Goal: Task Accomplishment & Management: Use online tool/utility

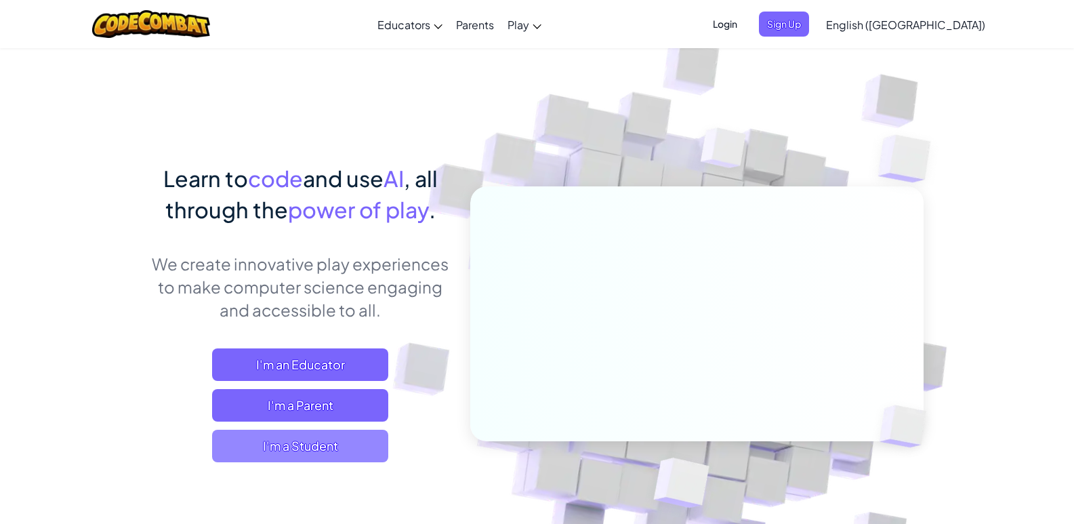
click at [346, 437] on span "I'm a Student" at bounding box center [300, 446] width 176 height 33
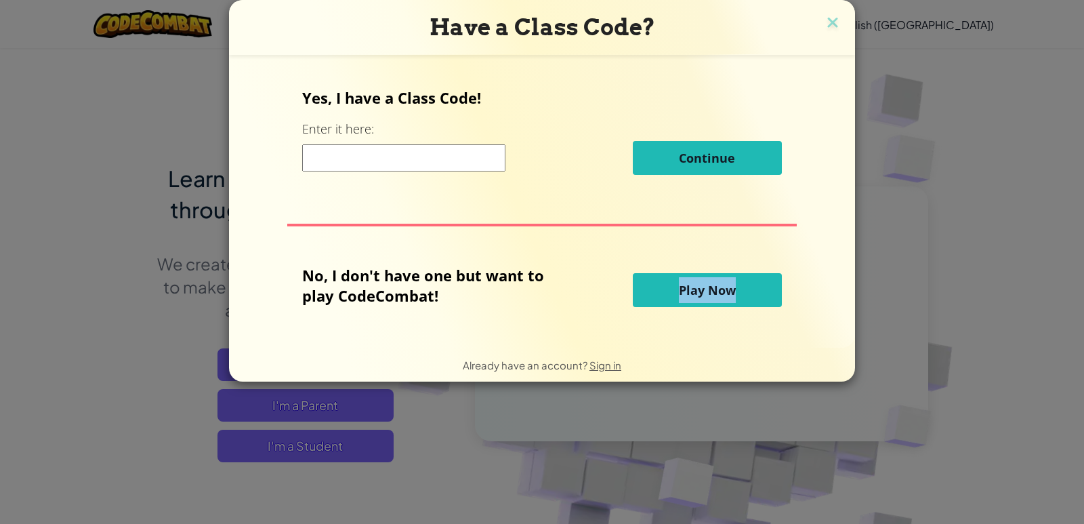
click at [678, 306] on div "No, I don't have one but want to play CodeCombat! Play Now" at bounding box center [541, 290] width 479 height 50
click at [669, 294] on button "Play Now" at bounding box center [707, 290] width 149 height 34
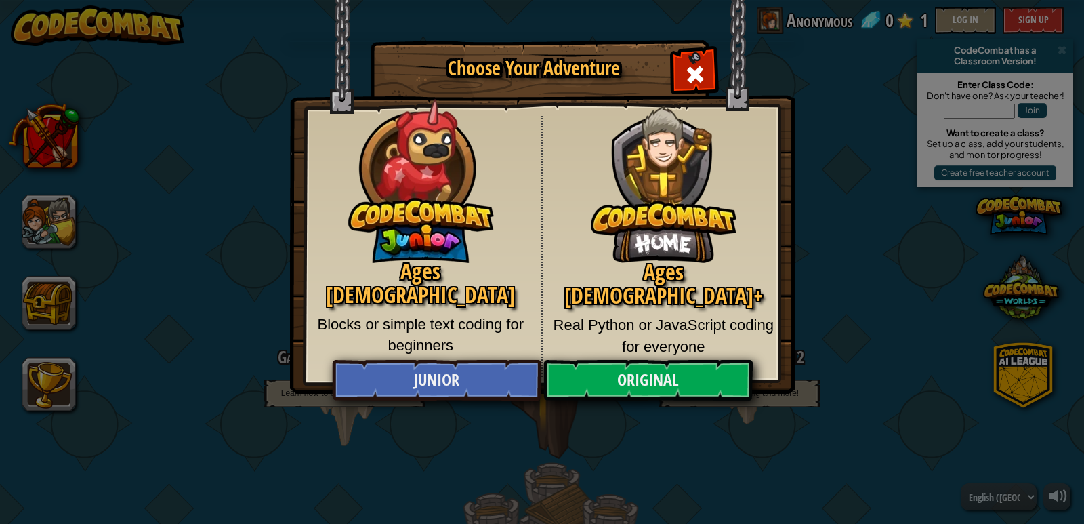
click at [545, 289] on div "Ages 8+ Real Python or JavaScript coding for everyone" at bounding box center [664, 246] width 243 height 261
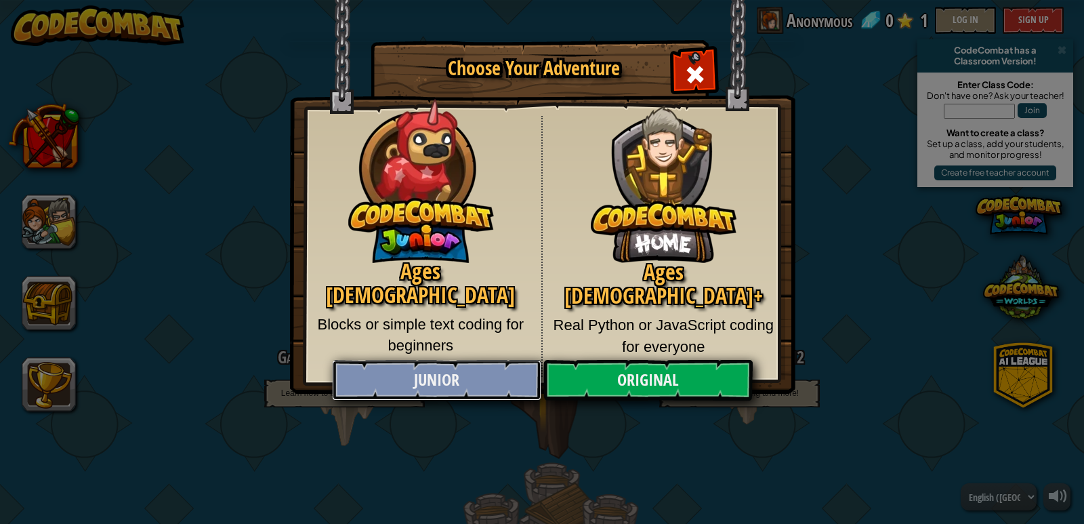
click at [417, 379] on link "Junior" at bounding box center [436, 380] width 209 height 41
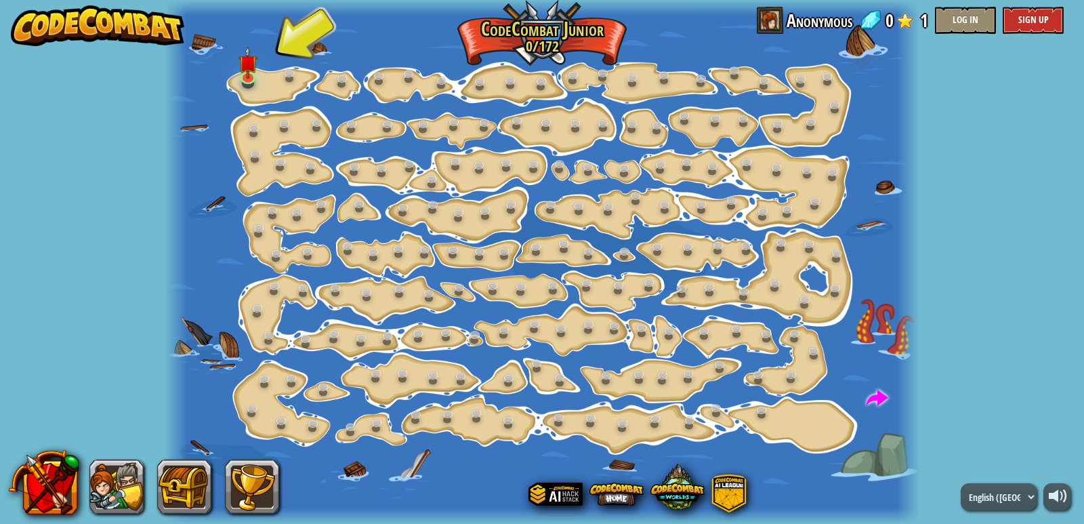
click at [236, 62] on div at bounding box center [542, 262] width 755 height 524
click at [251, 64] on img at bounding box center [247, 54] width 19 height 43
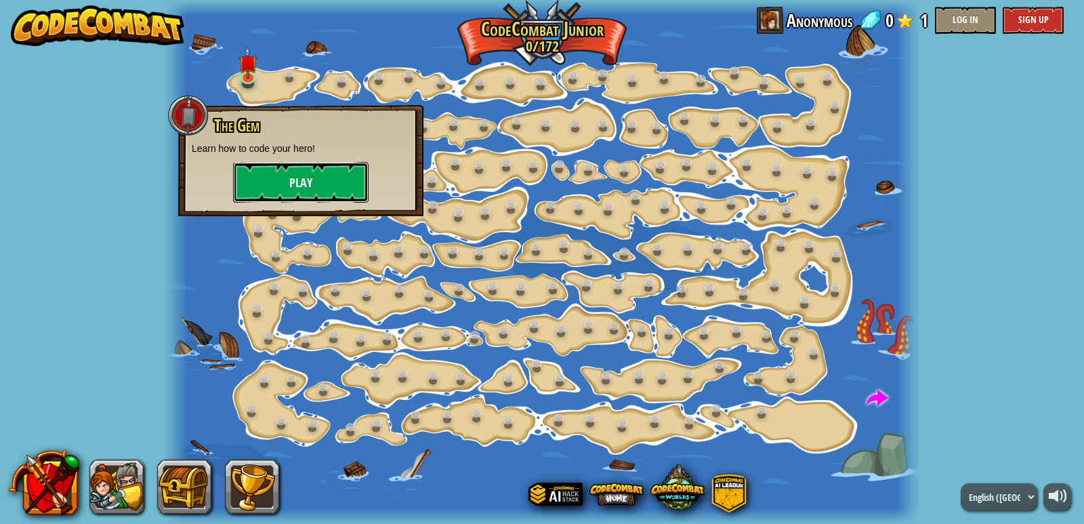
click at [335, 182] on button "Play" at bounding box center [301, 182] width 136 height 41
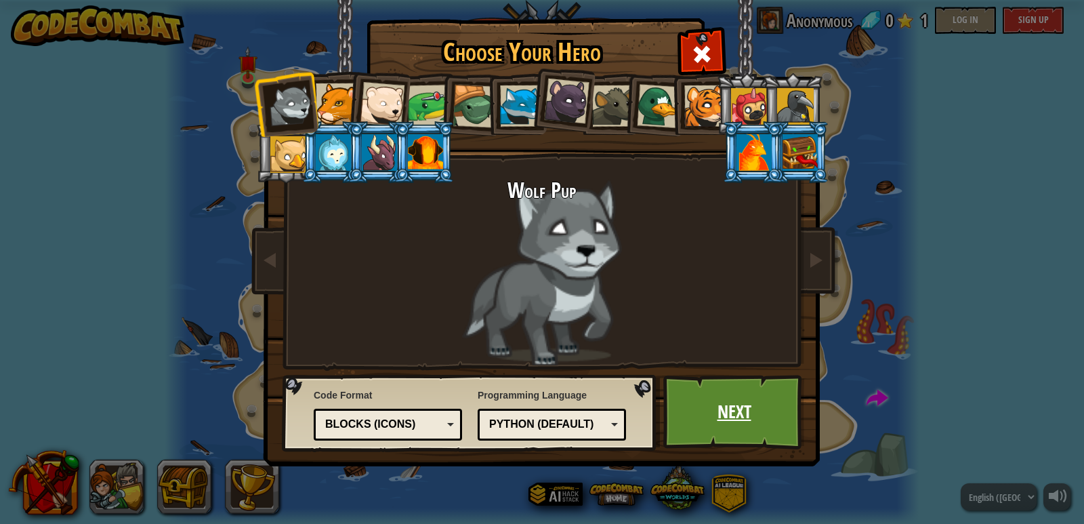
click at [711, 430] on link "Next" at bounding box center [734, 412] width 142 height 75
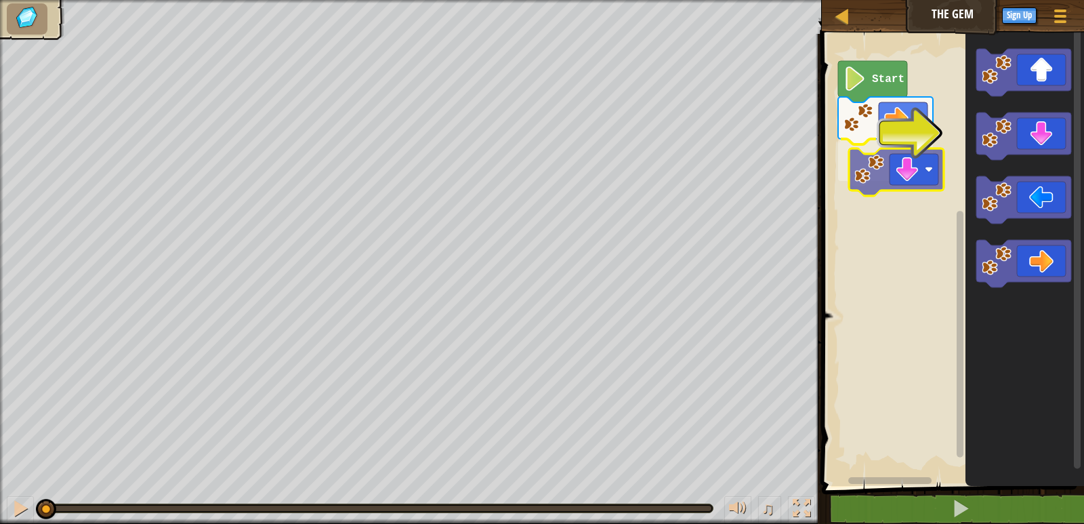
click at [909, 172] on div "Start" at bounding box center [951, 256] width 266 height 459
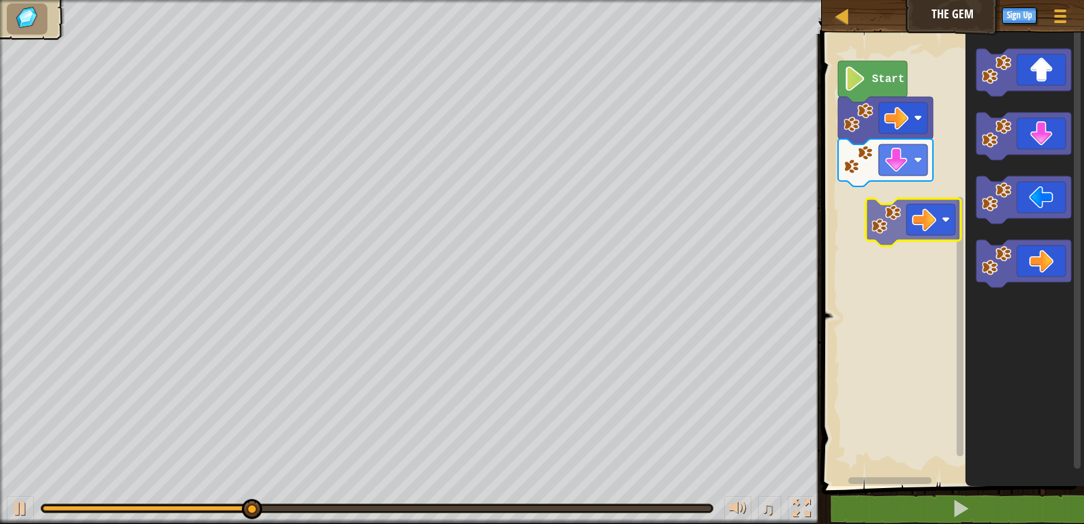
click at [913, 221] on div "Start" at bounding box center [951, 256] width 266 height 459
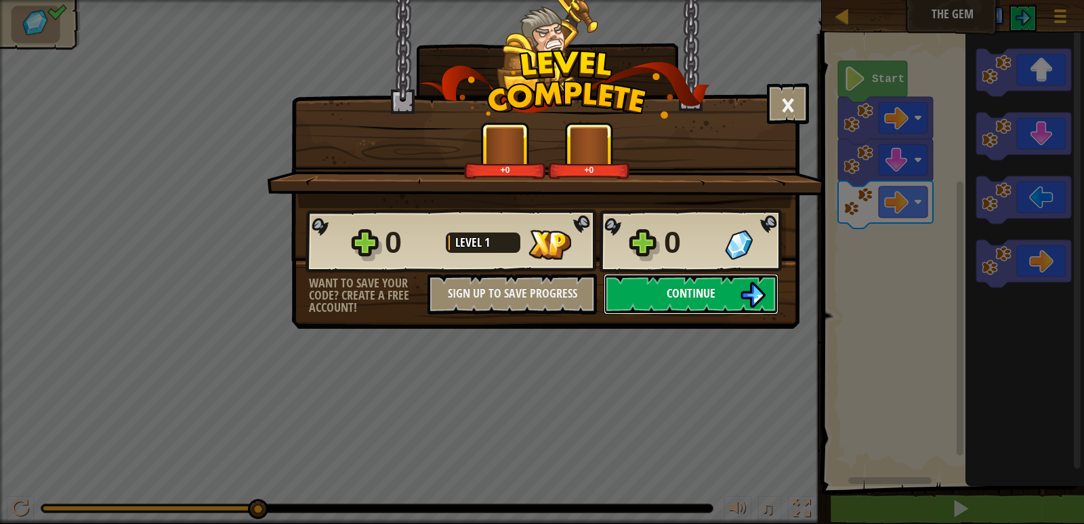
click at [698, 286] on span "Continue" at bounding box center [691, 293] width 49 height 17
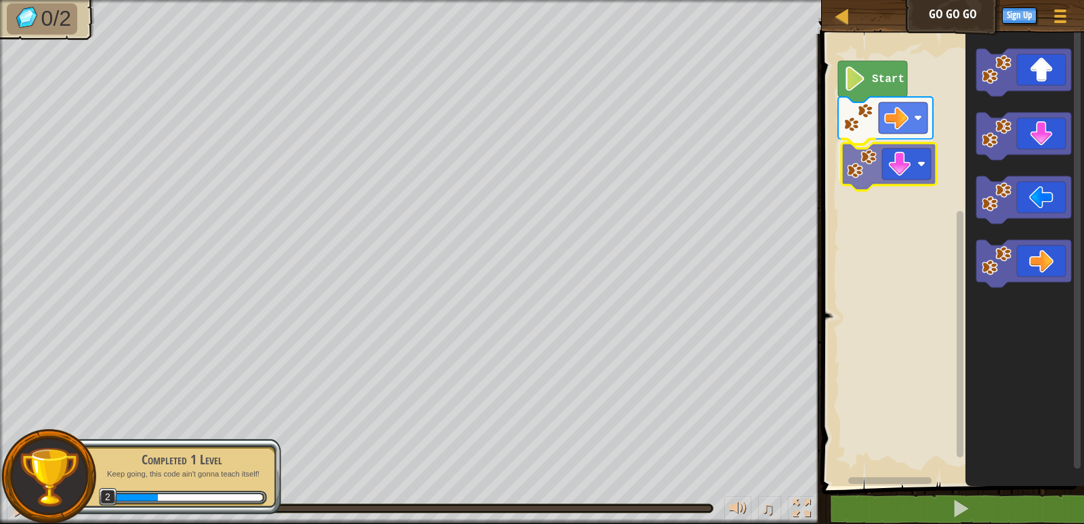
click at [870, 182] on div "Start" at bounding box center [951, 256] width 266 height 459
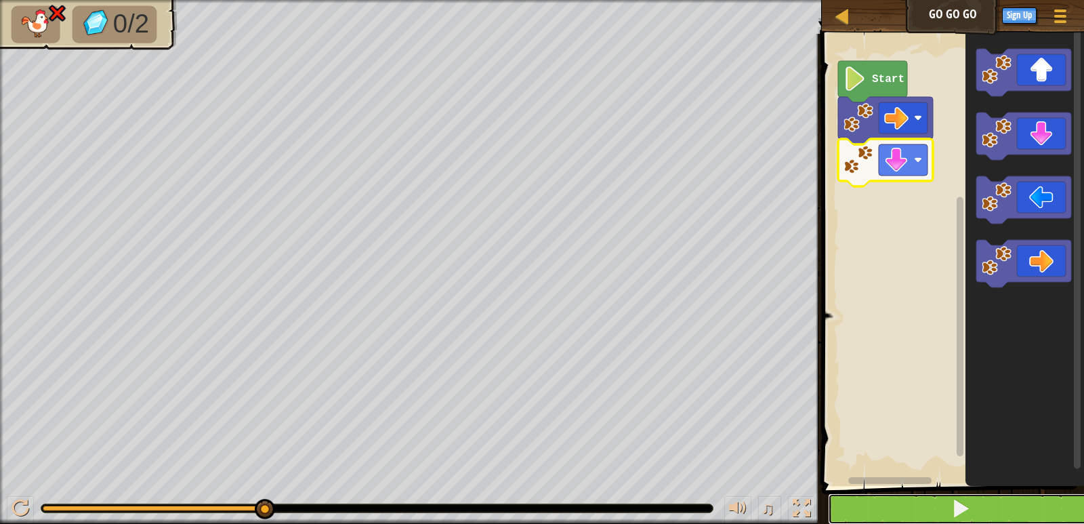
click at [959, 504] on span at bounding box center [960, 508] width 19 height 19
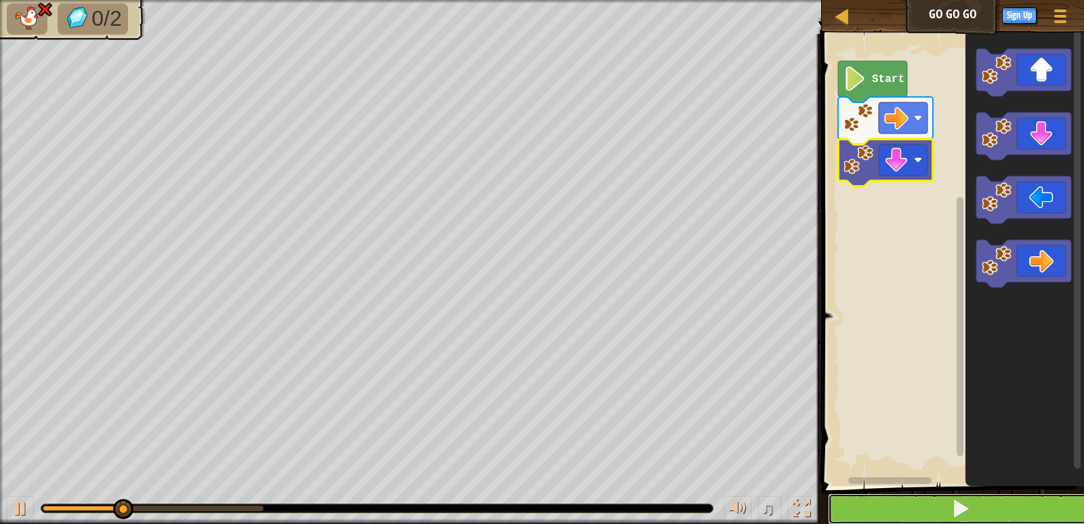
click at [959, 504] on span at bounding box center [960, 508] width 19 height 19
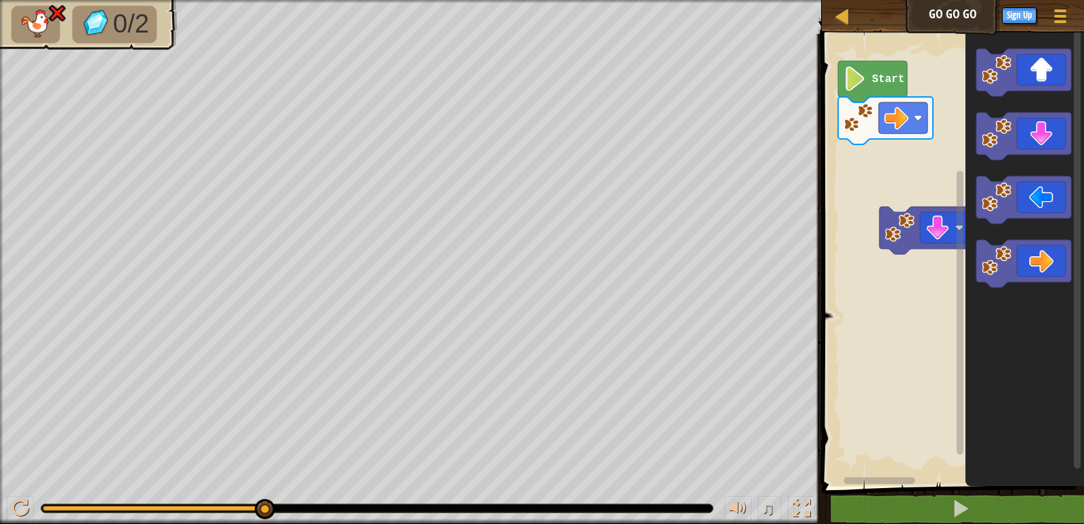
click at [966, 119] on icon "Blockly Workspace" at bounding box center [1025, 256] width 119 height 459
click at [851, 173] on div "Start" at bounding box center [951, 256] width 266 height 459
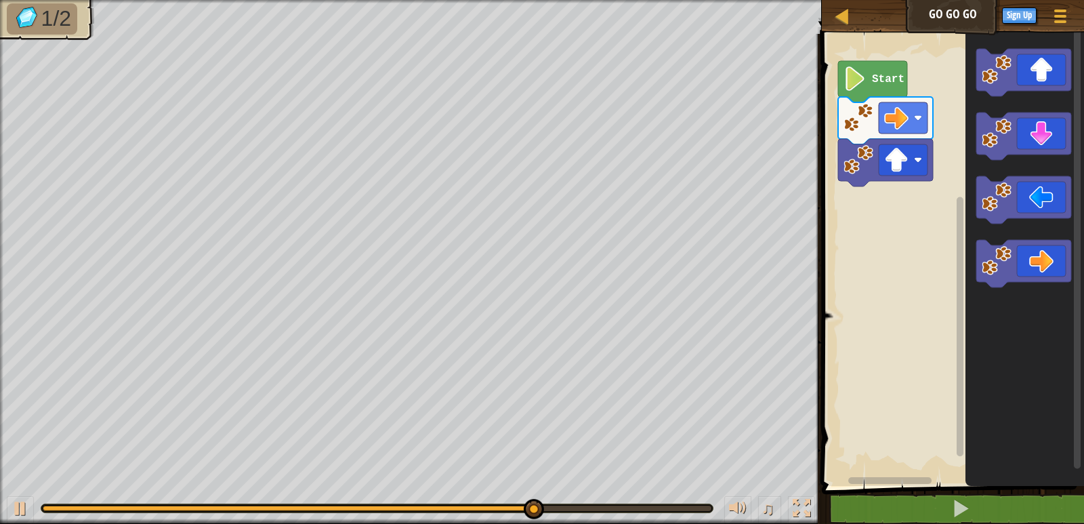
click at [985, 274] on g "Blockly Workspace" at bounding box center [1023, 263] width 95 height 47
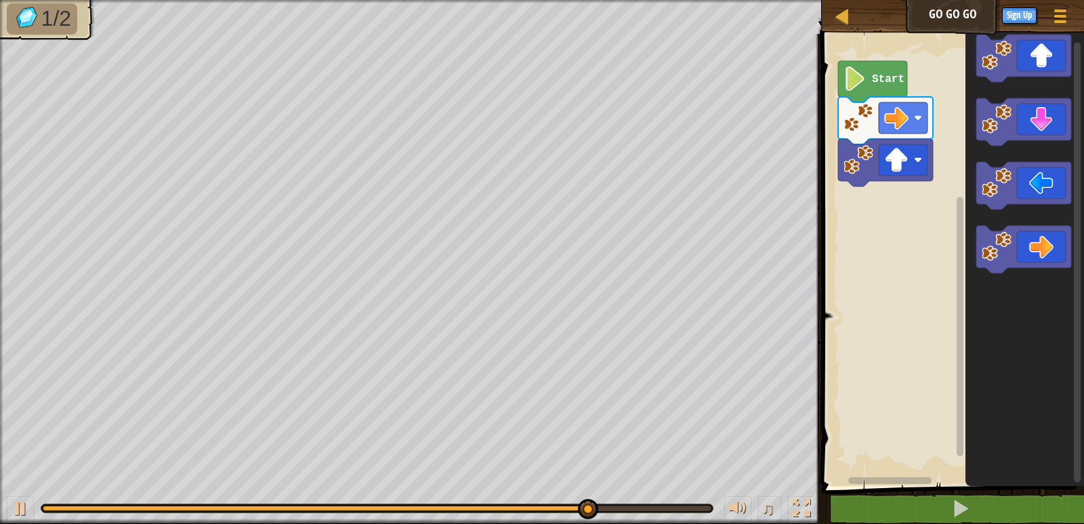
click at [1005, 272] on icon "Blockly Workspace" at bounding box center [1025, 256] width 119 height 459
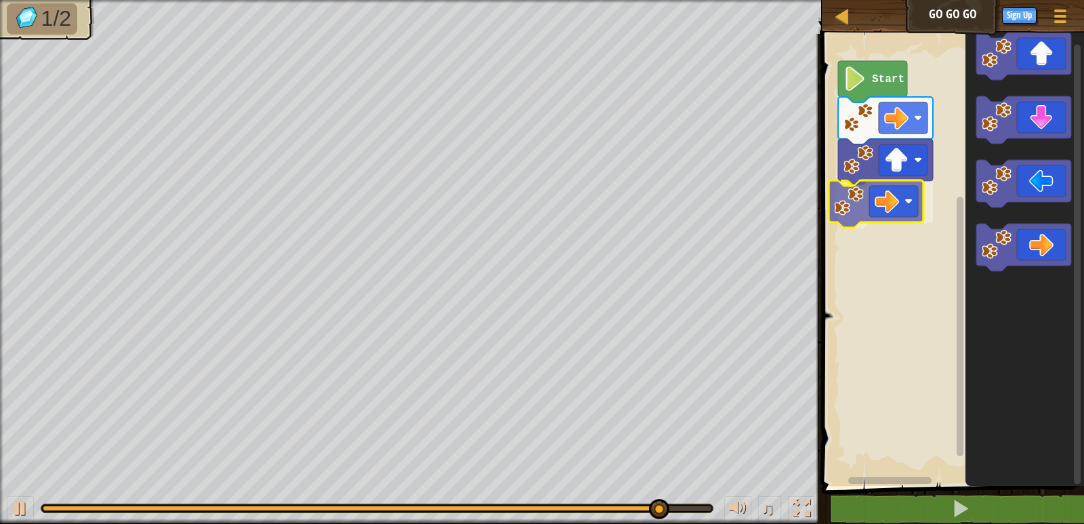
click at [855, 207] on div "Start" at bounding box center [951, 256] width 266 height 459
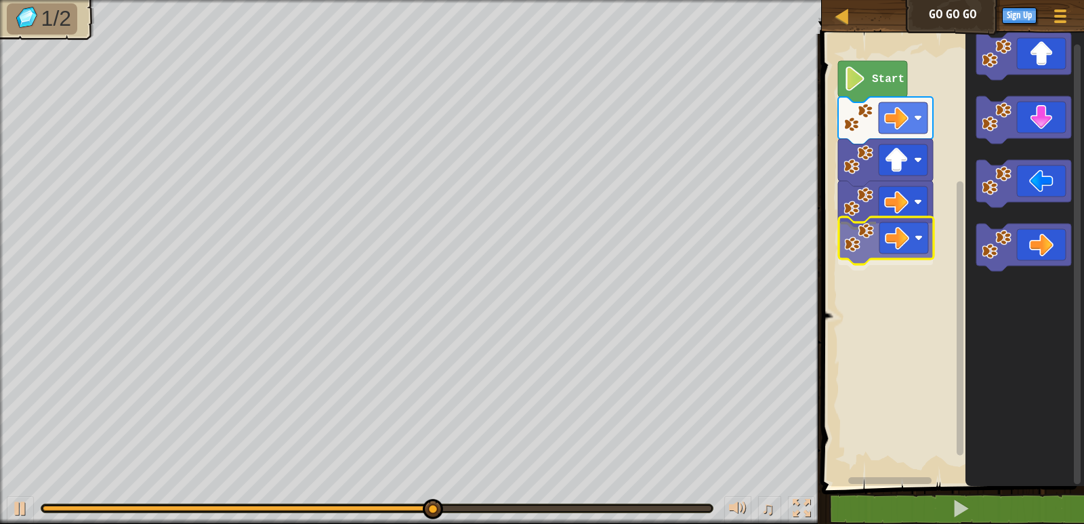
click at [875, 229] on div "Start" at bounding box center [951, 256] width 266 height 459
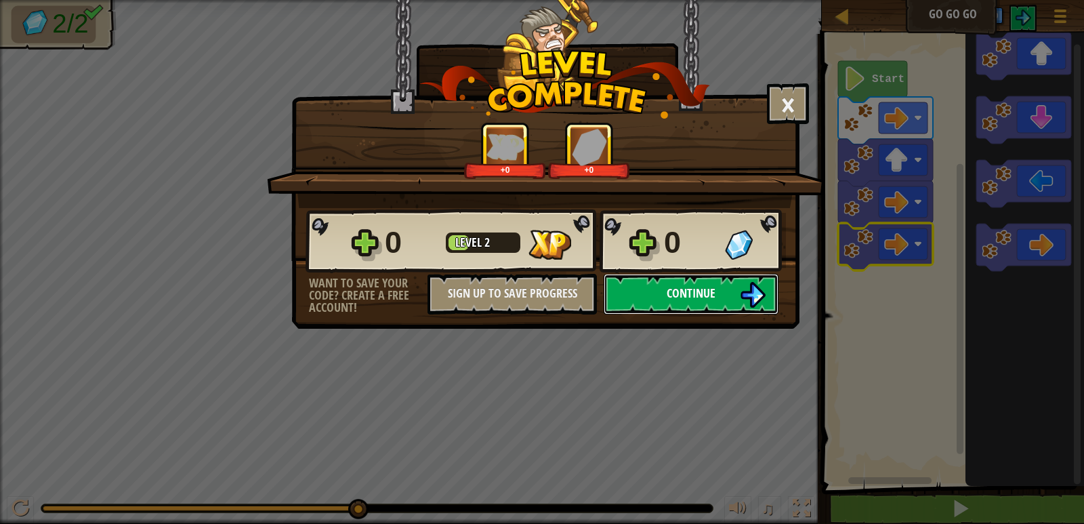
click at [686, 298] on span "Continue" at bounding box center [691, 293] width 49 height 17
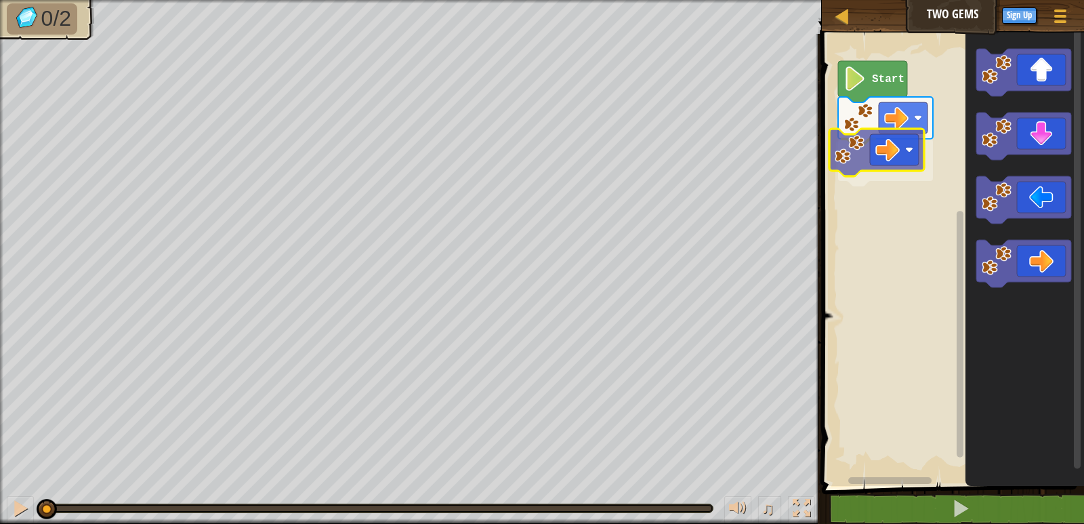
click at [860, 149] on div "Start" at bounding box center [951, 256] width 266 height 459
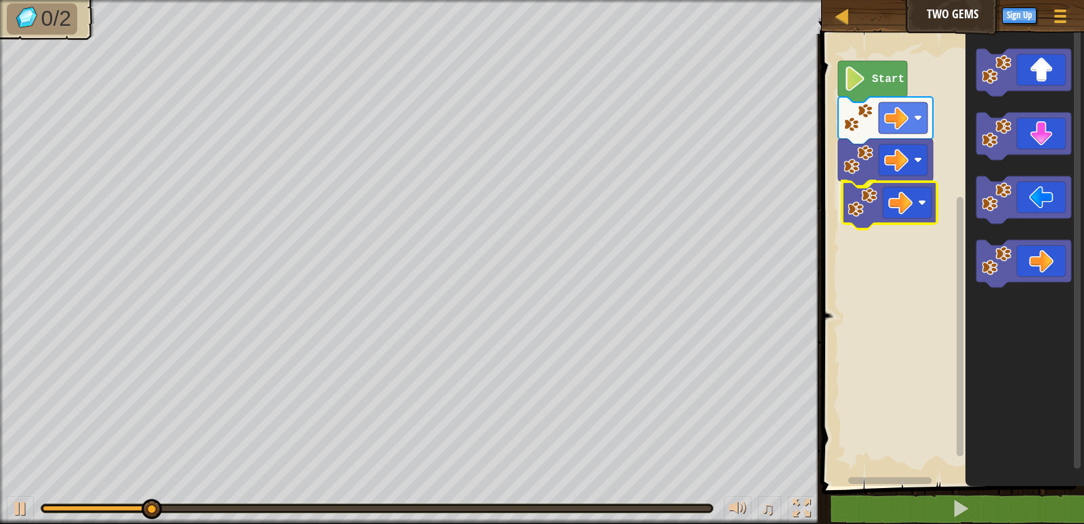
click at [867, 205] on div "Start" at bounding box center [951, 256] width 266 height 459
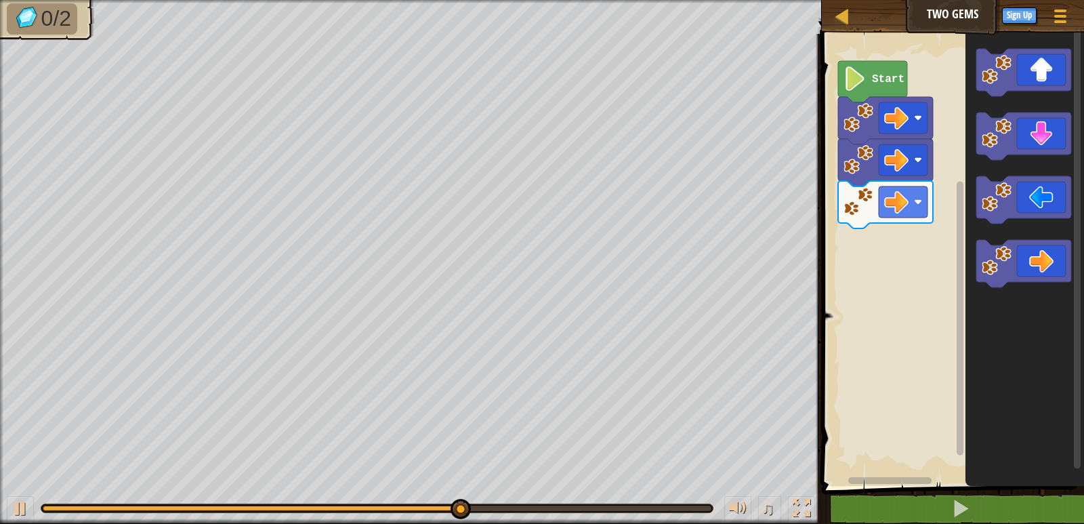
click at [940, 150] on div "Start" at bounding box center [951, 256] width 266 height 459
click at [920, 186] on div "Start" at bounding box center [951, 256] width 266 height 459
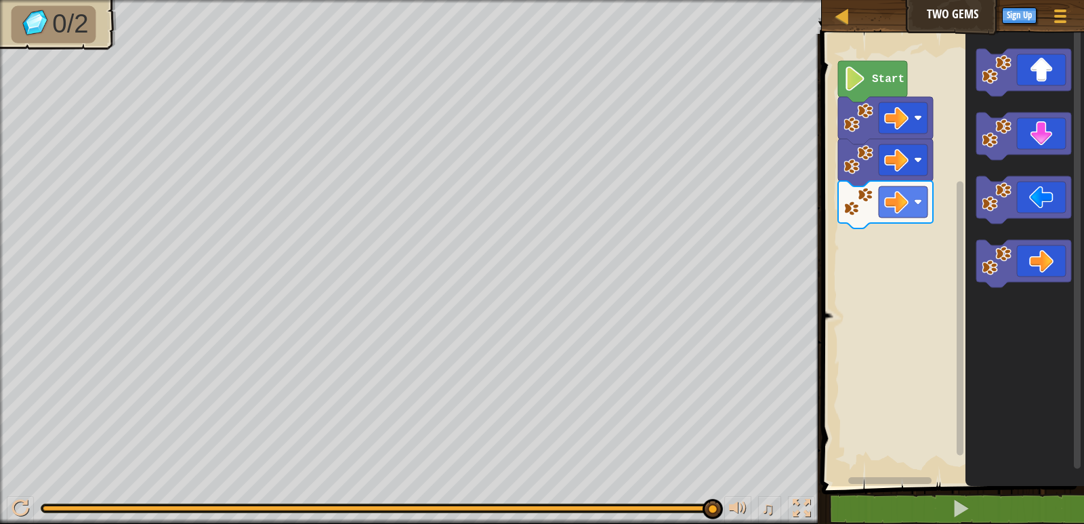
click at [979, 108] on icon "Blockly Workspace" at bounding box center [1025, 256] width 119 height 459
click at [972, 98] on icon "Blockly Workspace" at bounding box center [1025, 256] width 119 height 459
click at [989, 66] on image "Blockly Workspace" at bounding box center [997, 70] width 30 height 30
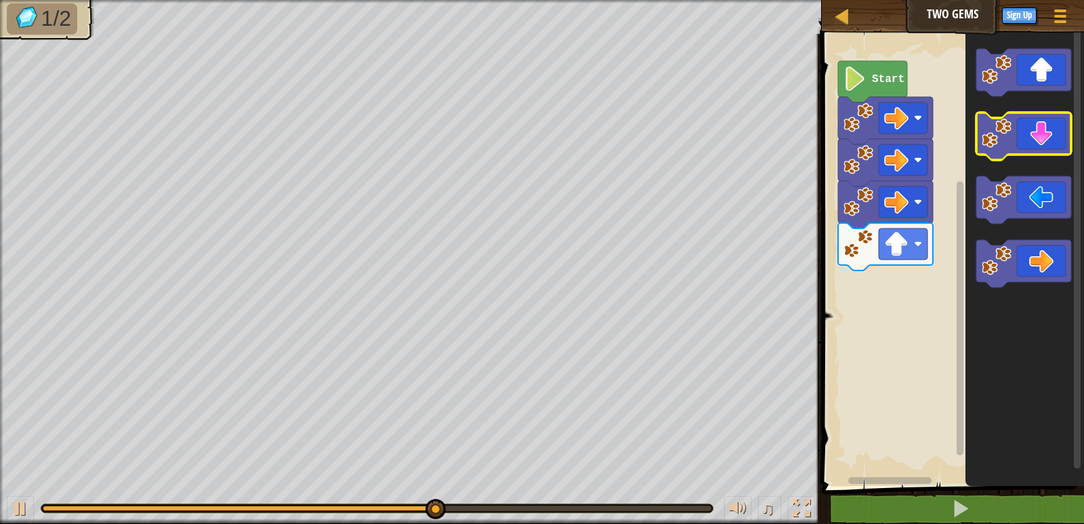
click at [1002, 129] on image "Blockly Workspace" at bounding box center [997, 134] width 30 height 30
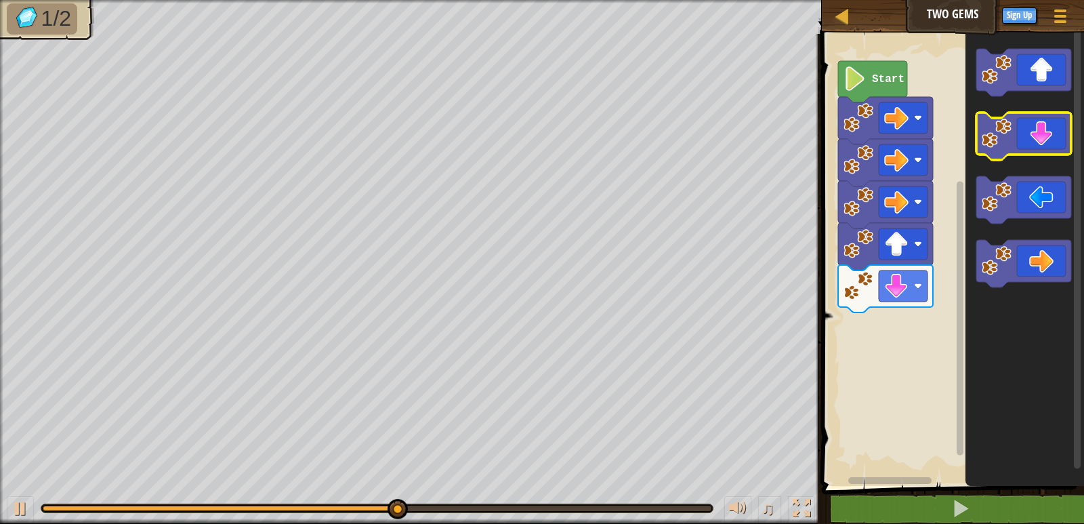
click at [1002, 129] on image "Blockly Workspace" at bounding box center [997, 134] width 30 height 30
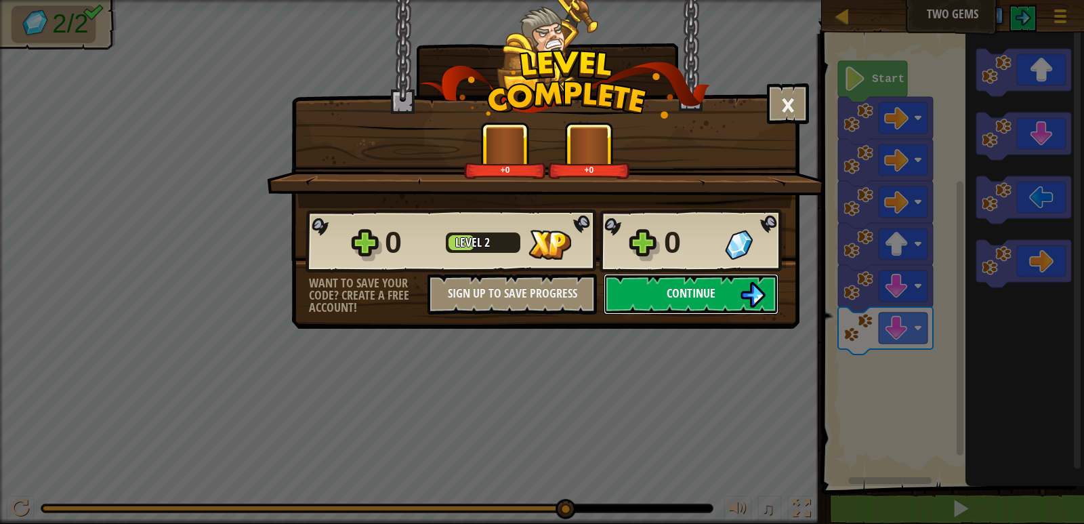
click at [662, 286] on button "Continue" at bounding box center [691, 294] width 175 height 41
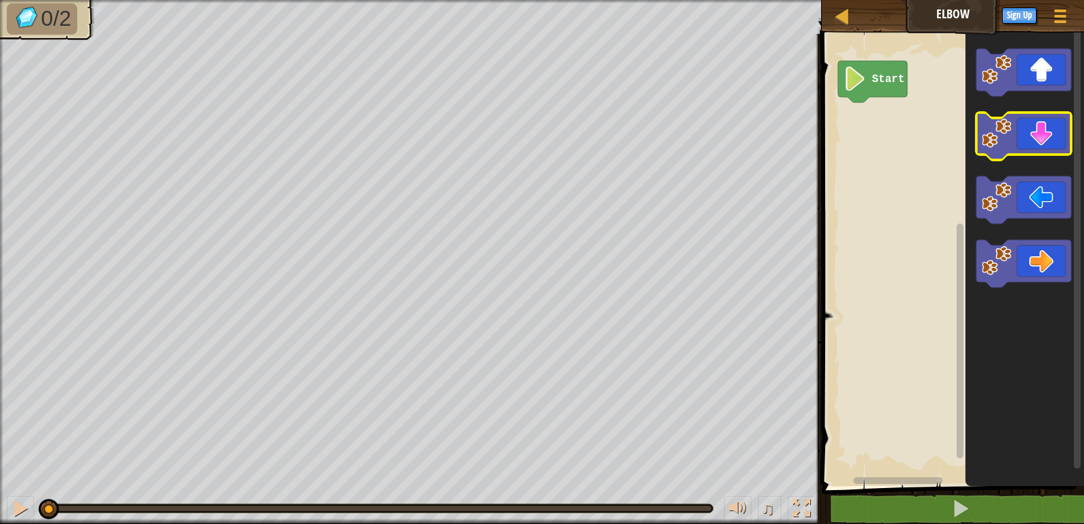
click at [1014, 147] on icon "Blockly Workspace" at bounding box center [1023, 135] width 95 height 47
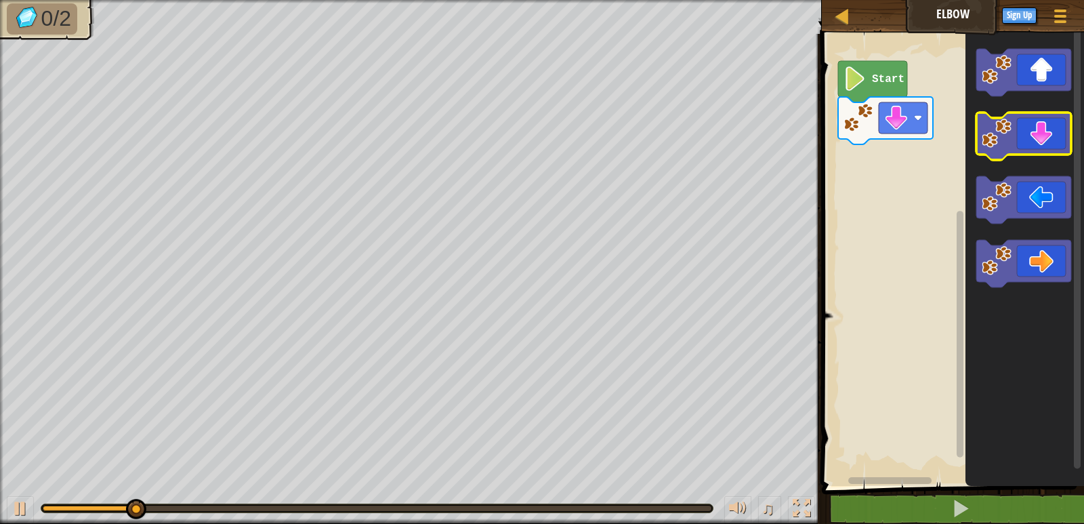
click at [1014, 147] on icon "Blockly Workspace" at bounding box center [1023, 135] width 95 height 47
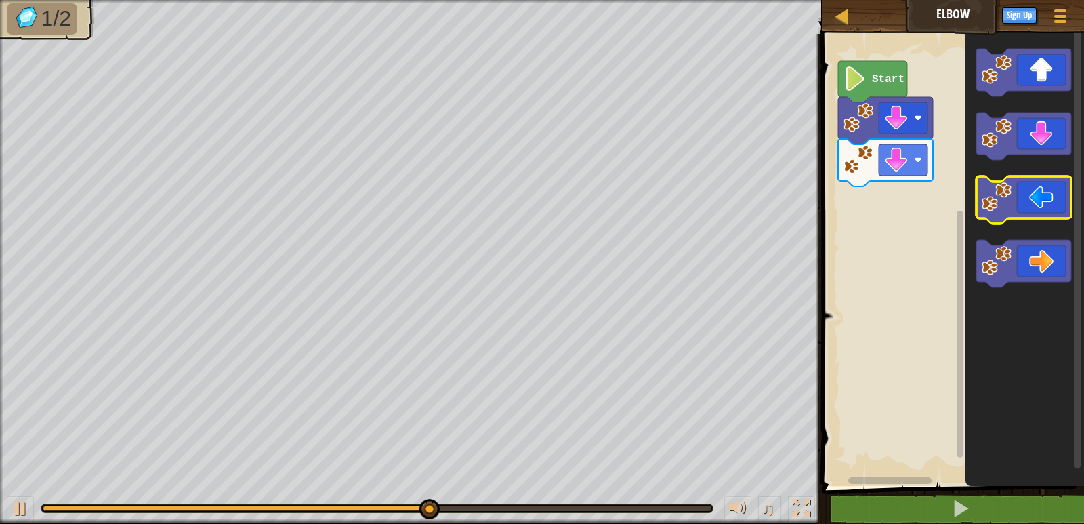
click at [1012, 205] on icon "Blockly Workspace" at bounding box center [1023, 199] width 95 height 47
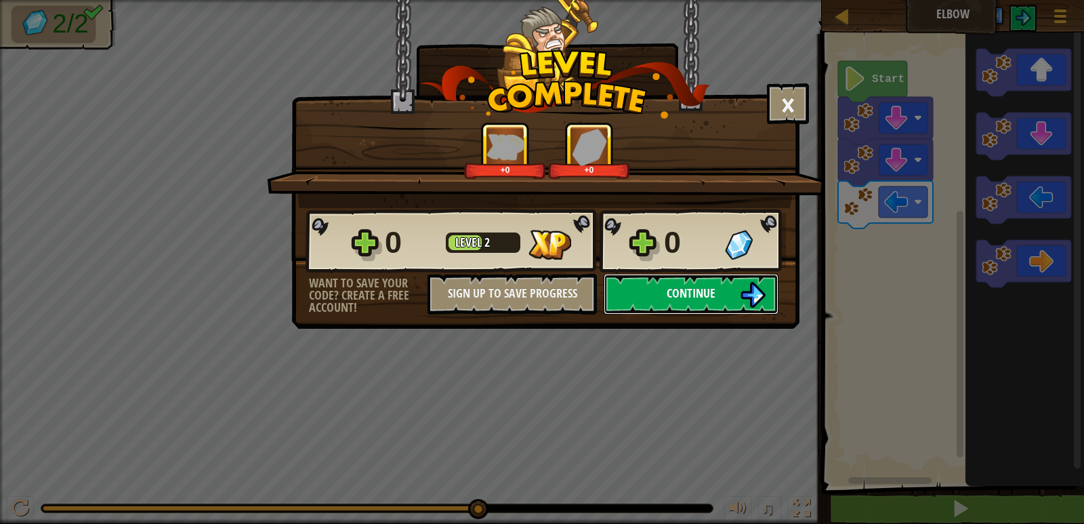
click at [718, 287] on button "Continue" at bounding box center [691, 294] width 175 height 41
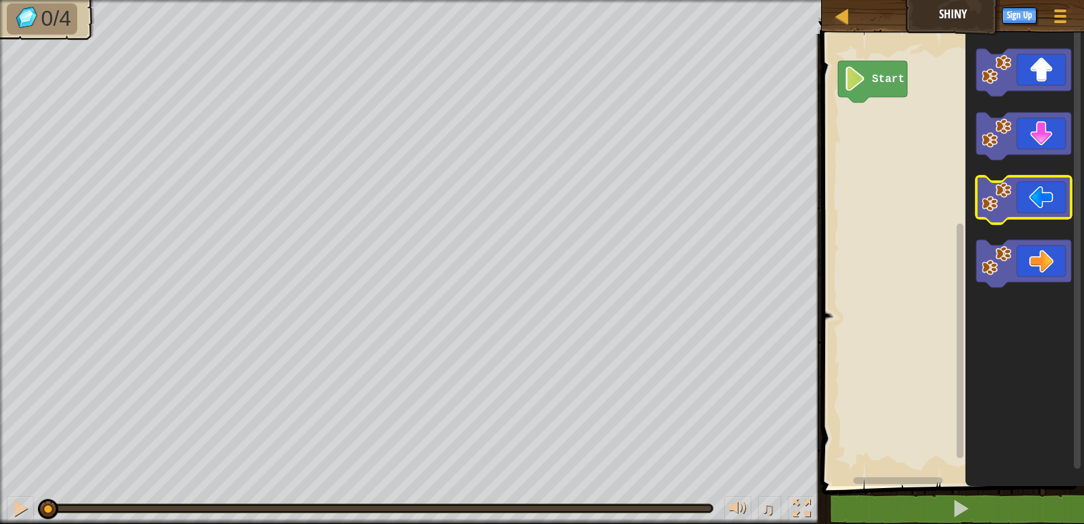
click at [1009, 203] on image "Blockly Workspace" at bounding box center [997, 197] width 30 height 30
click at [1009, 206] on image "Blockly Workspace" at bounding box center [997, 197] width 30 height 30
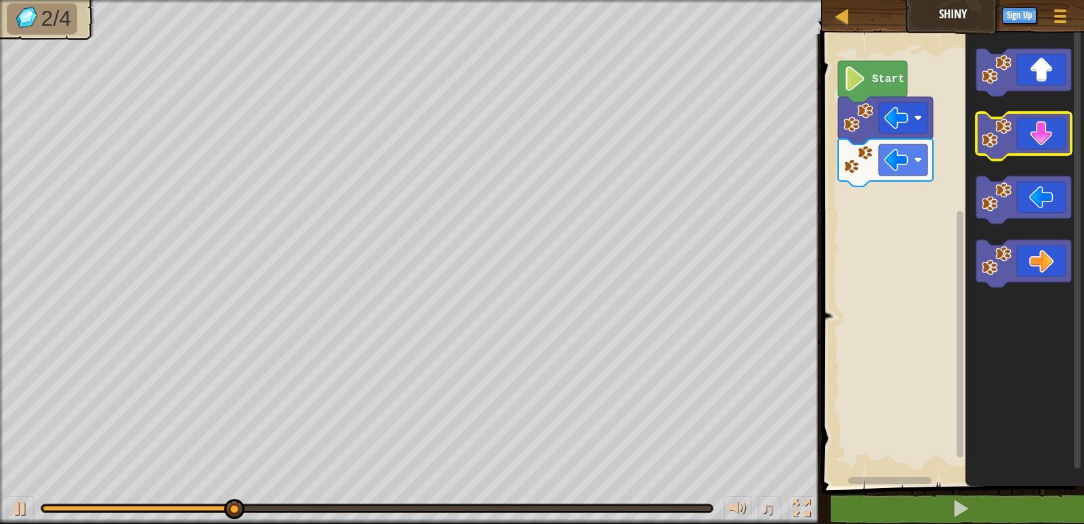
click at [1001, 144] on image "Blockly Workspace" at bounding box center [997, 134] width 30 height 30
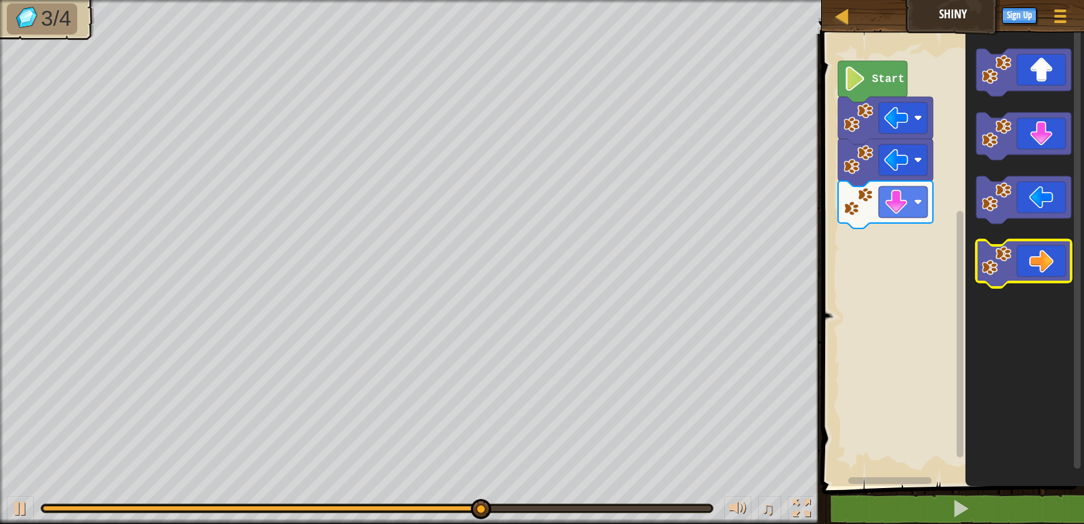
click at [1013, 283] on rect "Blockly Workspace" at bounding box center [1023, 263] width 95 height 47
click at [1010, 274] on image "Blockly Workspace" at bounding box center [997, 261] width 30 height 30
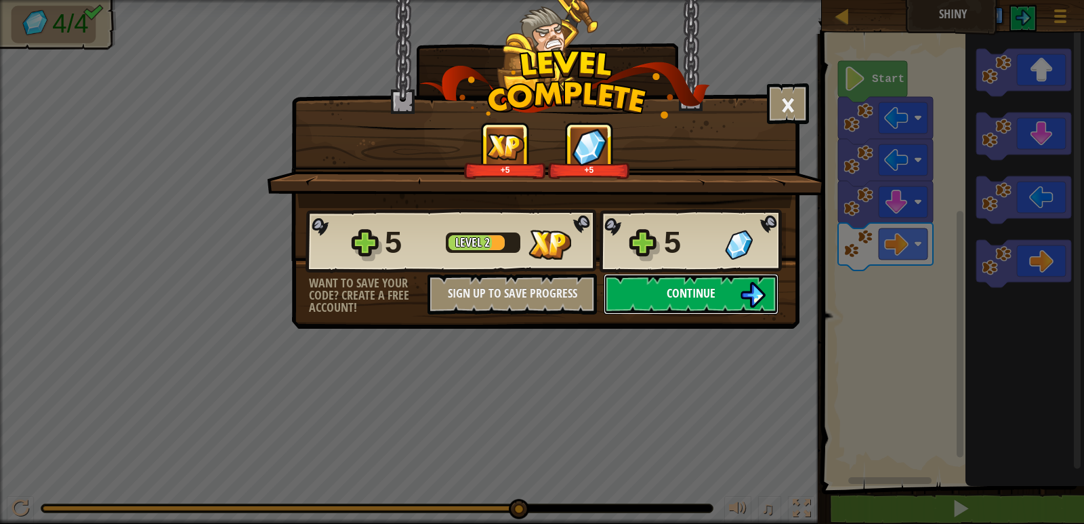
click at [726, 285] on button "Continue" at bounding box center [691, 294] width 175 height 41
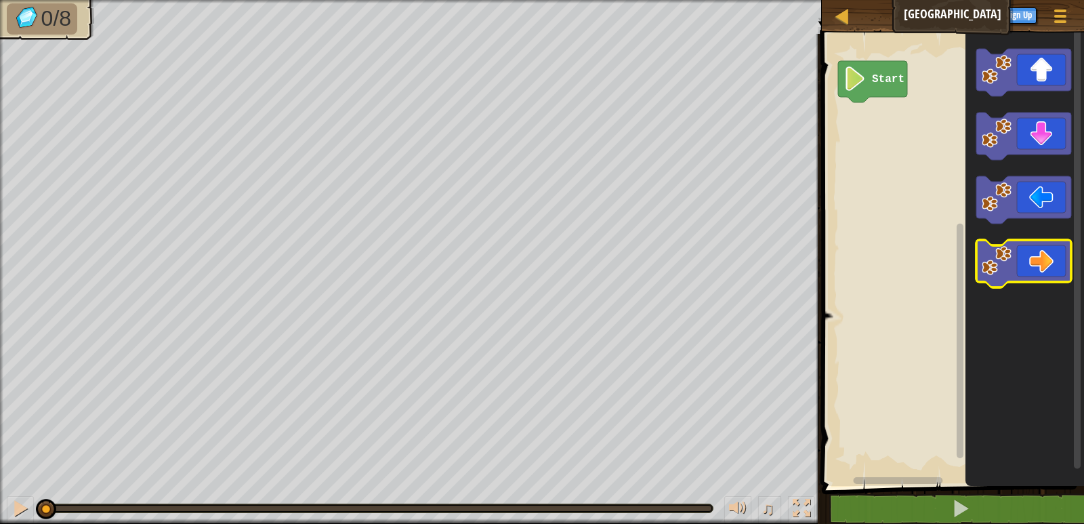
click at [1000, 257] on image "Blockly Workspace" at bounding box center [997, 261] width 30 height 30
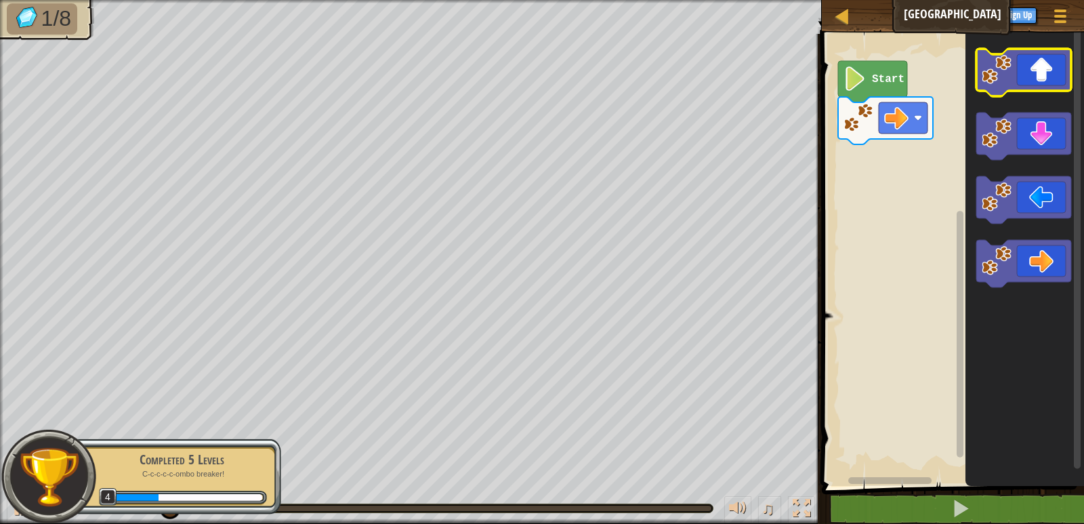
click at [1007, 89] on icon "Blockly Workspace" at bounding box center [1023, 72] width 95 height 47
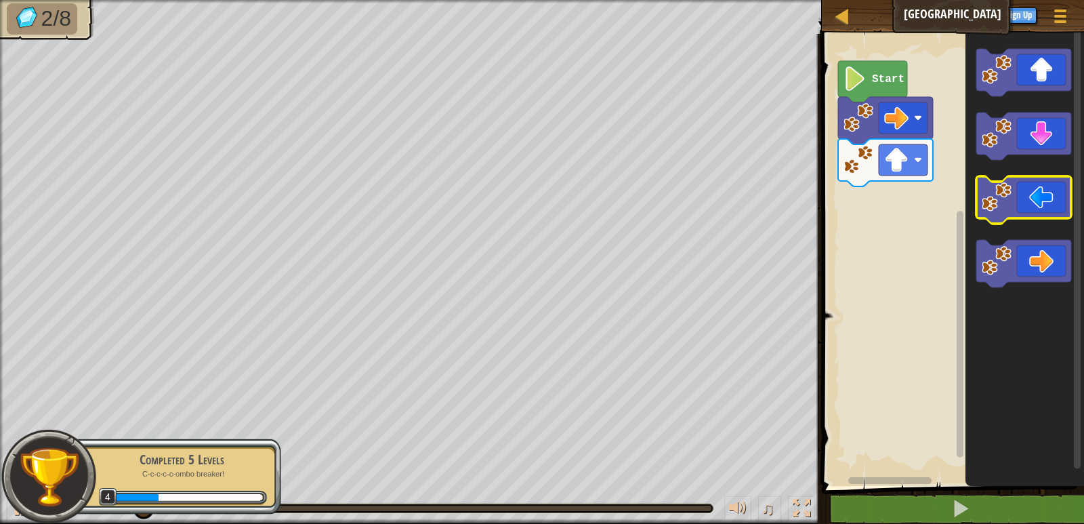
click at [994, 188] on image "Blockly Workspace" at bounding box center [997, 197] width 30 height 30
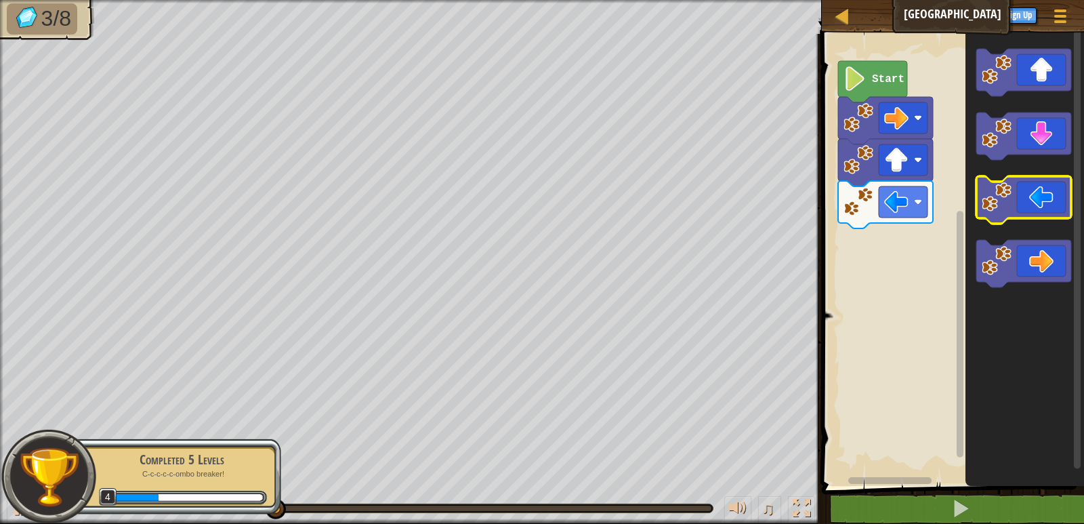
click at [1008, 197] on image "Blockly Workspace" at bounding box center [997, 197] width 30 height 30
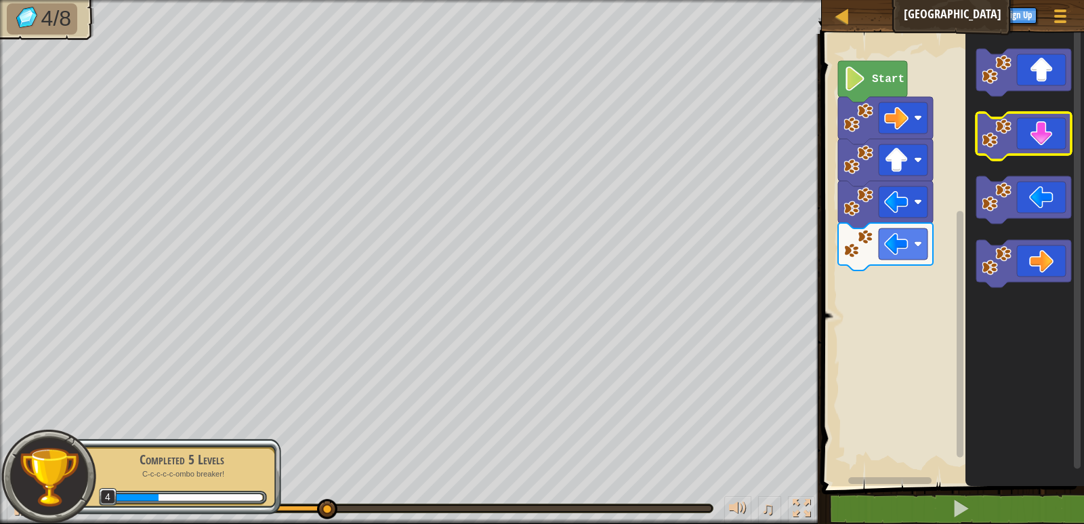
click at [1000, 143] on image "Blockly Workspace" at bounding box center [997, 134] width 30 height 30
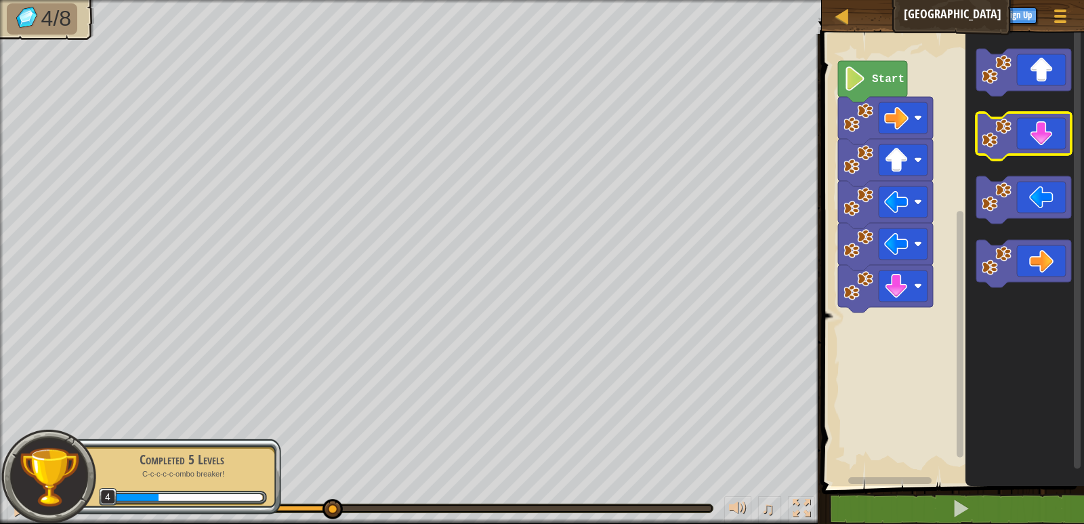
click at [1000, 144] on image "Blockly Workspace" at bounding box center [997, 134] width 30 height 30
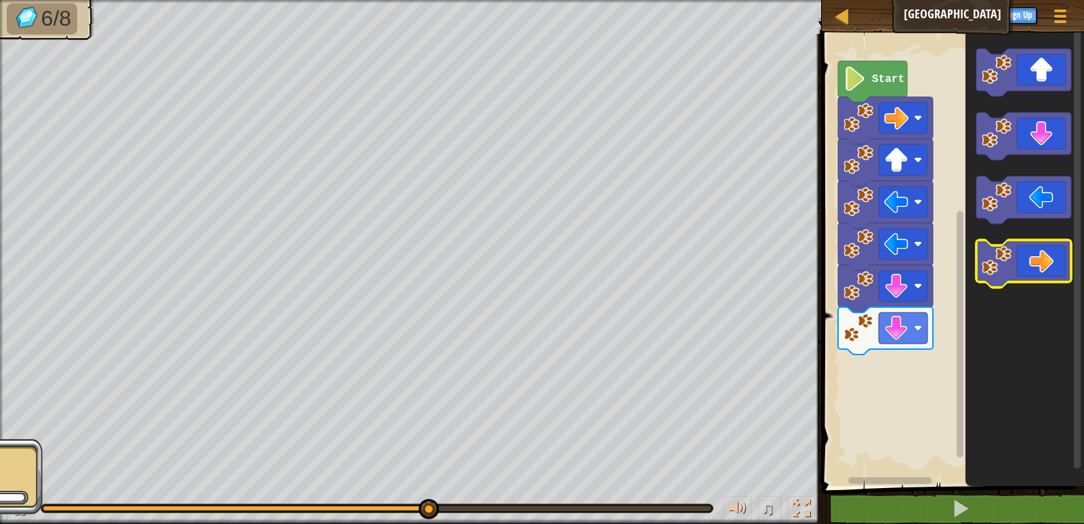
click at [1010, 262] on image "Blockly Workspace" at bounding box center [997, 261] width 30 height 30
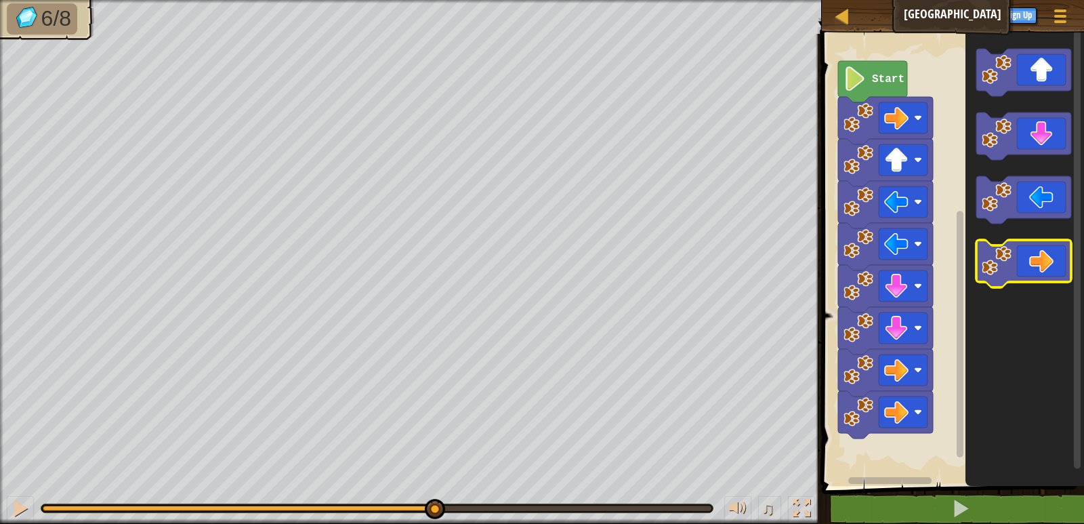
click at [1010, 262] on image "Blockly Workspace" at bounding box center [997, 261] width 30 height 30
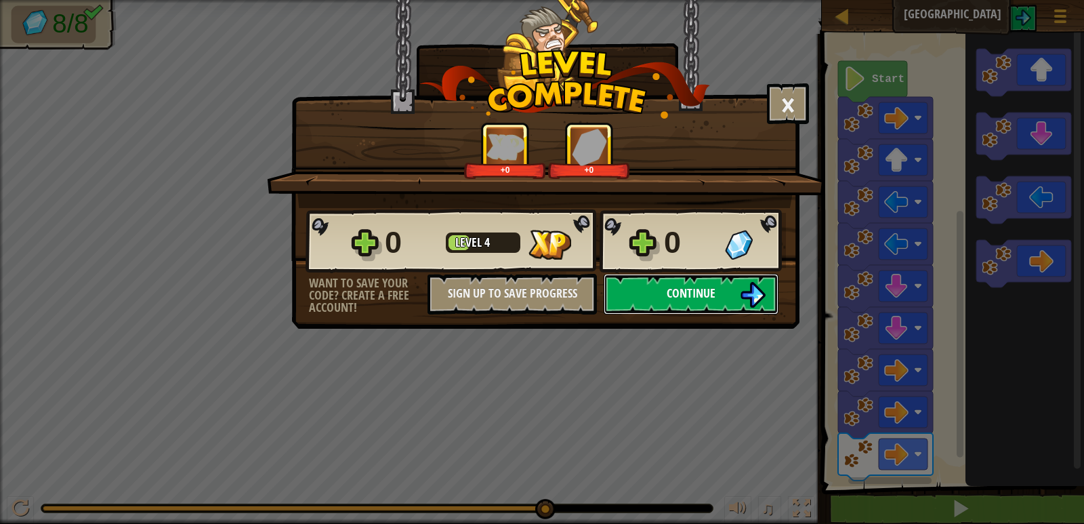
click at [705, 289] on span "Continue" at bounding box center [691, 293] width 49 height 17
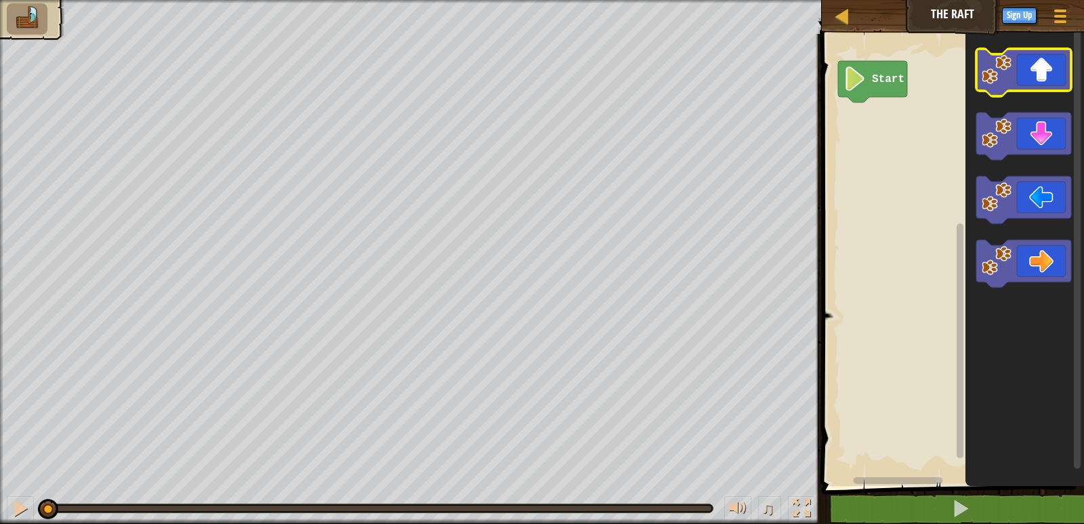
click at [1011, 87] on icon "Blockly Workspace" at bounding box center [1023, 72] width 95 height 47
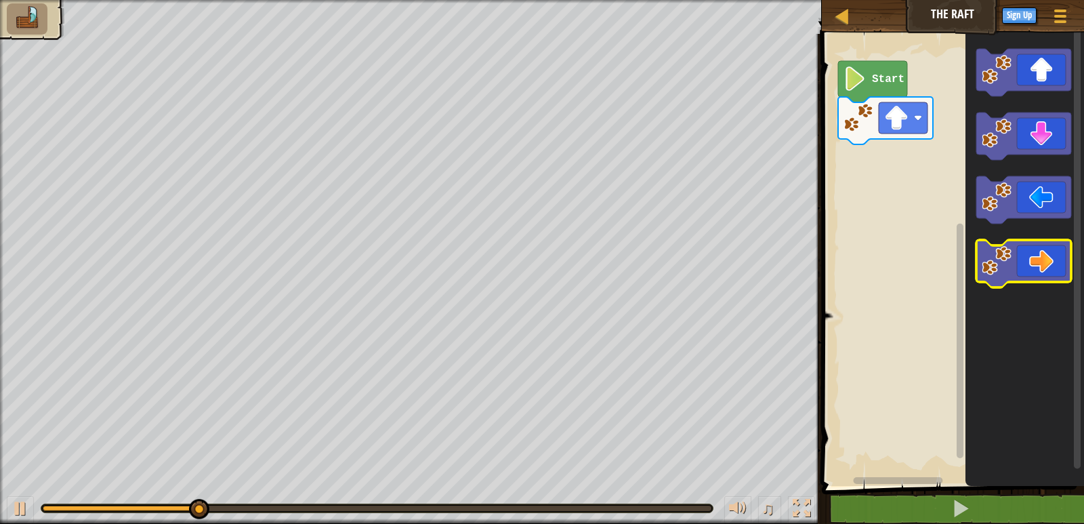
click at [1011, 277] on icon "Blockly Workspace" at bounding box center [1023, 263] width 95 height 47
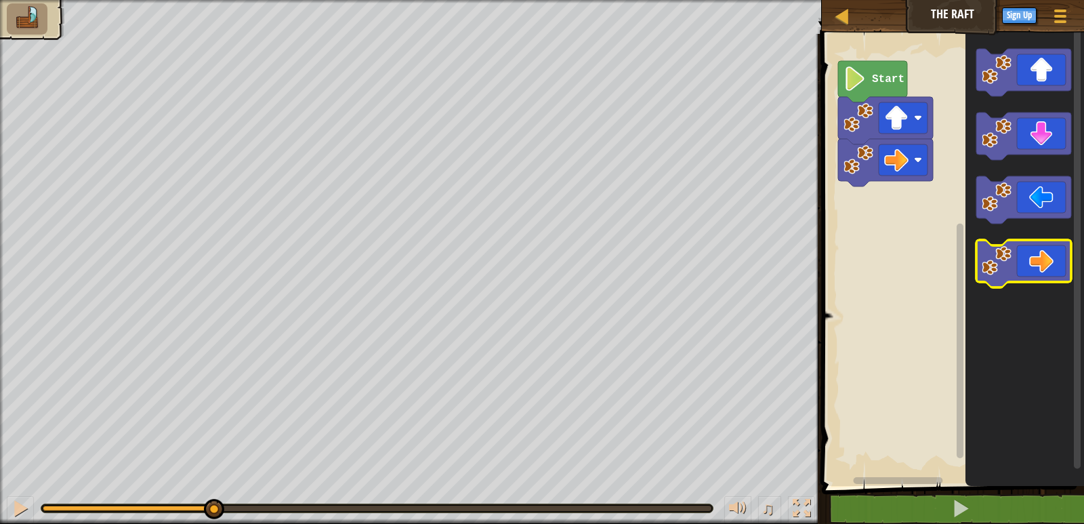
click at [1011, 277] on icon "Blockly Workspace" at bounding box center [1023, 263] width 95 height 47
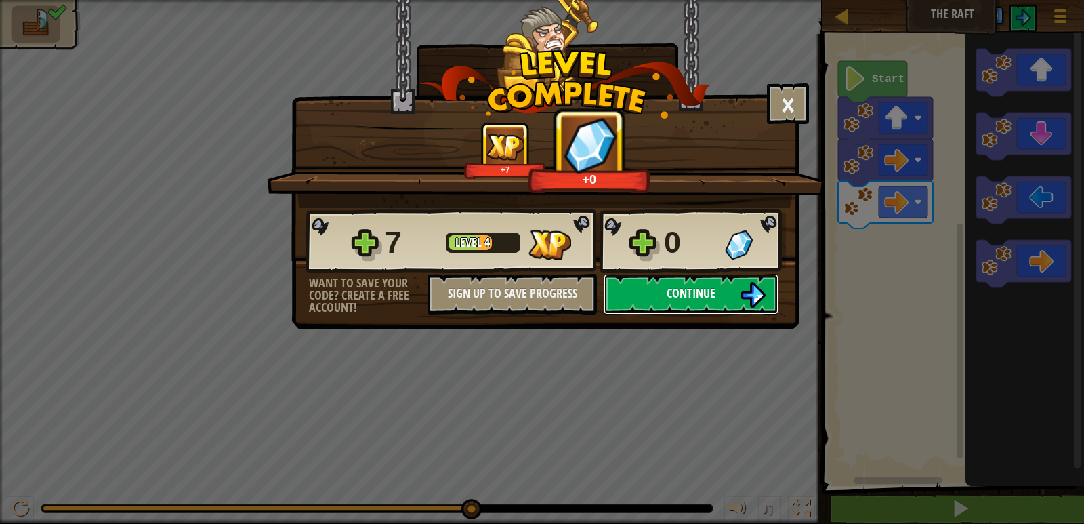
click at [670, 281] on button "Continue" at bounding box center [691, 294] width 175 height 41
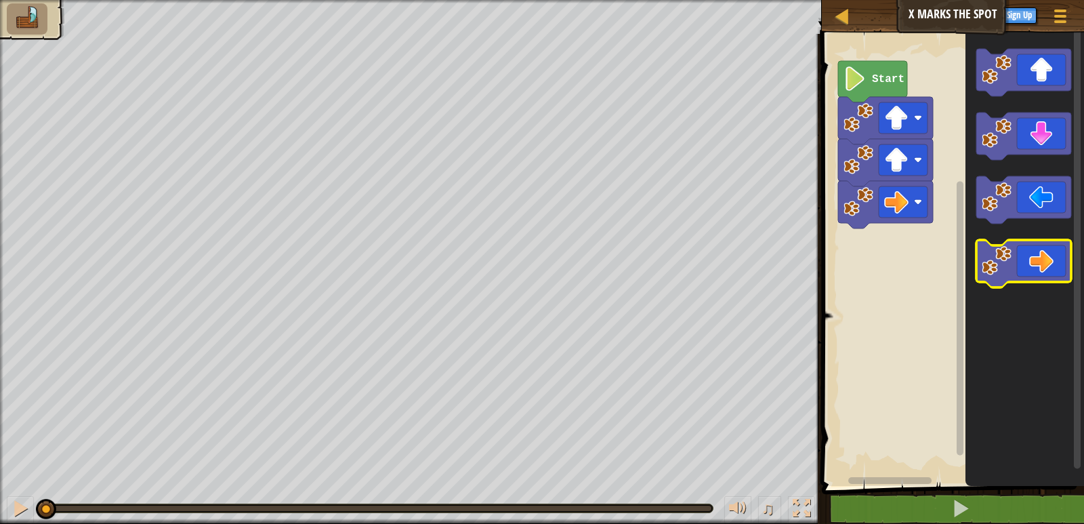
click at [1001, 270] on image "Blockly Workspace" at bounding box center [997, 261] width 30 height 30
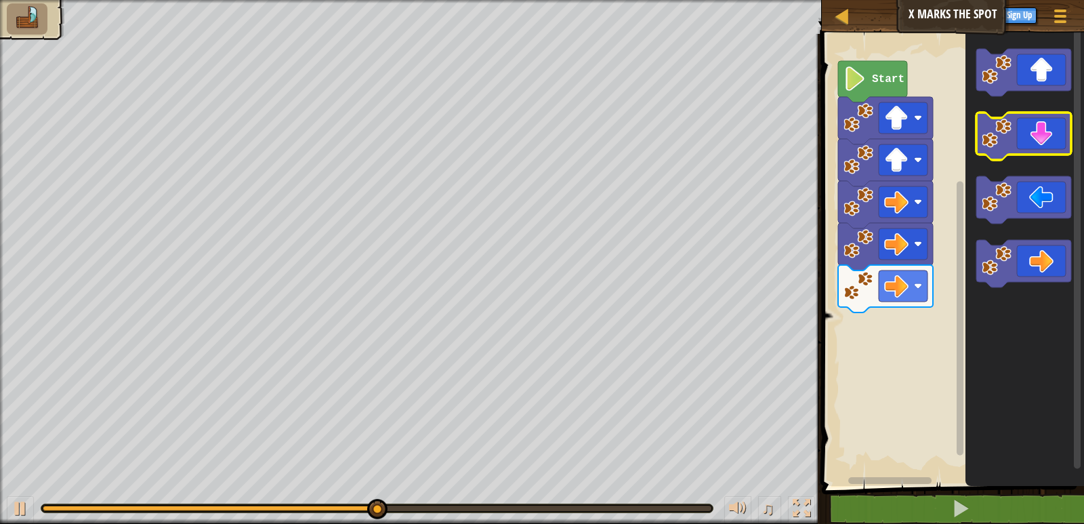
click at [999, 142] on image "Blockly Workspace" at bounding box center [997, 134] width 30 height 30
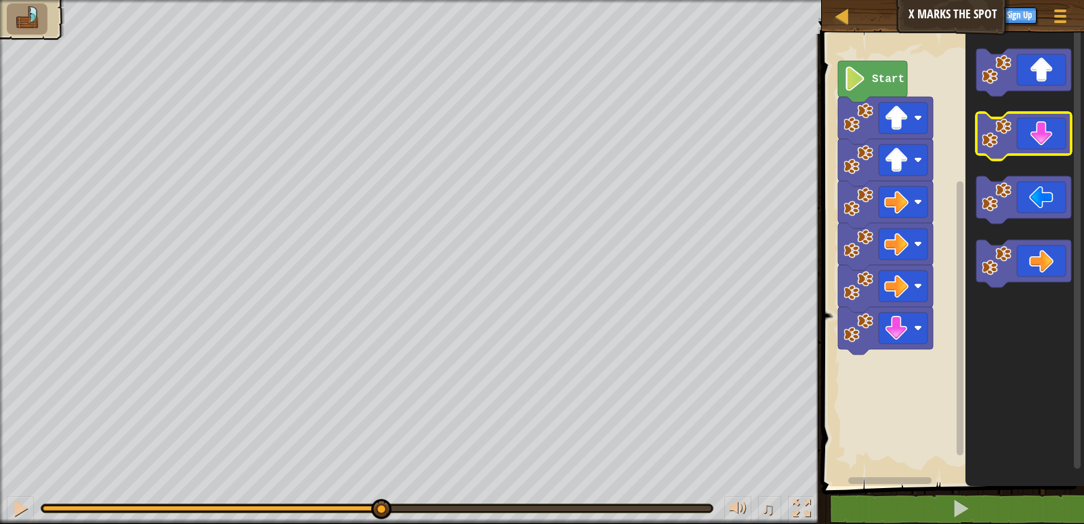
click at [1001, 145] on image "Blockly Workspace" at bounding box center [997, 134] width 30 height 30
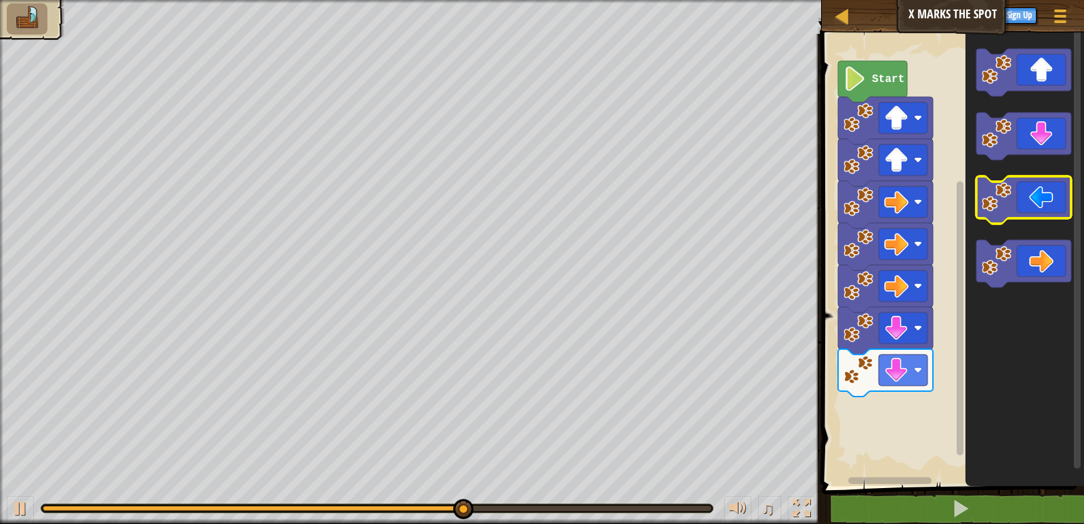
click at [990, 205] on image "Blockly Workspace" at bounding box center [997, 197] width 30 height 30
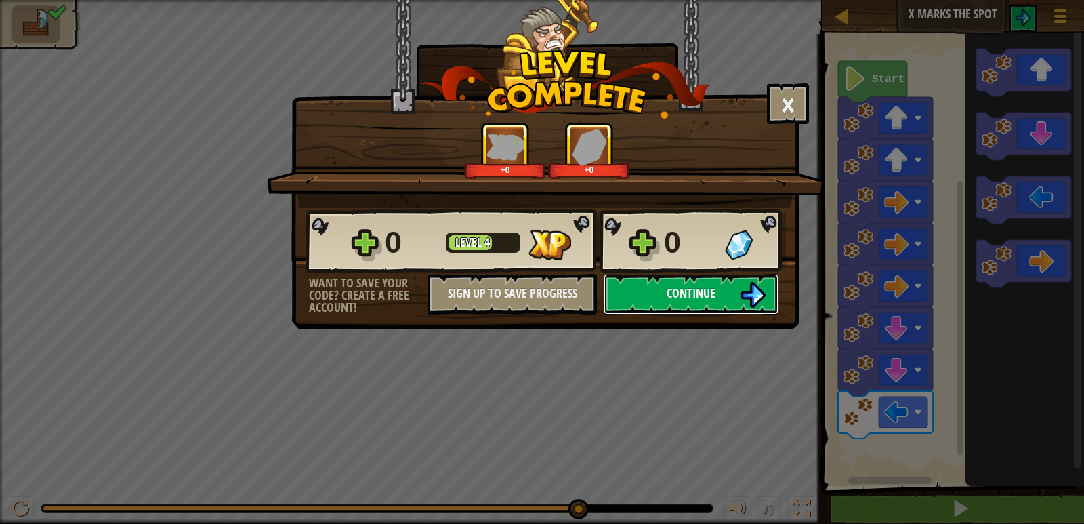
click at [684, 285] on span "Continue" at bounding box center [691, 293] width 49 height 17
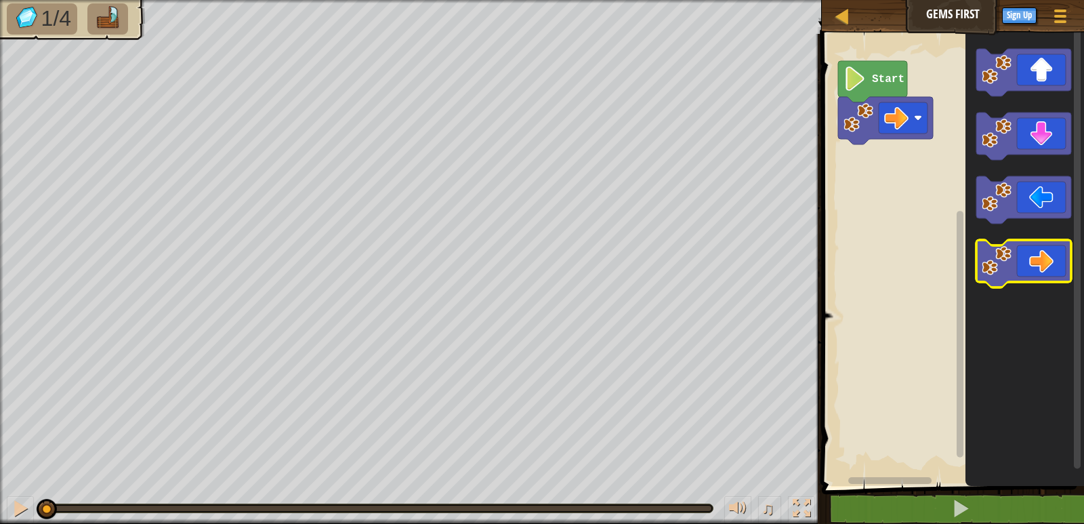
click at [1003, 267] on image "Blockly Workspace" at bounding box center [997, 261] width 30 height 30
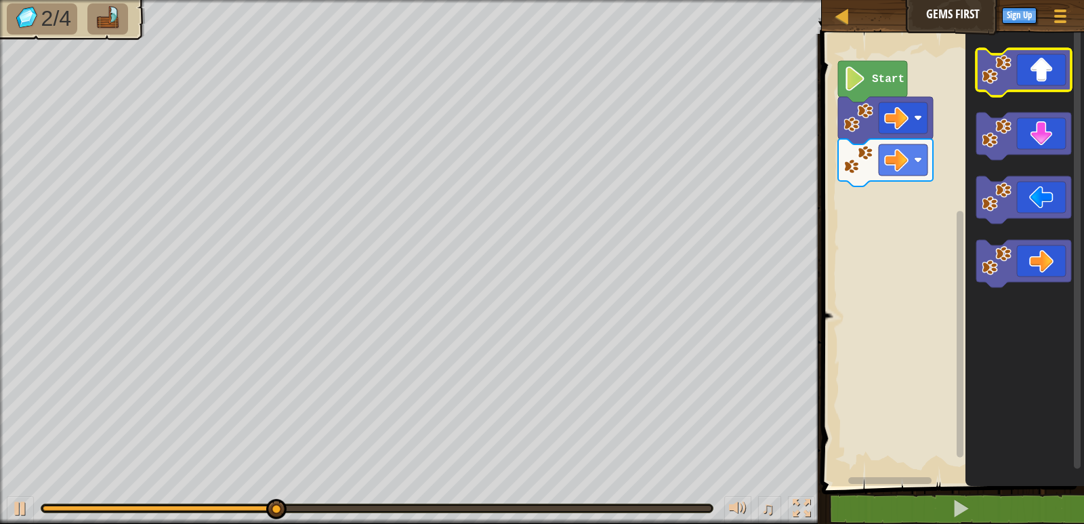
click at [1001, 79] on image "Blockly Workspace" at bounding box center [997, 70] width 30 height 30
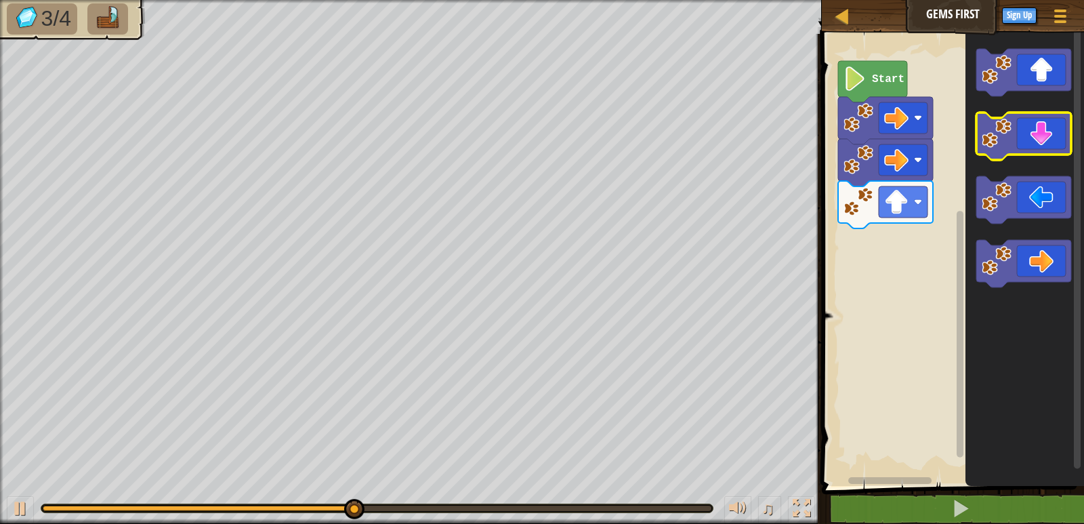
click at [997, 140] on image "Blockly Workspace" at bounding box center [997, 134] width 30 height 30
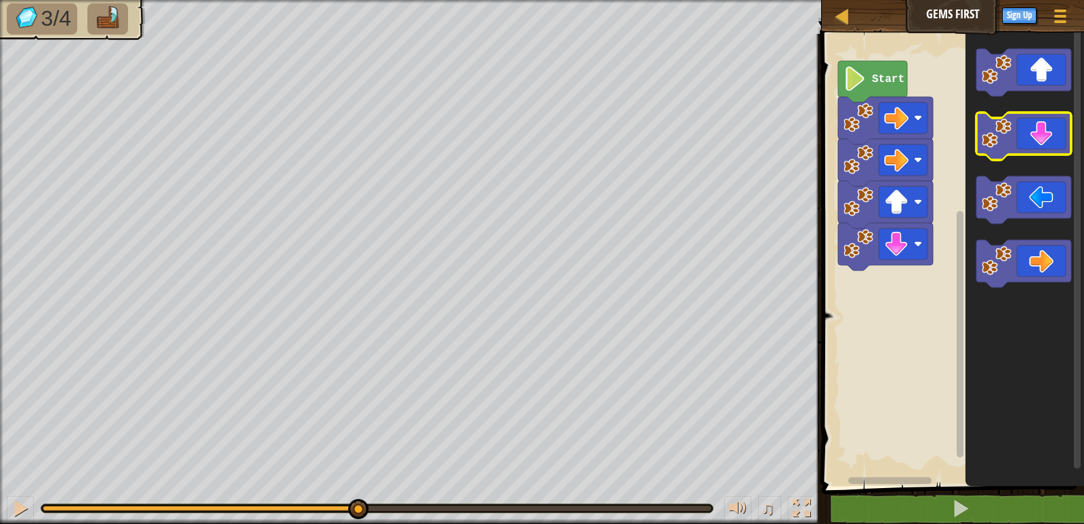
click at [996, 141] on image "Blockly Workspace" at bounding box center [997, 134] width 30 height 30
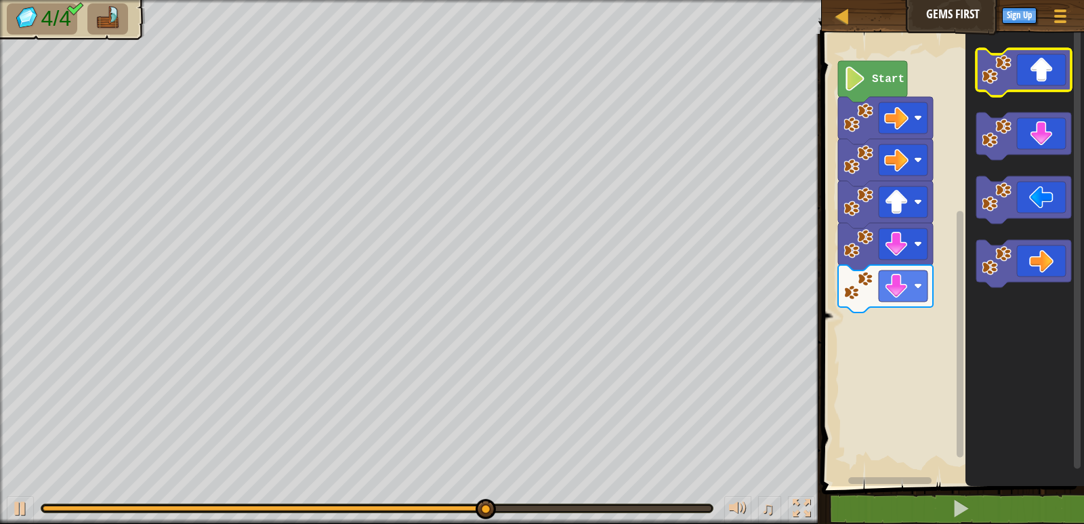
click at [1001, 75] on image "Blockly Workspace" at bounding box center [997, 70] width 30 height 30
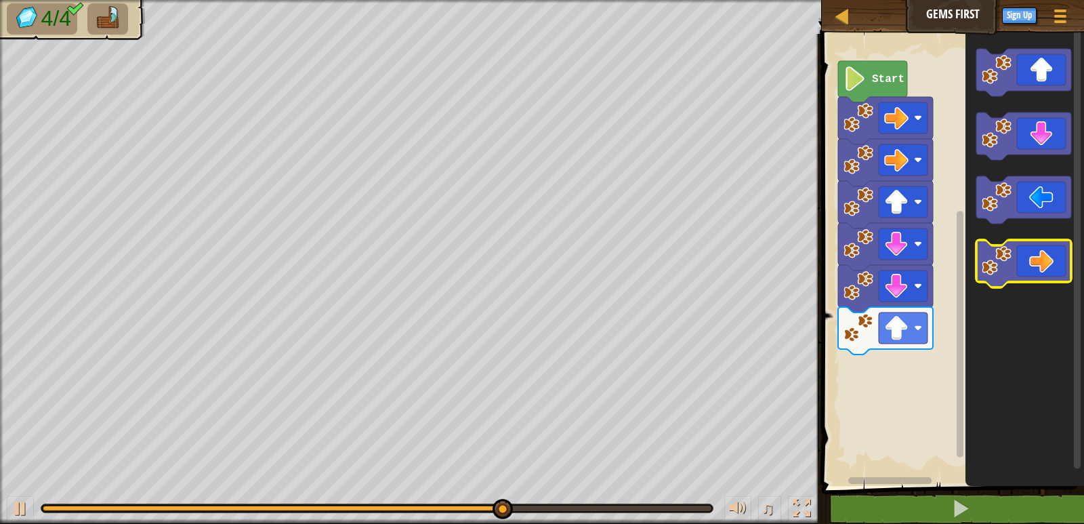
click at [1018, 266] on icon "Blockly Workspace" at bounding box center [1023, 263] width 95 height 47
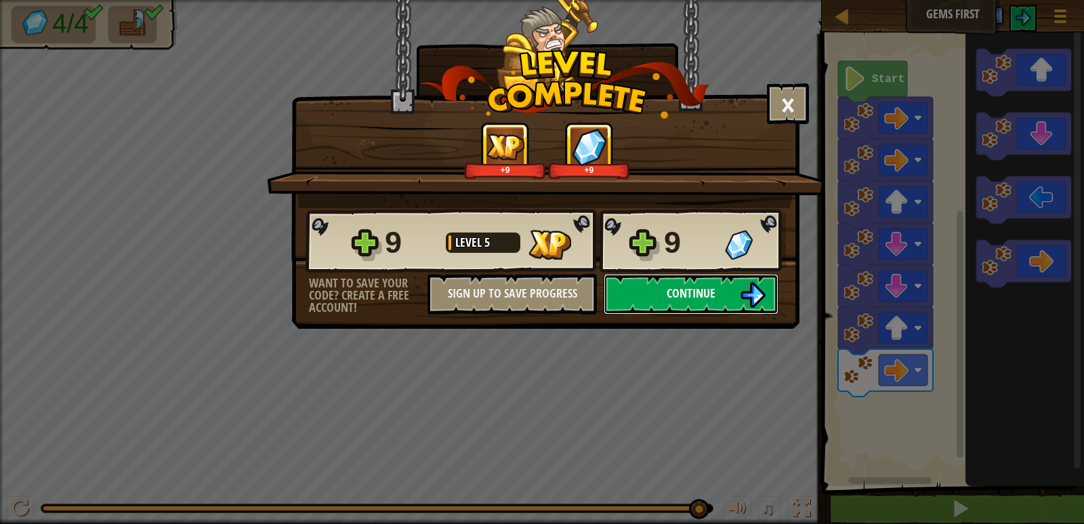
click at [737, 306] on button "Continue" at bounding box center [691, 294] width 175 height 41
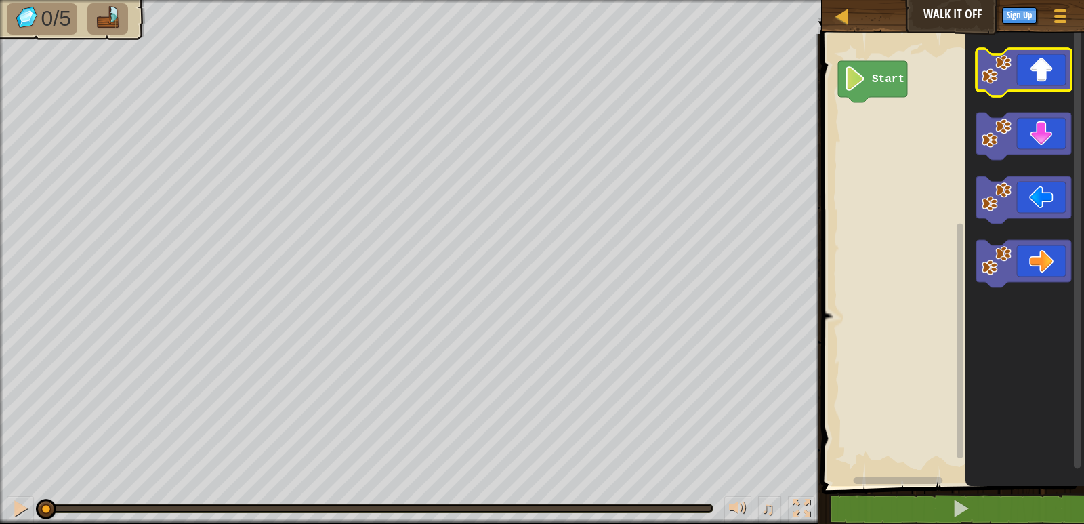
click at [1004, 71] on image "Blockly Workspace" at bounding box center [997, 70] width 30 height 30
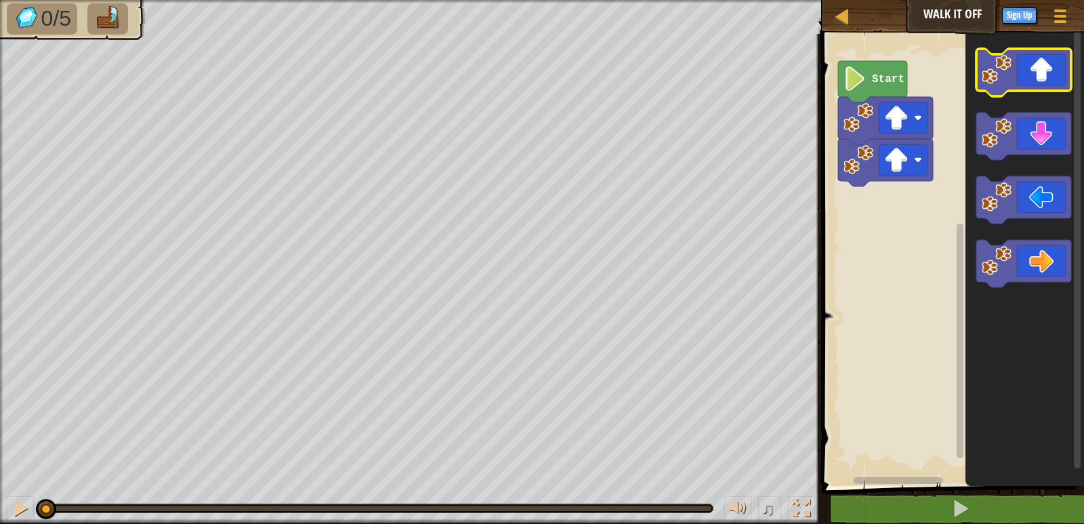
click at [1004, 71] on image "Blockly Workspace" at bounding box center [997, 70] width 30 height 30
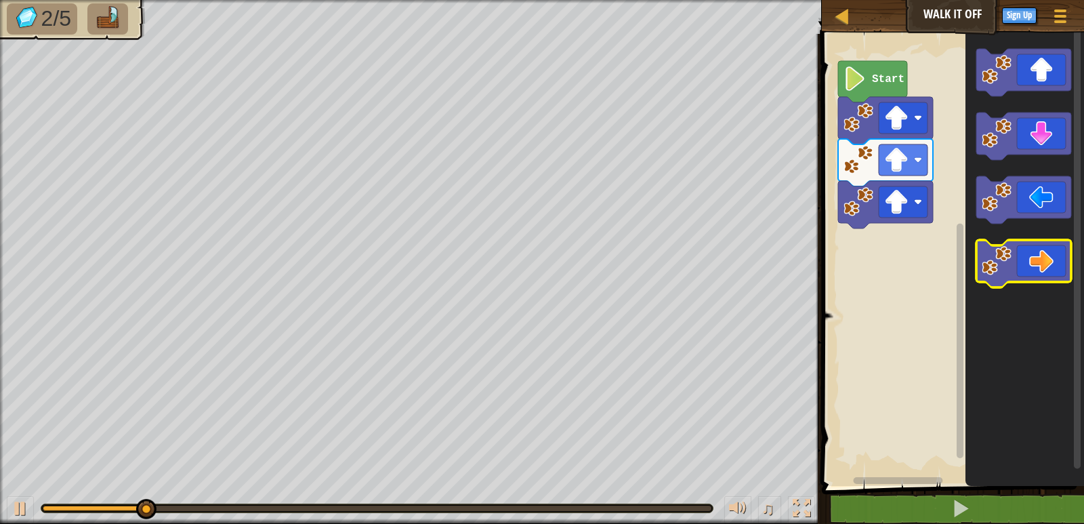
click at [1007, 278] on icon "Blockly Workspace" at bounding box center [1023, 263] width 95 height 47
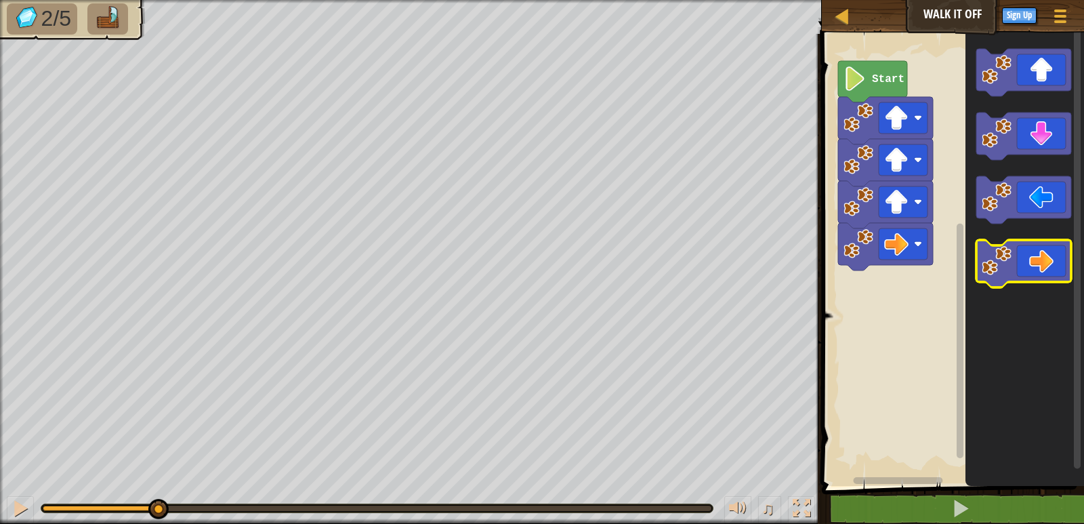
click at [1009, 278] on icon "Blockly Workspace" at bounding box center [1023, 263] width 95 height 47
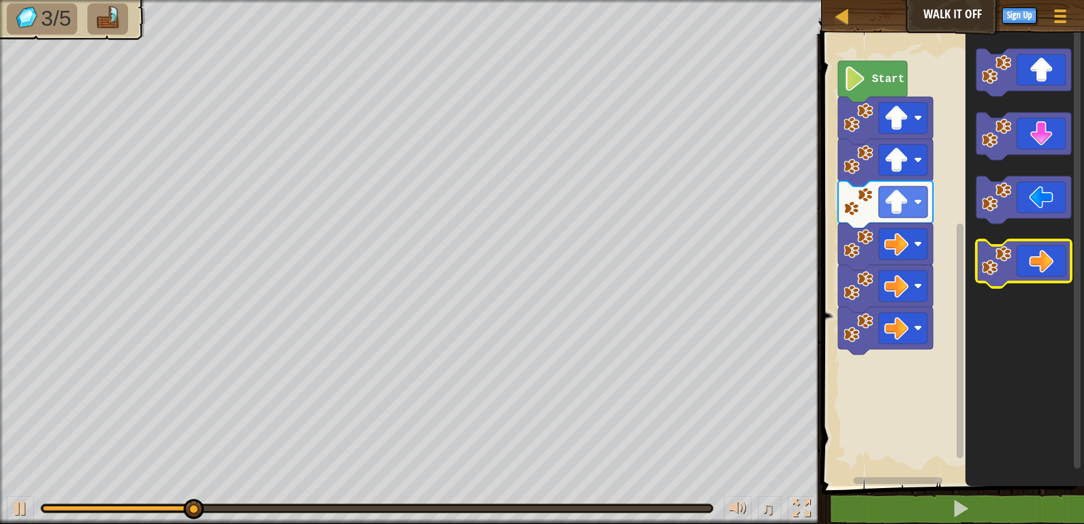
click at [1009, 278] on icon "Blockly Workspace" at bounding box center [1023, 263] width 95 height 47
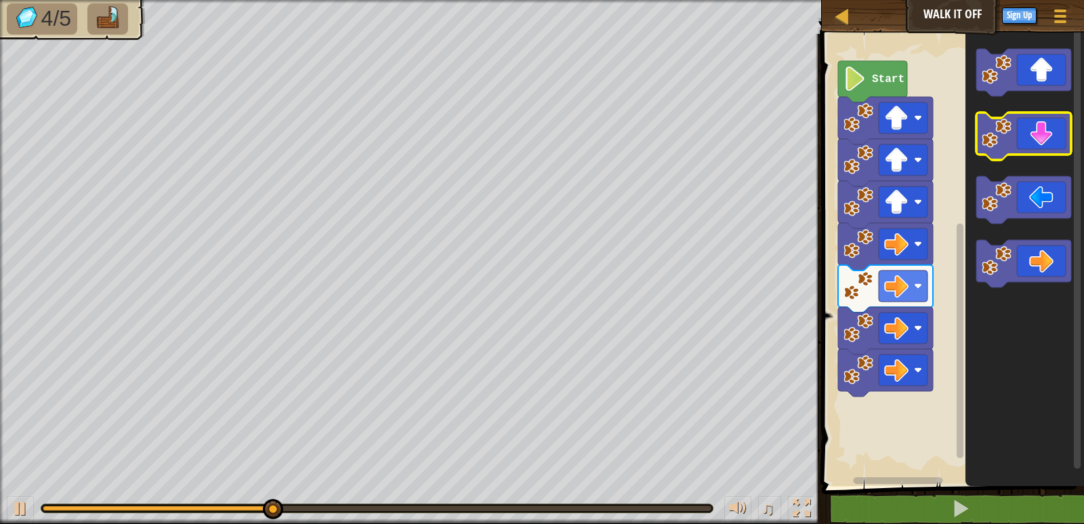
click at [1011, 150] on icon "Blockly Workspace" at bounding box center [1023, 135] width 95 height 47
click at [1010, 149] on icon "Blockly Workspace" at bounding box center [1023, 135] width 95 height 47
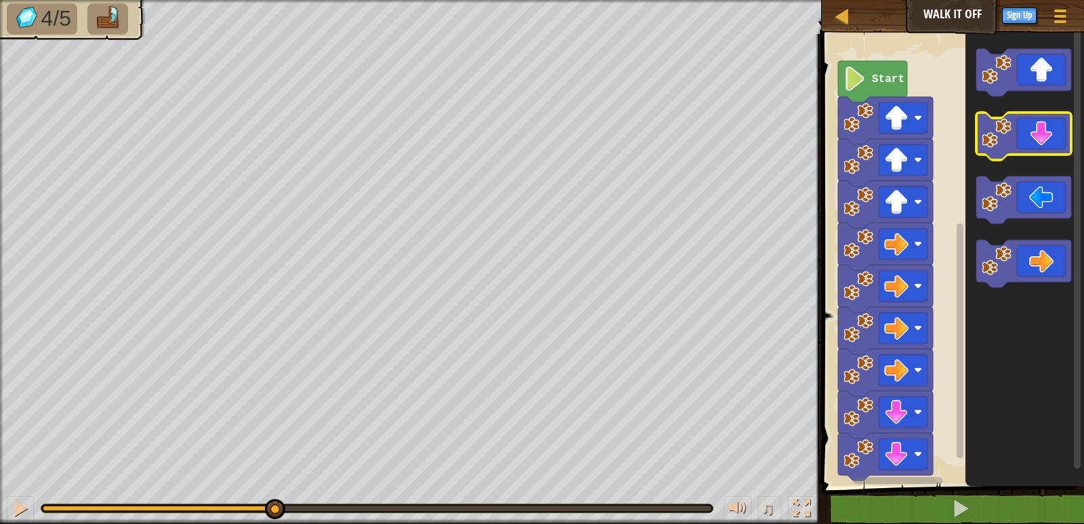
click at [1010, 148] on image "Blockly Workspace" at bounding box center [997, 134] width 30 height 30
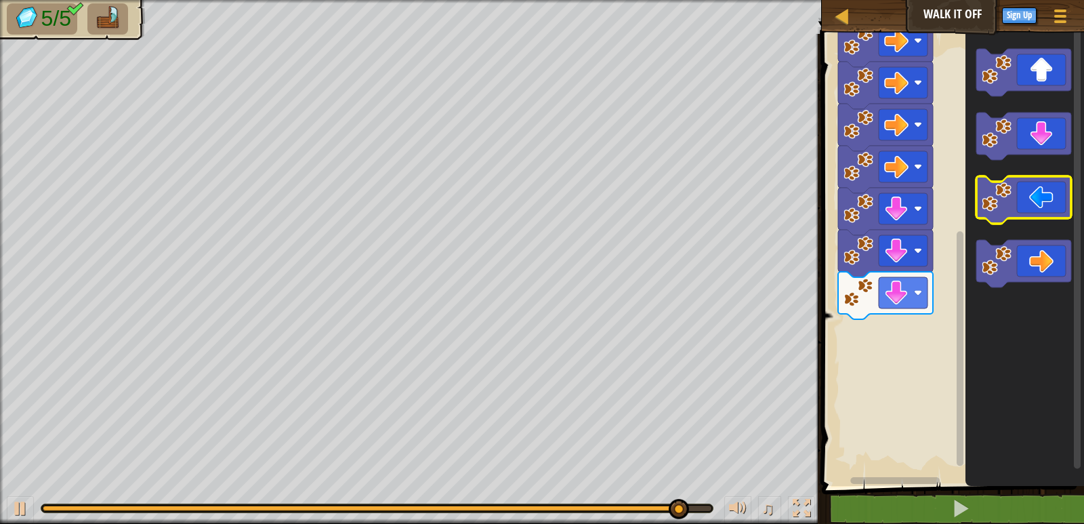
click at [989, 212] on icon "Blockly Workspace" at bounding box center [1023, 199] width 95 height 47
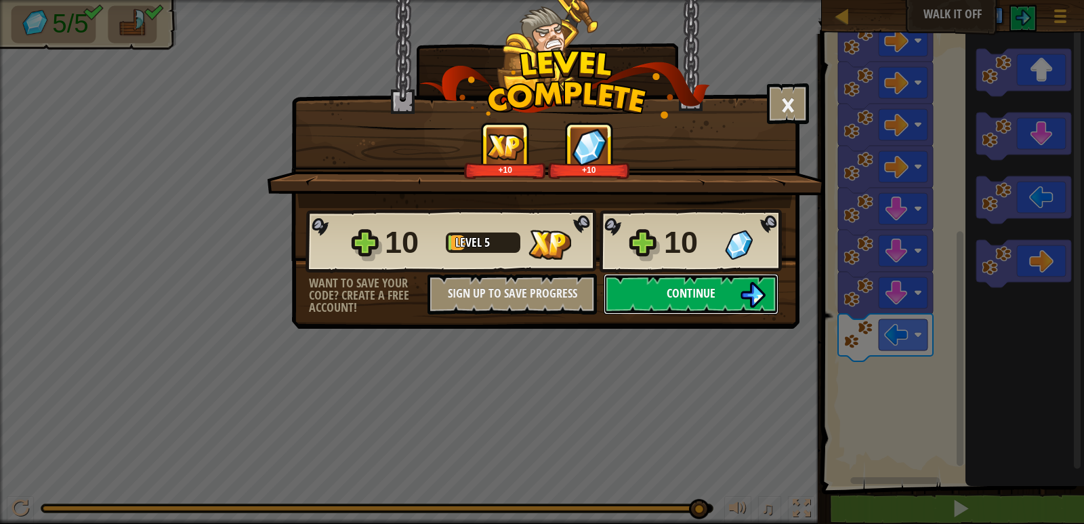
click at [729, 287] on button "Continue" at bounding box center [691, 294] width 175 height 41
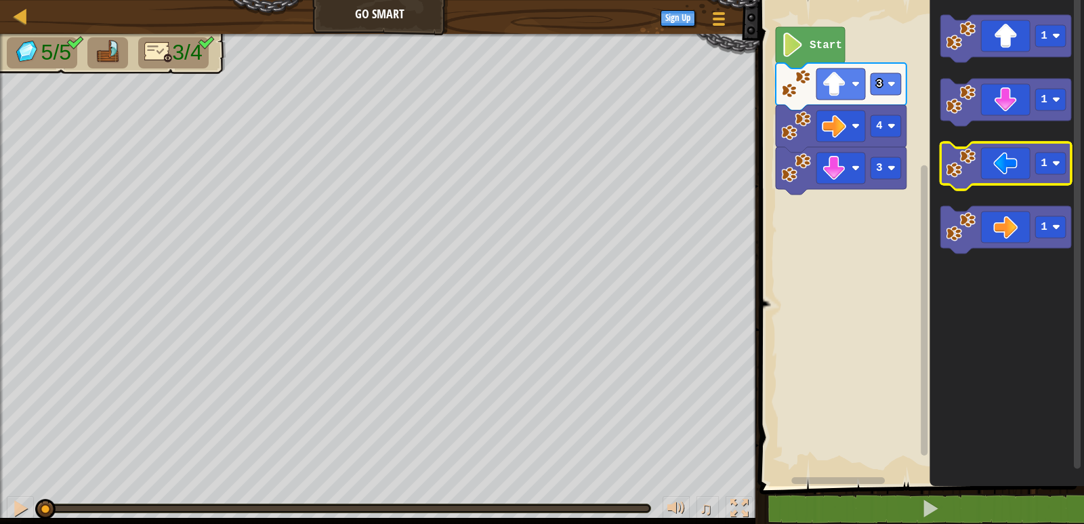
click at [997, 183] on icon "Blockly Workspace" at bounding box center [1005, 165] width 131 height 47
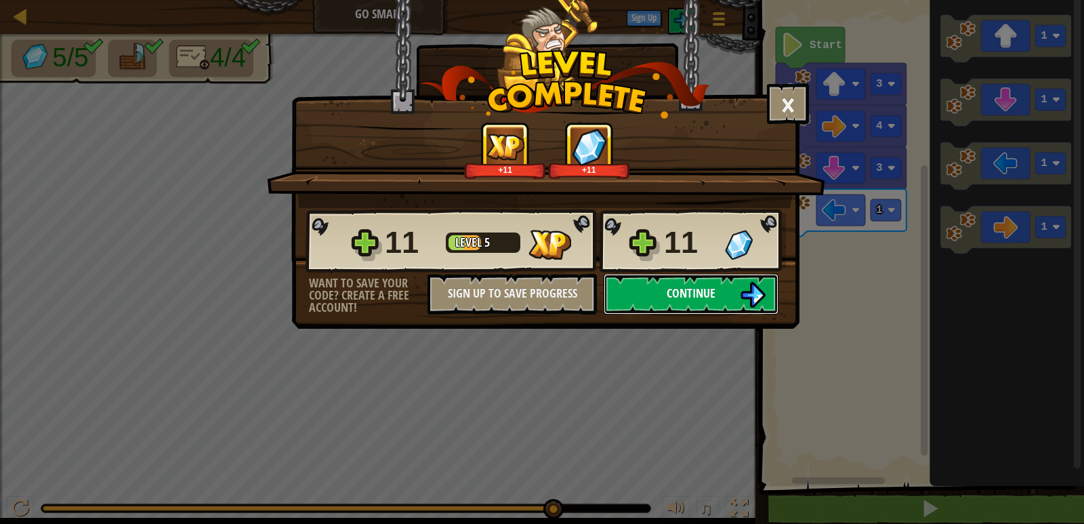
click at [730, 298] on button "Continue" at bounding box center [691, 294] width 175 height 41
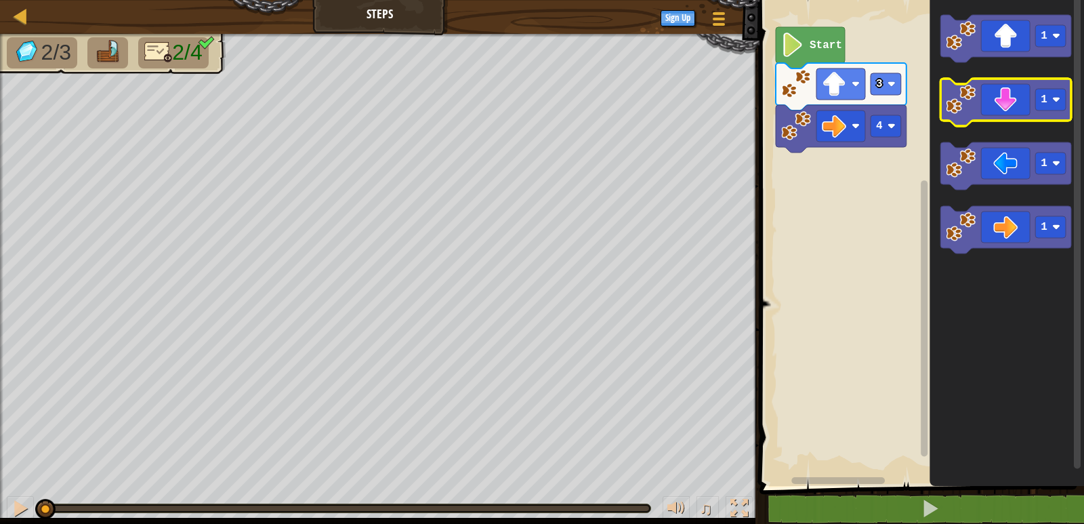
click at [963, 122] on icon "Blockly Workspace" at bounding box center [1005, 102] width 131 height 47
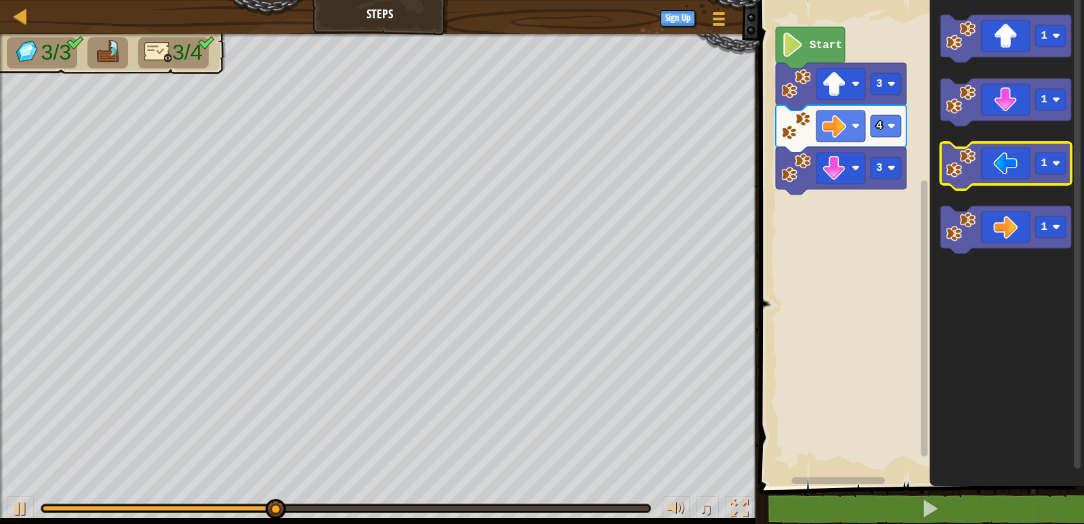
click at [976, 173] on icon "Blockly Workspace" at bounding box center [1005, 165] width 131 height 47
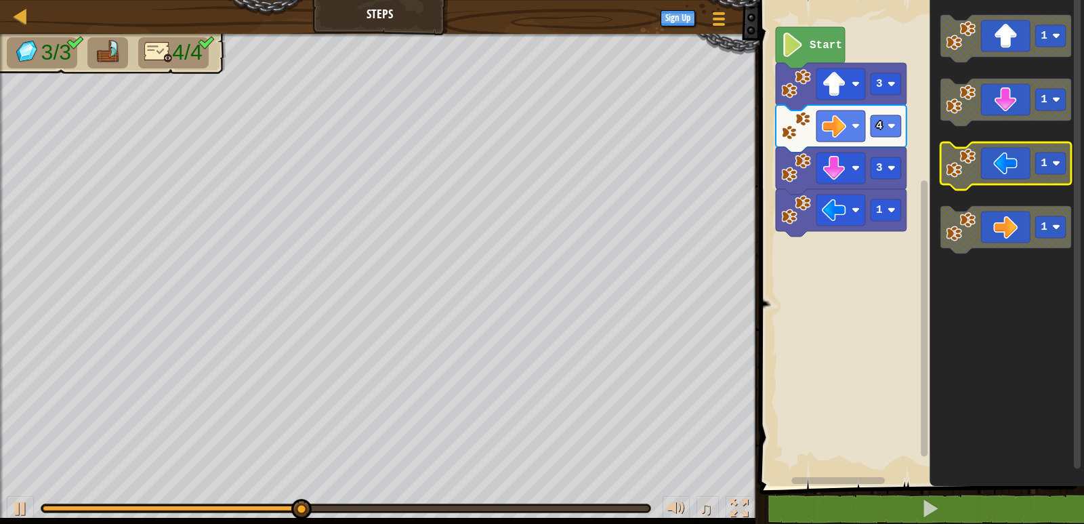
click at [976, 173] on icon "Blockly Workspace" at bounding box center [1005, 165] width 131 height 47
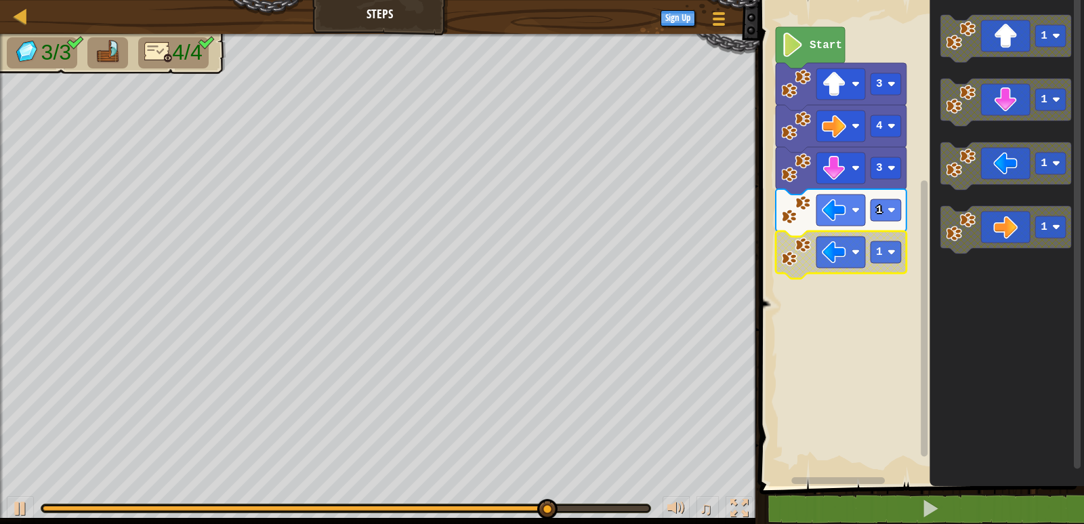
click at [809, 252] on image "Blockly Workspace" at bounding box center [796, 252] width 30 height 30
click at [846, 259] on image "Blockly Workspace" at bounding box center [834, 252] width 24 height 24
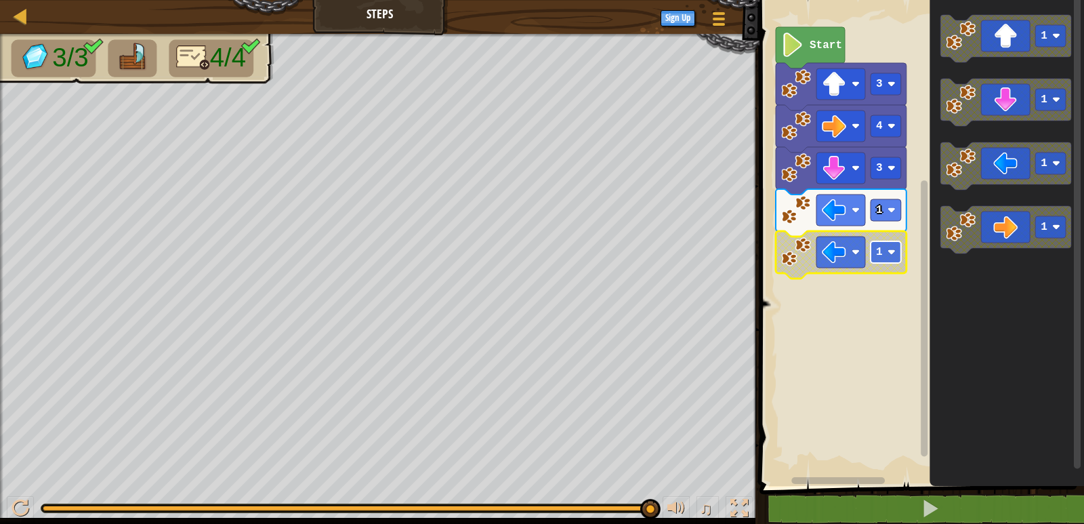
click at [892, 253] on image "Blockly Workspace" at bounding box center [892, 252] width 8 height 8
click at [968, 181] on icon "Blockly Workspace" at bounding box center [1005, 165] width 131 height 47
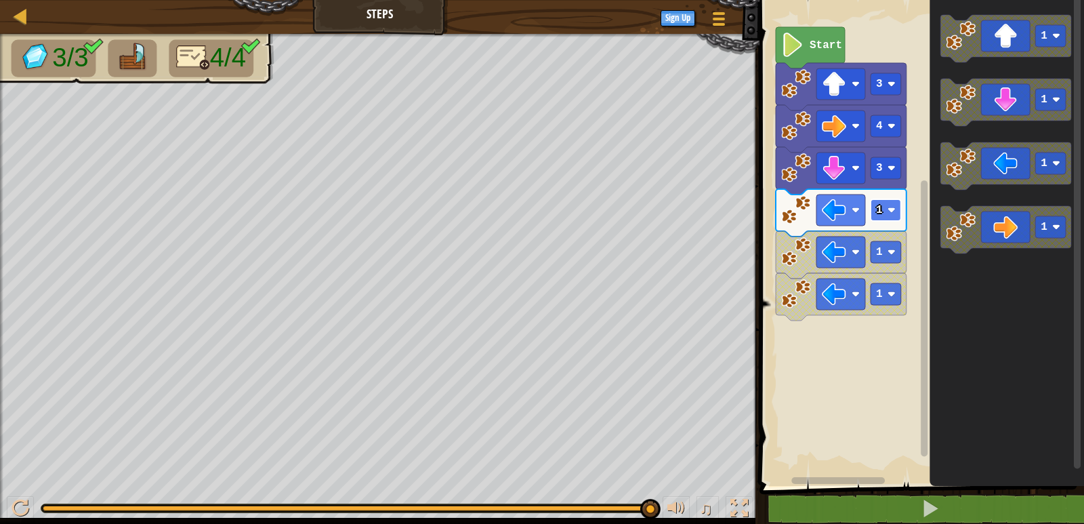
click at [883, 218] on rect "Blockly Workspace" at bounding box center [886, 210] width 30 height 22
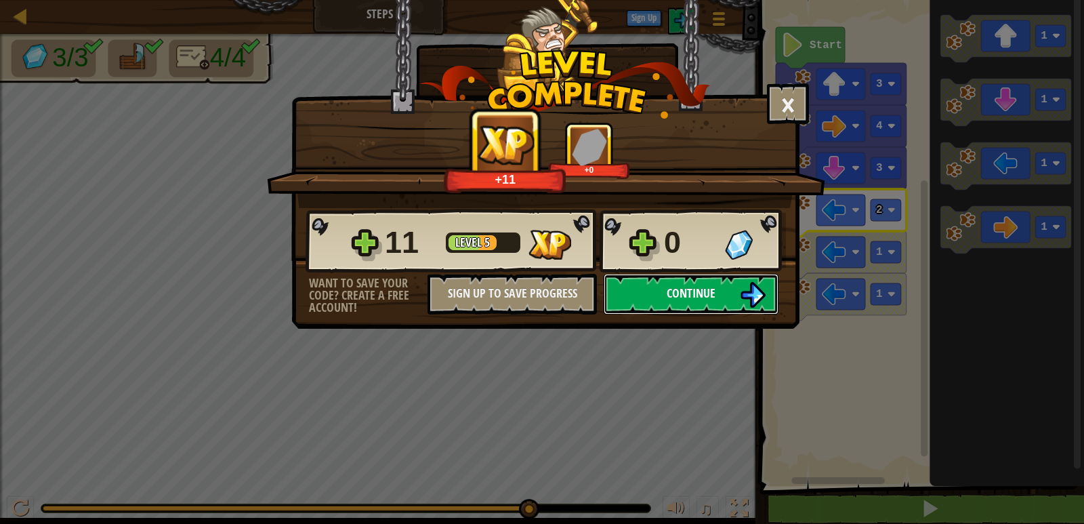
click at [744, 291] on img at bounding box center [753, 295] width 26 height 26
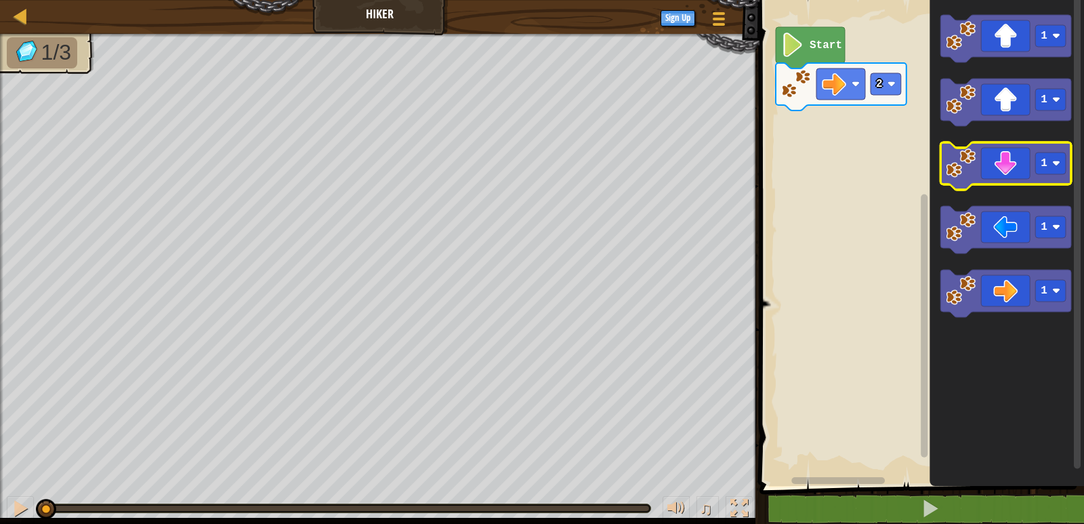
click at [967, 178] on image "Blockly Workspace" at bounding box center [961, 163] width 30 height 30
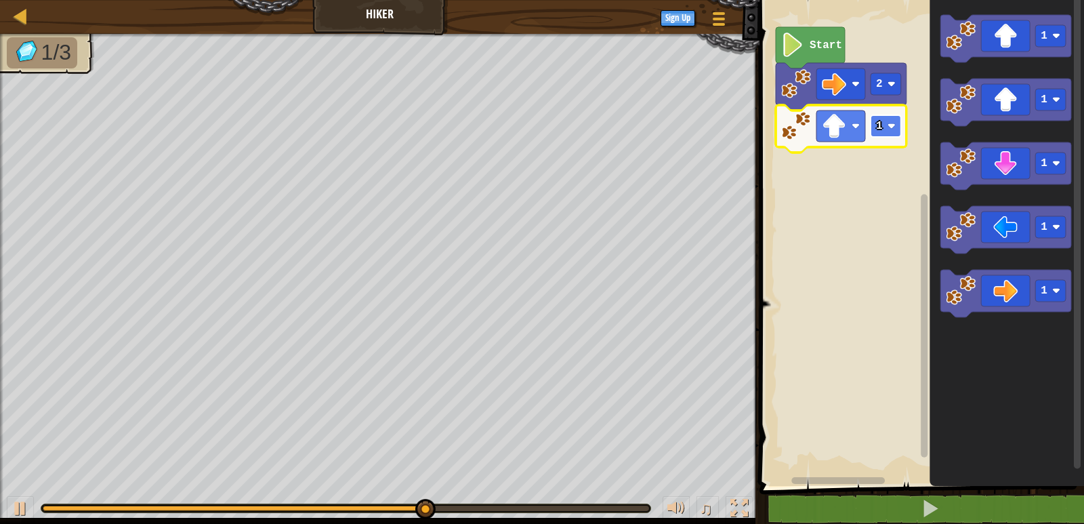
click at [895, 126] on image "Blockly Workspace" at bounding box center [892, 126] width 8 height 8
click at [878, 203] on rect "Blockly Workspace" at bounding box center [919, 239] width 329 height 493
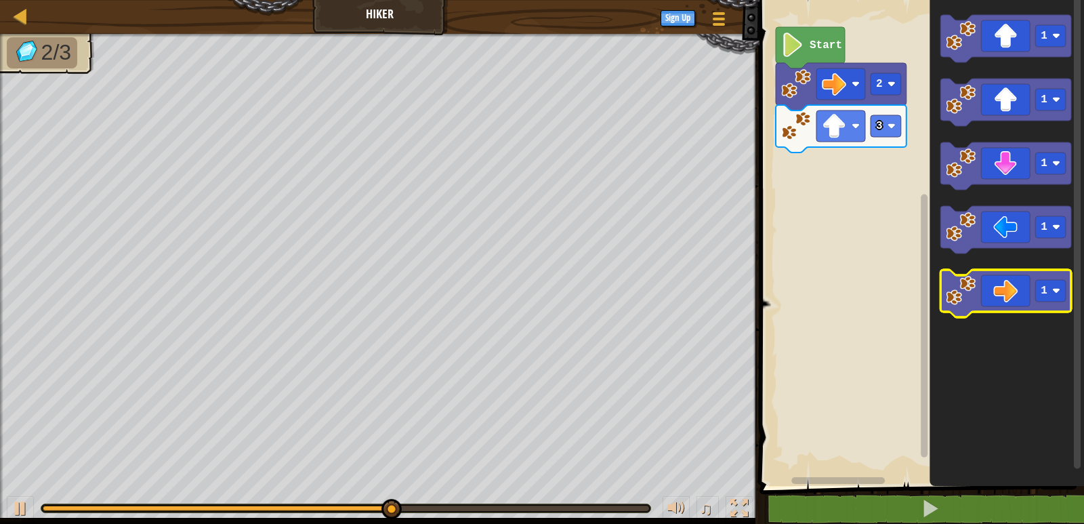
click at [968, 310] on icon "Blockly Workspace" at bounding box center [1005, 293] width 131 height 47
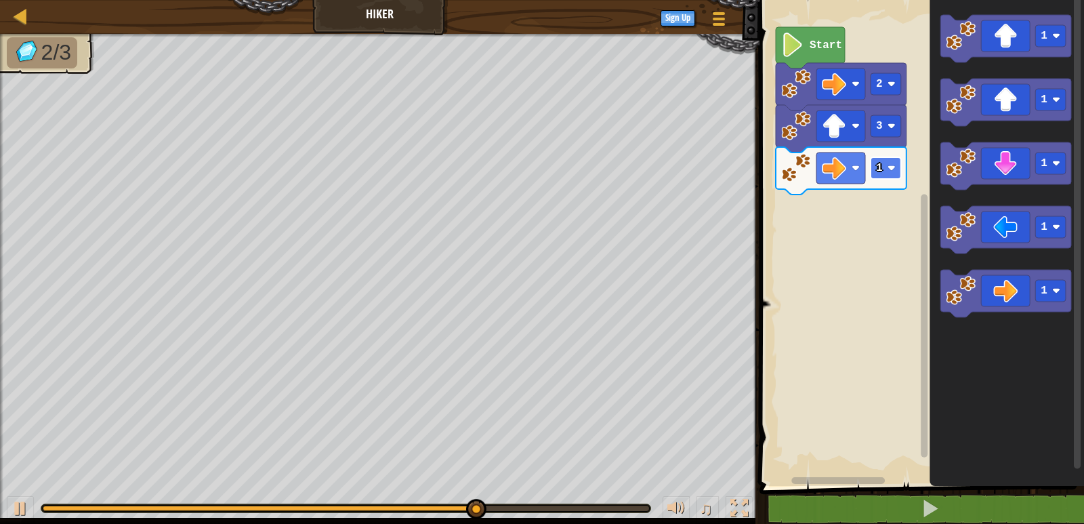
click at [879, 169] on text "1" at bounding box center [879, 168] width 7 height 12
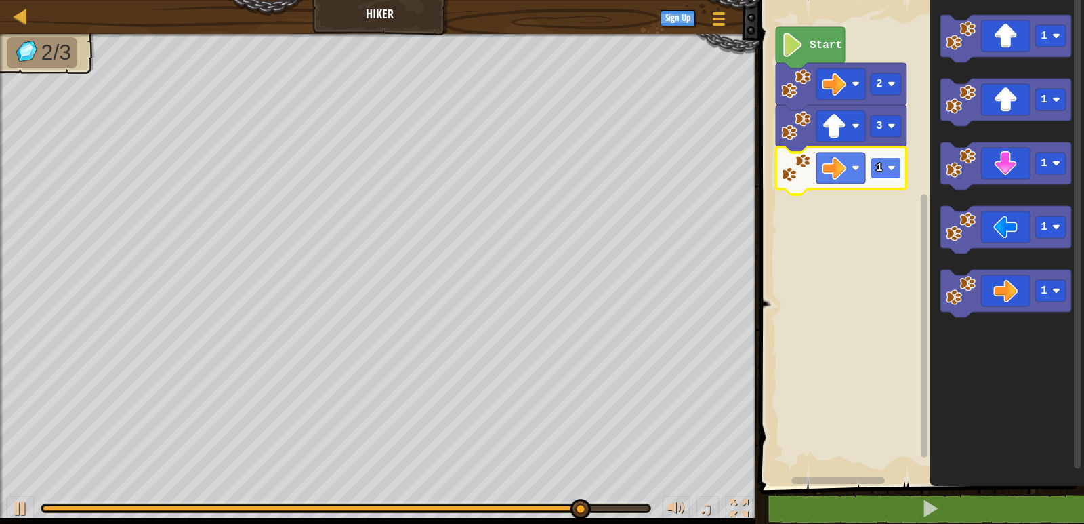
click at [879, 176] on rect "Blockly Workspace" at bounding box center [886, 168] width 30 height 22
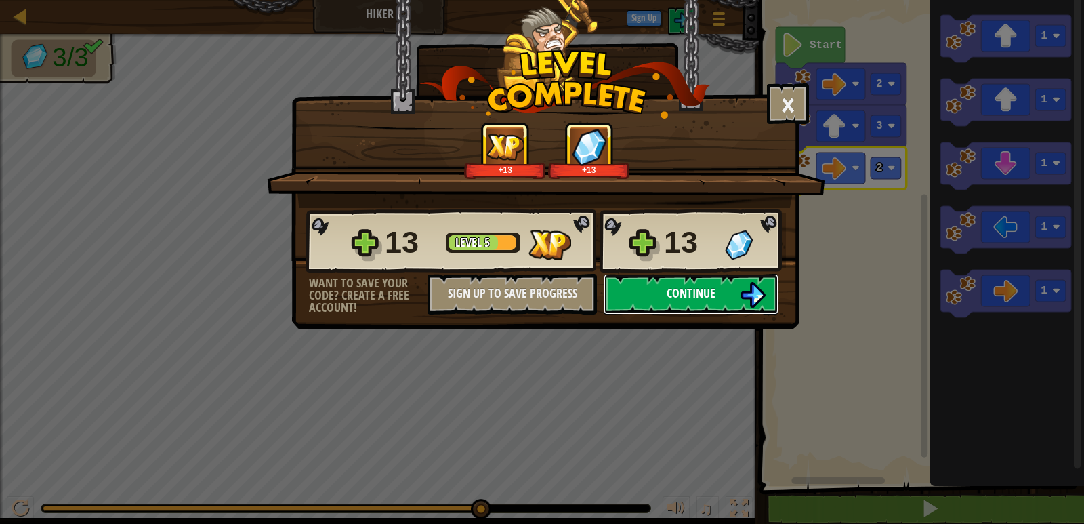
click at [712, 287] on span "Continue" at bounding box center [691, 293] width 49 height 17
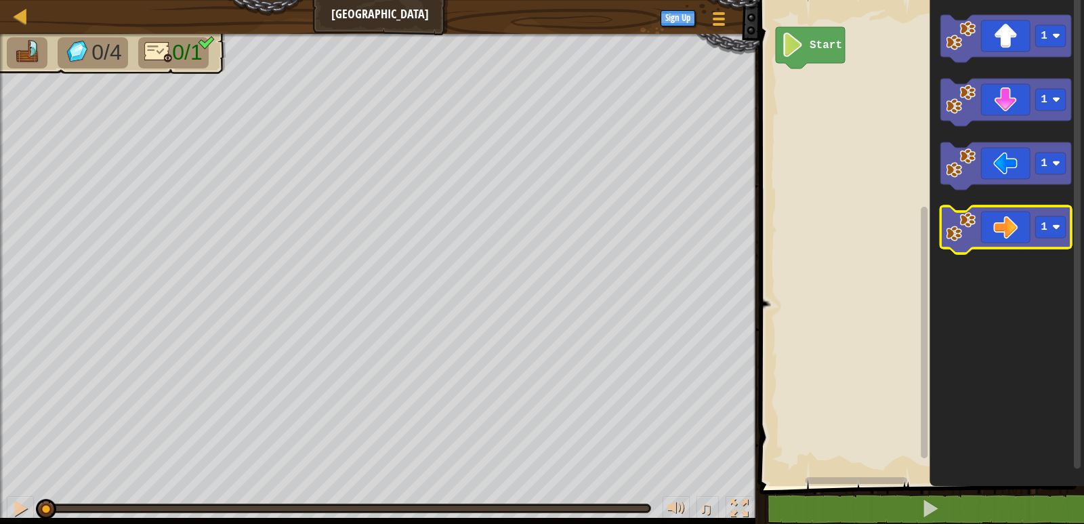
click at [977, 228] on icon "Blockly Workspace" at bounding box center [1005, 229] width 131 height 47
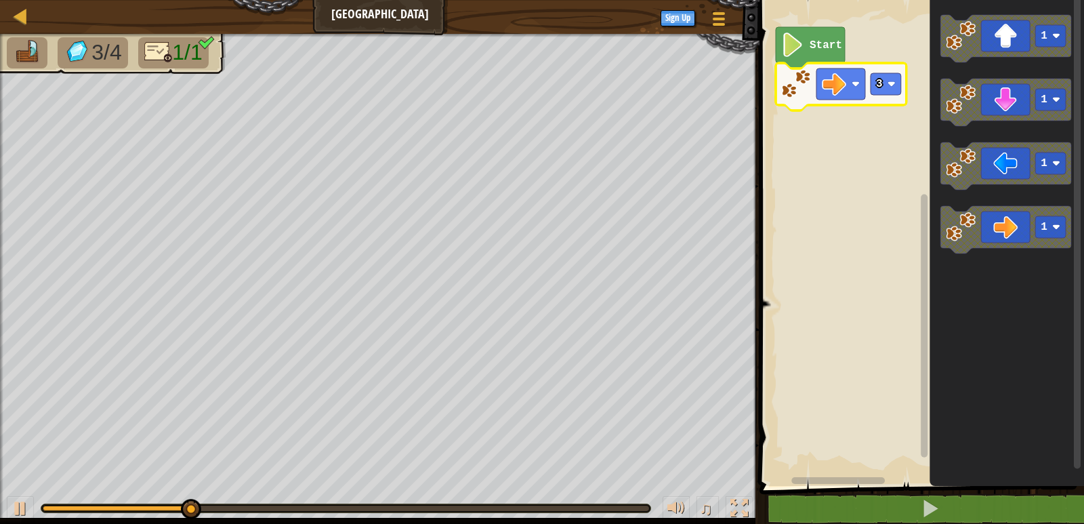
click at [884, 96] on icon "Blockly Workspace" at bounding box center [841, 86] width 131 height 47
click at [887, 85] on rect "Blockly Workspace" at bounding box center [886, 84] width 30 height 22
click at [873, 89] on rect "Blockly Workspace" at bounding box center [886, 84] width 30 height 22
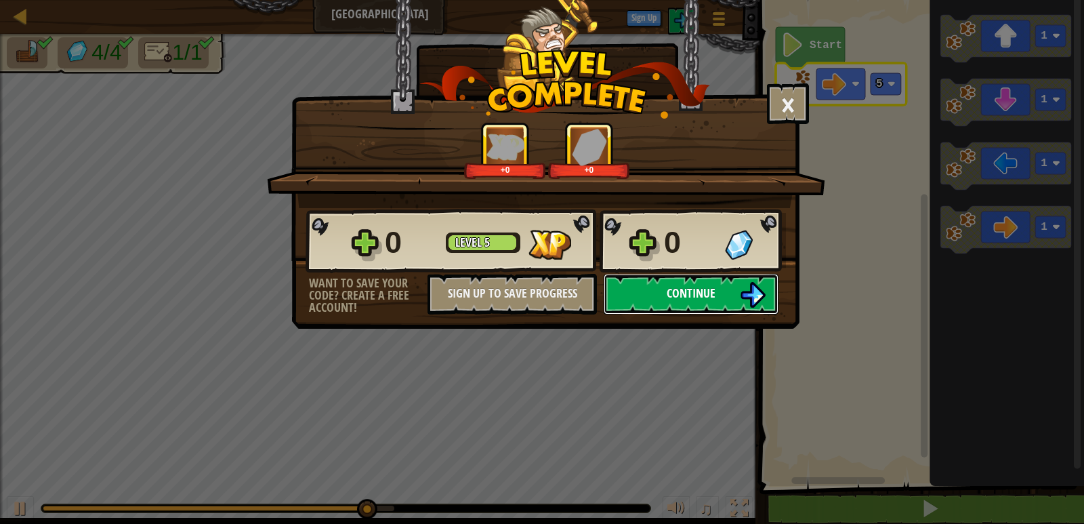
click at [633, 291] on button "Continue" at bounding box center [691, 294] width 175 height 41
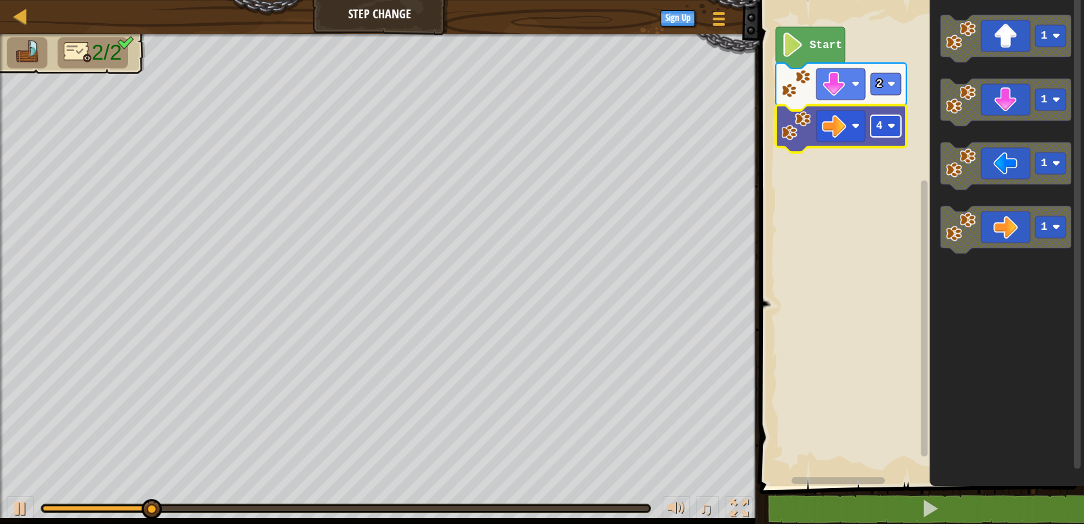
click at [881, 131] on text "4" at bounding box center [879, 126] width 7 height 12
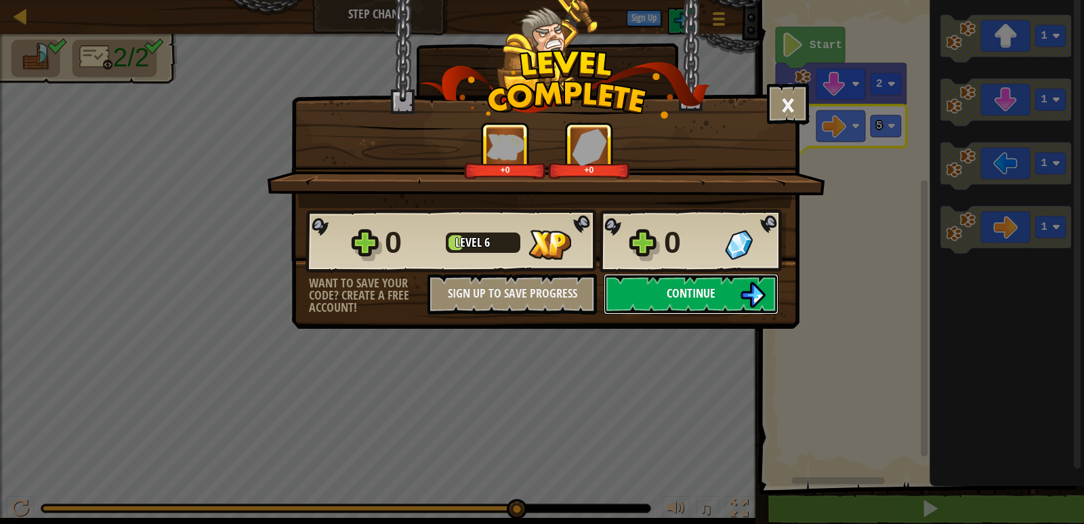
click at [672, 295] on span "Continue" at bounding box center [691, 293] width 49 height 17
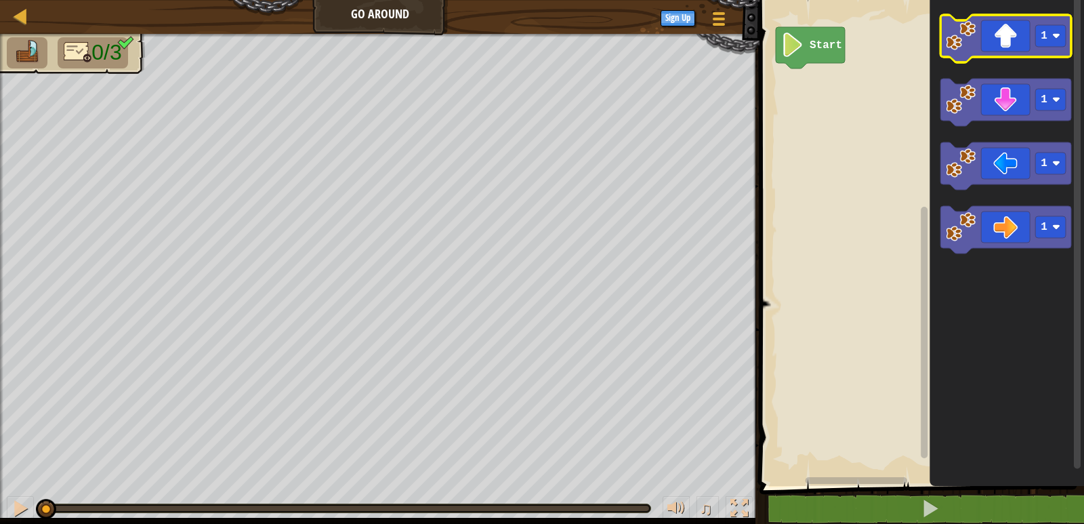
click at [966, 54] on icon "Blockly Workspace" at bounding box center [1005, 38] width 131 height 47
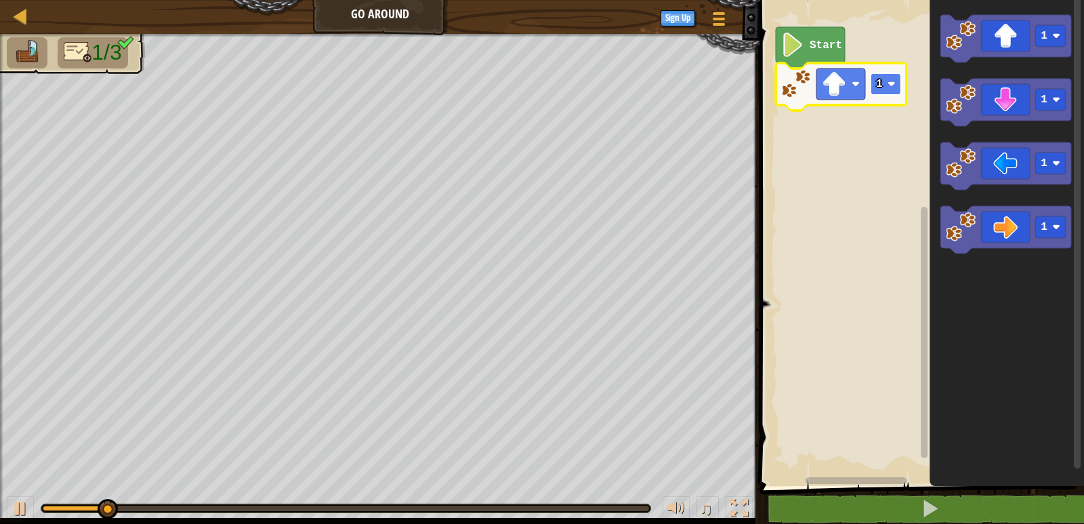
click at [886, 81] on rect "Blockly Workspace" at bounding box center [886, 84] width 30 height 22
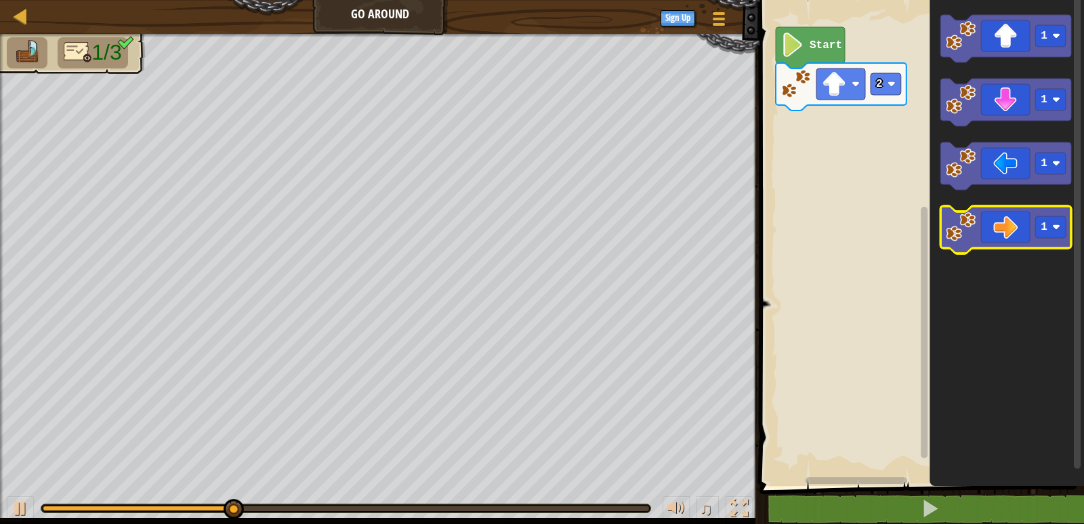
click at [977, 226] on icon "Blockly Workspace" at bounding box center [1005, 229] width 131 height 47
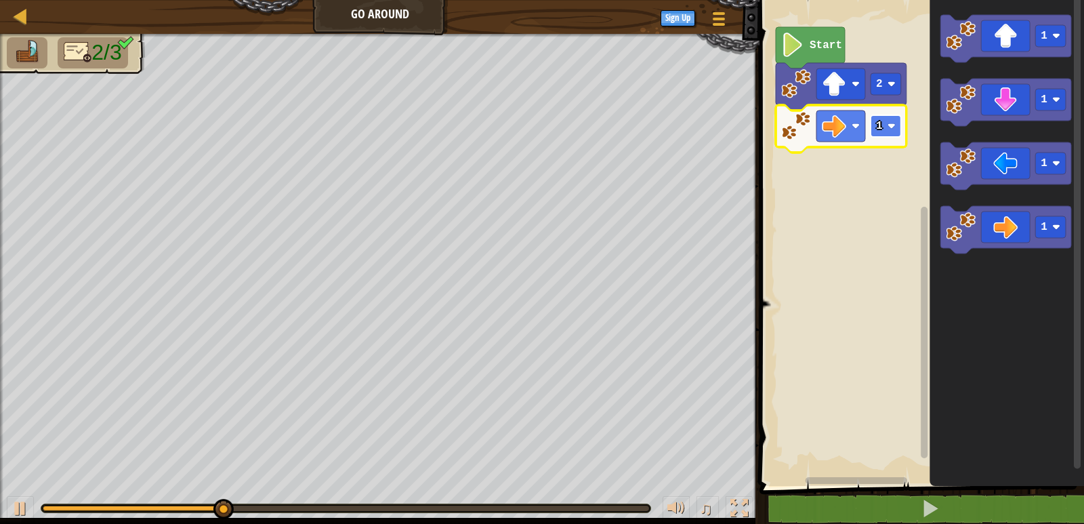
click at [883, 116] on rect "Blockly Workspace" at bounding box center [886, 126] width 30 height 22
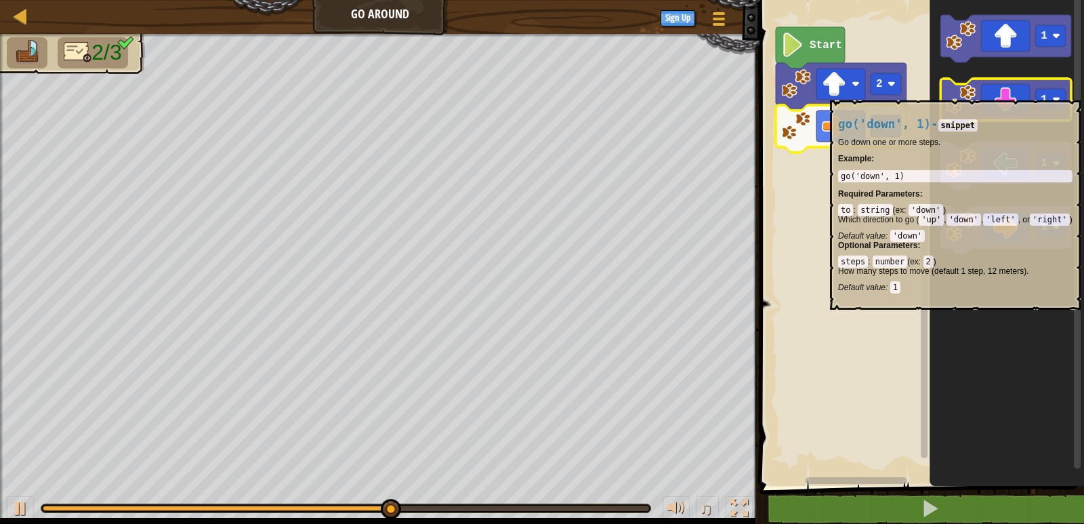
click at [962, 94] on image "Blockly Workspace" at bounding box center [961, 100] width 30 height 30
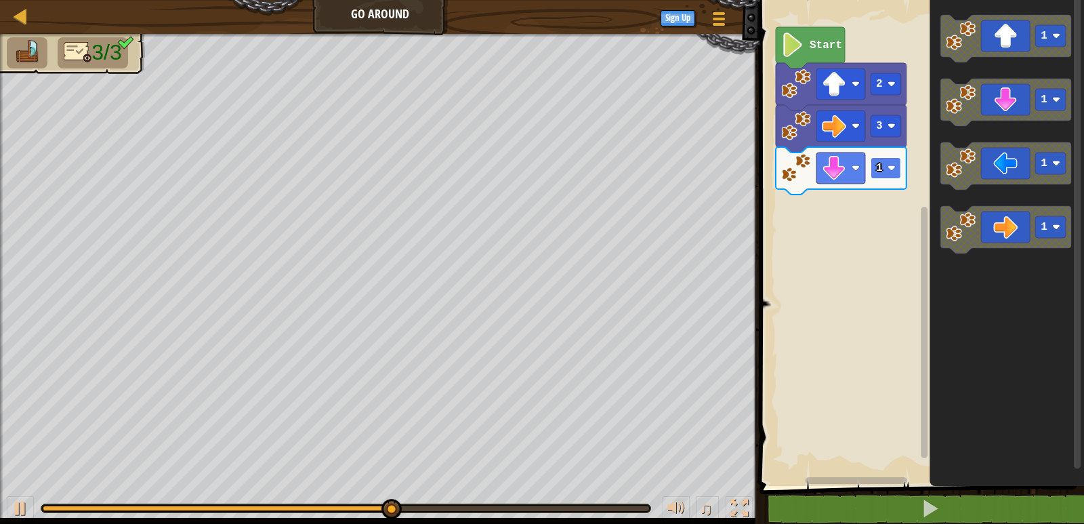
click at [892, 172] on image "Blockly Workspace" at bounding box center [892, 168] width 8 height 8
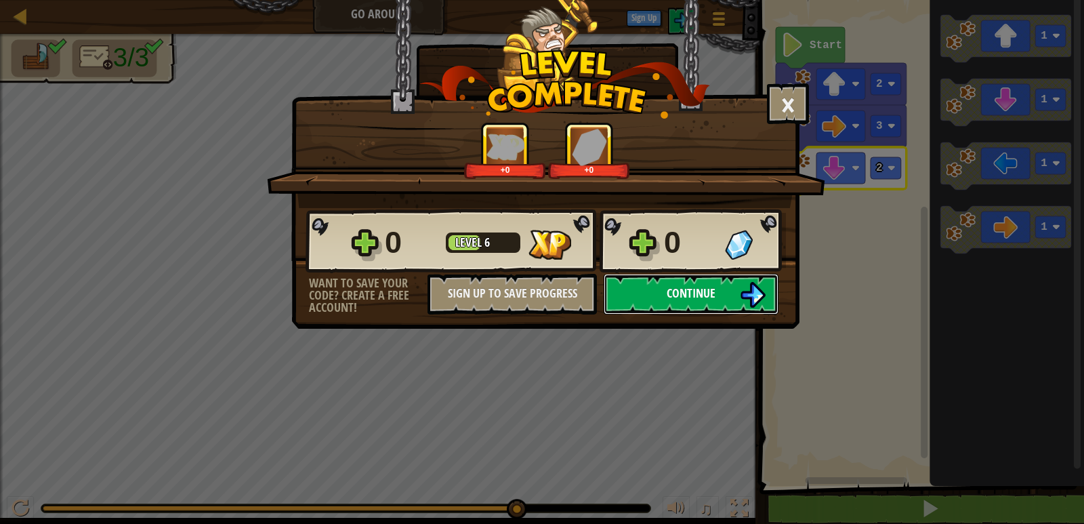
click at [643, 300] on button "Continue" at bounding box center [691, 294] width 175 height 41
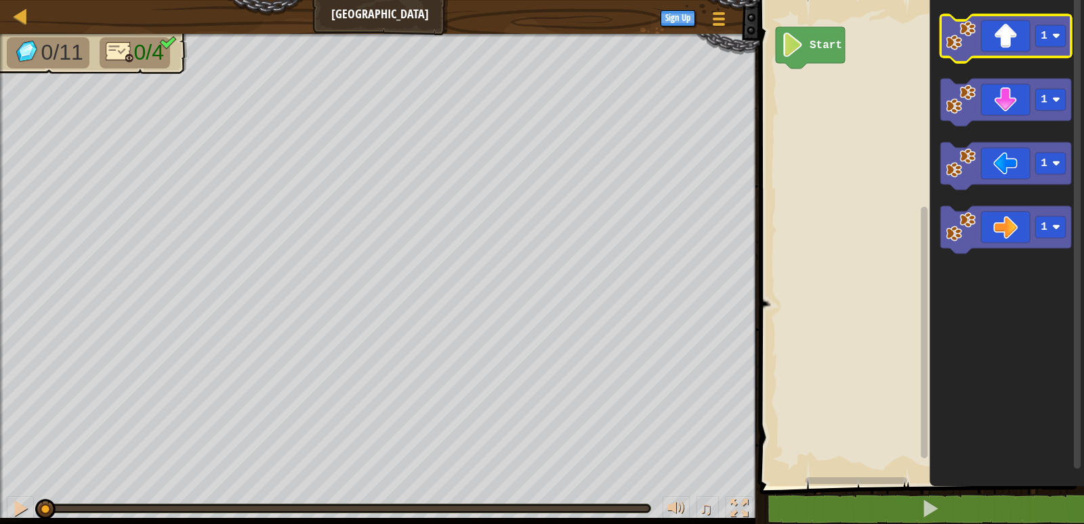
click at [949, 53] on icon "Blockly Workspace" at bounding box center [1005, 38] width 131 height 47
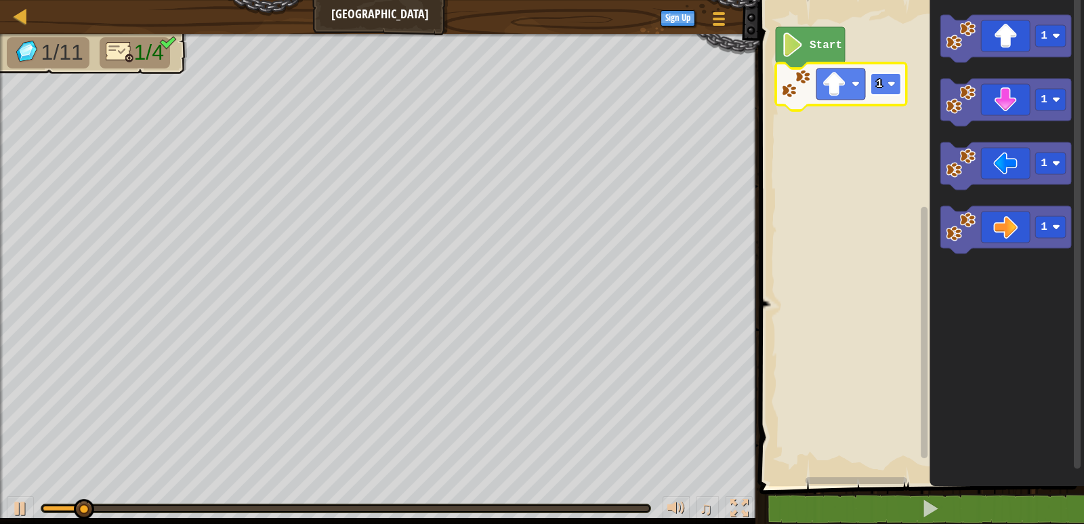
click at [892, 81] on image "Blockly Workspace" at bounding box center [892, 84] width 8 height 8
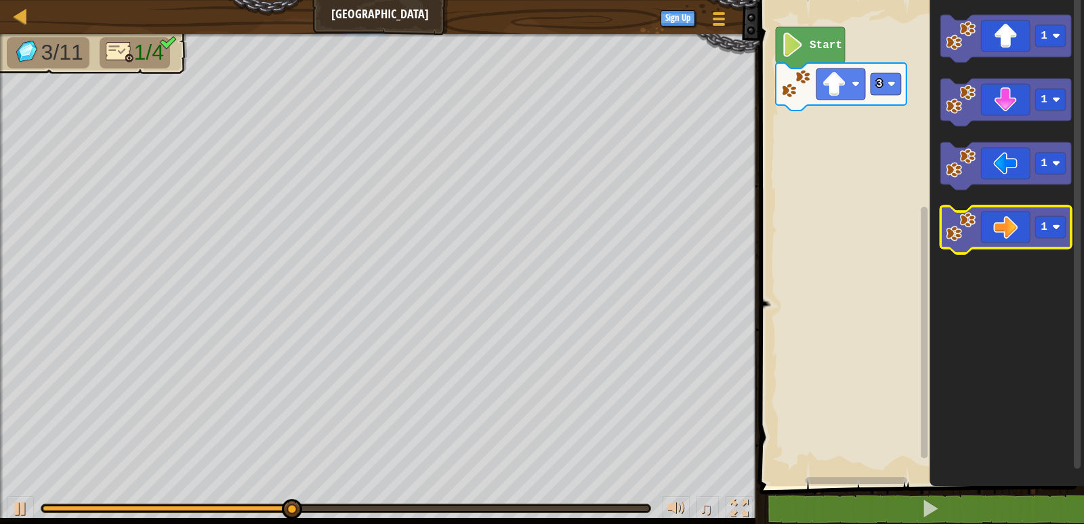
click at [961, 226] on image "Blockly Workspace" at bounding box center [961, 227] width 30 height 30
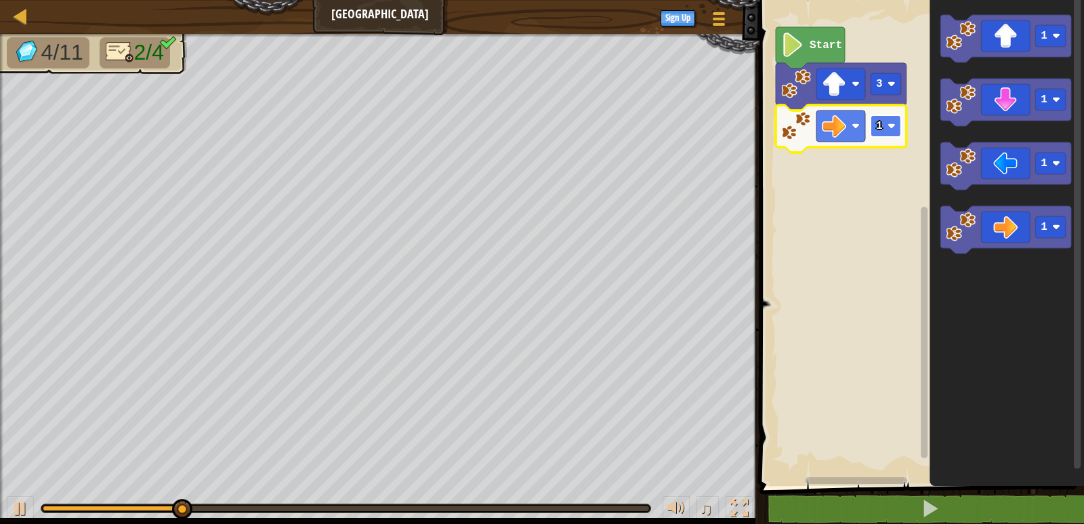
click at [887, 130] on rect "Blockly Workspace" at bounding box center [886, 126] width 30 height 22
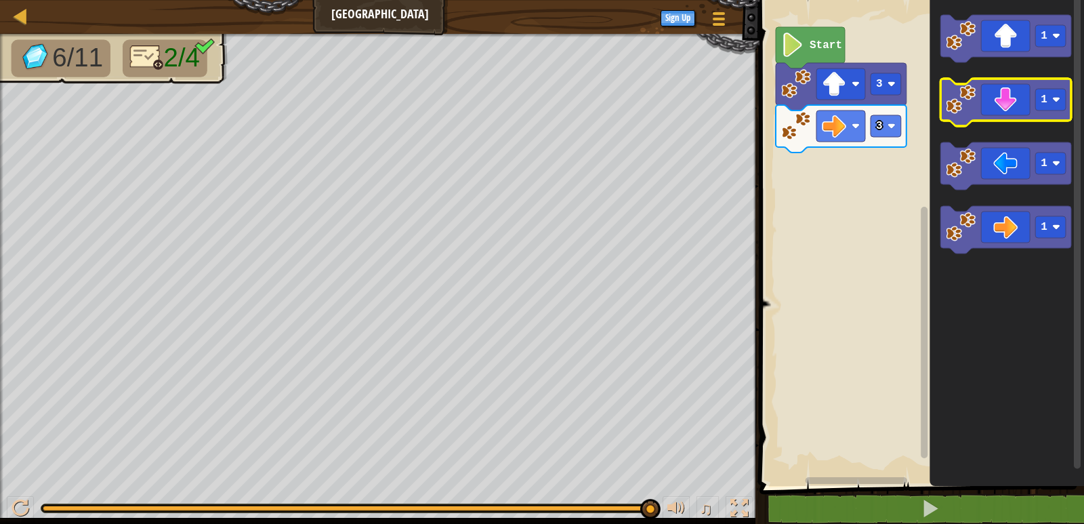
click at [949, 100] on image "Blockly Workspace" at bounding box center [961, 100] width 30 height 30
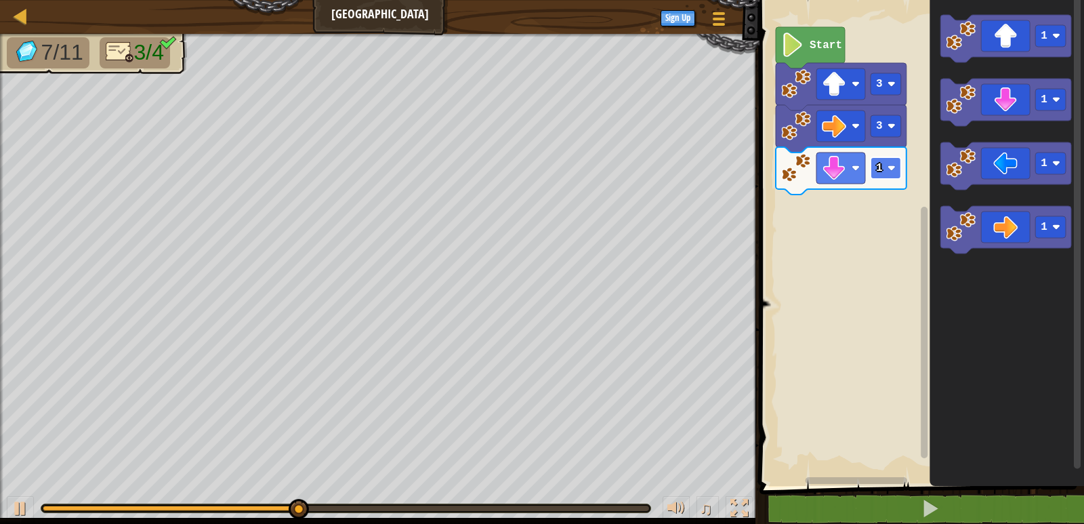
click at [885, 164] on rect "Blockly Workspace" at bounding box center [886, 168] width 30 height 22
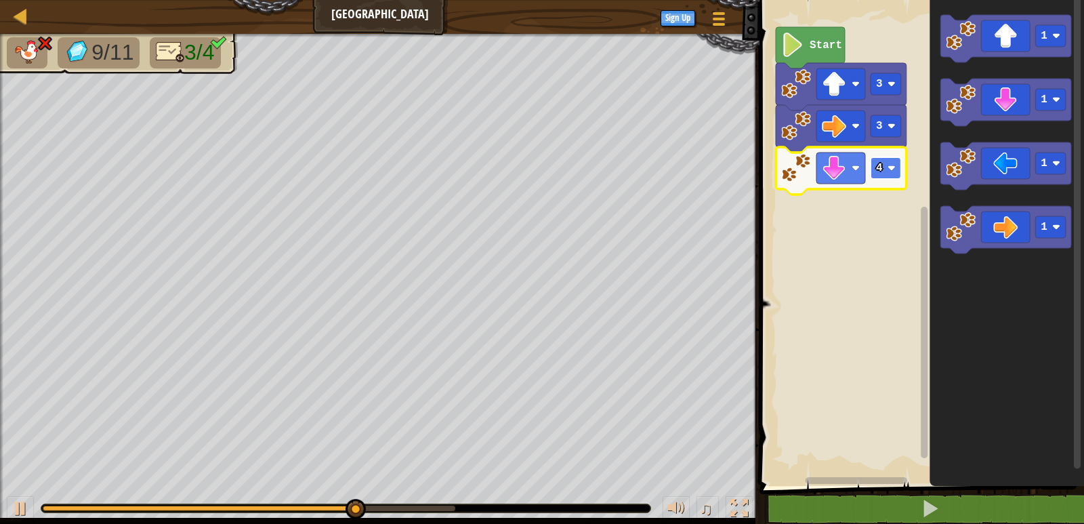
click at [874, 175] on rect "Blockly Workspace" at bounding box center [886, 168] width 30 height 22
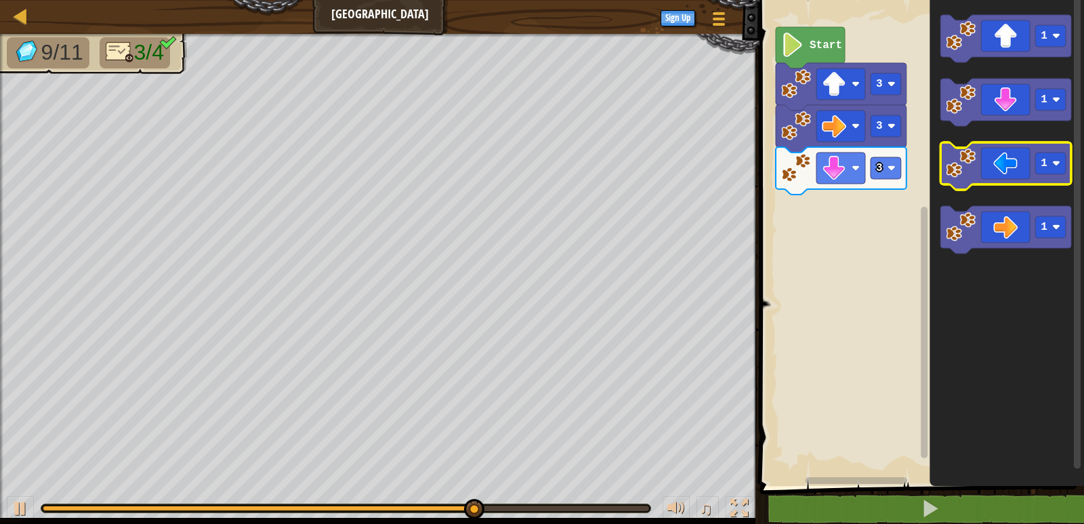
click at [961, 167] on image "Blockly Workspace" at bounding box center [961, 163] width 30 height 30
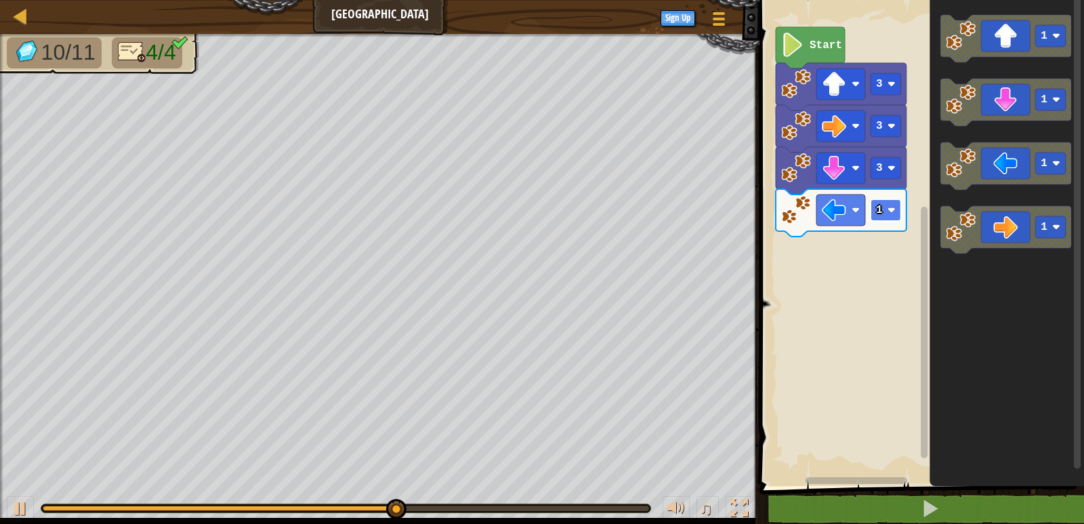
click at [893, 213] on image "Blockly Workspace" at bounding box center [892, 210] width 8 height 8
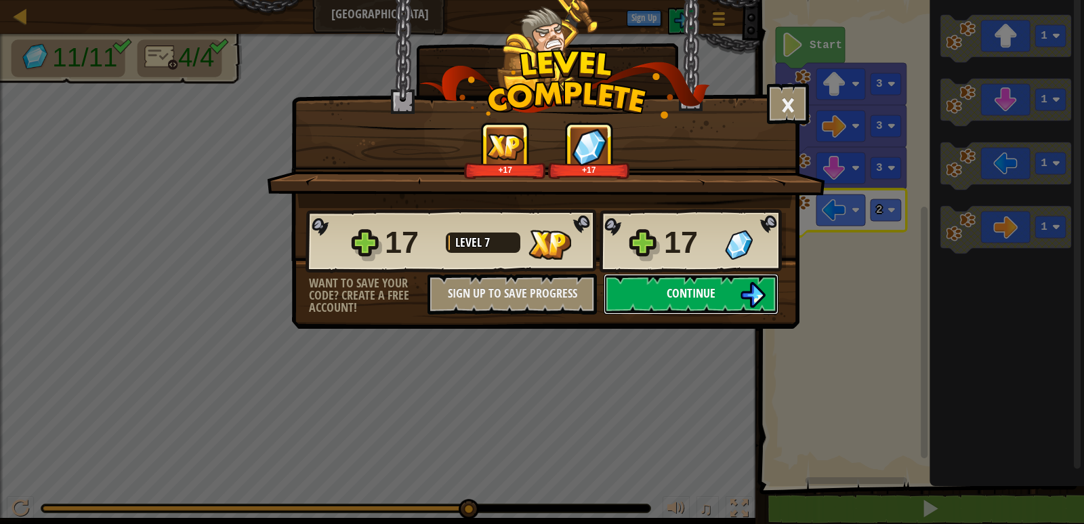
click at [688, 281] on button "Continue" at bounding box center [691, 294] width 175 height 41
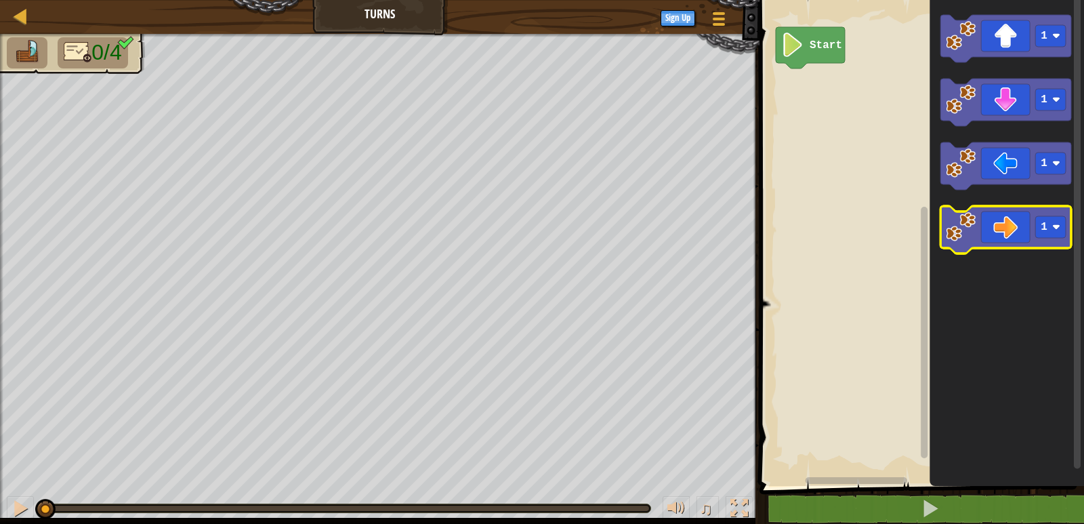
click at [979, 225] on icon "Blockly Workspace" at bounding box center [1005, 229] width 131 height 47
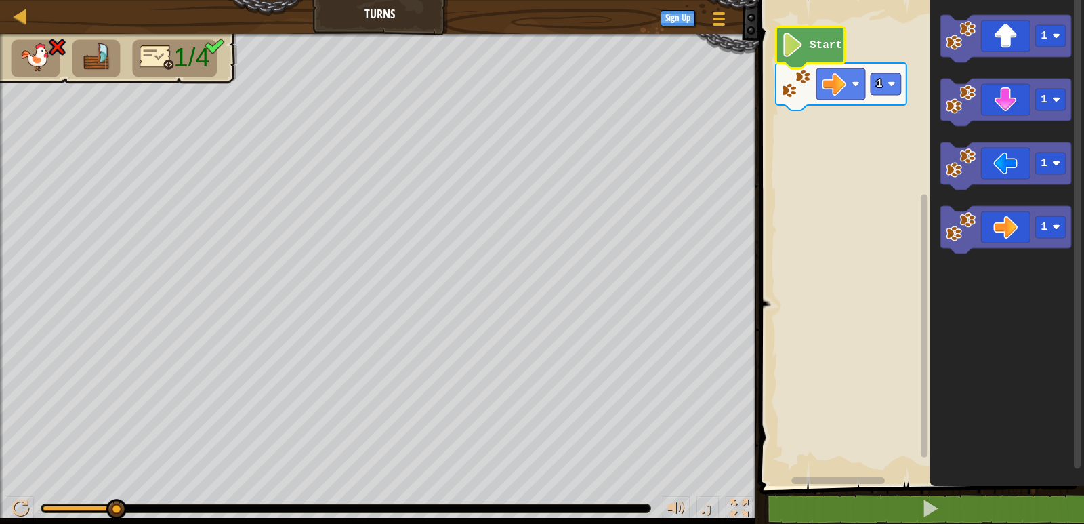
click at [829, 61] on icon "Blockly Workspace" at bounding box center [810, 47] width 69 height 41
click at [833, 81] on image "Blockly Workspace" at bounding box center [834, 84] width 24 height 24
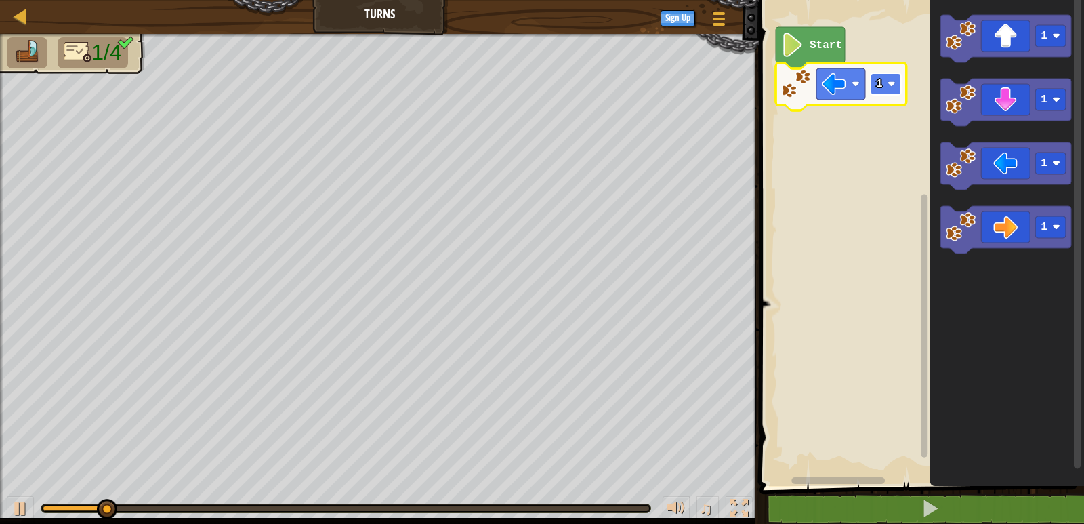
click at [873, 86] on rect "Blockly Workspace" at bounding box center [886, 84] width 30 height 22
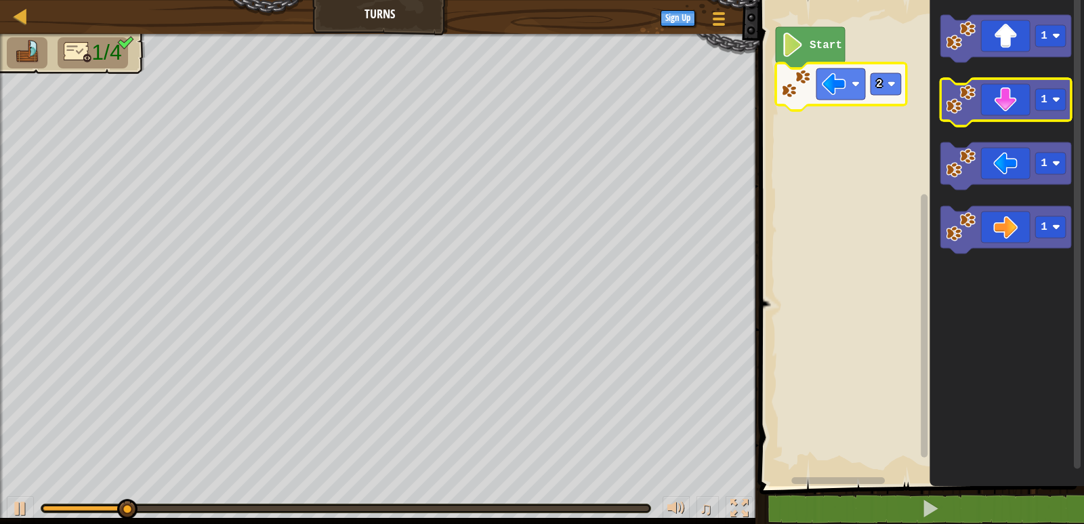
click at [989, 115] on icon "Blockly Workspace" at bounding box center [1005, 102] width 131 height 47
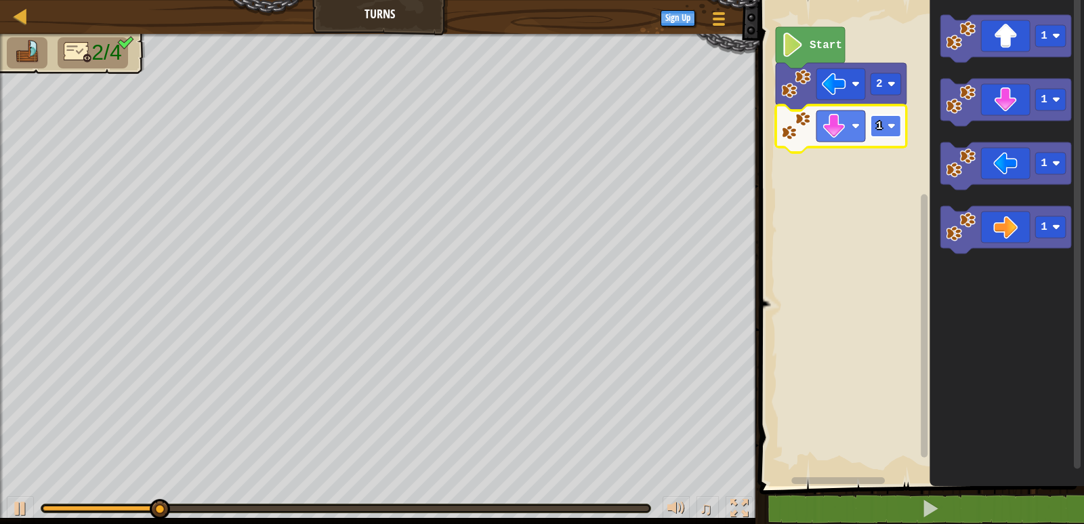
click at [885, 123] on rect "Blockly Workspace" at bounding box center [886, 126] width 30 height 22
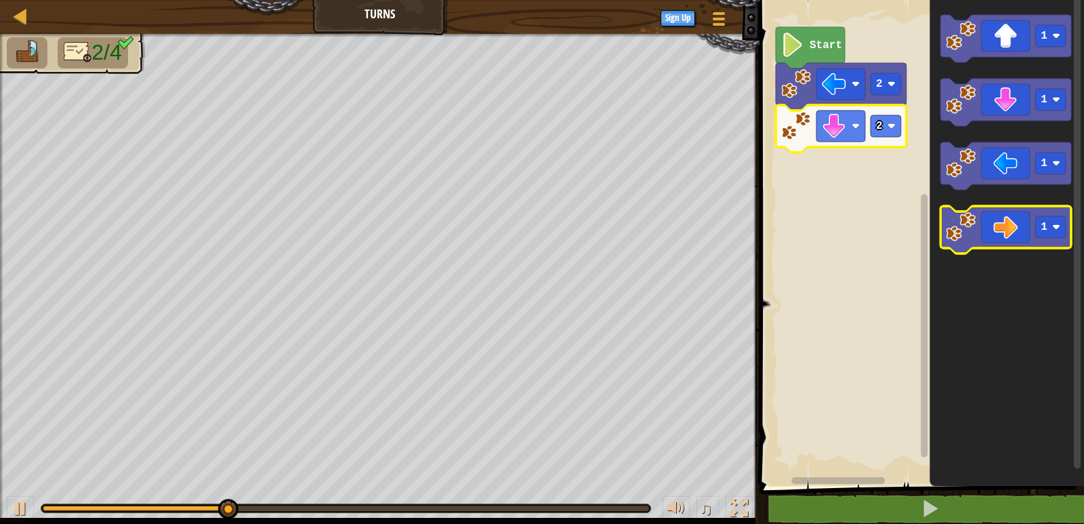
click at [972, 217] on image "Blockly Workspace" at bounding box center [961, 227] width 30 height 30
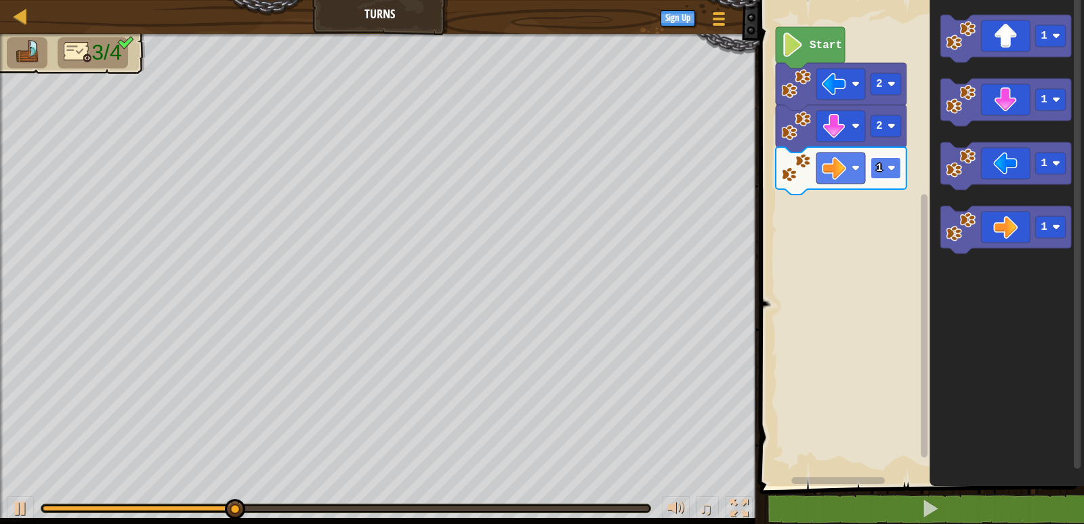
click at [881, 171] on text "1" at bounding box center [879, 168] width 7 height 12
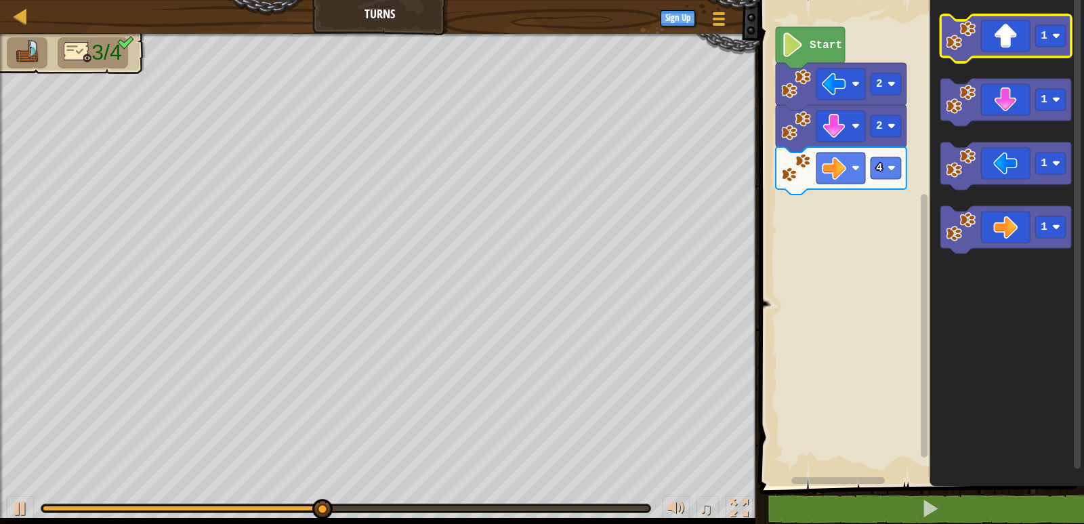
click at [968, 44] on image "Blockly Workspace" at bounding box center [961, 36] width 30 height 30
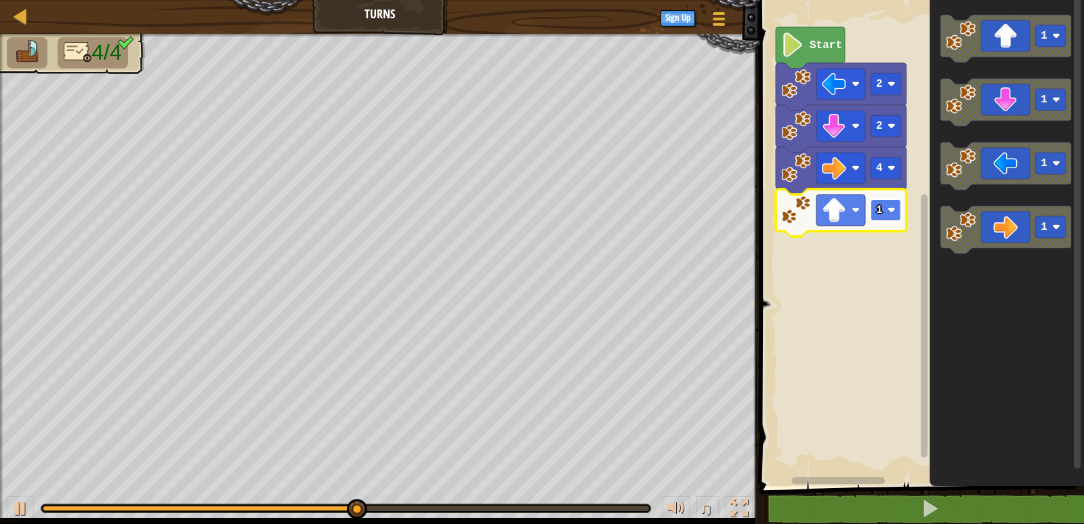
click at [892, 213] on image "Blockly Workspace" at bounding box center [892, 210] width 8 height 8
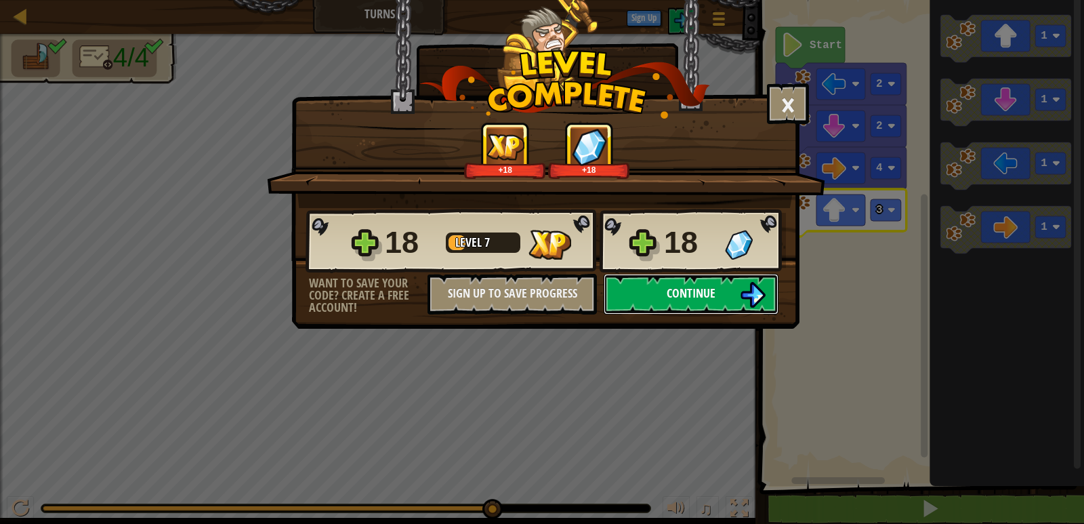
click at [669, 294] on span "Continue" at bounding box center [691, 293] width 49 height 17
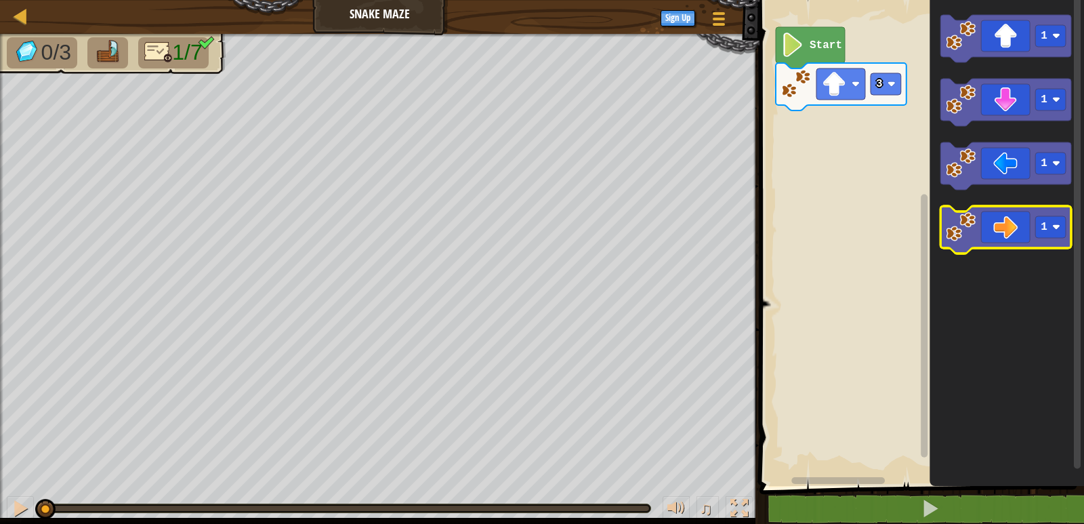
click at [980, 224] on icon "Blockly Workspace" at bounding box center [1005, 229] width 131 height 47
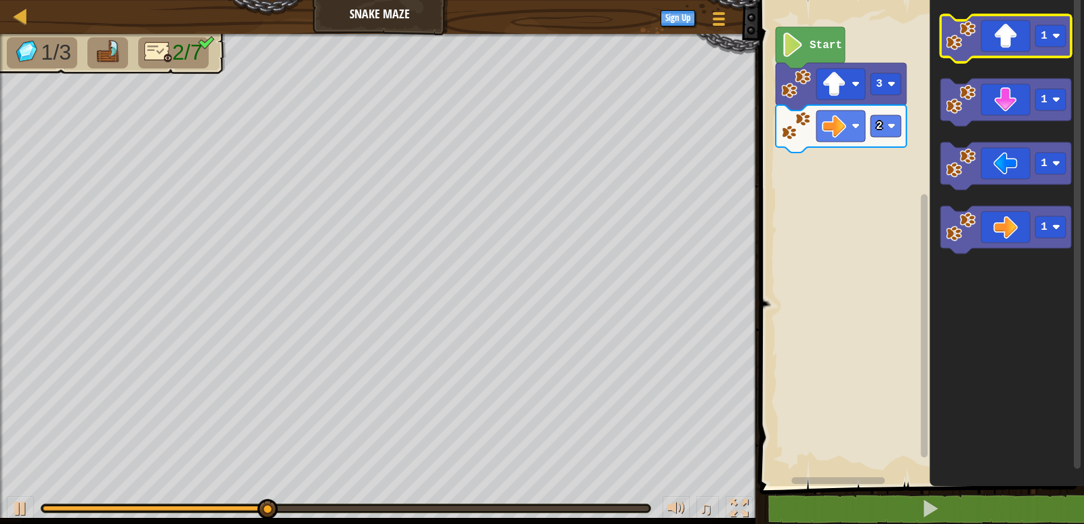
click at [961, 48] on image "Blockly Workspace" at bounding box center [961, 36] width 30 height 30
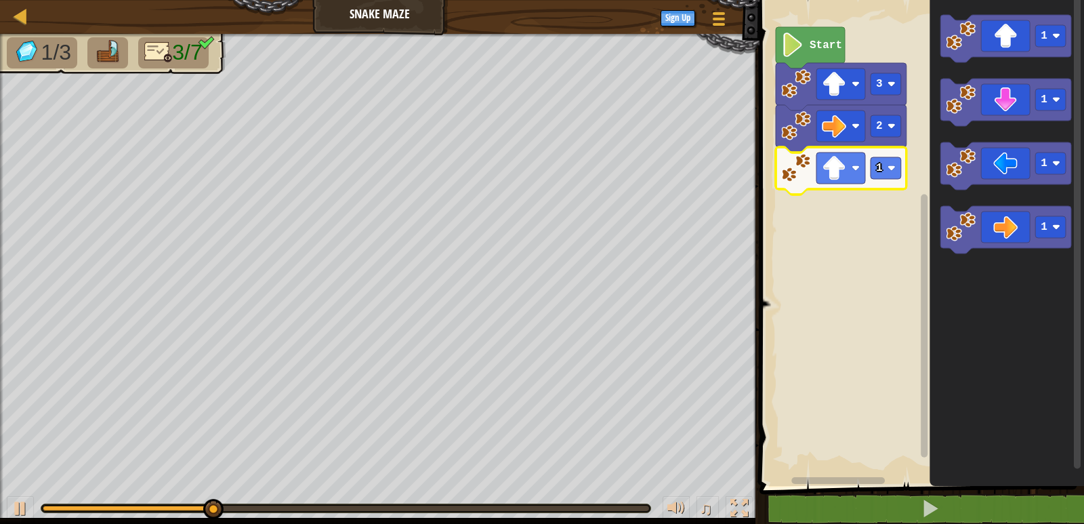
click at [885, 180] on icon "Blockly Workspace" at bounding box center [841, 170] width 131 height 47
click at [974, 234] on image "Blockly Workspace" at bounding box center [961, 227] width 30 height 30
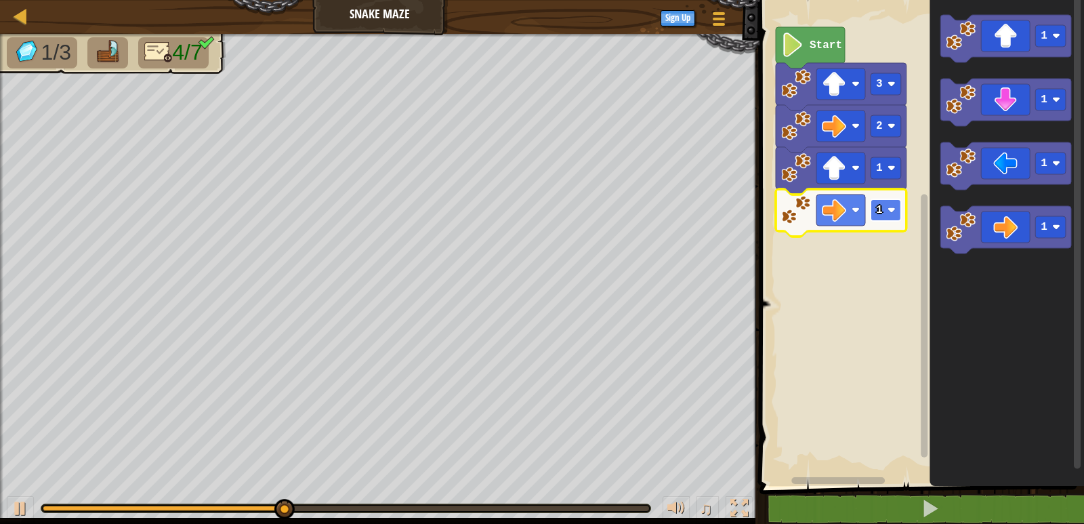
click at [887, 206] on rect "Blockly Workspace" at bounding box center [886, 210] width 30 height 22
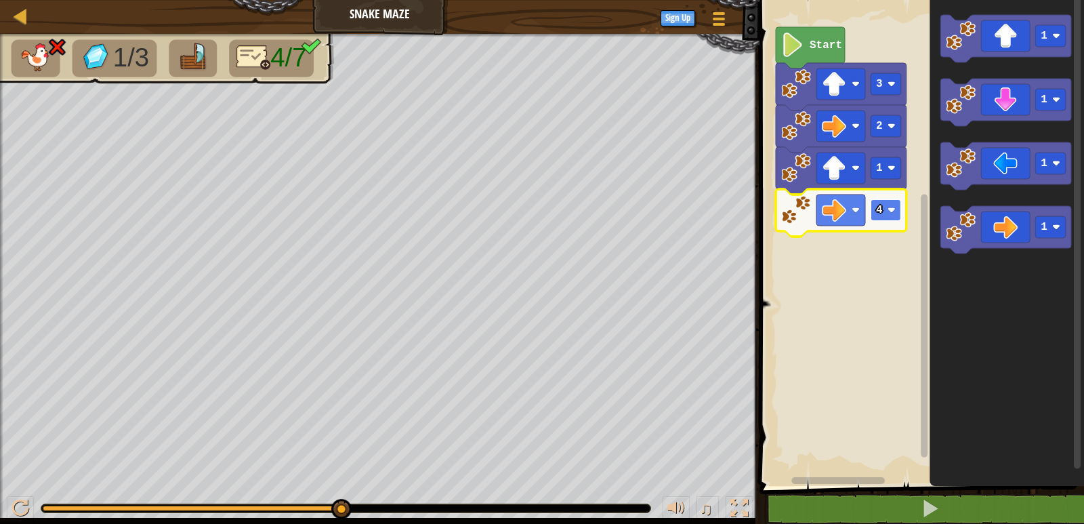
click at [883, 213] on rect "Blockly Workspace" at bounding box center [886, 210] width 30 height 22
click at [880, 218] on rect "Blockly Workspace" at bounding box center [886, 210] width 30 height 22
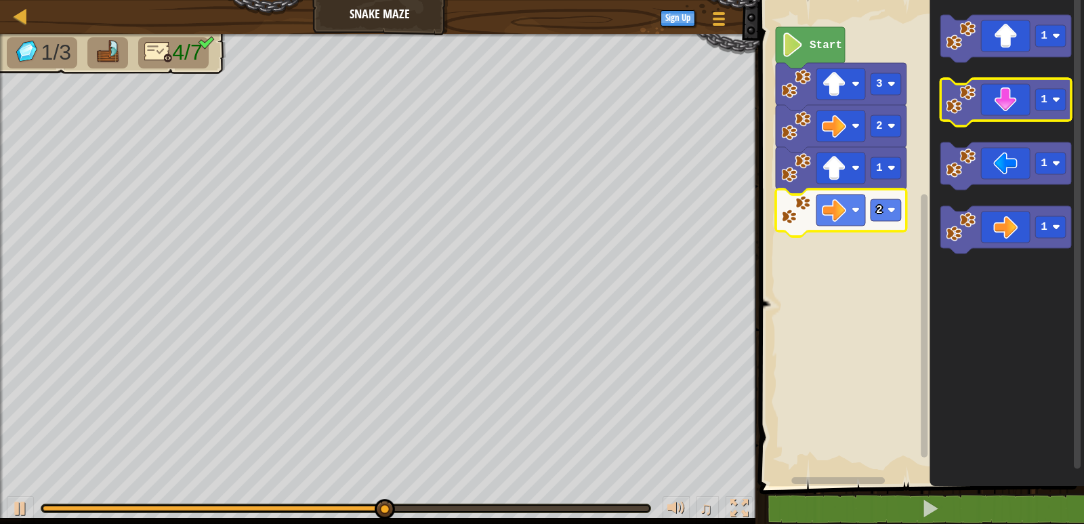
click at [951, 98] on image "Blockly Workspace" at bounding box center [961, 100] width 30 height 30
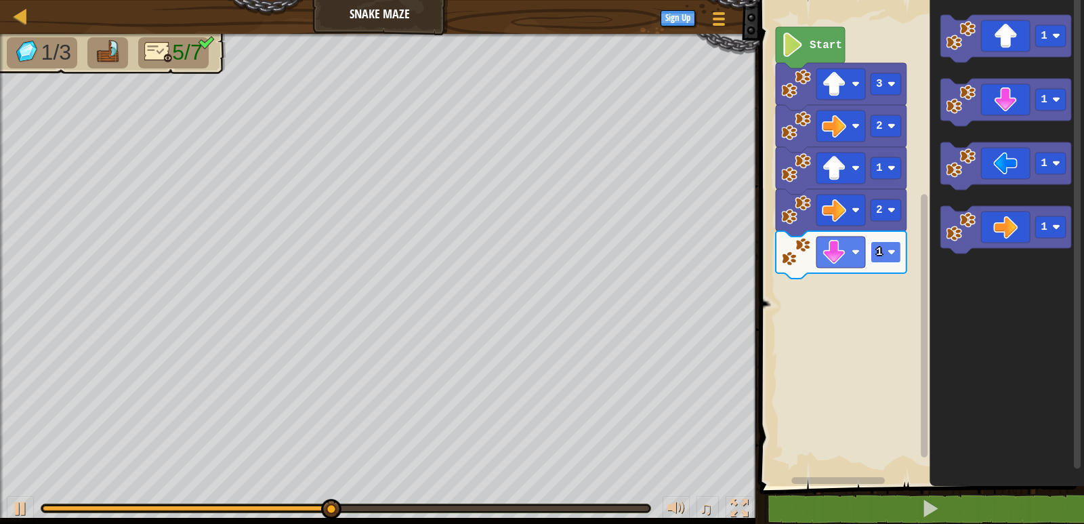
click at [886, 257] on rect "Blockly Workspace" at bounding box center [886, 252] width 30 height 22
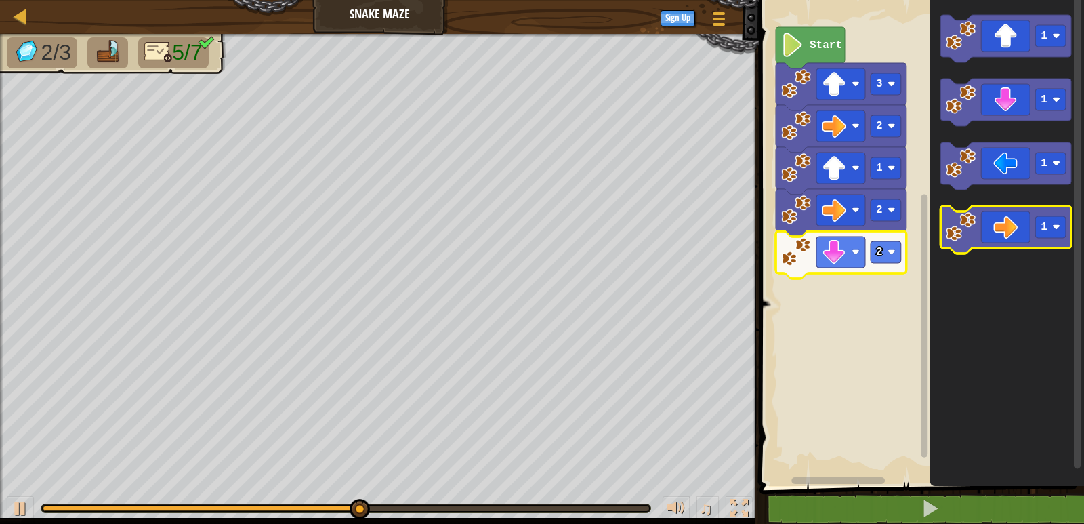
click at [970, 231] on image "Blockly Workspace" at bounding box center [961, 227] width 30 height 30
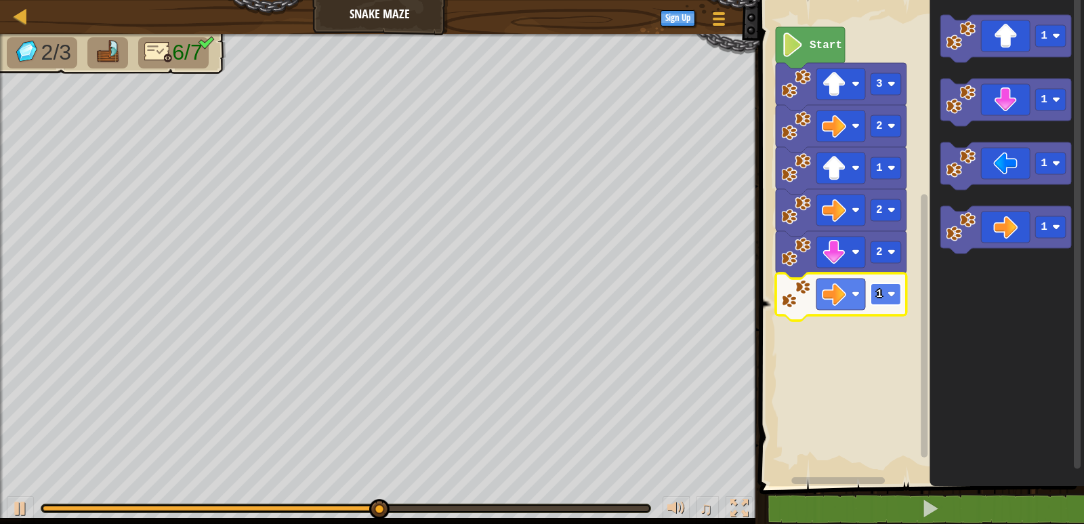
click at [890, 293] on image "Blockly Workspace" at bounding box center [892, 294] width 8 height 8
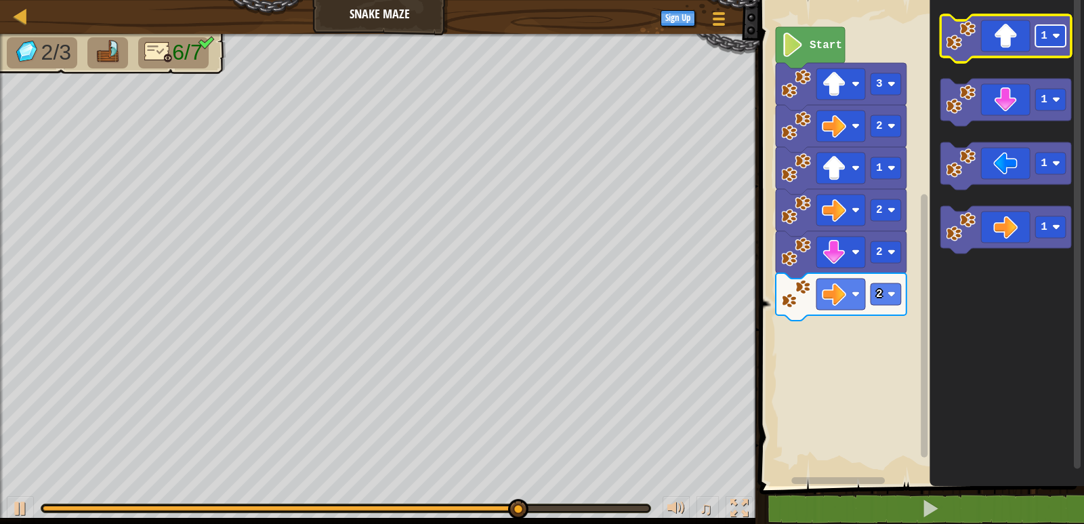
click at [1054, 42] on rect "Blockly Workspace" at bounding box center [1050, 36] width 30 height 22
click at [961, 48] on image "Blockly Workspace" at bounding box center [961, 36] width 30 height 30
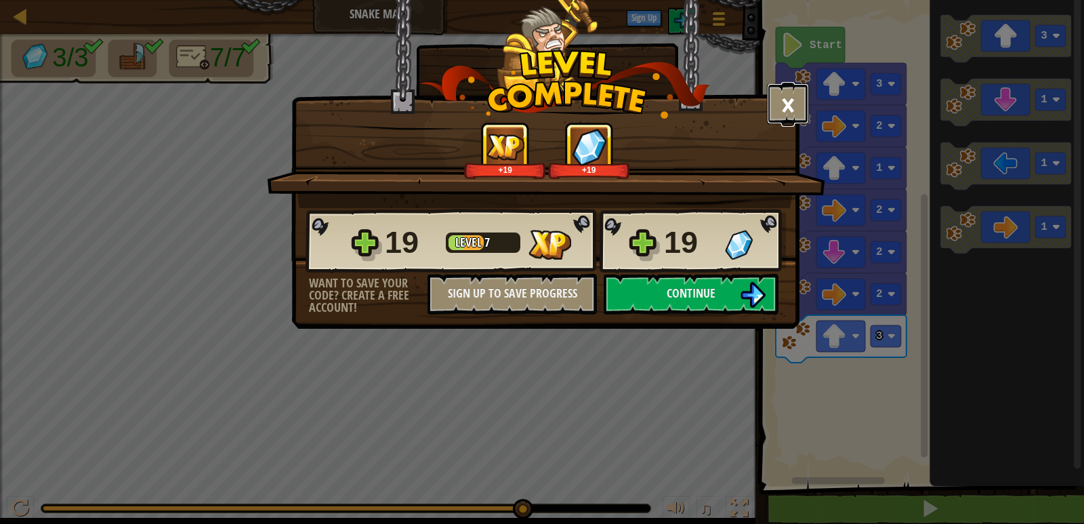
drag, startPoint x: 783, startPoint y: 102, endPoint x: 802, endPoint y: 119, distance: 25.9
click at [802, 119] on button "×" at bounding box center [788, 103] width 42 height 41
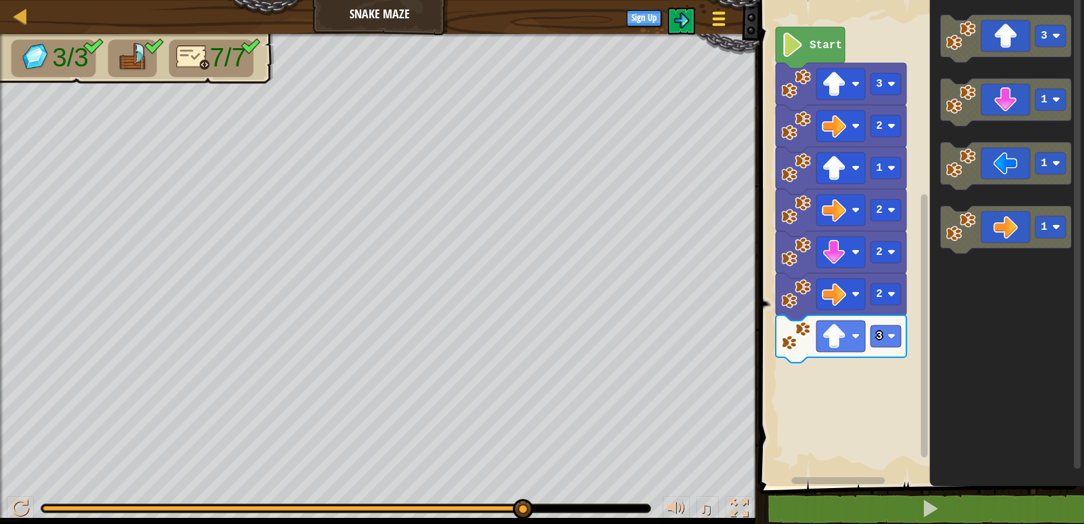
click at [716, 24] on span at bounding box center [719, 24] width 13 height 3
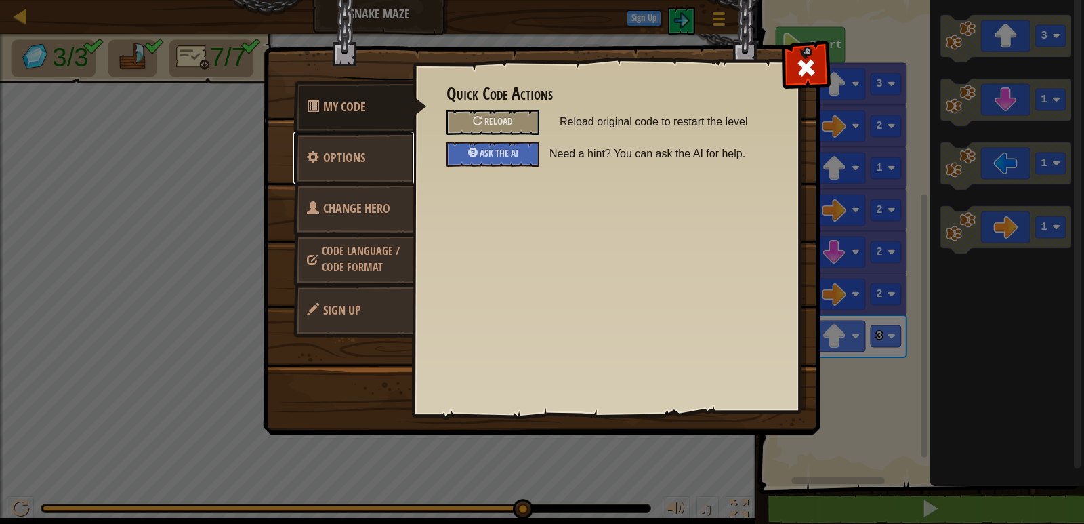
click at [325, 148] on link "Options" at bounding box center [353, 157] width 121 height 53
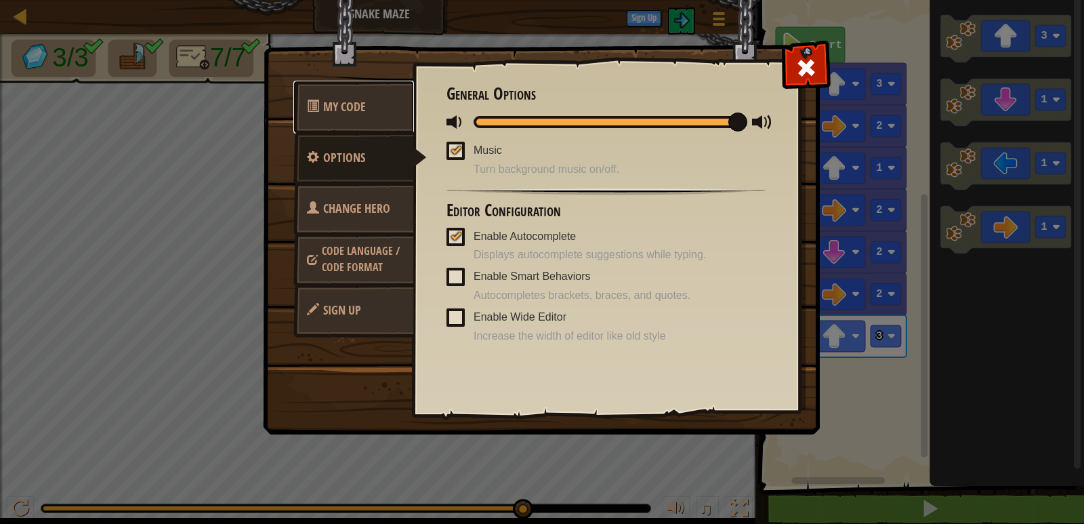
click at [378, 107] on link "My Code" at bounding box center [353, 107] width 121 height 53
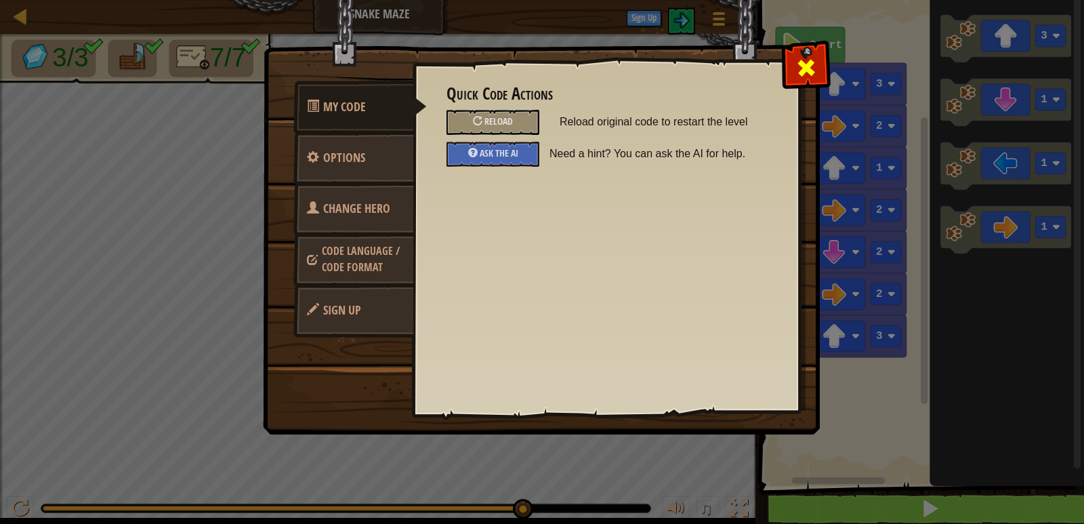
click at [797, 66] on span at bounding box center [806, 68] width 22 height 22
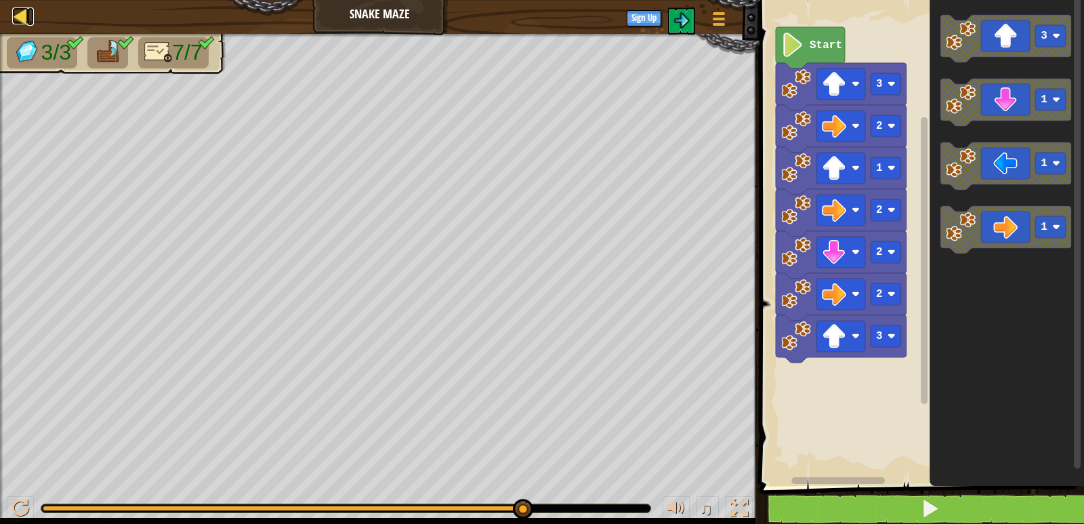
click at [26, 16] on div at bounding box center [20, 15] width 17 height 17
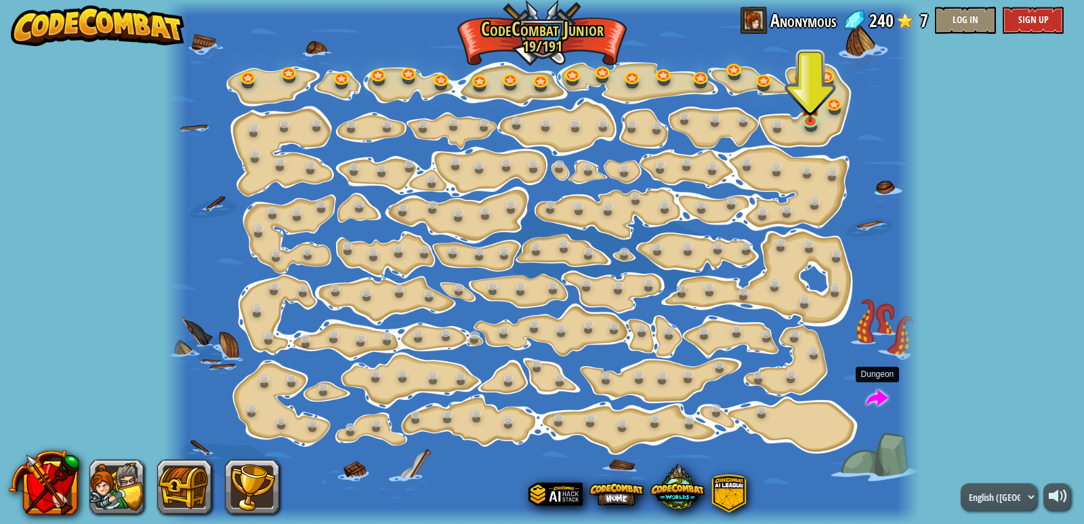
click at [879, 388] on span at bounding box center [878, 399] width 22 height 22
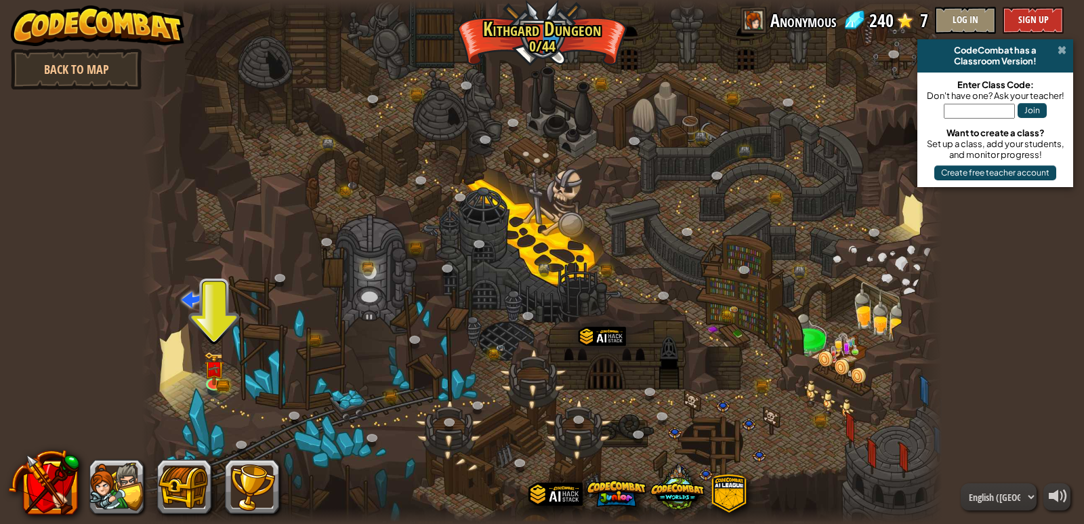
click at [1063, 52] on span at bounding box center [1062, 50] width 9 height 11
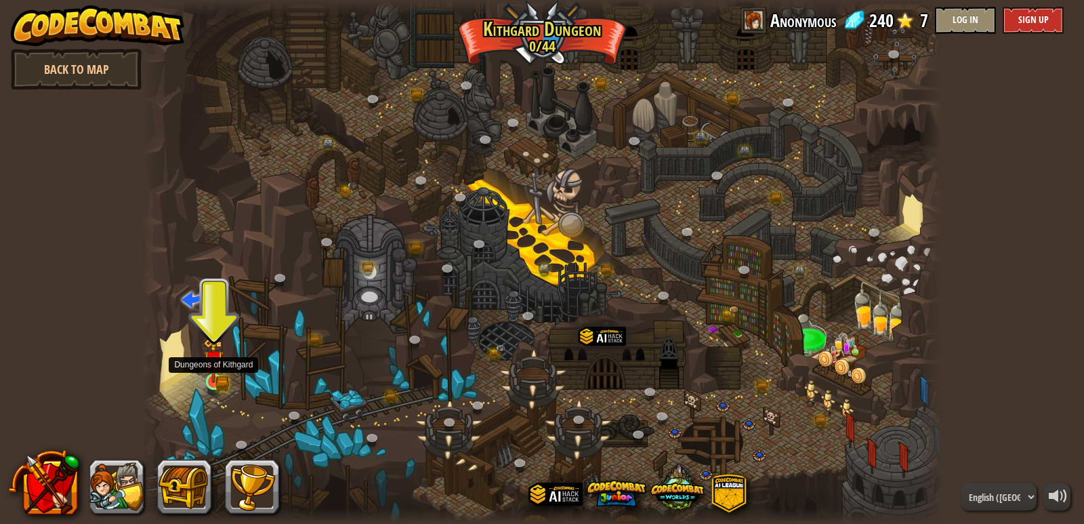
click at [211, 367] on img at bounding box center [214, 361] width 12 height 12
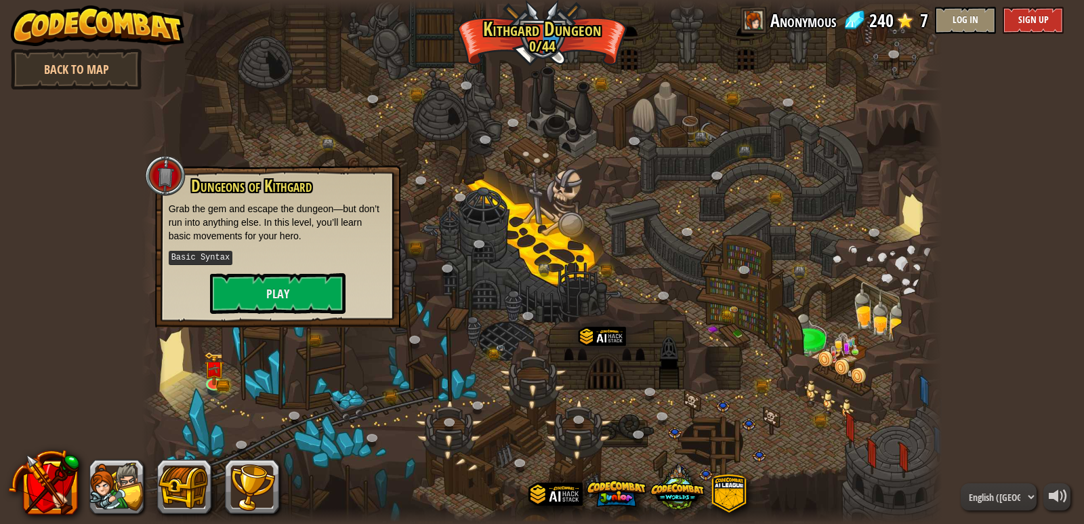
click at [293, 317] on div "Dungeons of [PERSON_NAME] Grab the gem and escape the dungeon—but don’t run int…" at bounding box center [277, 246] width 245 height 162
click at [295, 299] on button "Play" at bounding box center [278, 293] width 136 height 41
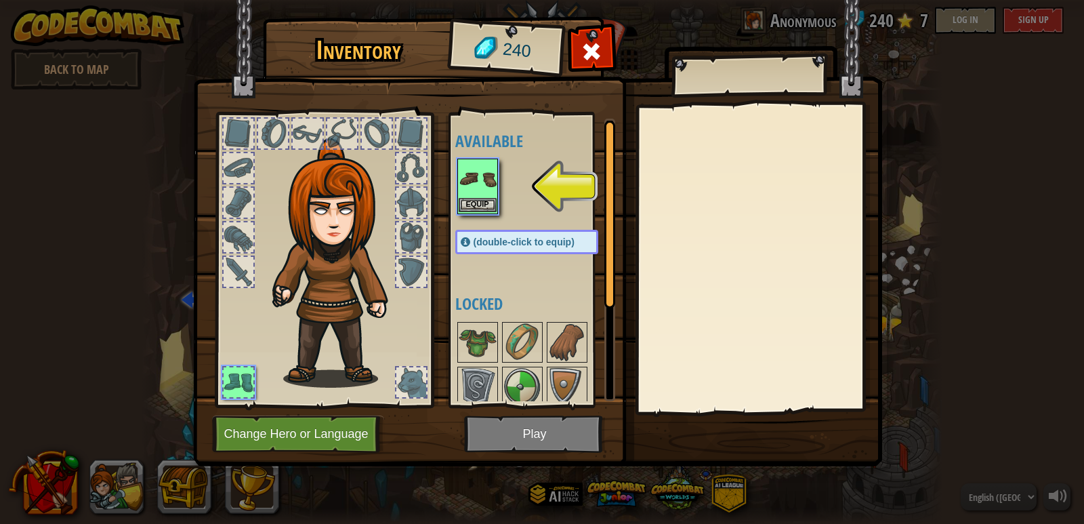
click at [476, 190] on img at bounding box center [478, 179] width 38 height 38
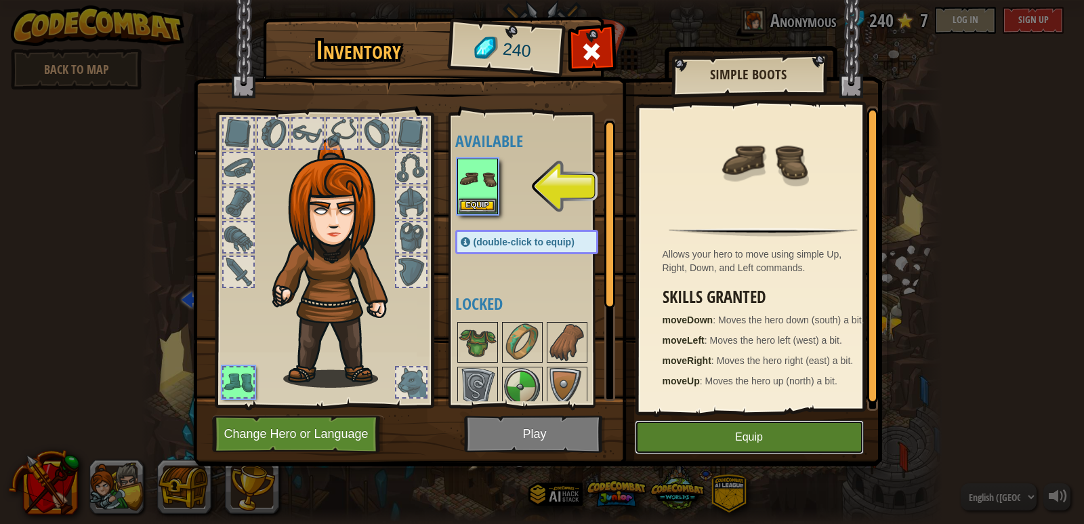
click at [715, 429] on button "Equip" at bounding box center [749, 437] width 229 height 34
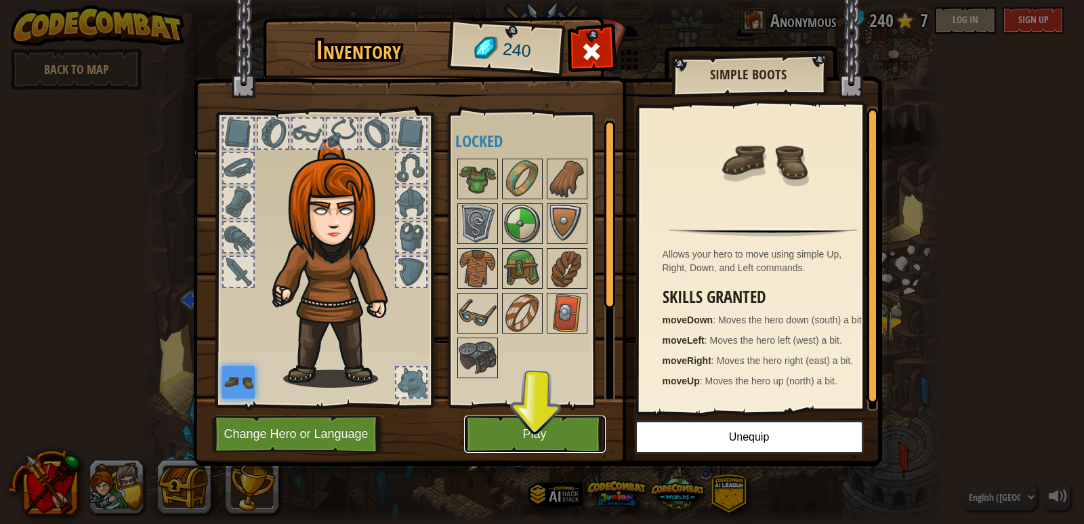
click at [556, 439] on button "Play" at bounding box center [535, 433] width 142 height 37
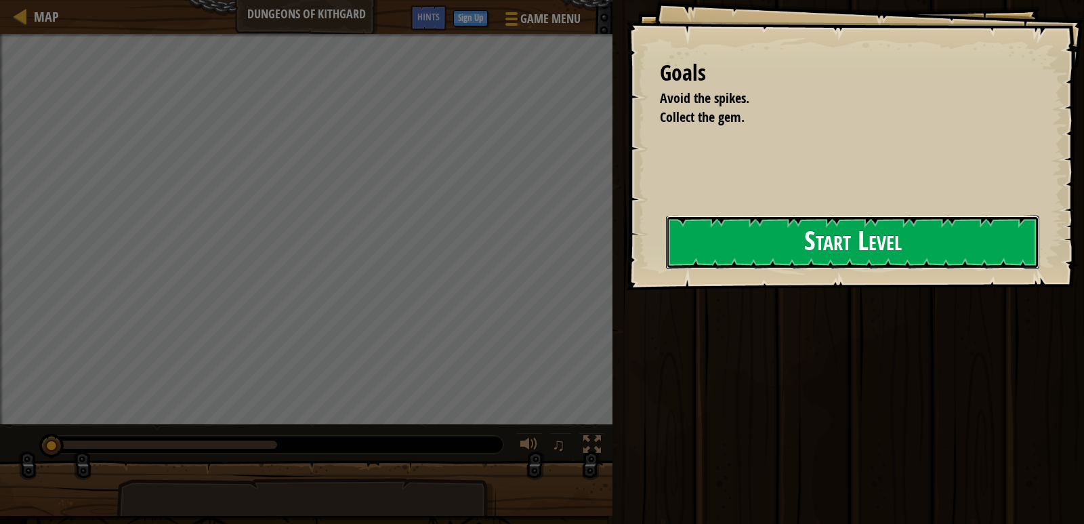
click at [766, 249] on button "Start Level" at bounding box center [852, 242] width 373 height 54
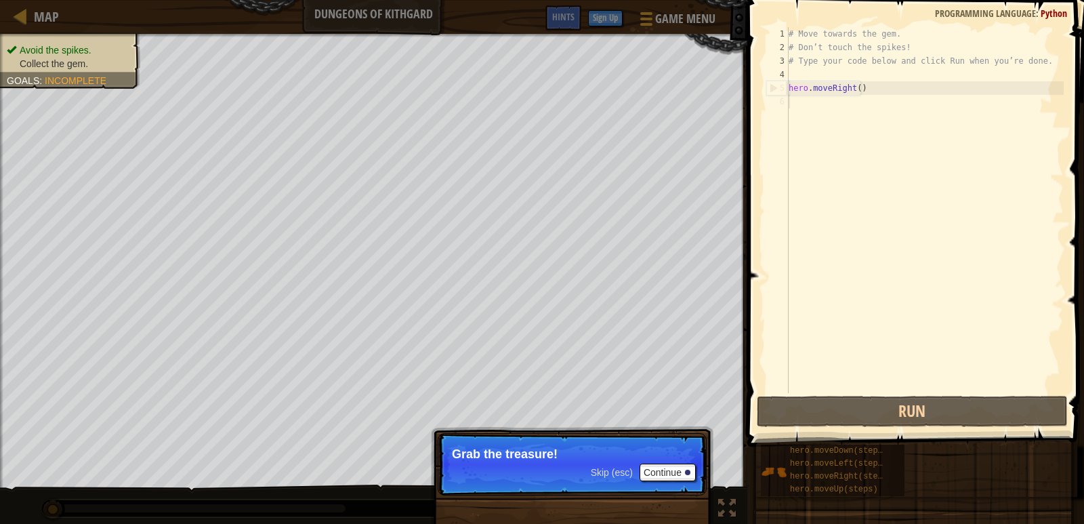
click at [609, 474] on span "Skip (esc)" at bounding box center [612, 472] width 42 height 11
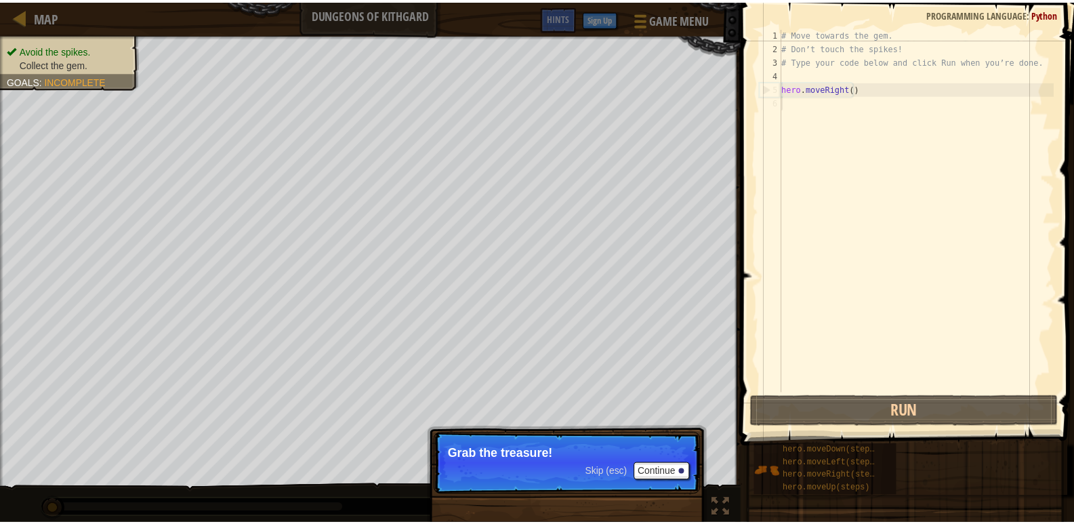
scroll to position [6, 0]
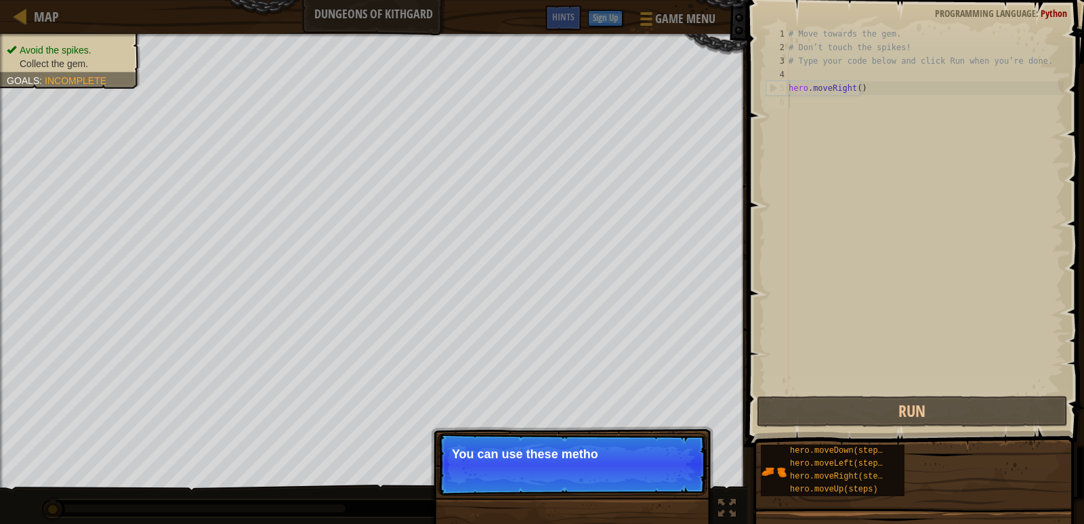
click at [609, 441] on p "Skip (esc) Continue You can use these metho" at bounding box center [572, 464] width 269 height 62
click at [609, 441] on p "Skip (esc) Continue You can use these methods." at bounding box center [572, 464] width 269 height 62
click at [610, 442] on p "Skip (esc) Continue You can use these methods." at bounding box center [572, 464] width 269 height 62
click at [615, 489] on p "Skip (esc) Continue You can use these methods." at bounding box center [572, 464] width 269 height 62
drag, startPoint x: 621, startPoint y: 480, endPoint x: 631, endPoint y: 476, distance: 11.2
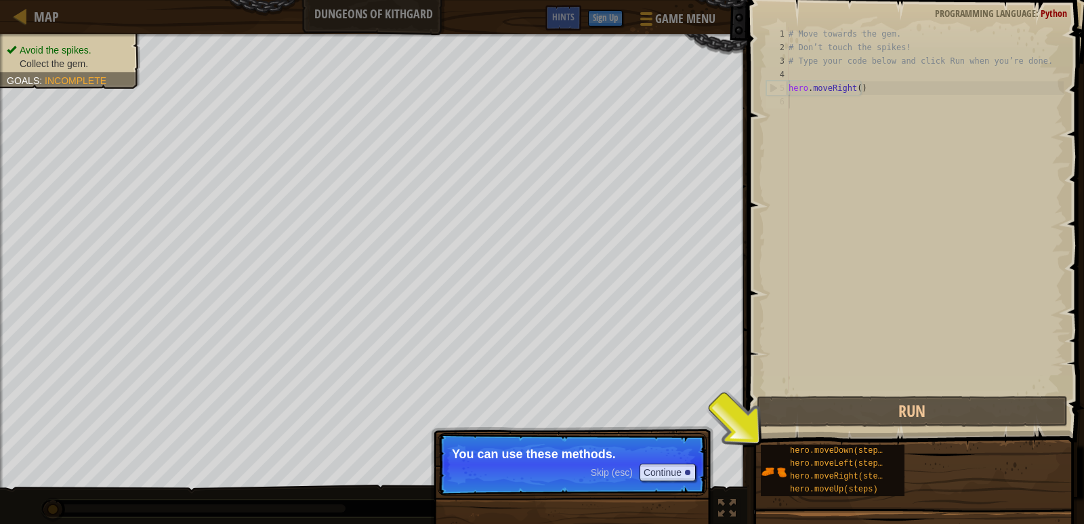
click at [622, 479] on div "Skip (esc) Continue" at bounding box center [643, 472] width 105 height 18
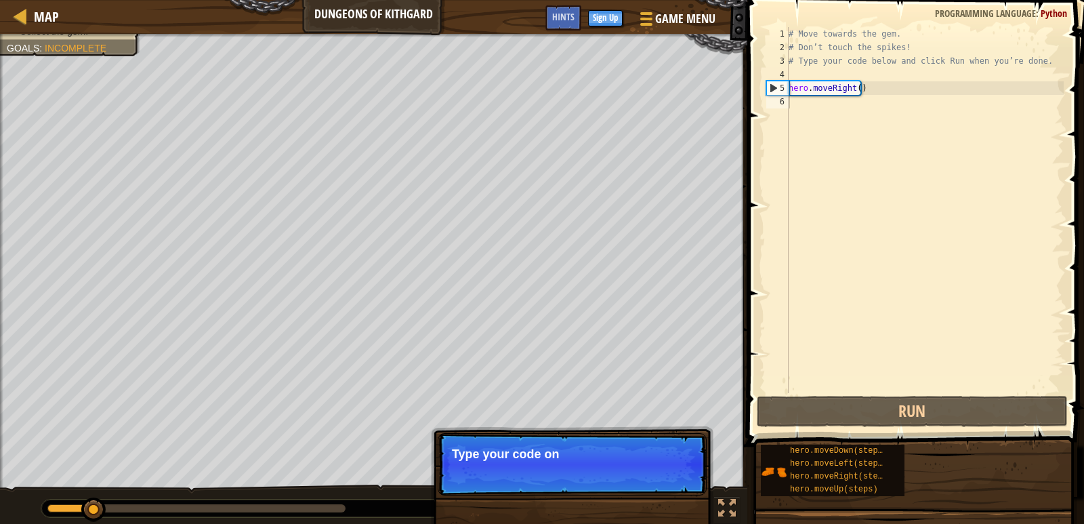
click at [625, 472] on p "Skip (esc) Continue Type your code on" at bounding box center [572, 464] width 269 height 62
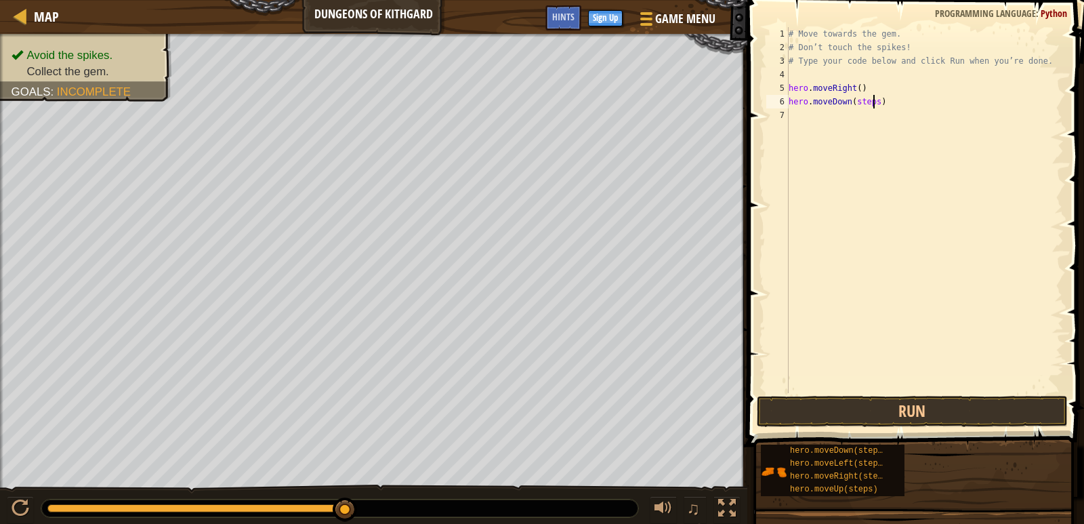
click at [875, 102] on div "# Move towards the gem. # Don’t touch the spikes! # Type your code below and cl…" at bounding box center [925, 223] width 278 height 393
drag, startPoint x: 875, startPoint y: 102, endPoint x: 856, endPoint y: 104, distance: 19.2
click at [854, 102] on div "# Move towards the gem. # Don’t touch the spikes! # Type your code below and cl…" at bounding box center [925, 223] width 278 height 393
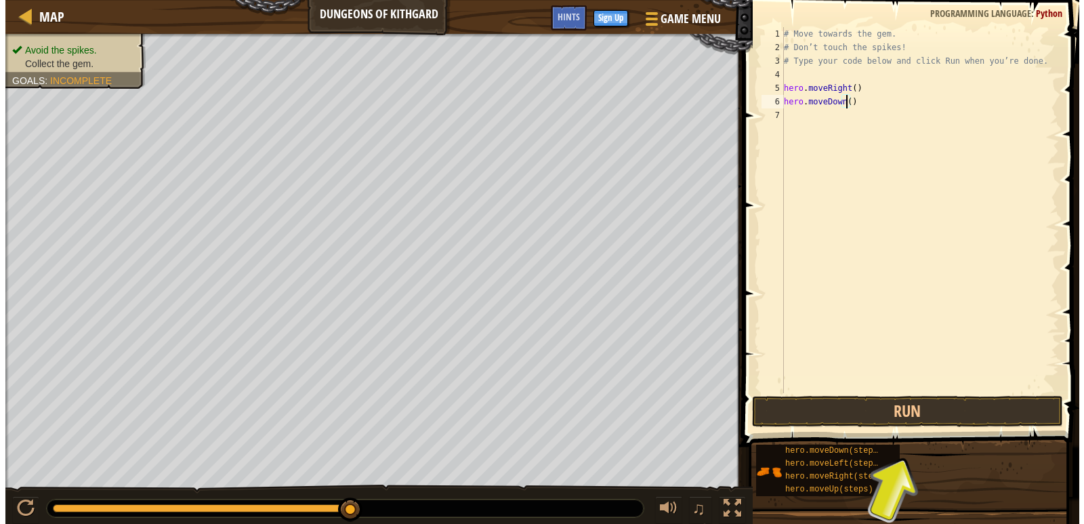
scroll to position [6, 5]
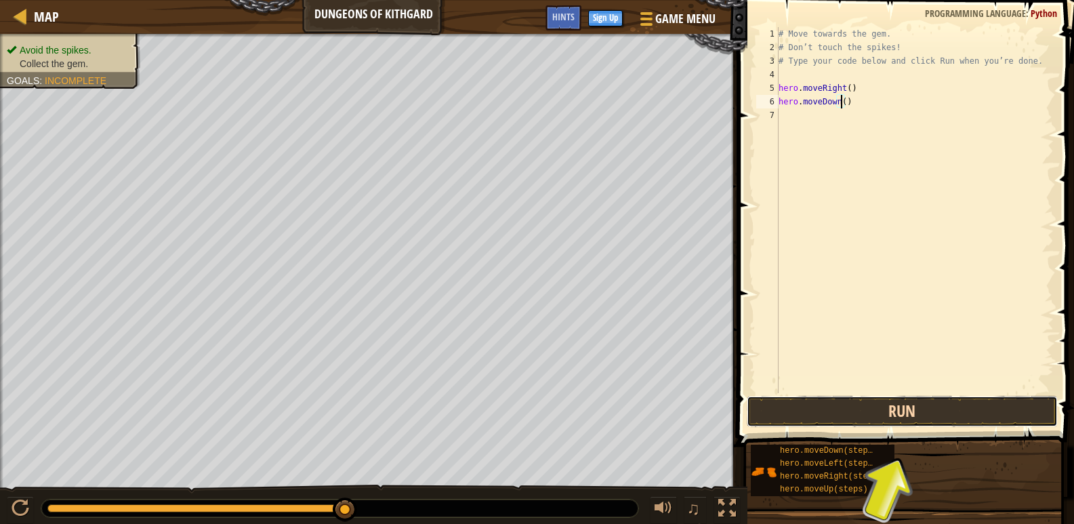
click at [928, 411] on button "Run" at bounding box center [902, 411] width 311 height 31
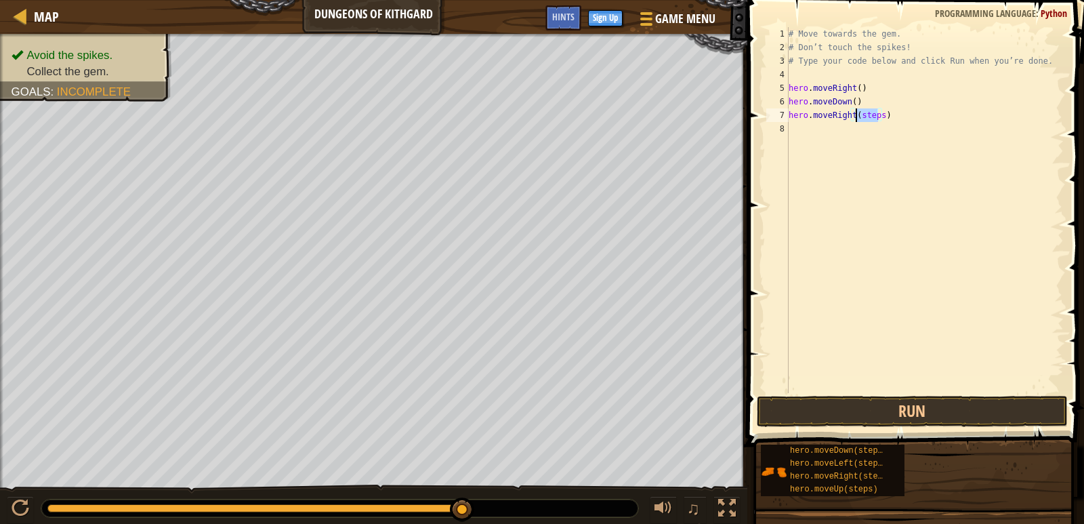
drag, startPoint x: 876, startPoint y: 112, endPoint x: 854, endPoint y: 110, distance: 21.9
click at [854, 110] on div "# Move towards the gem. # Don’t touch the spikes! # Type your code below and cl…" at bounding box center [925, 223] width 278 height 393
type textarea "hero.moveRight()"
click at [812, 396] on div "hero.moveRight() 1 2 3 4 5 6 7 8 # Move towards the gem. # Don’t touch the spik…" at bounding box center [913, 250] width 341 height 486
click at [814, 402] on button "Run" at bounding box center [912, 411] width 311 height 31
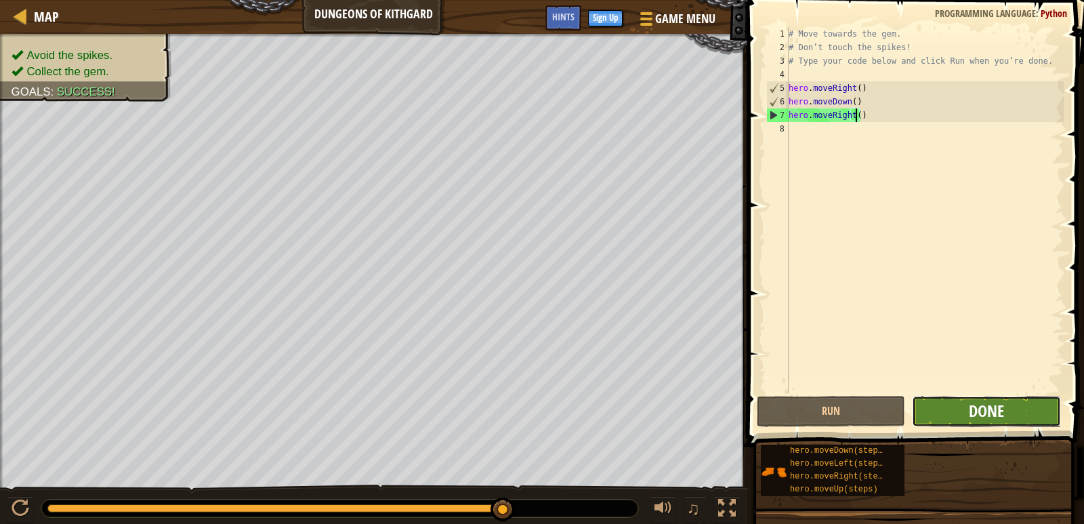
click at [989, 400] on span "Done" at bounding box center [986, 411] width 35 height 22
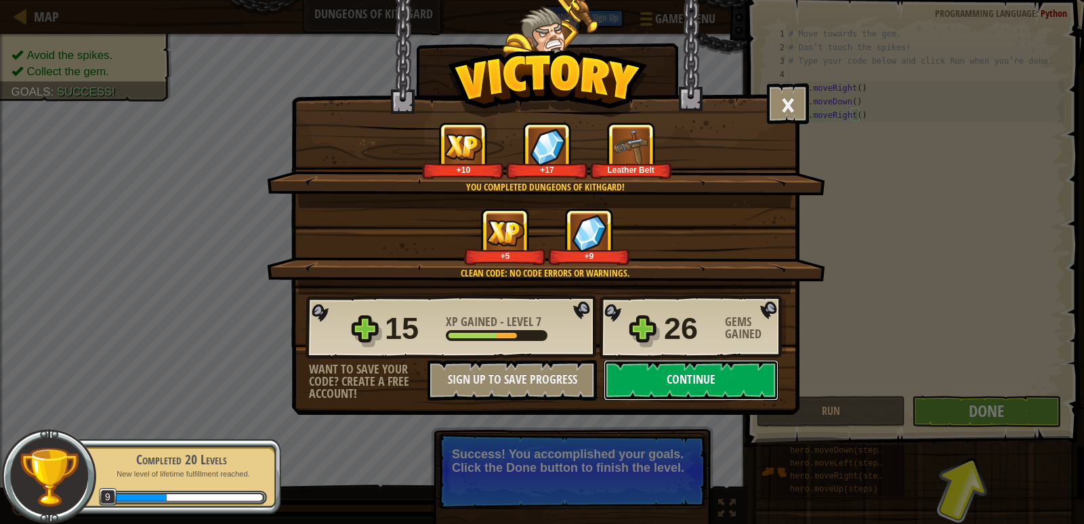
click at [665, 372] on button "Continue" at bounding box center [691, 380] width 175 height 41
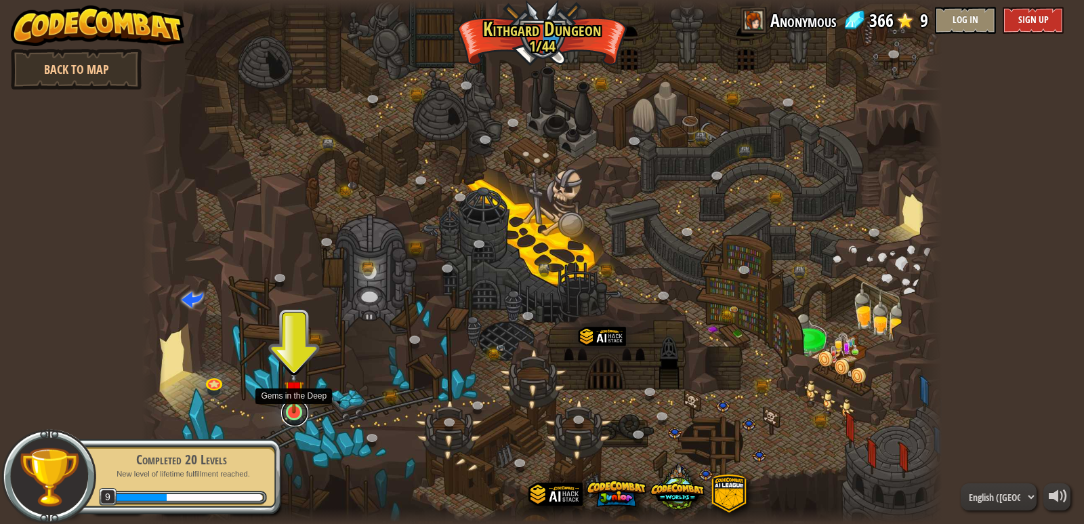
click at [297, 418] on link at bounding box center [294, 412] width 27 height 27
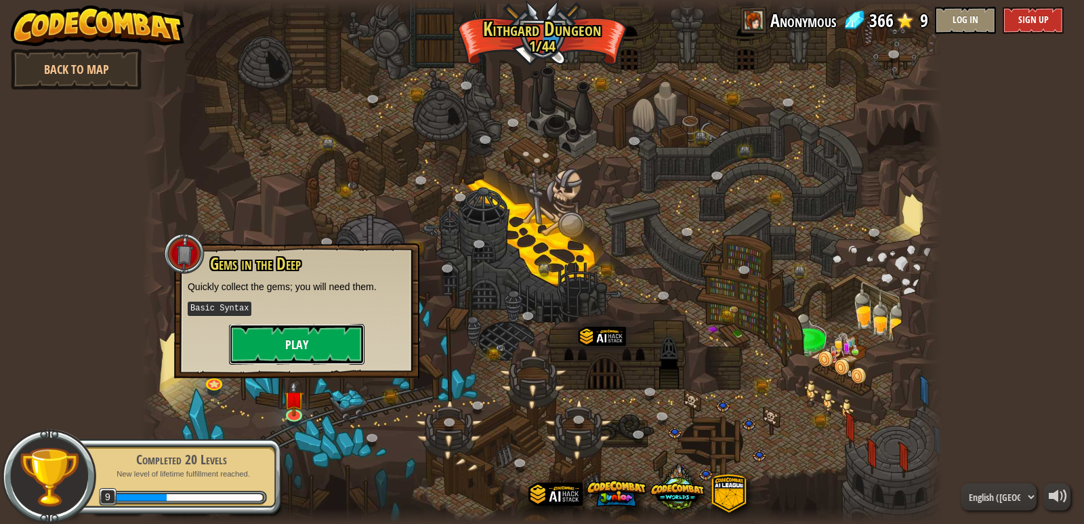
click at [316, 350] on button "Play" at bounding box center [297, 344] width 136 height 41
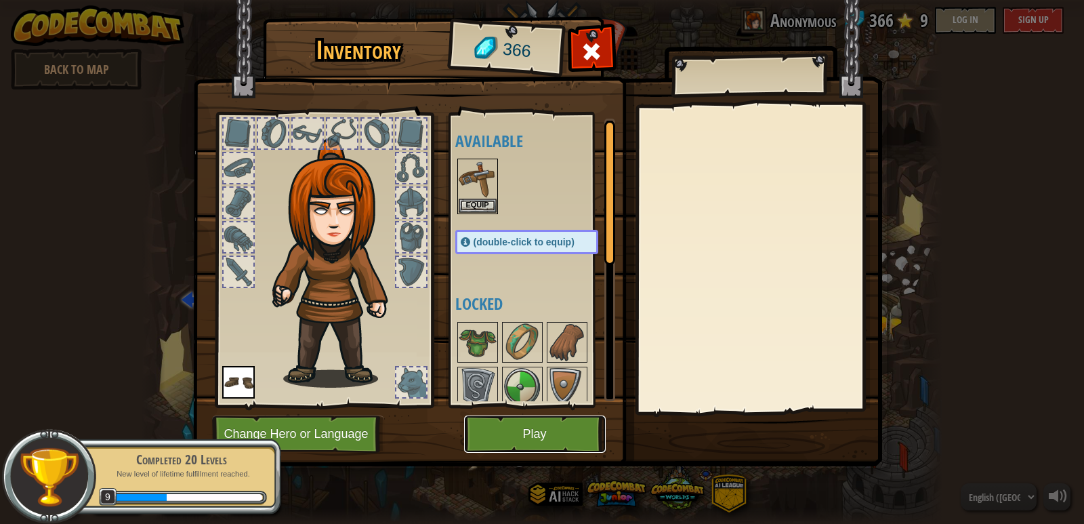
click at [510, 442] on button "Play" at bounding box center [535, 433] width 142 height 37
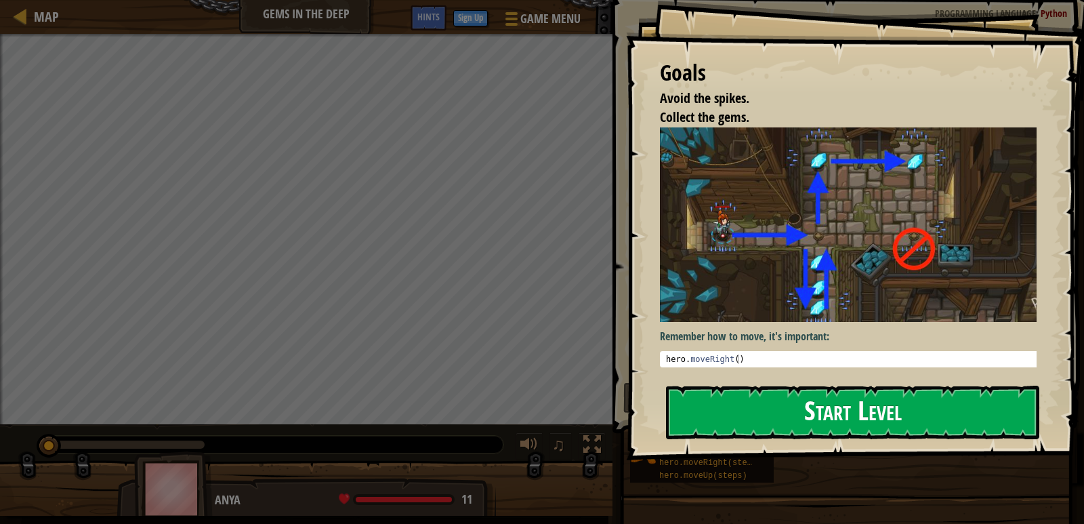
click at [808, 400] on button "Start Level" at bounding box center [852, 413] width 373 height 54
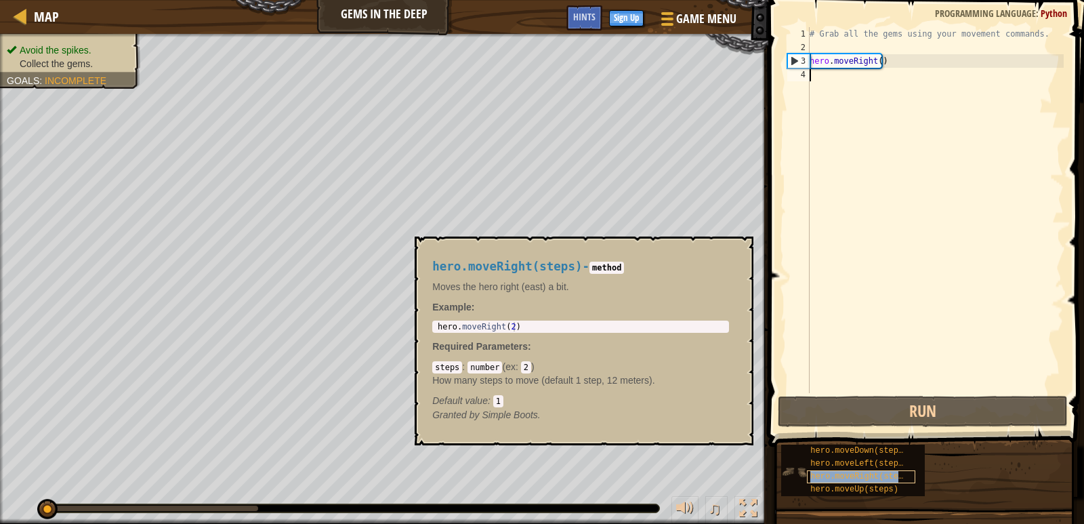
click at [854, 474] on span "hero.moveRight(steps)" at bounding box center [861, 476] width 102 height 9
click at [848, 453] on span "hero.moveDown(steps)" at bounding box center [859, 450] width 98 height 9
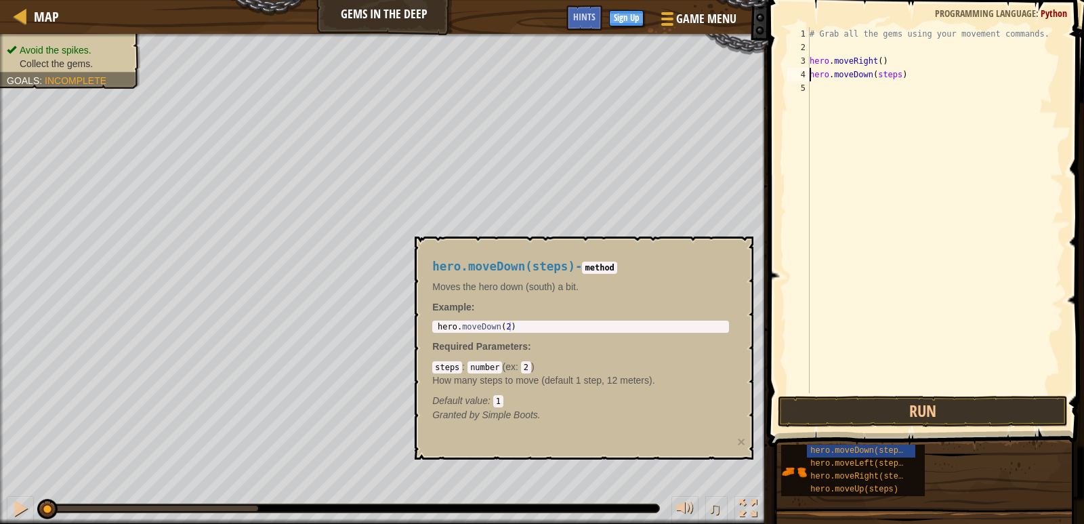
click at [893, 75] on div "# Grab all the gems using your movement commands. hero . moveRight ( ) hero . m…" at bounding box center [935, 223] width 257 height 393
type textarea "hero.moveDown(3)"
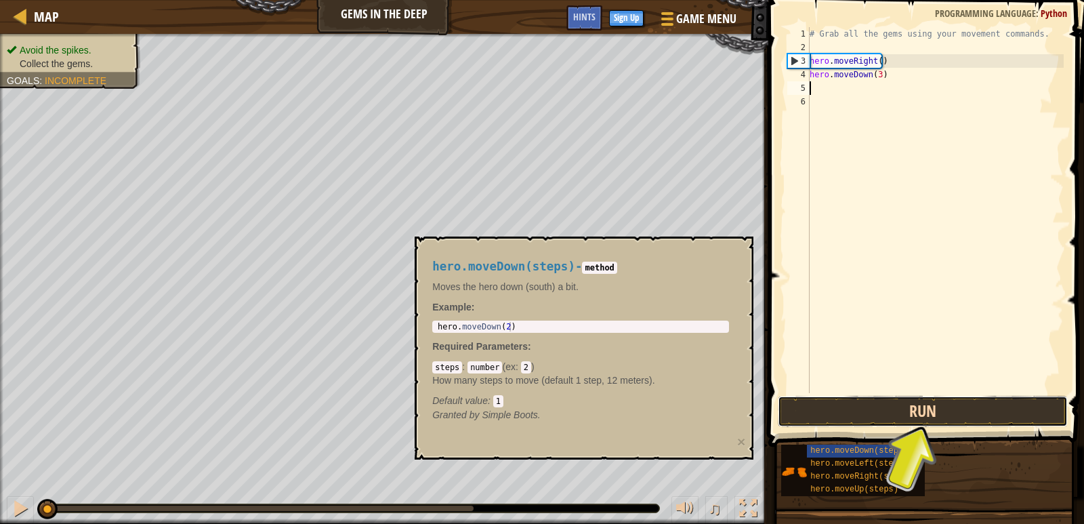
click at [984, 400] on button "Run" at bounding box center [923, 411] width 291 height 31
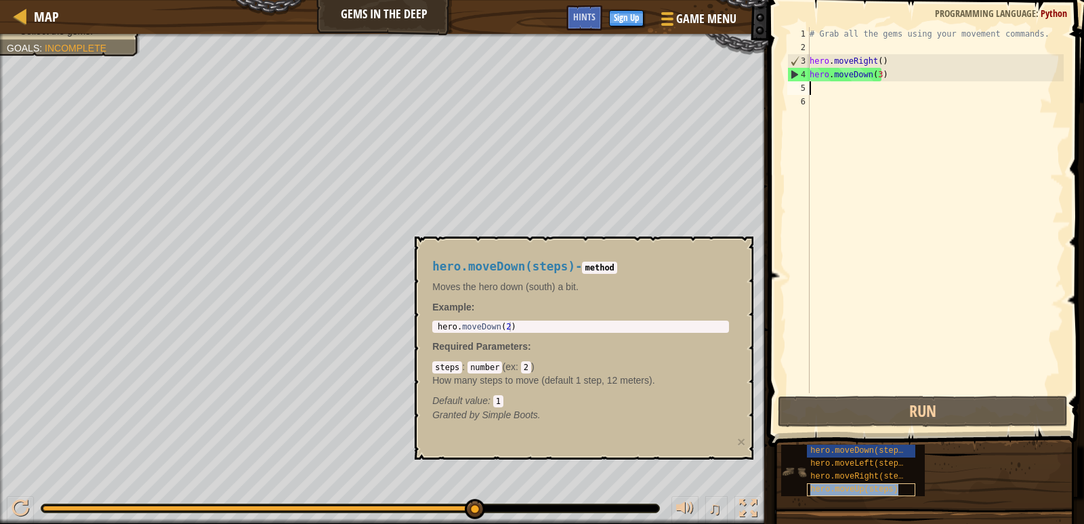
click at [851, 486] on span "hero.moveUp(steps)" at bounding box center [854, 488] width 88 height 9
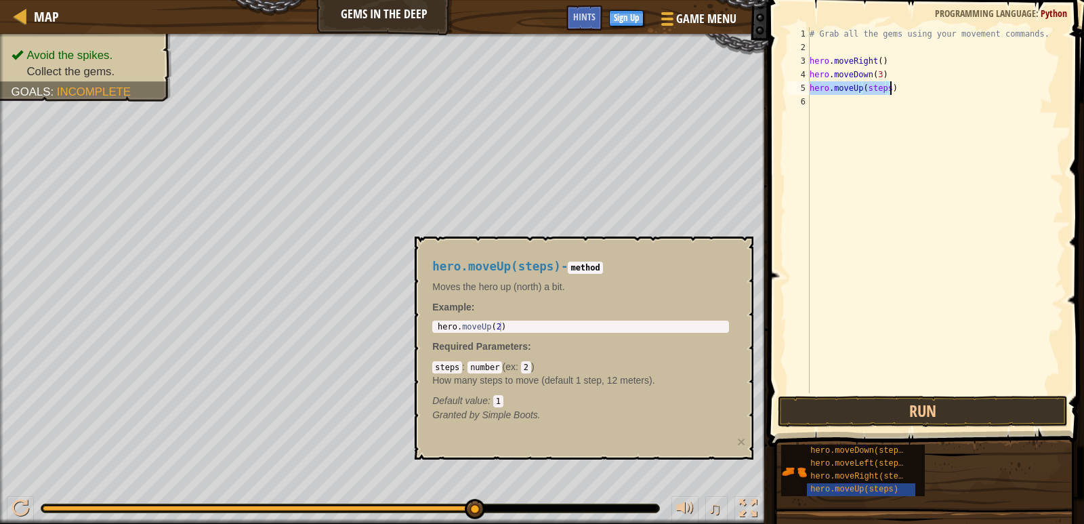
click at [884, 86] on div "# Grab all the gems using your movement commands. hero . moveRight ( ) hero . m…" at bounding box center [935, 210] width 257 height 366
drag, startPoint x: 884, startPoint y: 87, endPoint x: 867, endPoint y: 90, distance: 17.2
click at [867, 90] on div "# Grab all the gems using your movement commands. hero . moveRight ( ) hero . m…" at bounding box center [935, 223] width 257 height 393
click at [873, 87] on div "# Grab all the gems using your movement commands. hero . moveRight ( ) hero . m…" at bounding box center [935, 223] width 257 height 393
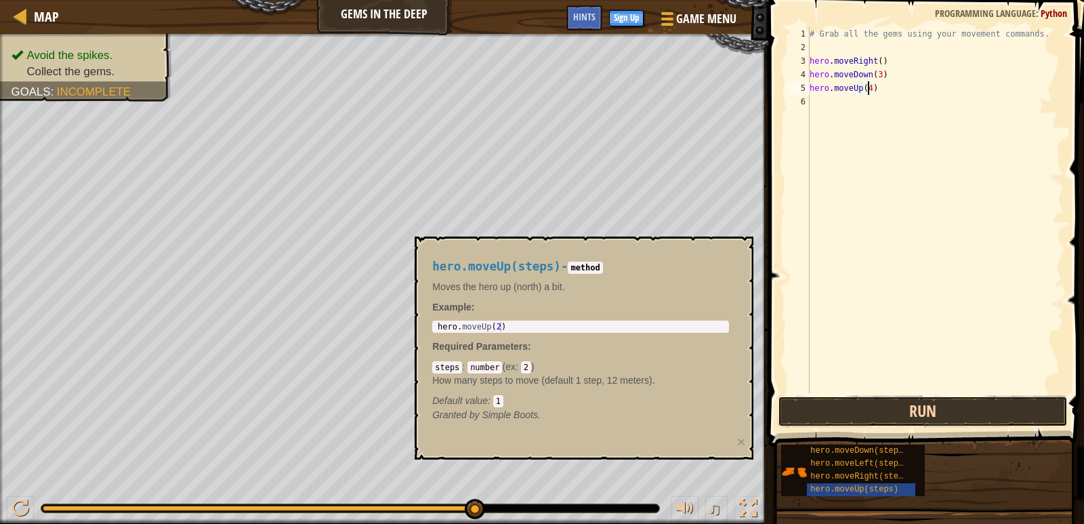
click at [888, 408] on button "Run" at bounding box center [923, 411] width 291 height 31
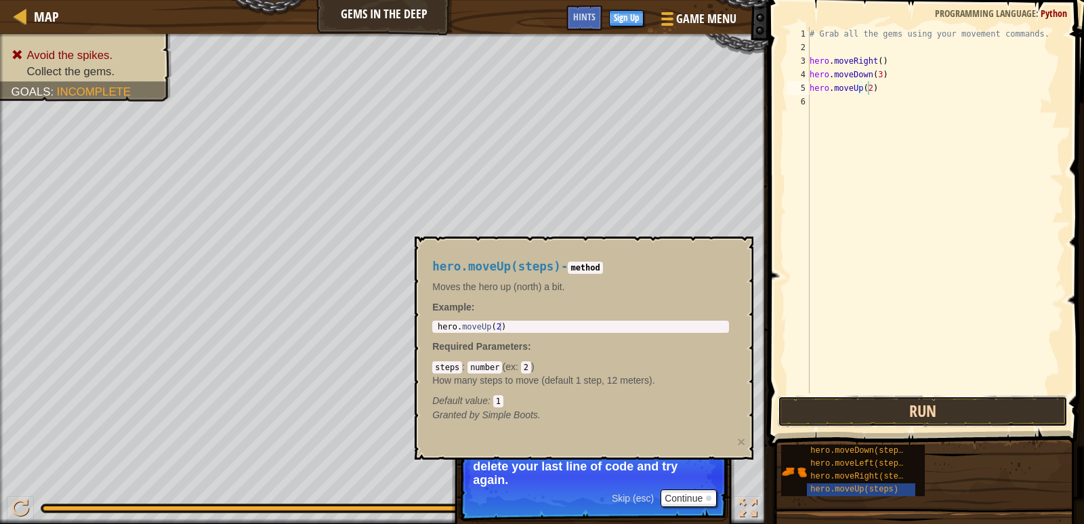
click at [980, 406] on button "Run" at bounding box center [923, 411] width 291 height 31
click at [900, 102] on div "# Grab all the gems using your movement commands. hero . moveRight ( ) hero . m…" at bounding box center [935, 223] width 257 height 393
type textarea "hero.moveRight(3)"
click at [944, 409] on button "Run" at bounding box center [923, 411] width 291 height 31
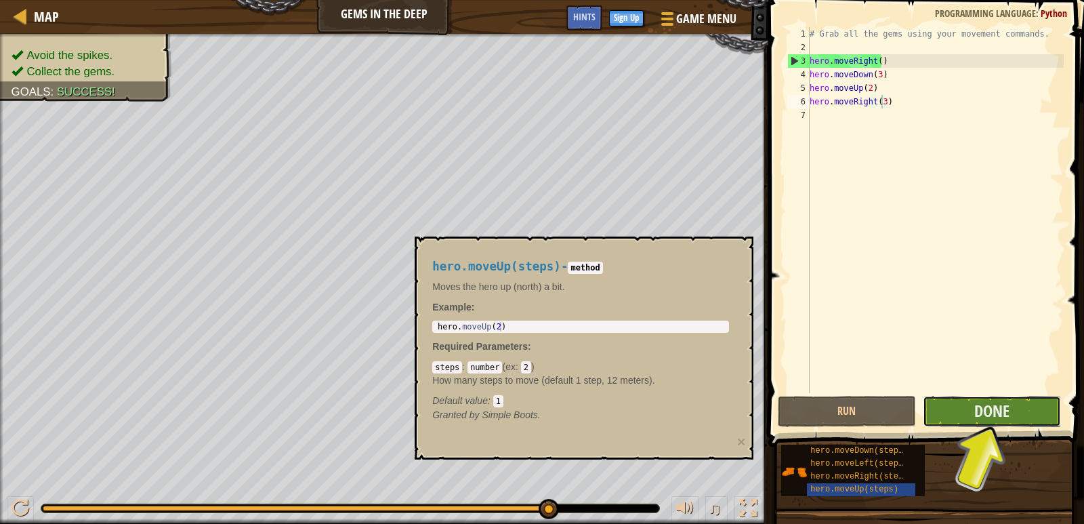
click at [960, 411] on button "Done" at bounding box center [992, 411] width 138 height 31
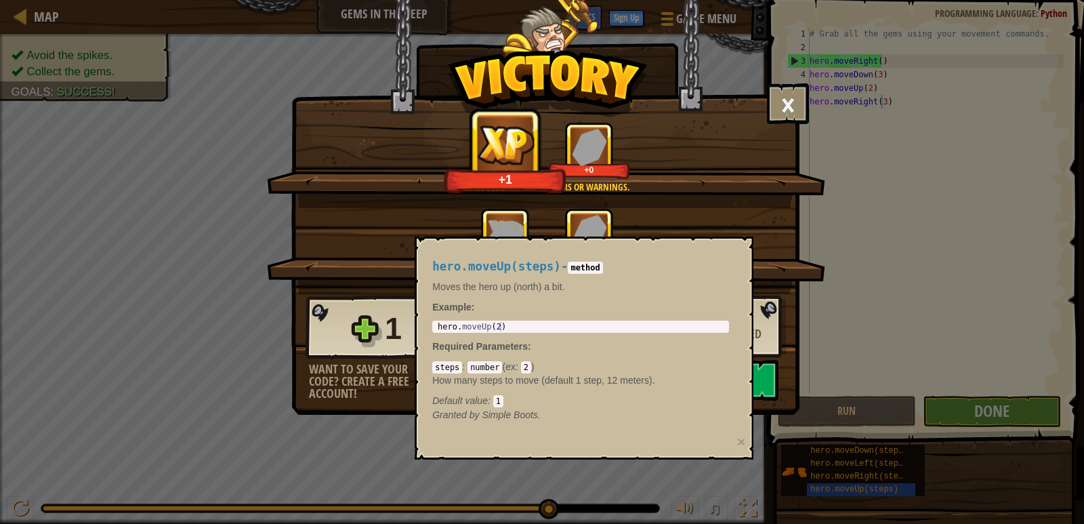
click at [514, 432] on div "hero.moveUp(steps) - method Moves the hero up (north) a bit. Example : 1 hero .…" at bounding box center [581, 340] width 316 height 187
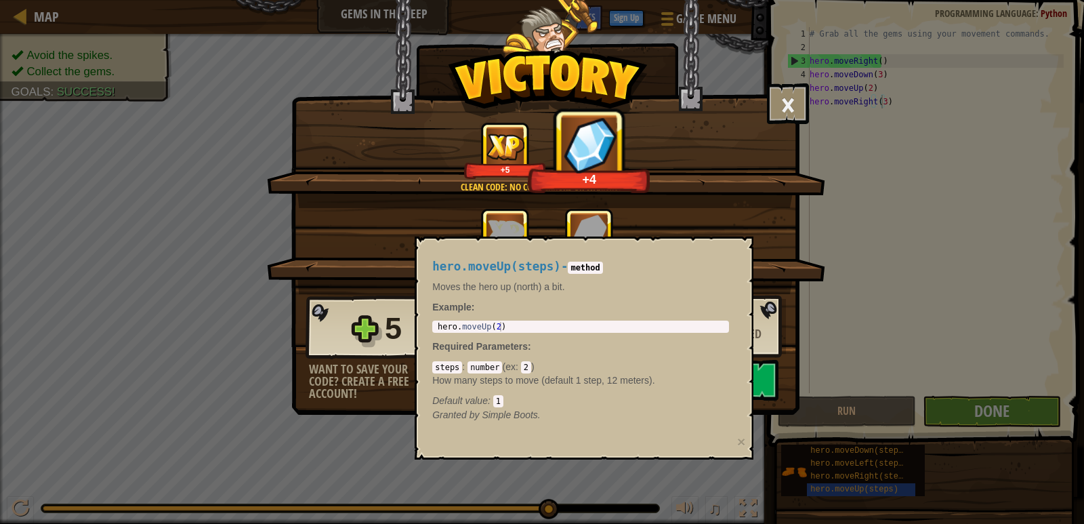
click at [583, 267] on code "method" at bounding box center [585, 268] width 35 height 12
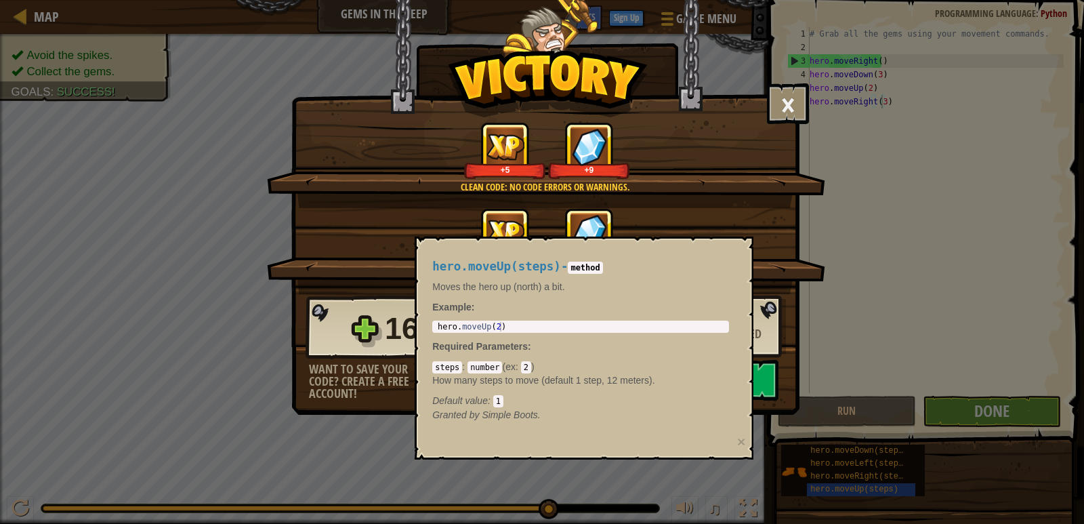
drag, startPoint x: 747, startPoint y: 142, endPoint x: 764, endPoint y: 178, distance: 38.8
click at [748, 145] on div "+5 +9" at bounding box center [547, 150] width 526 height 57
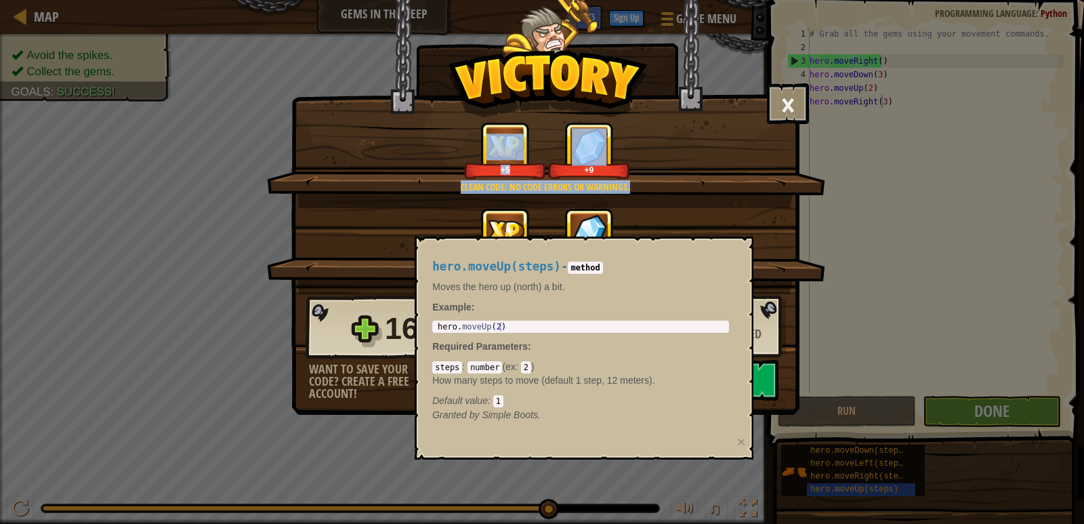
click at [764, 179] on div "Clean code: no code errors or warnings. +5 +9" at bounding box center [546, 165] width 558 height 86
click at [741, 444] on button "×" at bounding box center [741, 441] width 8 height 14
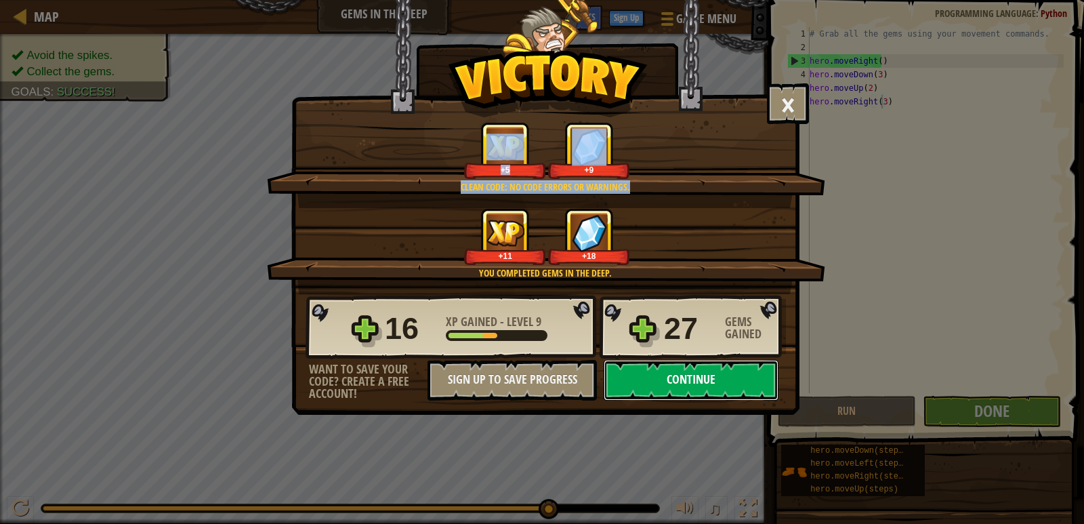
click at [725, 384] on button "Continue" at bounding box center [691, 380] width 175 height 41
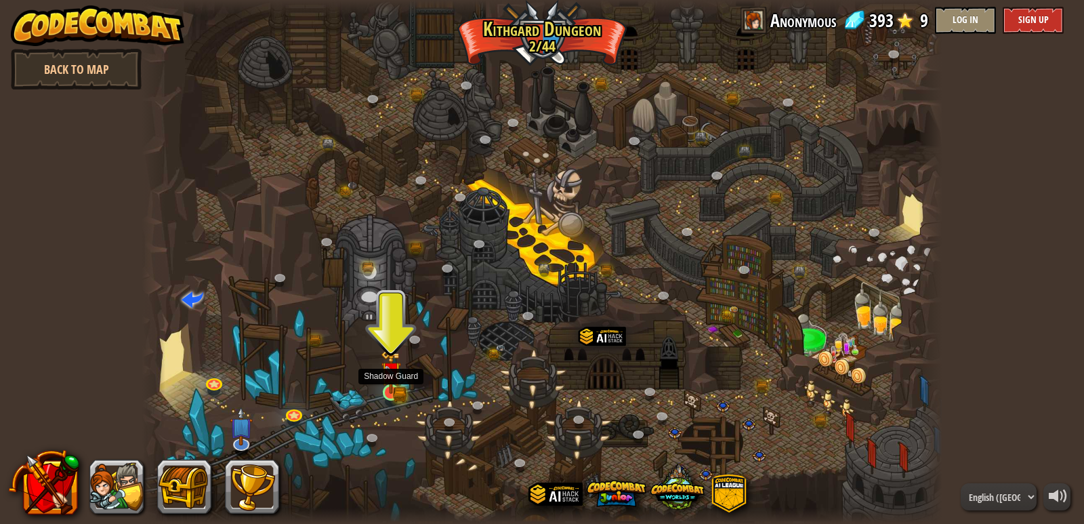
click at [395, 389] on img at bounding box center [391, 372] width 20 height 45
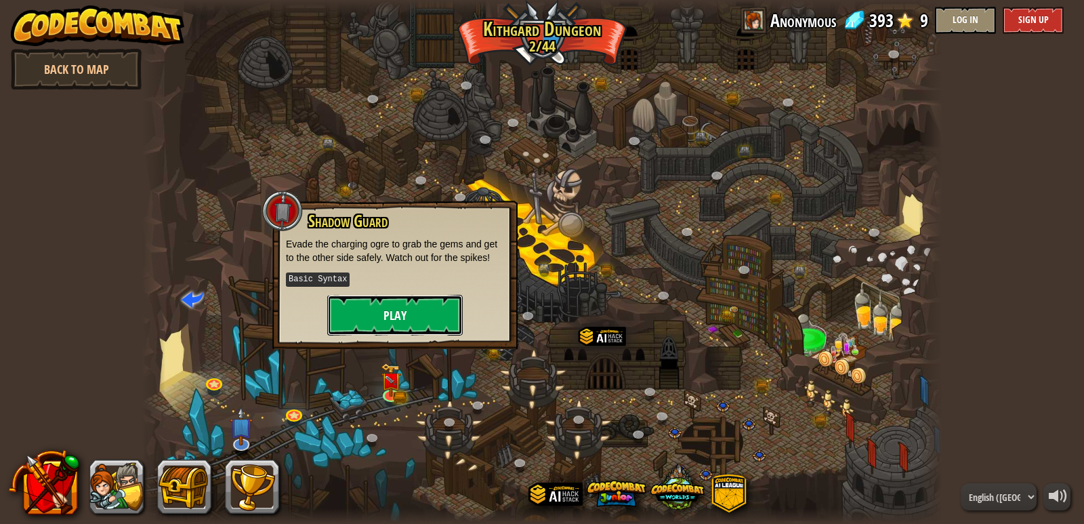
click at [442, 314] on button "Play" at bounding box center [395, 315] width 136 height 41
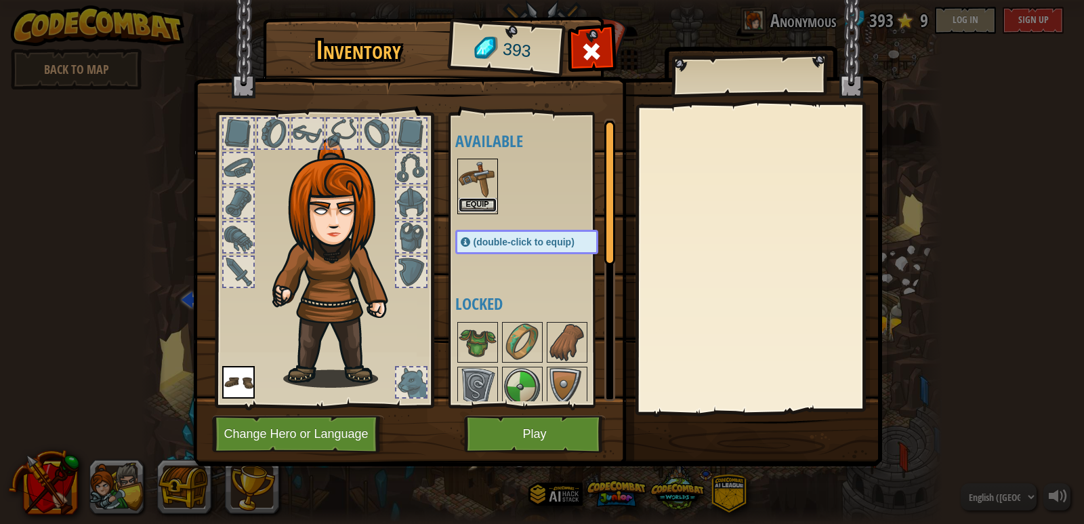
click at [479, 198] on button "Equip" at bounding box center [478, 205] width 38 height 14
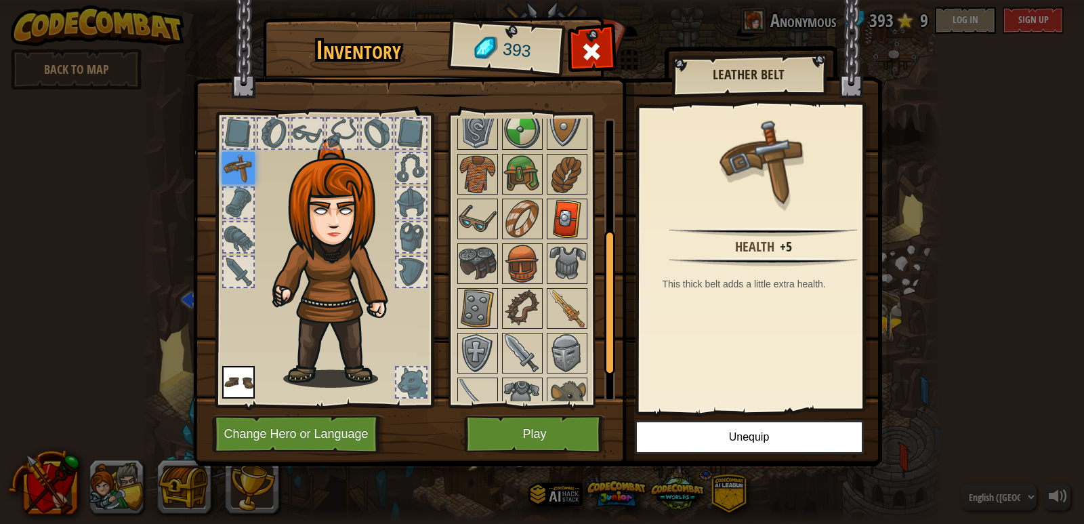
scroll to position [113, 0]
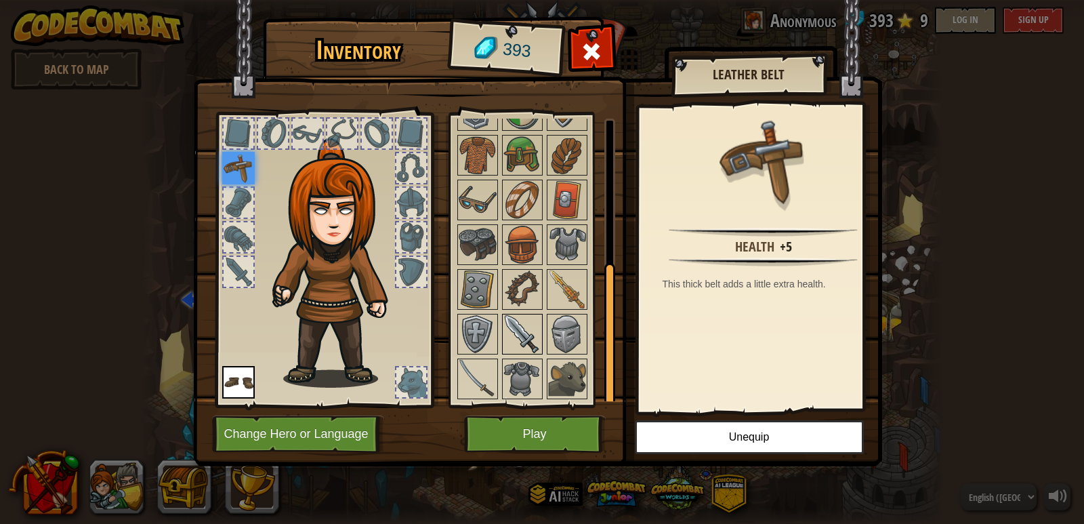
click at [527, 335] on img at bounding box center [522, 334] width 38 height 38
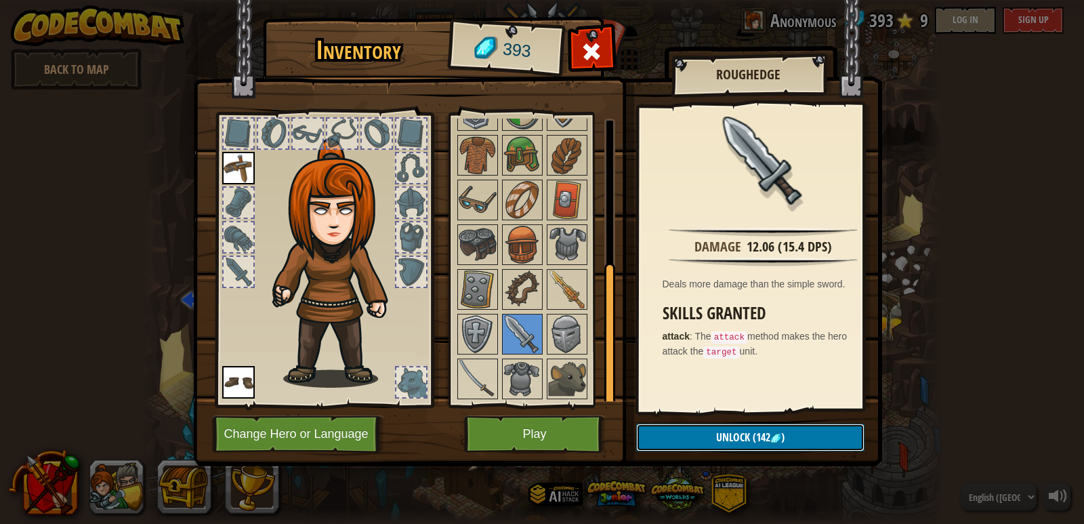
click at [702, 442] on button "Unlock (142 )" at bounding box center [750, 437] width 228 height 28
click at [702, 442] on button "Confirm" at bounding box center [750, 437] width 228 height 28
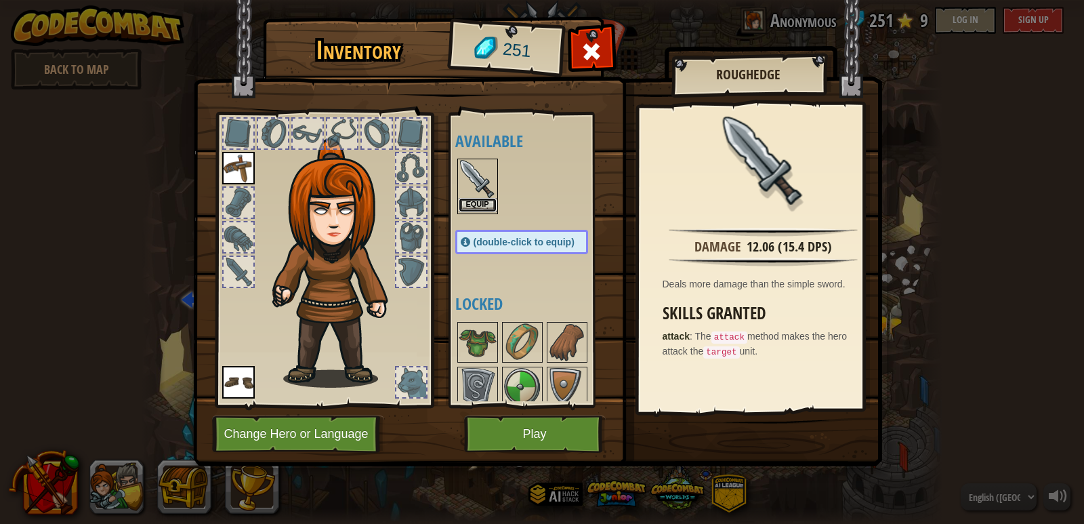
click at [489, 202] on button "Equip" at bounding box center [478, 205] width 38 height 14
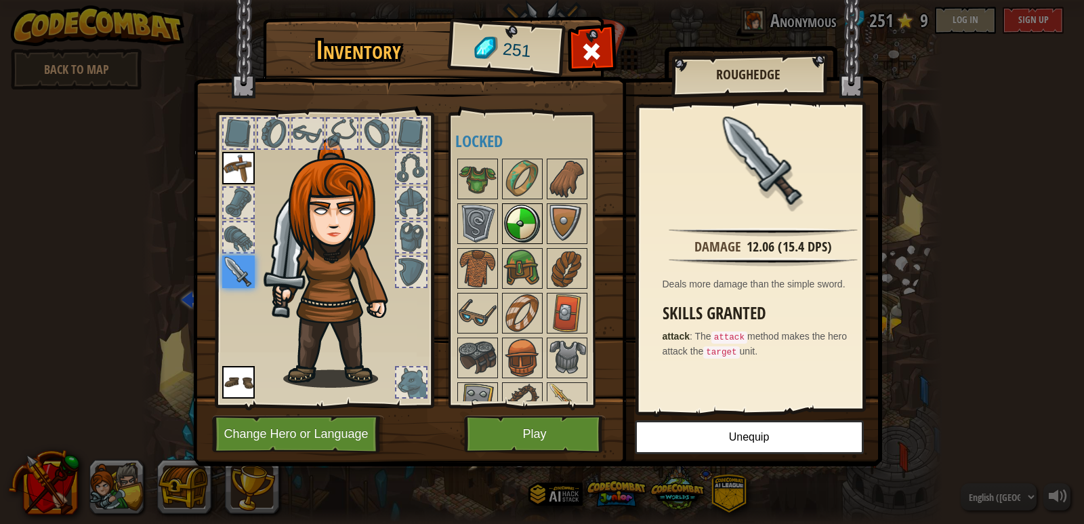
click at [524, 222] on img at bounding box center [522, 224] width 38 height 38
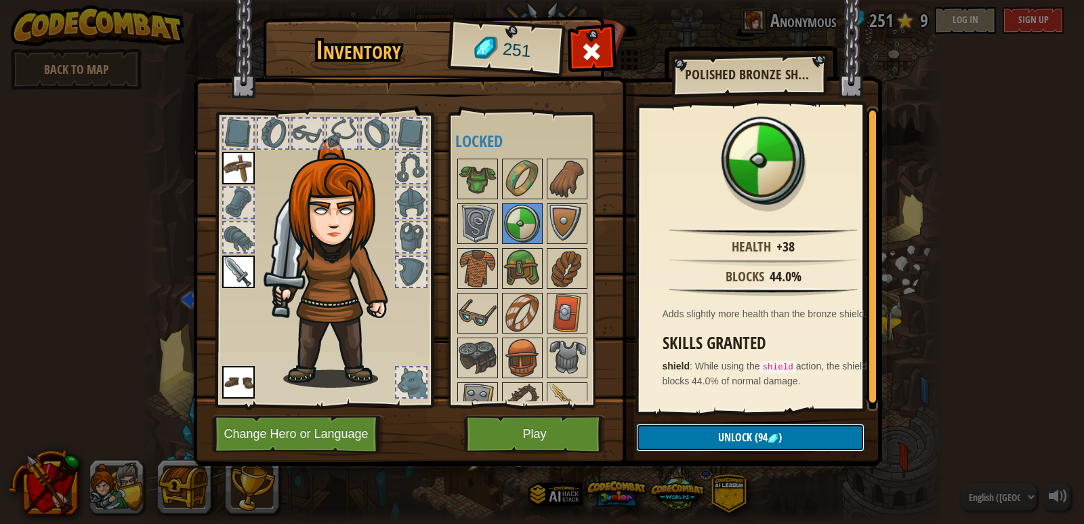
click at [727, 435] on span "Unlock" at bounding box center [735, 437] width 34 height 15
click at [701, 438] on button "Confirm" at bounding box center [750, 437] width 228 height 28
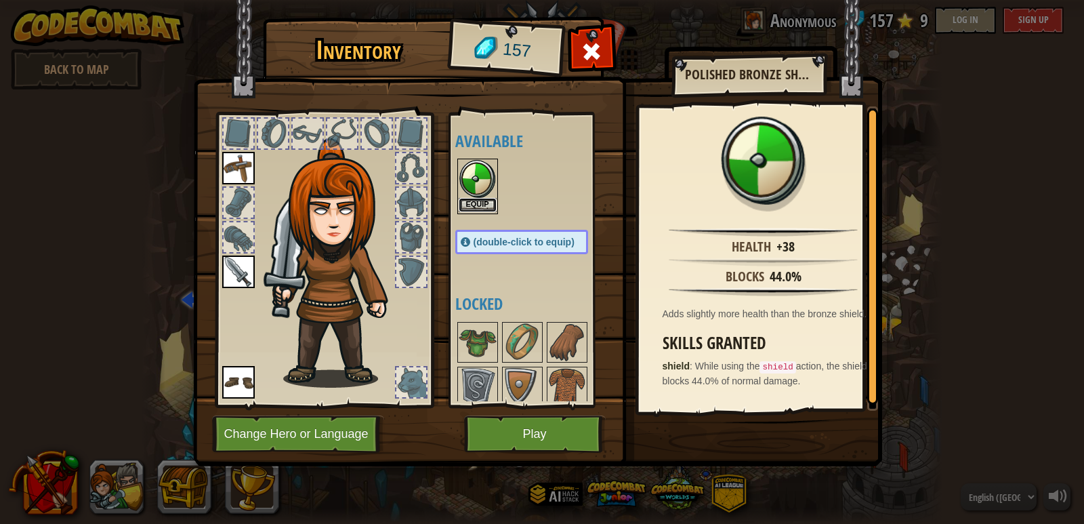
click at [486, 198] on button "Equip" at bounding box center [478, 205] width 38 height 14
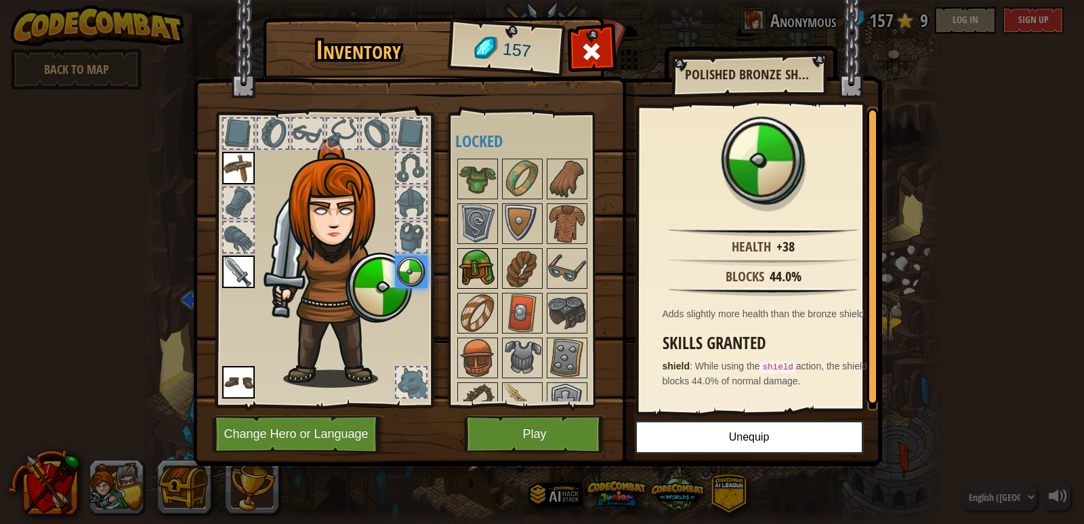
click at [485, 265] on img at bounding box center [478, 268] width 38 height 38
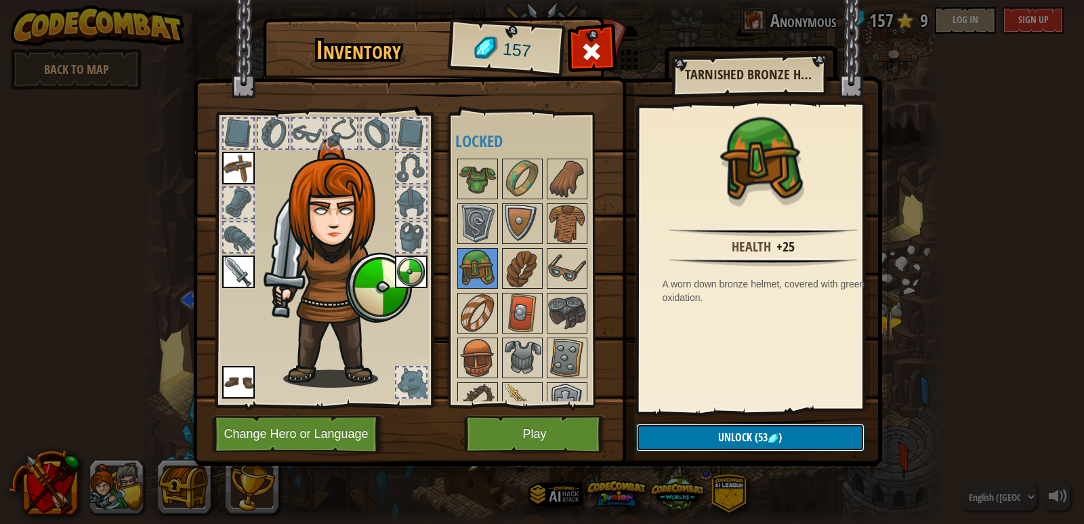
click at [724, 438] on span "Unlock" at bounding box center [735, 437] width 34 height 15
click at [688, 440] on button "Confirm" at bounding box center [750, 437] width 228 height 28
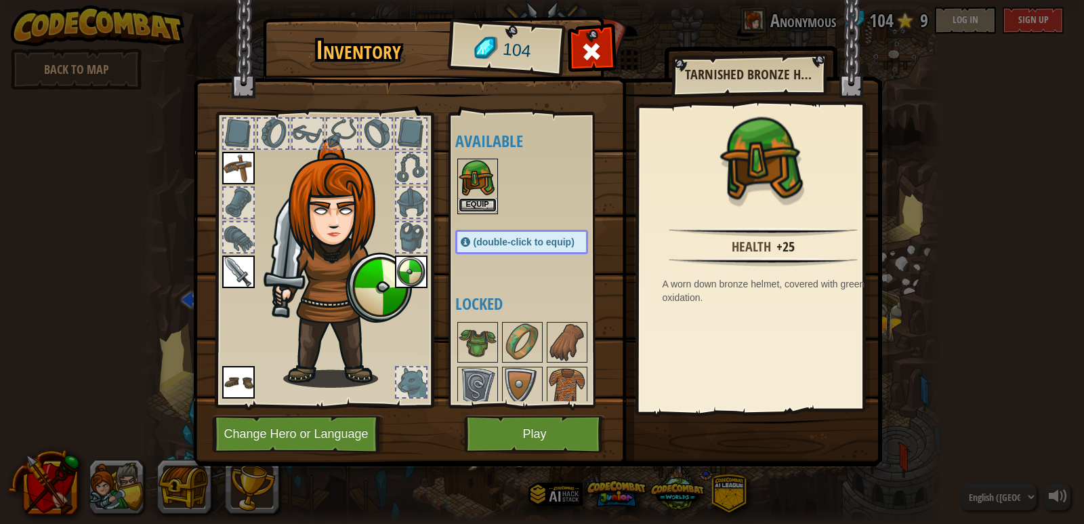
click at [482, 203] on button "Equip" at bounding box center [478, 205] width 38 height 14
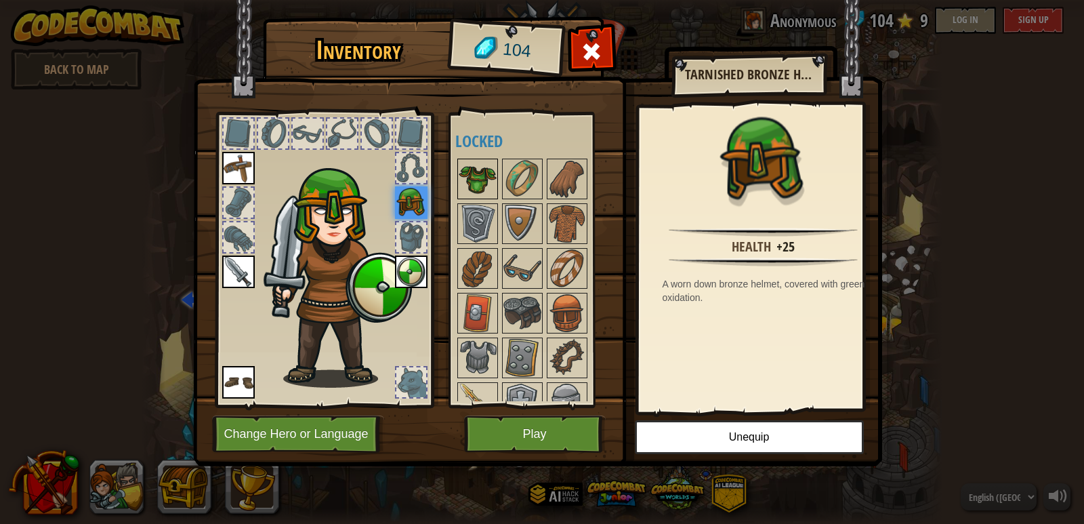
click at [483, 189] on img at bounding box center [478, 179] width 38 height 38
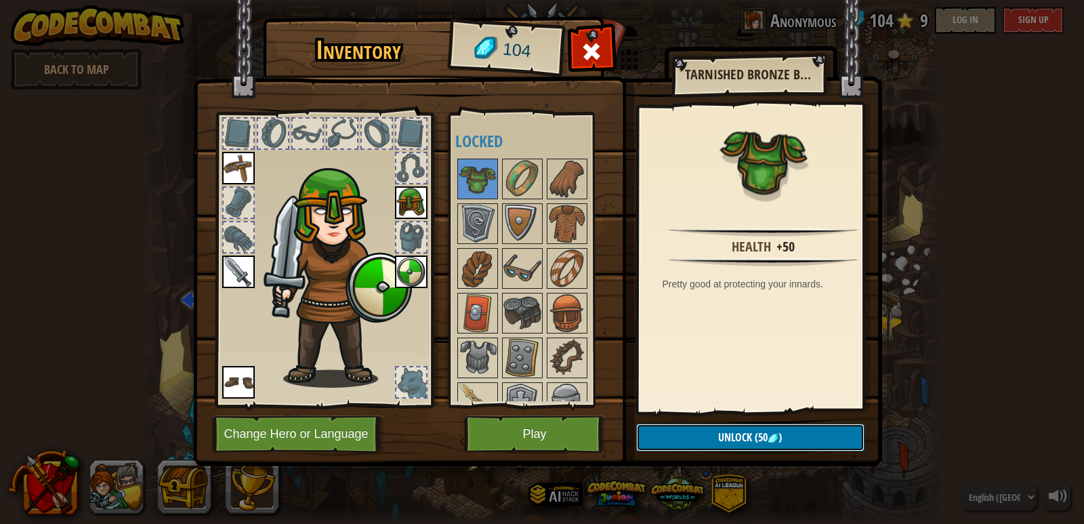
click at [730, 438] on span "Unlock" at bounding box center [735, 437] width 34 height 15
click at [731, 433] on button "Confirm" at bounding box center [750, 437] width 228 height 28
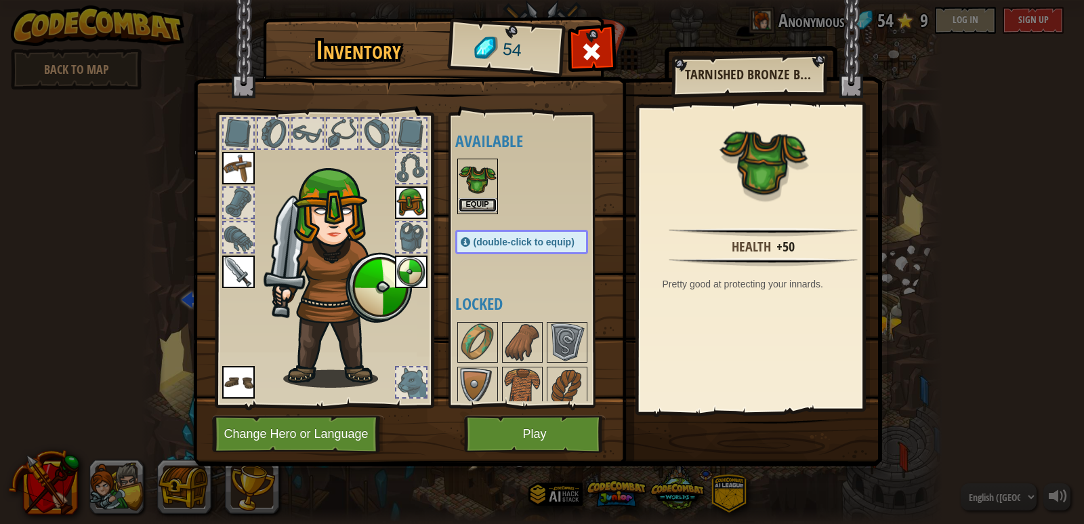
click at [485, 202] on button "Equip" at bounding box center [478, 205] width 38 height 14
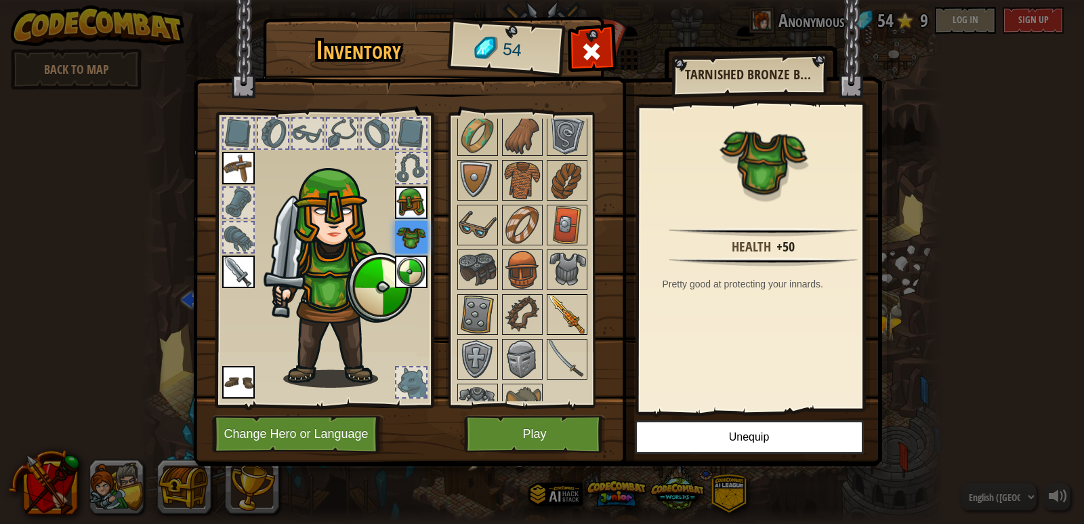
scroll to position [68, 0]
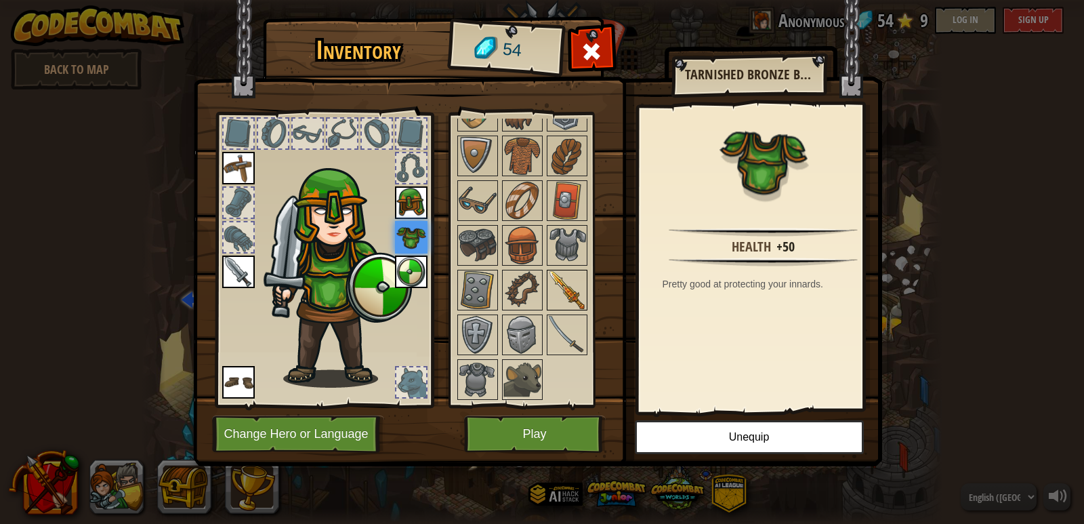
click at [573, 299] on img at bounding box center [567, 290] width 38 height 38
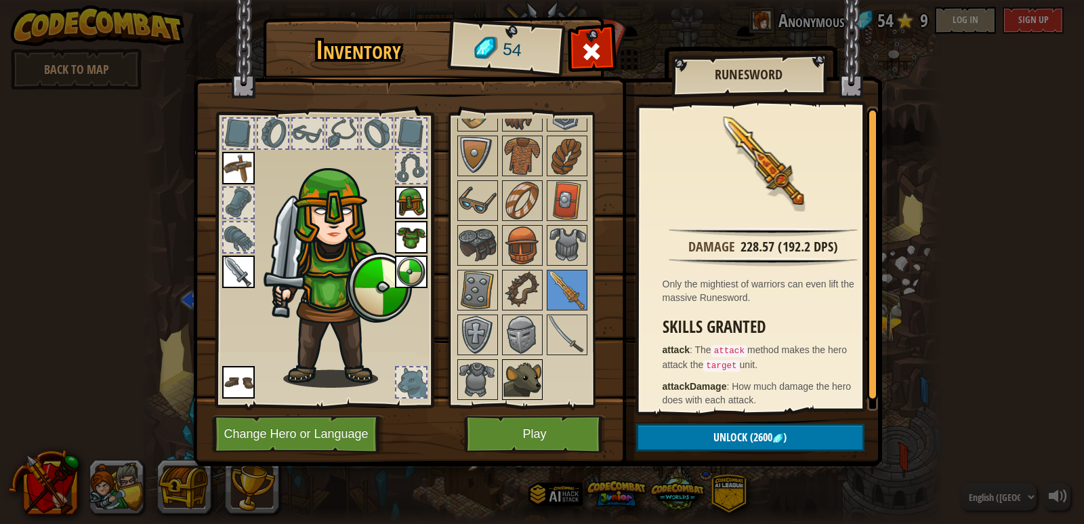
click at [533, 383] on img at bounding box center [522, 379] width 38 height 38
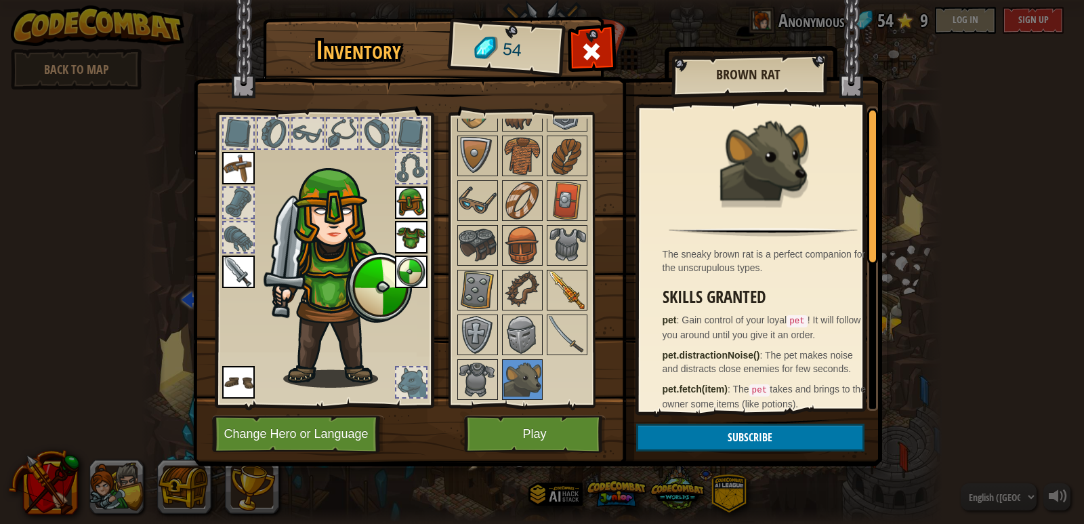
click at [568, 294] on img at bounding box center [567, 290] width 38 height 38
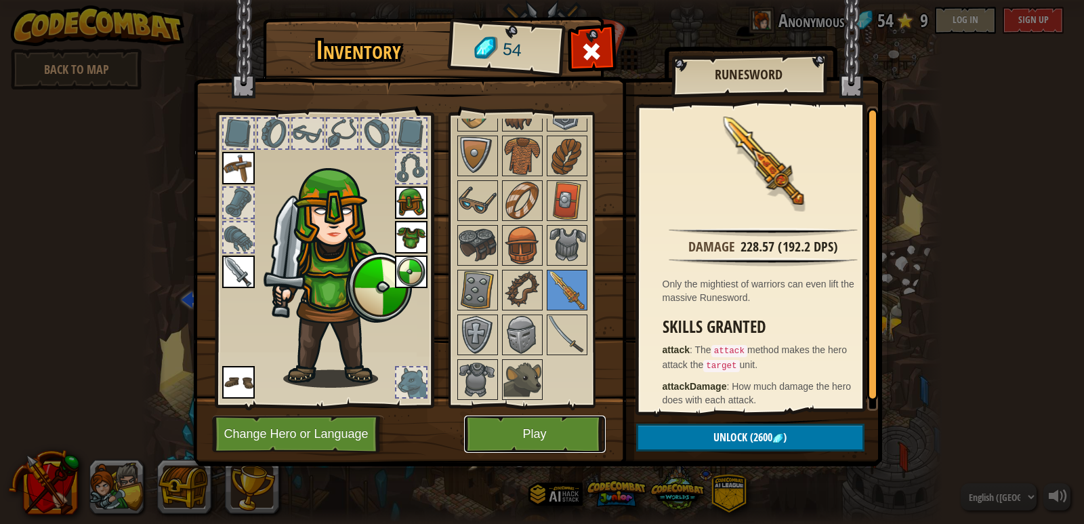
click at [559, 436] on button "Play" at bounding box center [535, 433] width 142 height 37
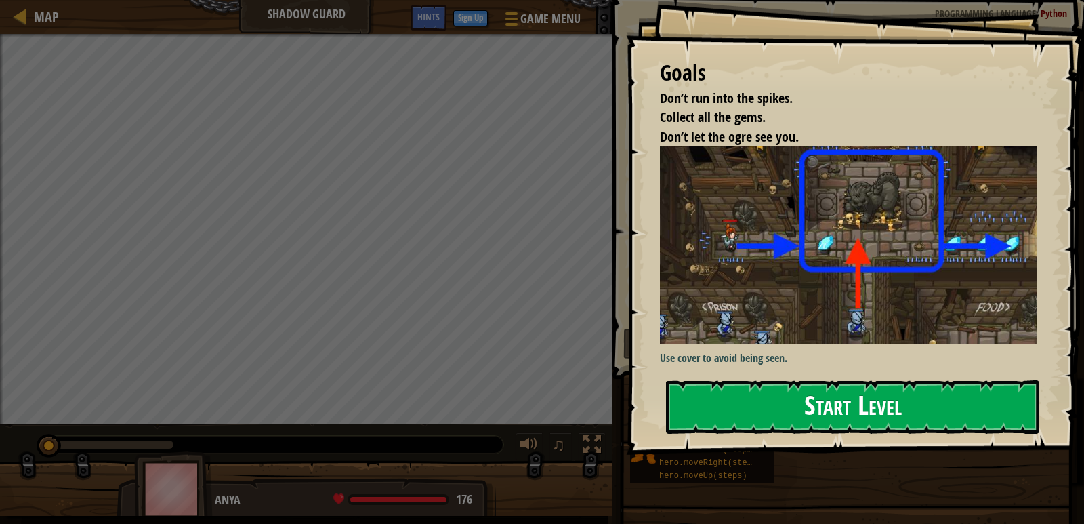
click at [866, 402] on button "Start Level" at bounding box center [852, 407] width 373 height 54
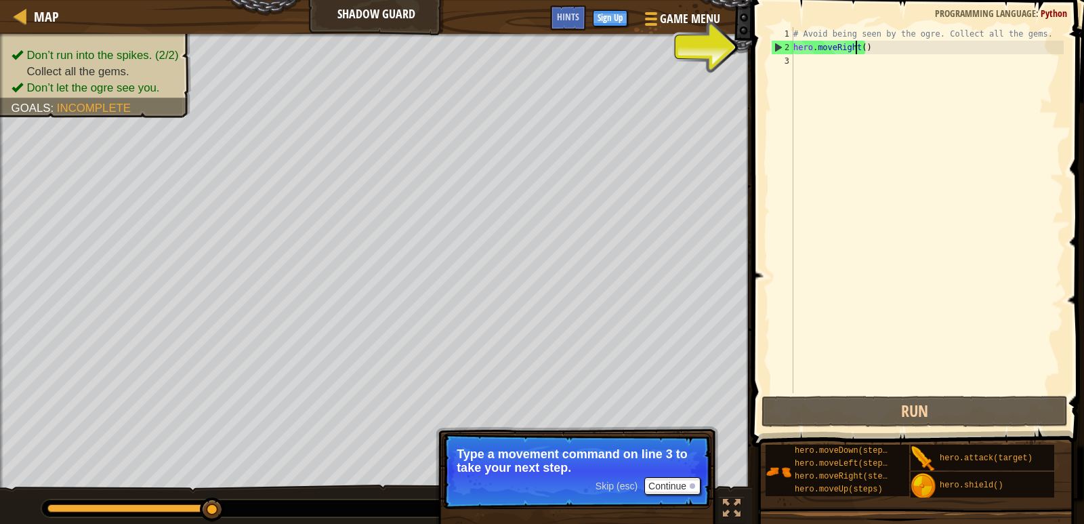
click at [858, 52] on div "# Avoid being seen by the ogre. Collect all the gems. hero . moveRight ( )" at bounding box center [927, 223] width 273 height 393
click at [860, 48] on div "# Avoid being seen by the ogre. Collect all the gems. hero . moveRight ( )" at bounding box center [927, 223] width 273 height 393
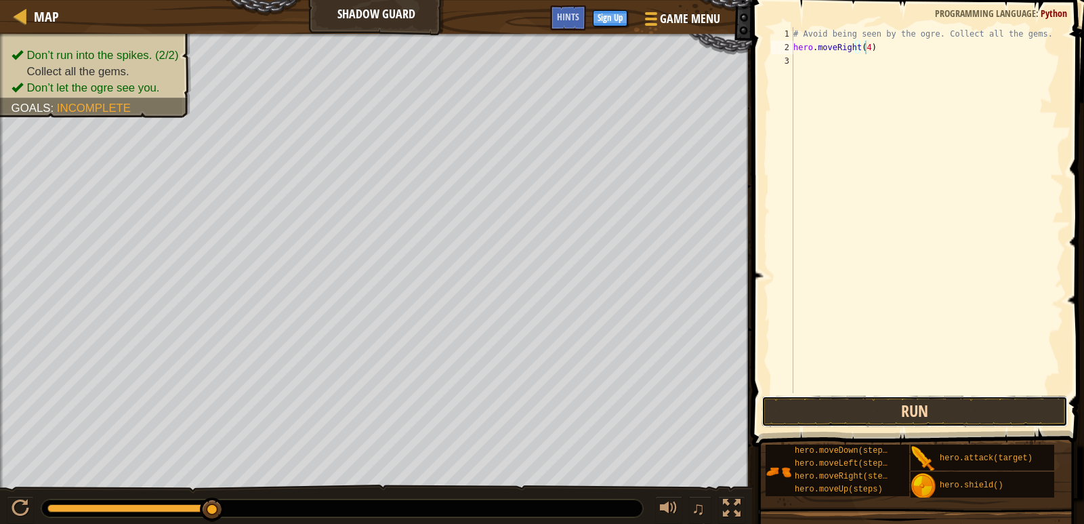
click at [913, 409] on button "Run" at bounding box center [915, 411] width 306 height 31
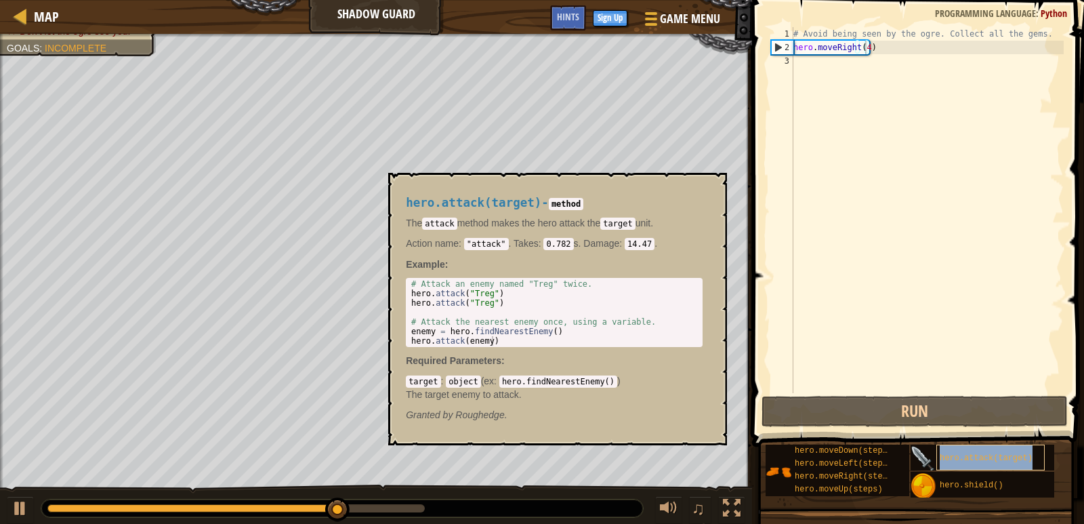
click at [961, 461] on span "hero.attack(target)" at bounding box center [986, 457] width 93 height 9
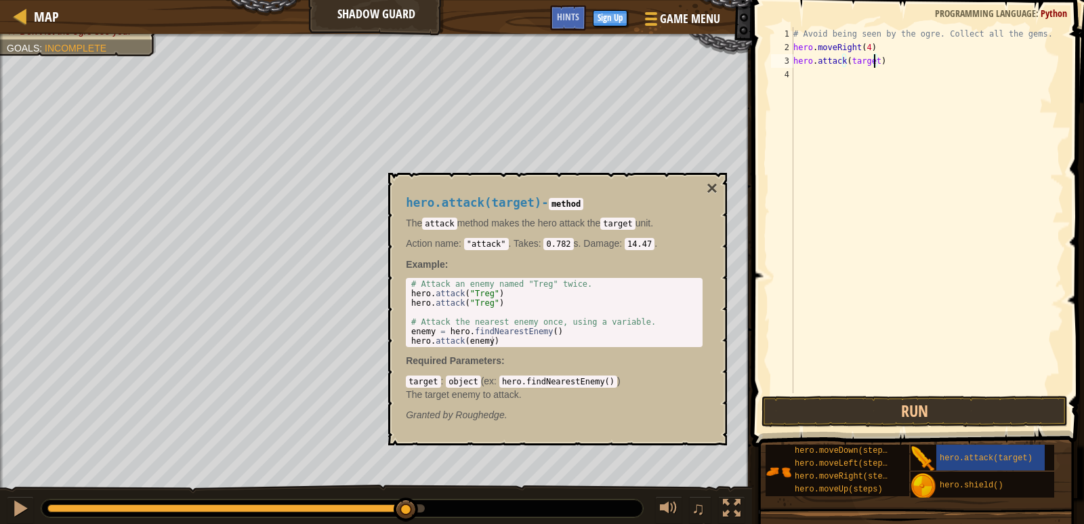
click at [873, 61] on div "# Avoid being seen by the ogre. Collect all the gems. hero . moveRight ( 4 ) he…" at bounding box center [927, 223] width 273 height 393
click at [846, 58] on div "# Avoid being seen by the ogre. Collect all the gems. hero . moveRight ( 4 ) he…" at bounding box center [927, 223] width 273 height 393
click at [945, 400] on button "Run" at bounding box center [915, 411] width 306 height 31
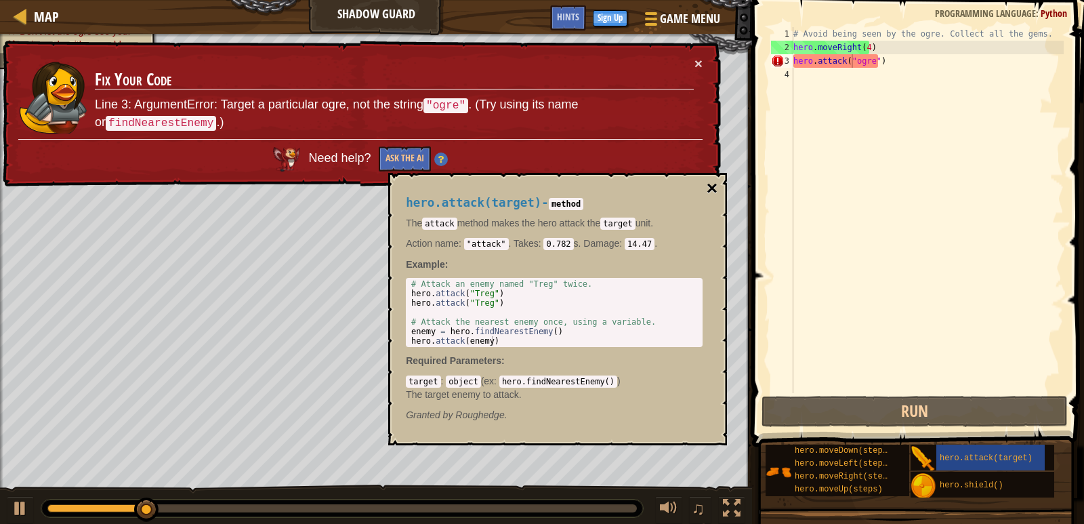
click at [709, 188] on button "×" at bounding box center [712, 188] width 11 height 19
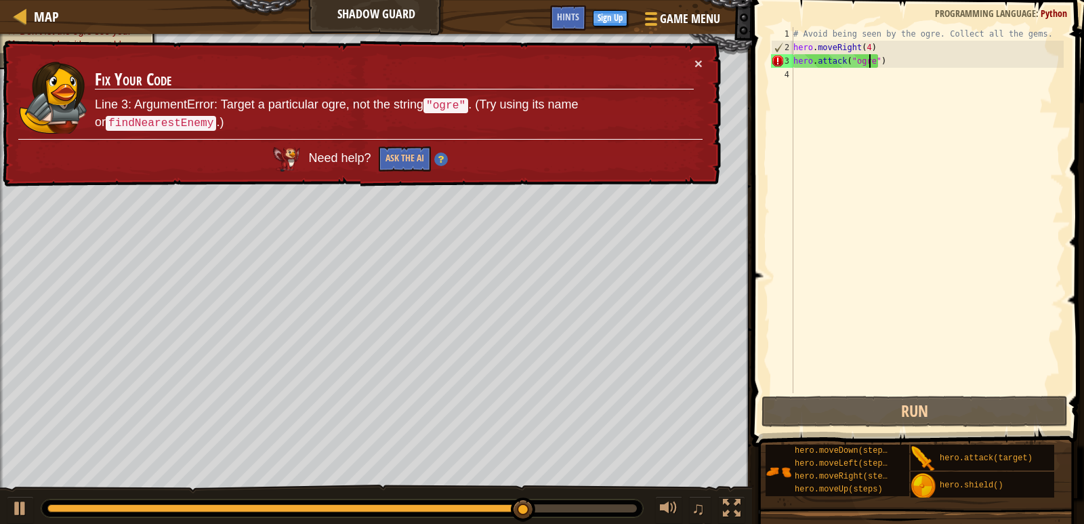
click at [869, 61] on div "# Avoid being seen by the ogre. Collect all the gems. hero . moveRight ( 4 ) he…" at bounding box center [927, 223] width 273 height 393
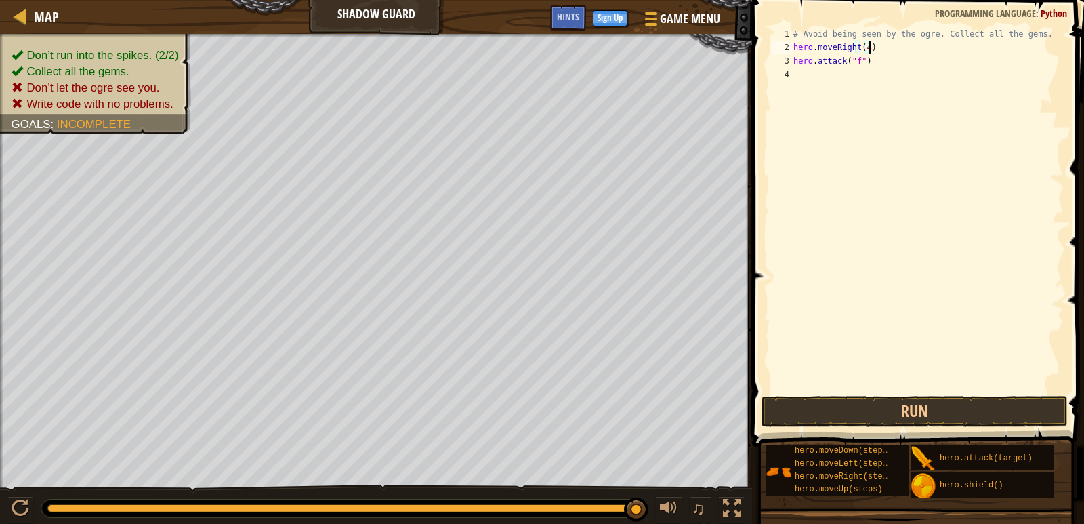
click at [902, 51] on div "# Avoid being seen by the ogre. Collect all the gems. hero . moveRight ( 4 ) he…" at bounding box center [927, 223] width 273 height 393
type textarea "hero.moveRight(4)"
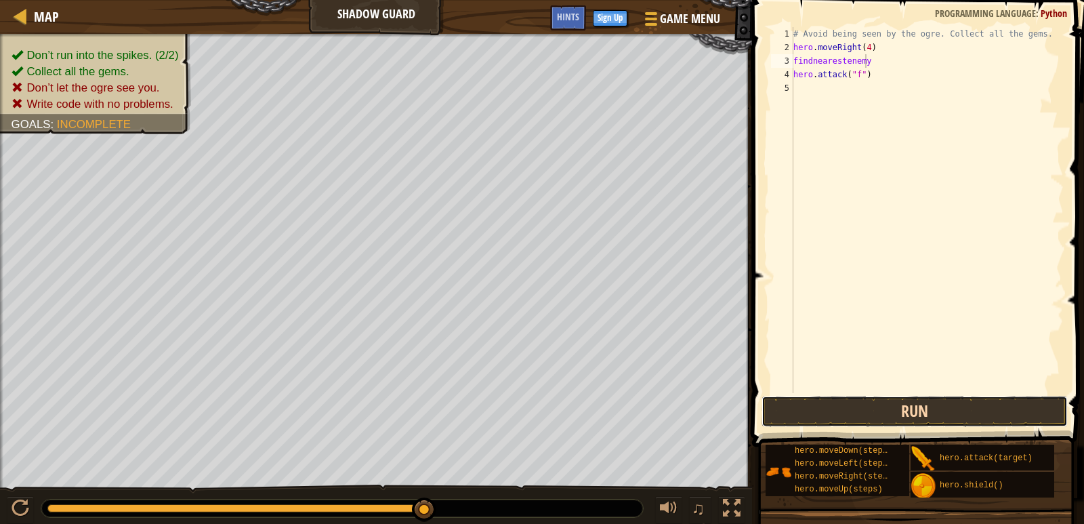
click at [955, 413] on button "Run" at bounding box center [915, 411] width 306 height 31
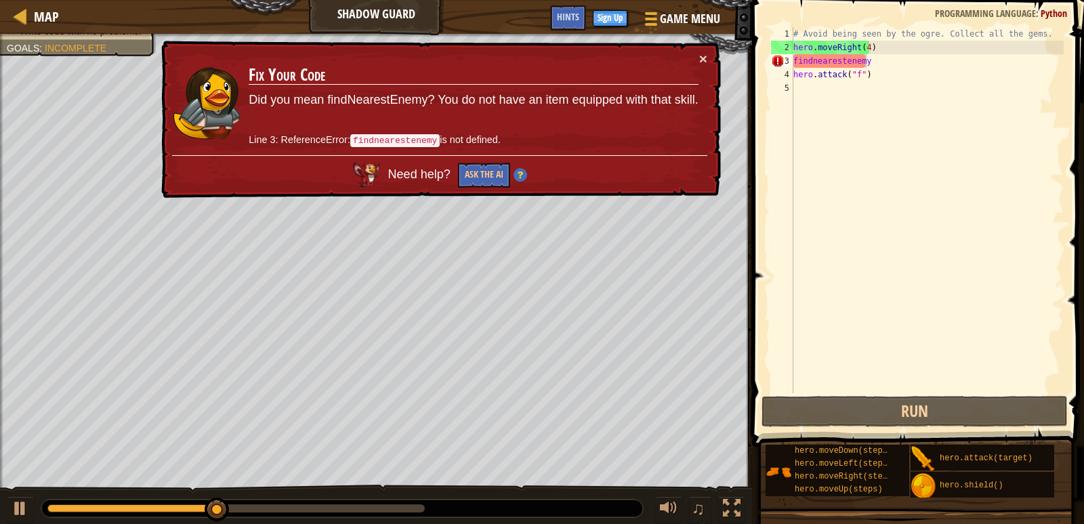
click at [425, 136] on code "findnearestenemy" at bounding box center [394, 141] width 89 height 14
click at [422, 136] on code "findnearestenemy" at bounding box center [394, 140] width 89 height 13
click at [422, 136] on code "findnearestenemy" at bounding box center [394, 141] width 89 height 14
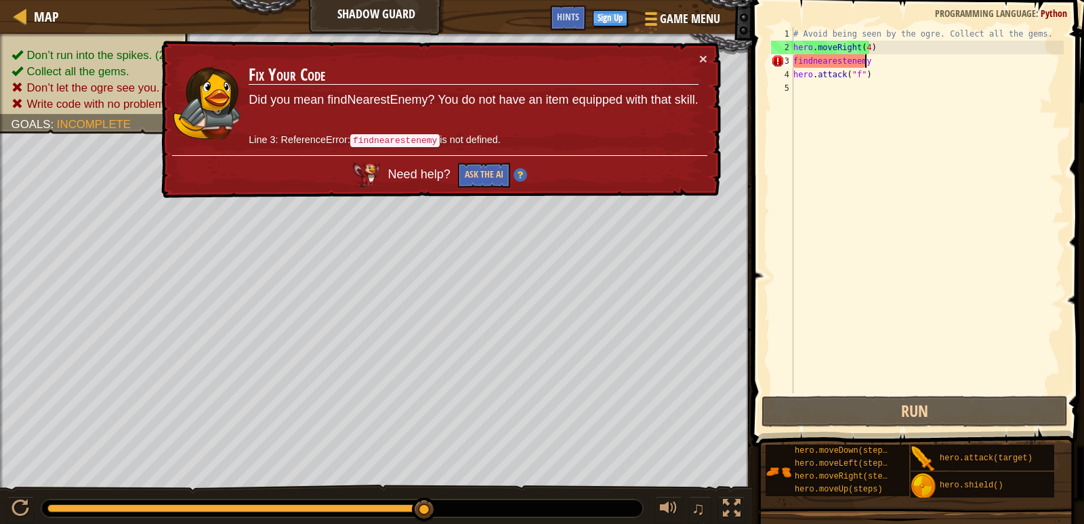
click at [392, 100] on p "Did you mean findNearestEnemy? You do not have an item equipped with that skill." at bounding box center [474, 100] width 450 height 20
click at [814, 62] on div "# Avoid being seen by the ogre. Collect all the gems. hero . moveRight ( 4 ) fi…" at bounding box center [927, 223] width 273 height 393
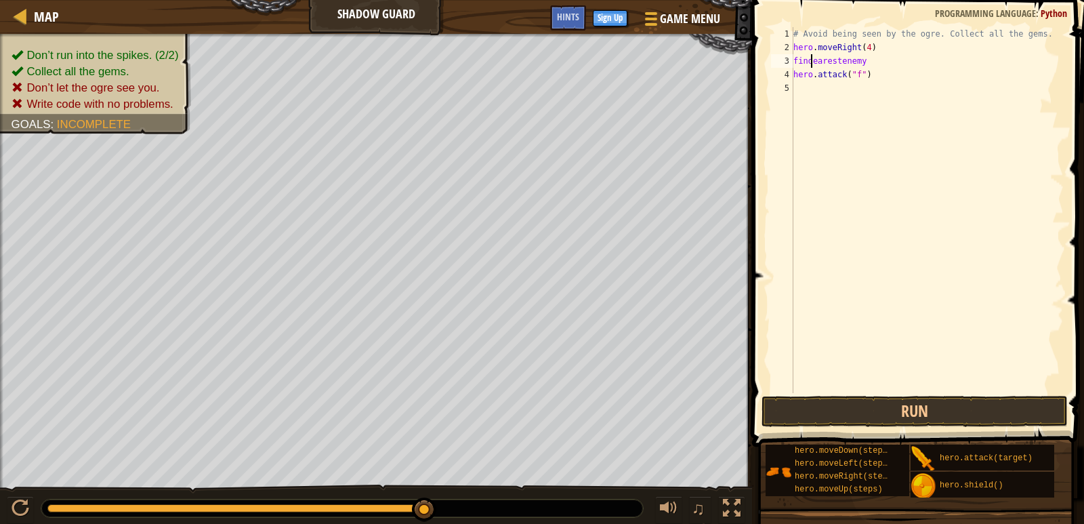
scroll to position [6, 2]
click at [847, 62] on div "# Avoid being seen by the ogre. Collect all the gems. hero . moveRight ( 4 ) fi…" at bounding box center [927, 223] width 273 height 393
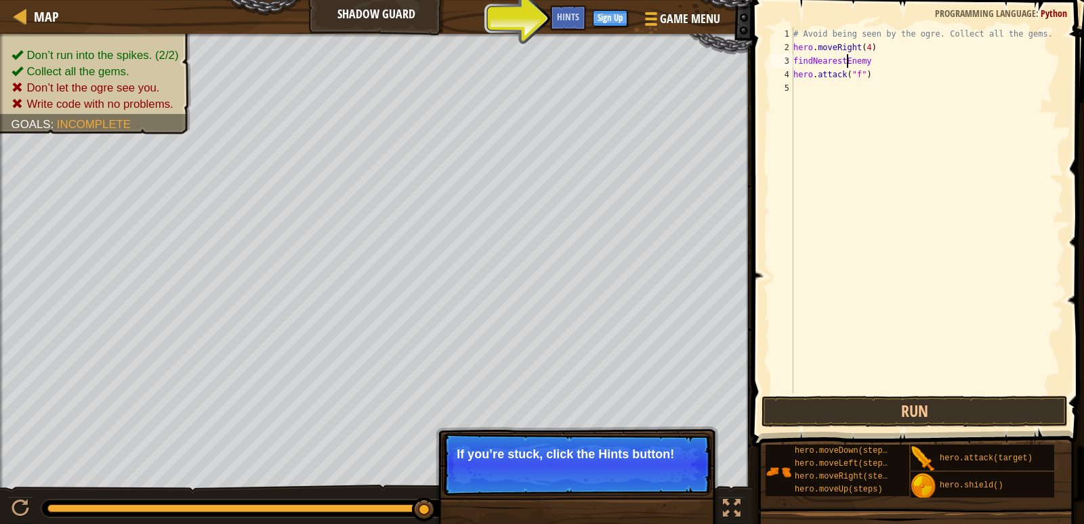
scroll to position [6, 5]
type textarea "findNearestEnemy"
click at [895, 413] on button "Run" at bounding box center [915, 411] width 306 height 31
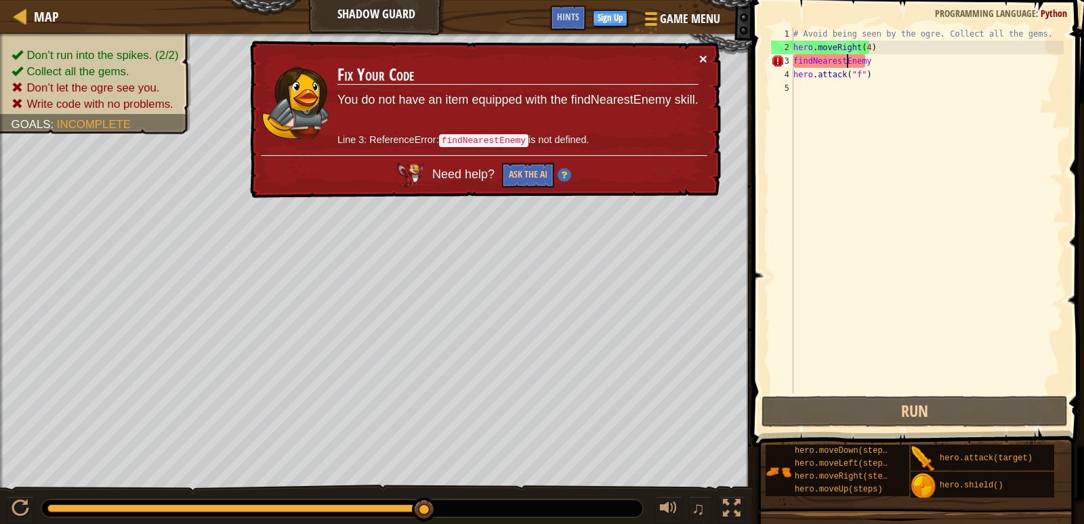
click at [706, 59] on button "×" at bounding box center [703, 60] width 8 height 14
drag, startPoint x: 878, startPoint y: 56, endPoint x: 788, endPoint y: 60, distance: 90.2
click at [788, 60] on div "findNearestEnemy 1 2 3 4 5 # Avoid being seen by the ogre. Collect all the gems…" at bounding box center [915, 210] width 295 height 366
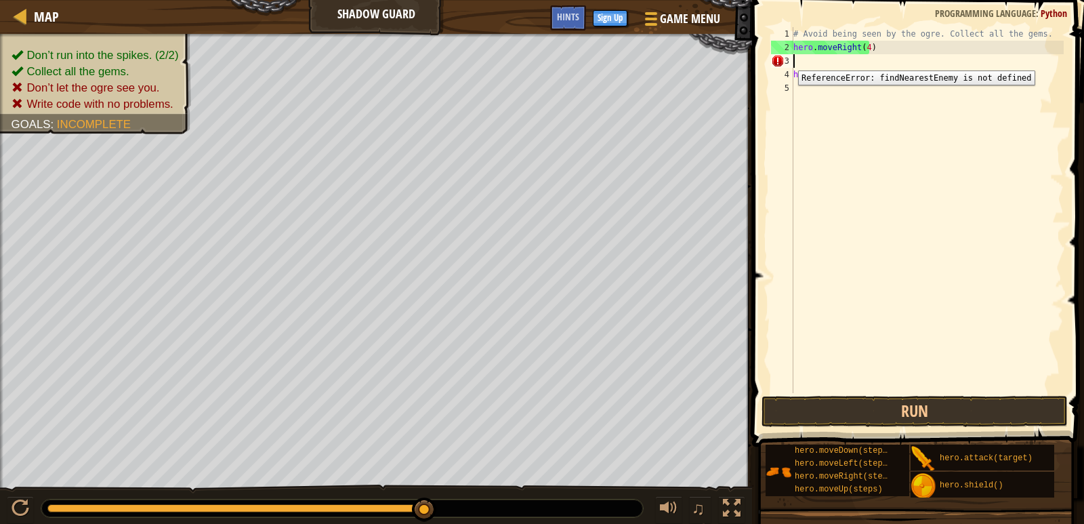
scroll to position [6, 0]
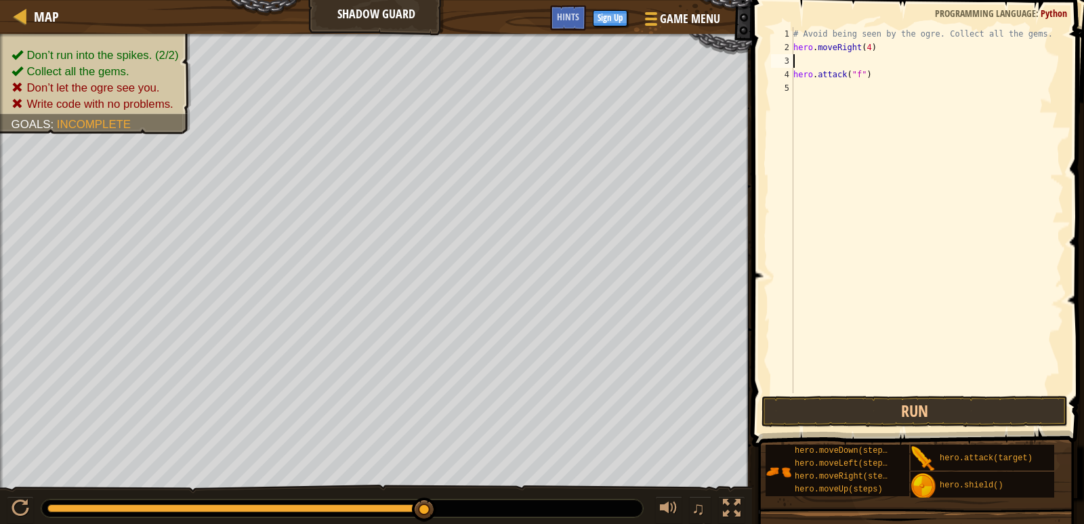
type textarea "hero.moveRight(4)"
click at [869, 71] on div "# Avoid being seen by the ogre. Collect all the gems. hero . moveRight ( 4 ) he…" at bounding box center [927, 223] width 273 height 393
click at [871, 62] on div "# Avoid being seen by the ogre. Collect all the gems. hero . moveRight ( 4 ) he…" at bounding box center [927, 223] width 273 height 393
type textarea "h"
click at [846, 415] on button "Run" at bounding box center [915, 411] width 306 height 31
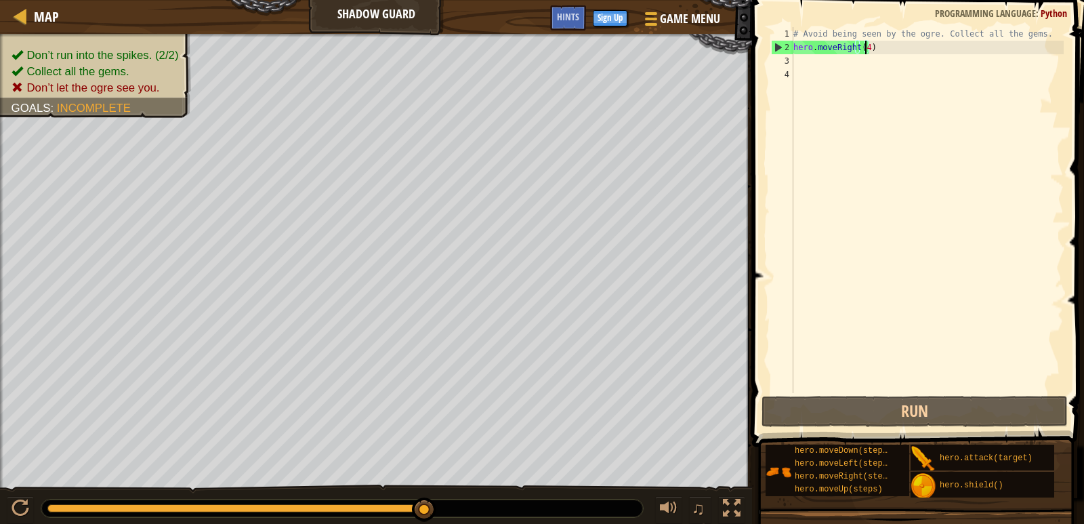
click at [865, 45] on div "# Avoid being seen by the ogre. Collect all the gems. hero . moveRight ( 4 )" at bounding box center [927, 223] width 273 height 393
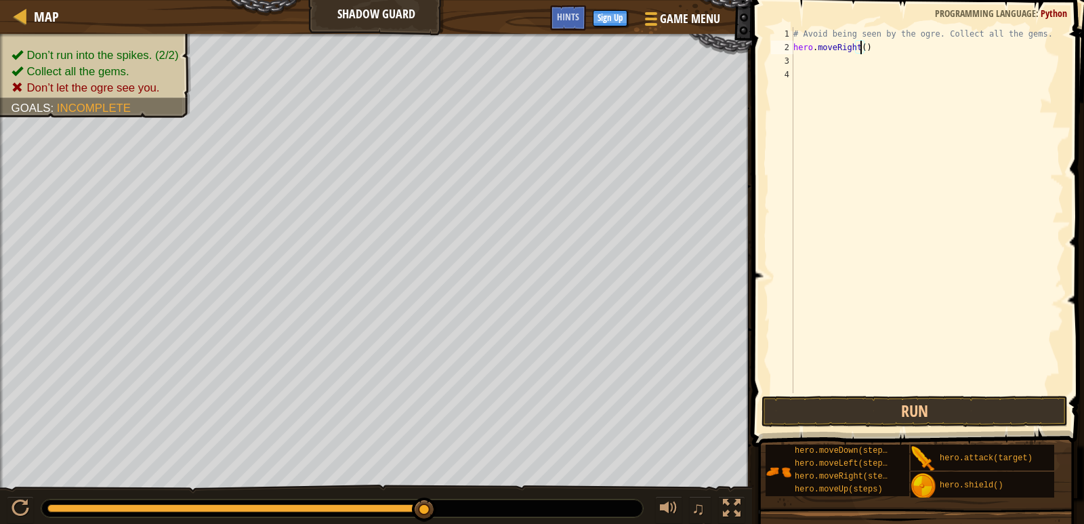
type textarea "hero.moveRight(1)"
click at [880, 406] on button "Run" at bounding box center [915, 411] width 306 height 31
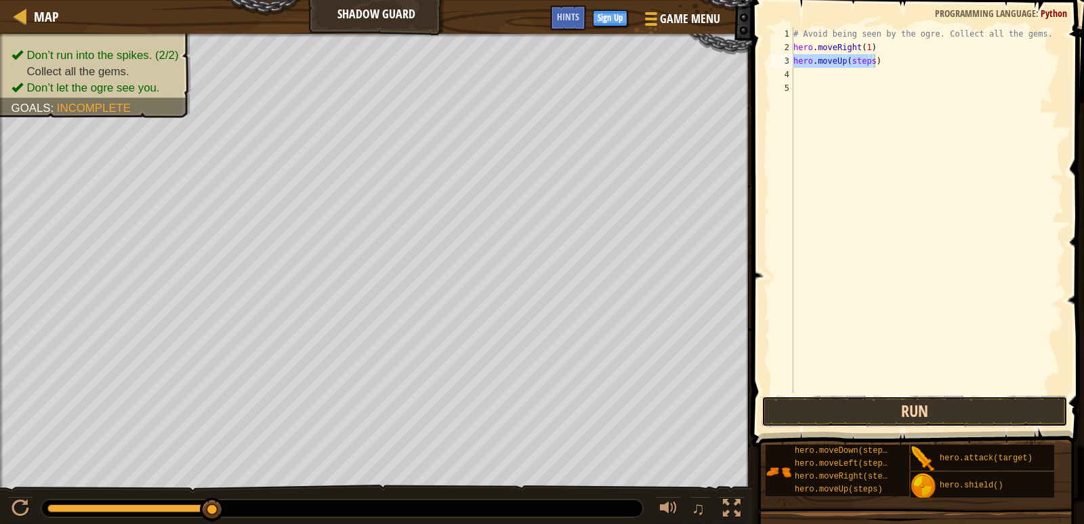
click at [892, 411] on button "Run" at bounding box center [915, 411] width 306 height 31
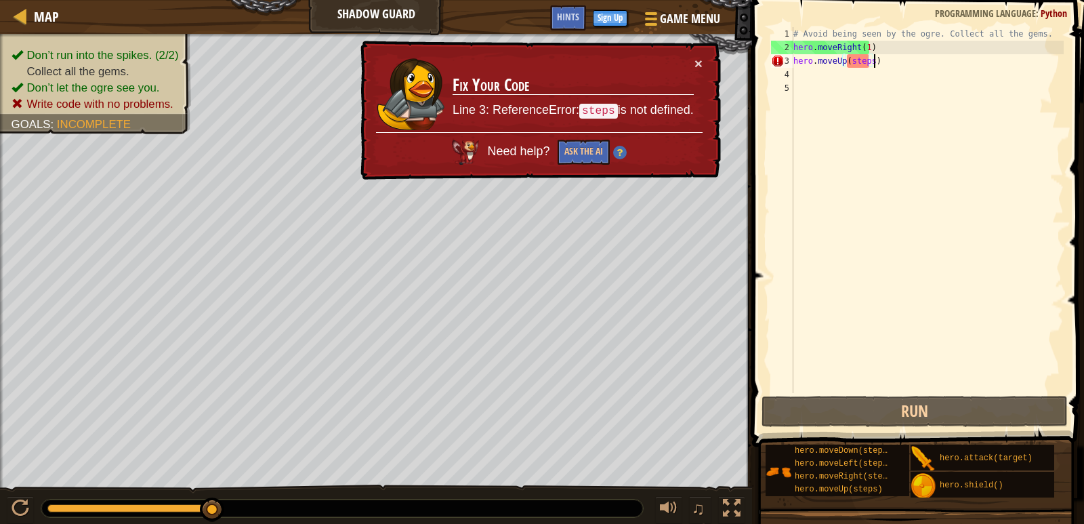
click at [867, 58] on div "# Avoid being seen by the ogre. Collect all the gems. hero . moveRight ( 1 ) he…" at bounding box center [927, 223] width 273 height 393
click at [869, 62] on div "# Avoid being seen by the ogre. Collect all the gems. hero . moveRight ( 1 ) he…" at bounding box center [927, 223] width 273 height 393
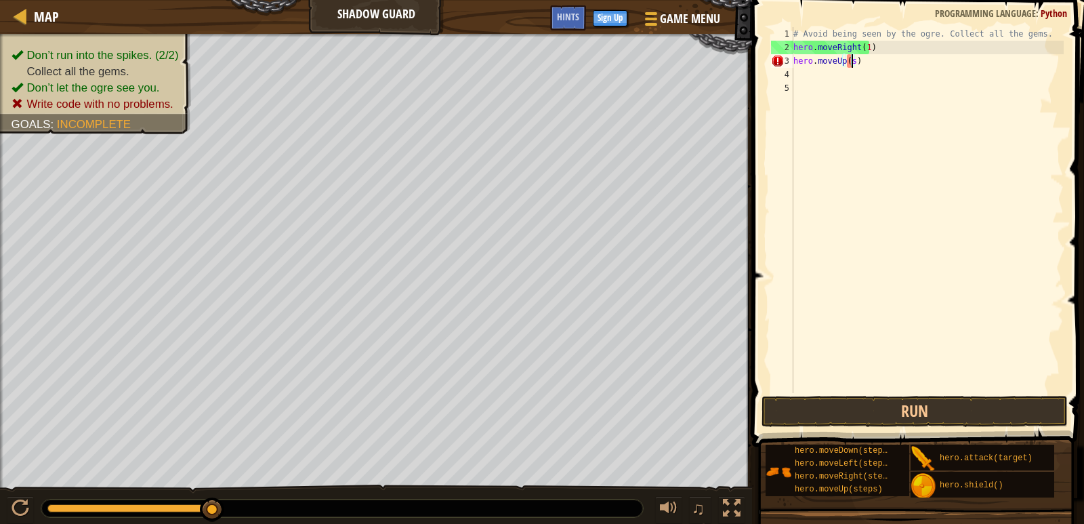
type textarea "hero.moveUp()"
click at [929, 409] on button "Run" at bounding box center [915, 411] width 306 height 31
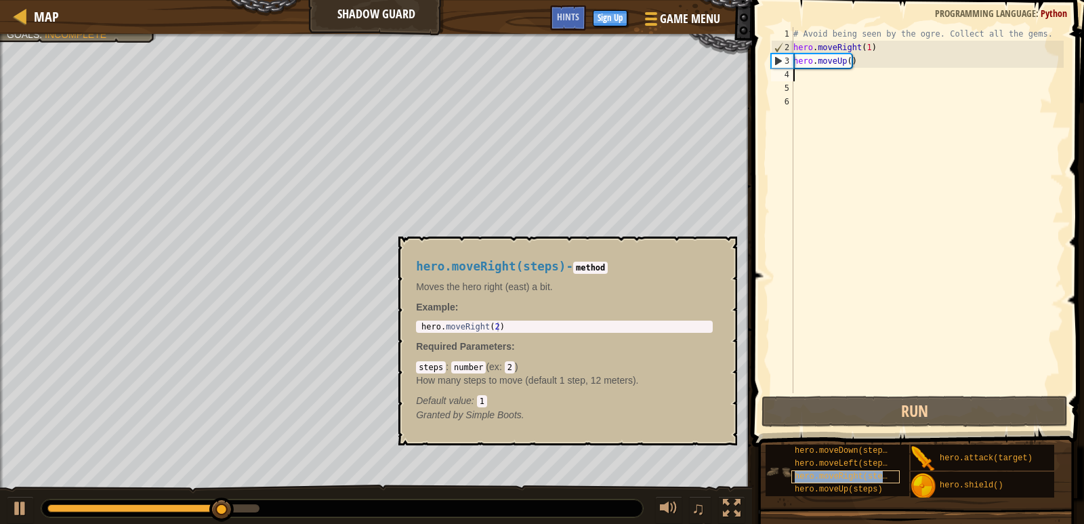
click at [878, 473] on span "hero.moveRight(steps)" at bounding box center [846, 476] width 102 height 9
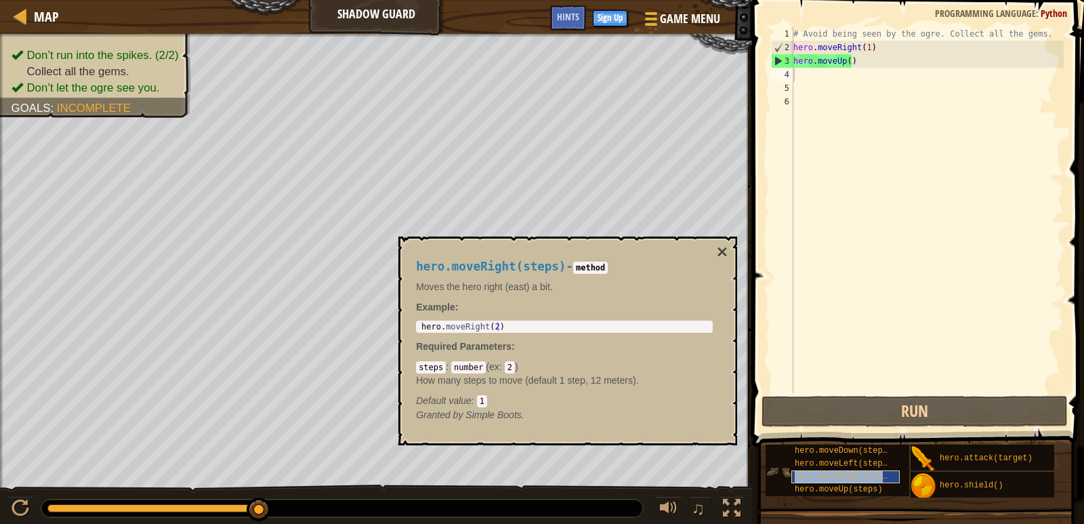
click at [878, 473] on span "hero.moveRight(steps)" at bounding box center [846, 476] width 102 height 9
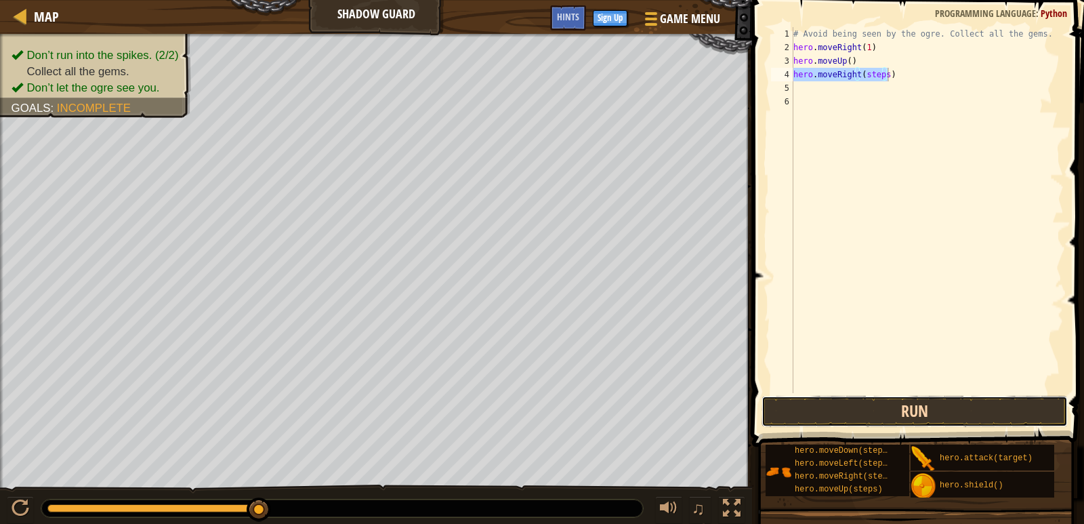
click at [929, 404] on button "Run" at bounding box center [915, 411] width 306 height 31
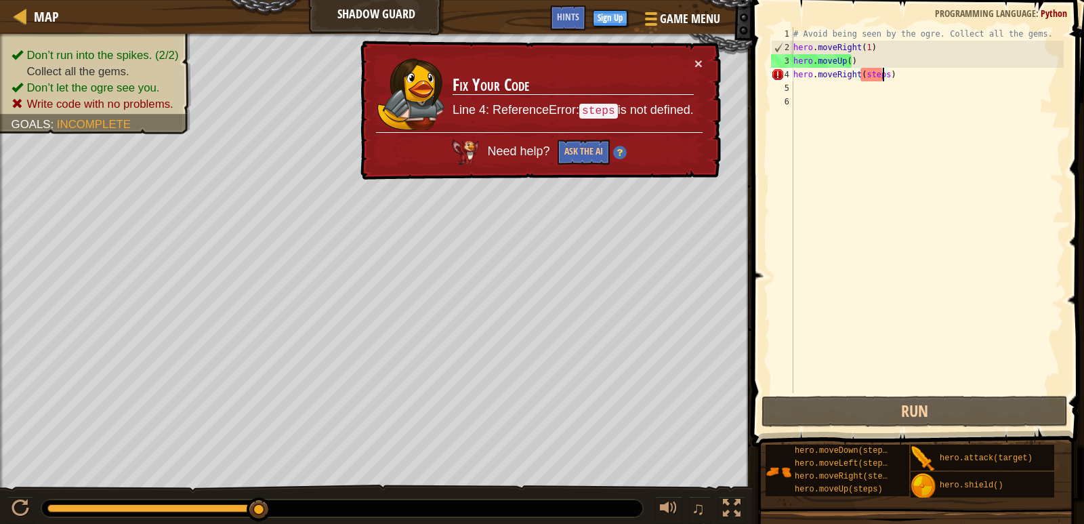
click at [883, 75] on div "# Avoid being seen by the ogre. Collect all the gems. hero . moveRight ( 1 ) he…" at bounding box center [927, 223] width 273 height 393
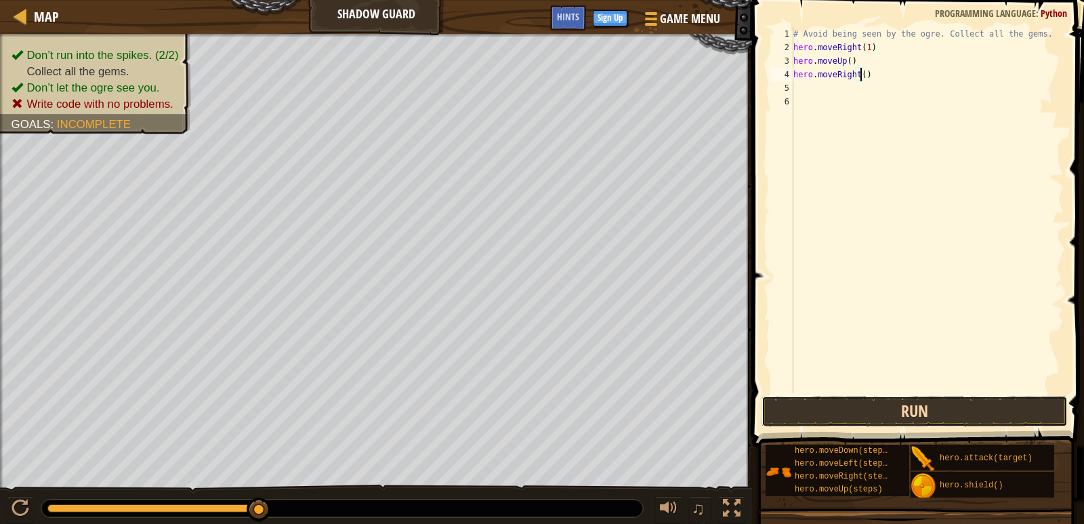
click at [906, 396] on button "Run" at bounding box center [915, 411] width 306 height 31
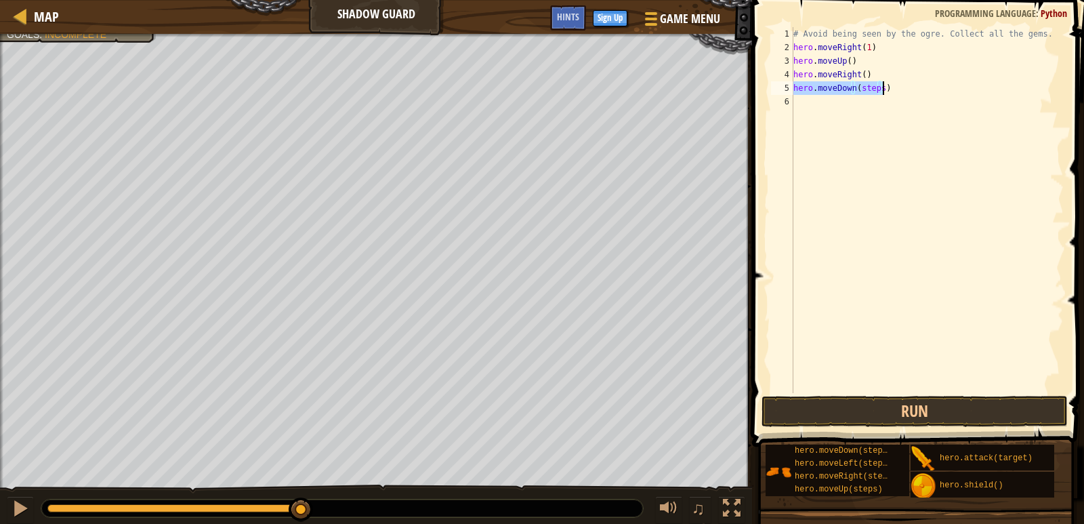
click at [876, 86] on div "# Avoid being seen by the ogre. Collect all the gems. hero . moveRight ( 1 ) he…" at bounding box center [927, 210] width 273 height 366
click at [877, 85] on div "# Avoid being seen by the ogre. Collect all the gems. hero . moveRight ( 1 ) he…" at bounding box center [927, 223] width 273 height 393
drag, startPoint x: 877, startPoint y: 85, endPoint x: 857, endPoint y: 91, distance: 20.4
click at [857, 91] on div "# Avoid being seen by the ogre. Collect all the gems. hero . moveRight ( 1 ) he…" at bounding box center [927, 223] width 273 height 393
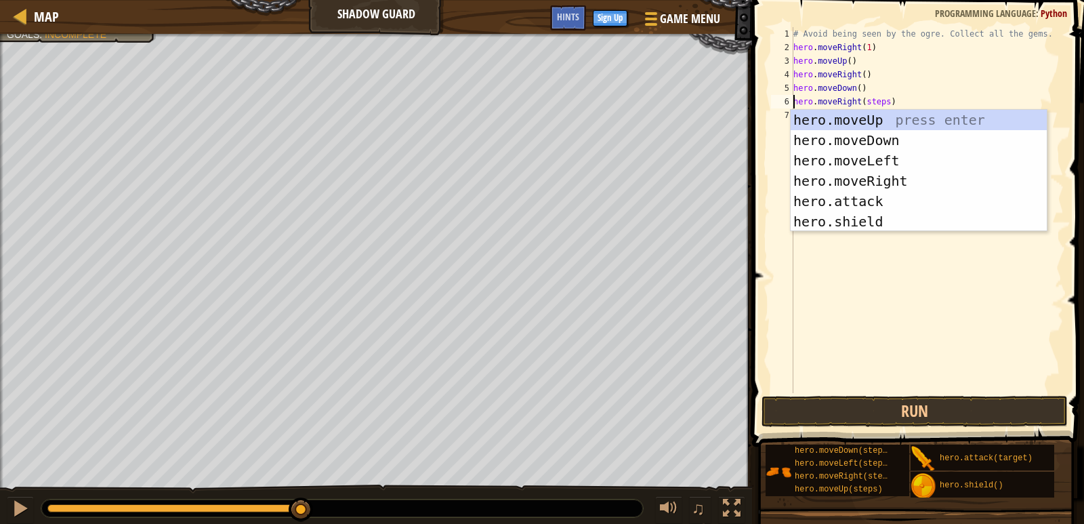
click at [883, 102] on div "# Avoid being seen by the ogre. Collect all the gems. hero . moveRight ( 1 ) he…" at bounding box center [927, 223] width 273 height 393
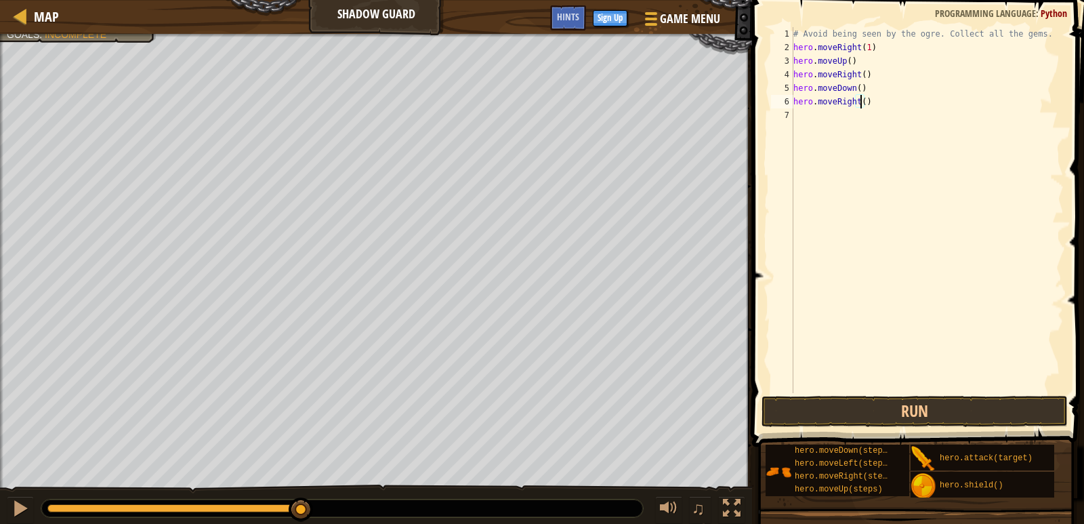
type textarea "hero.moveRight(4)"
click at [919, 411] on button "Run" at bounding box center [915, 411] width 306 height 31
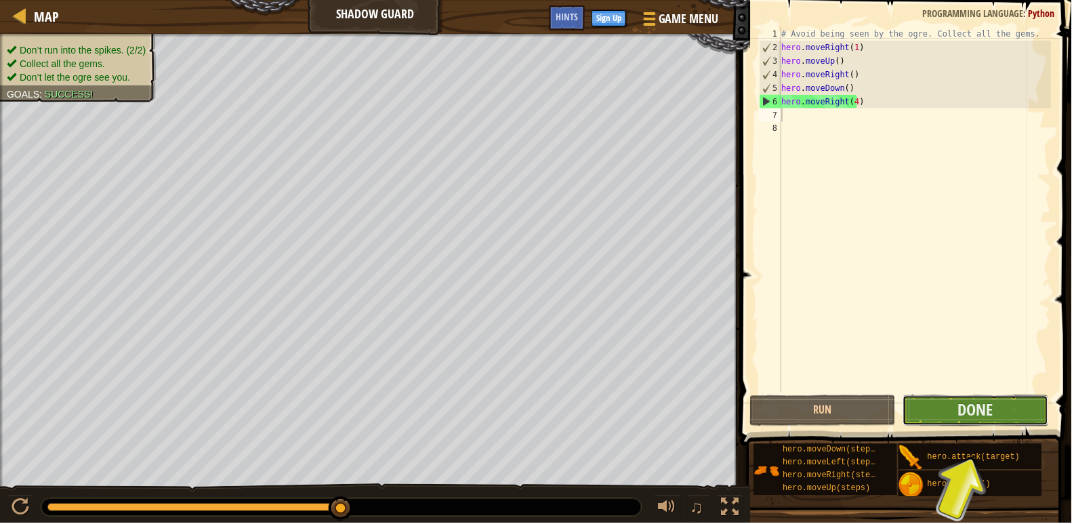
click at [919, 410] on button "Done" at bounding box center [978, 411] width 146 height 31
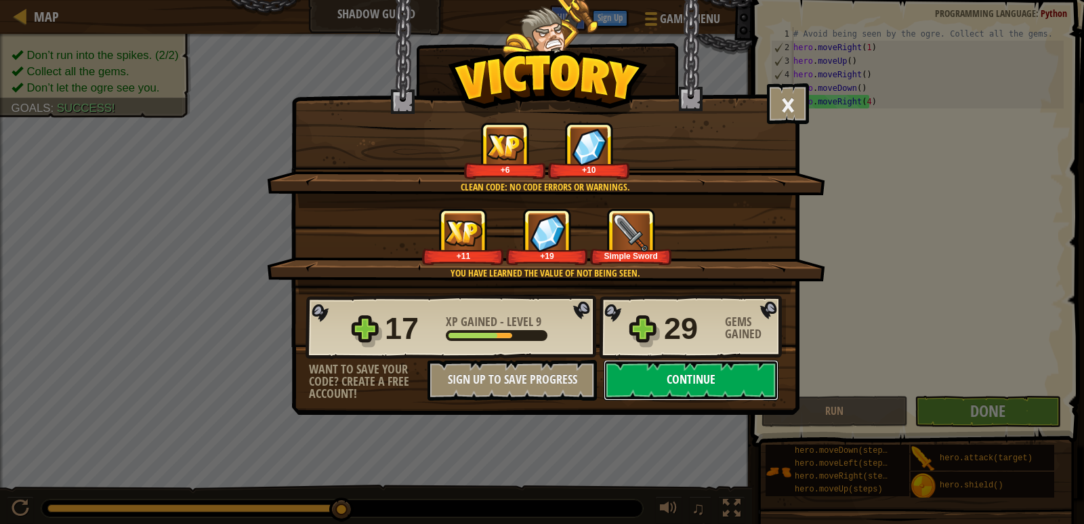
drag, startPoint x: 712, startPoint y: 386, endPoint x: 718, endPoint y: 367, distance: 19.1
click at [718, 367] on button "Continue" at bounding box center [691, 380] width 175 height 41
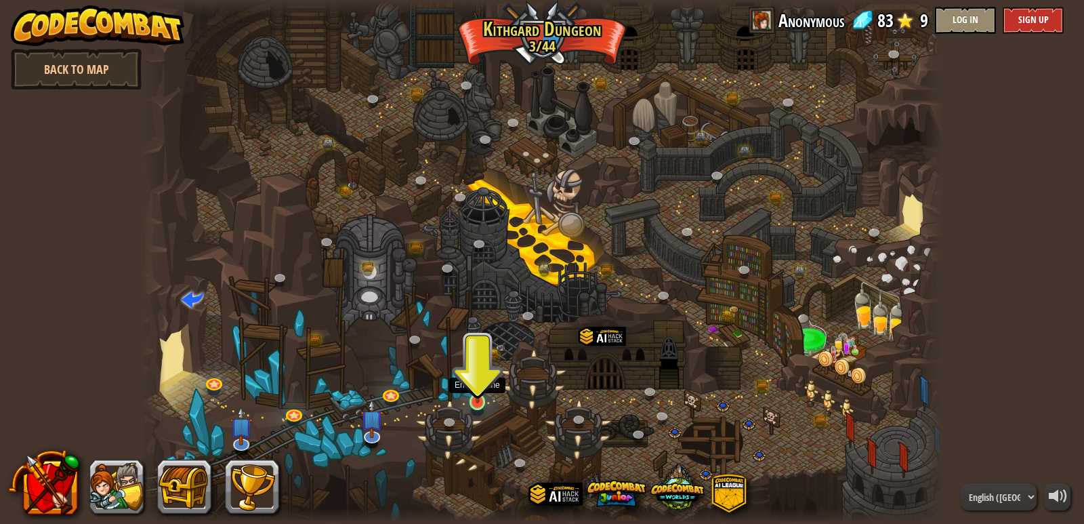
click at [482, 402] on img at bounding box center [478, 379] width 20 height 47
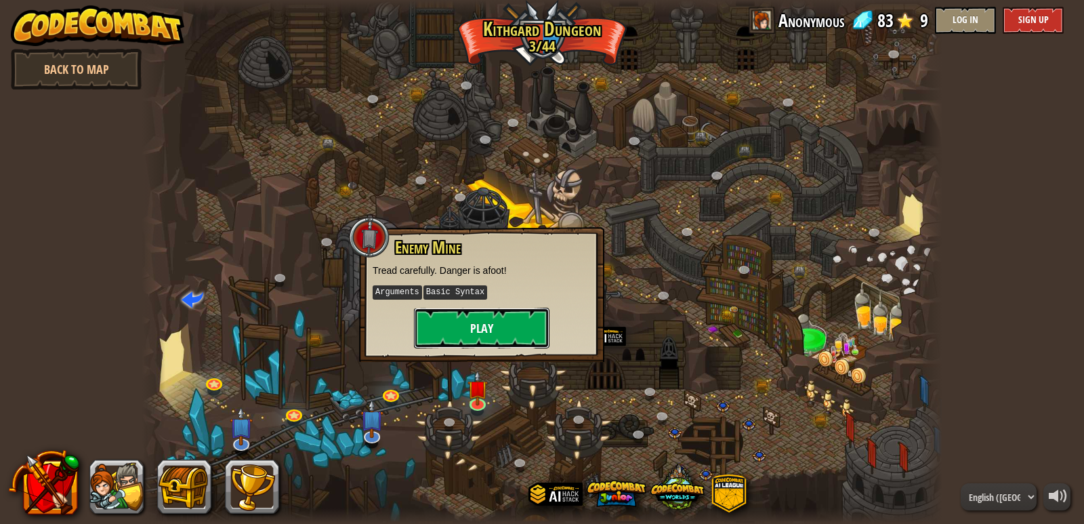
click at [493, 333] on button "Play" at bounding box center [482, 328] width 136 height 41
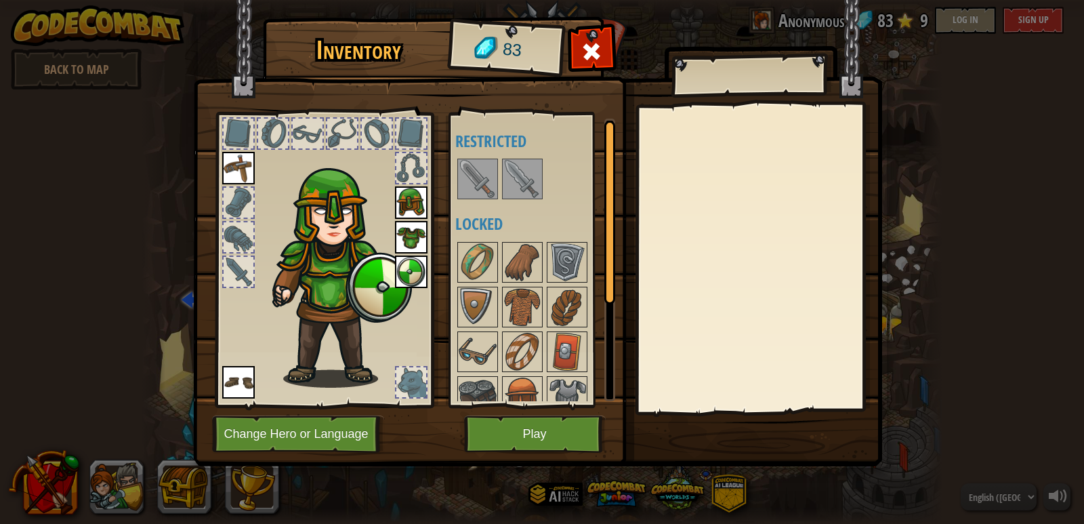
click at [485, 184] on img at bounding box center [478, 179] width 38 height 38
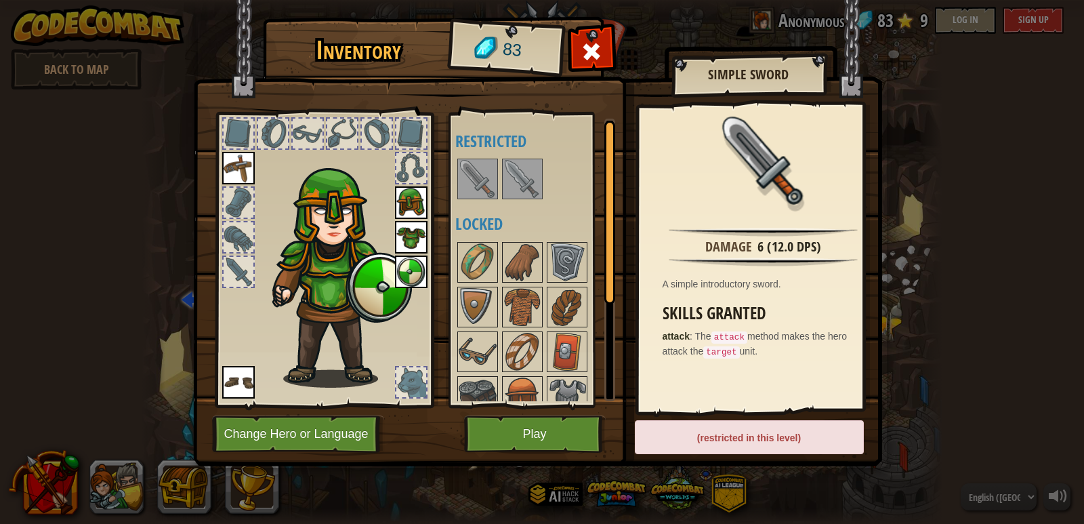
click at [505, 169] on img at bounding box center [522, 179] width 38 height 38
click at [487, 344] on img at bounding box center [478, 352] width 38 height 38
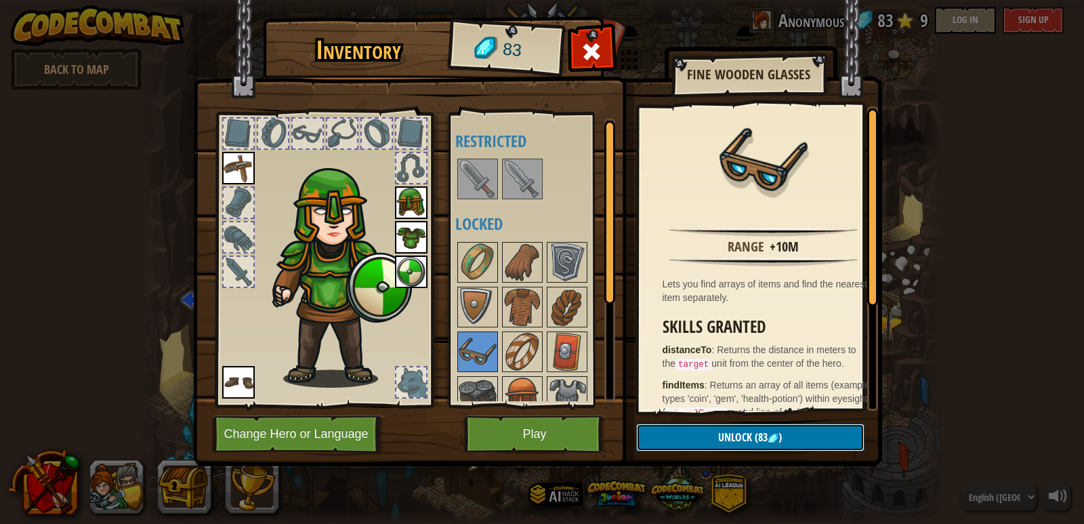
click at [728, 432] on span "Unlock" at bounding box center [735, 437] width 34 height 15
click at [728, 432] on button "Confirm" at bounding box center [750, 437] width 228 height 28
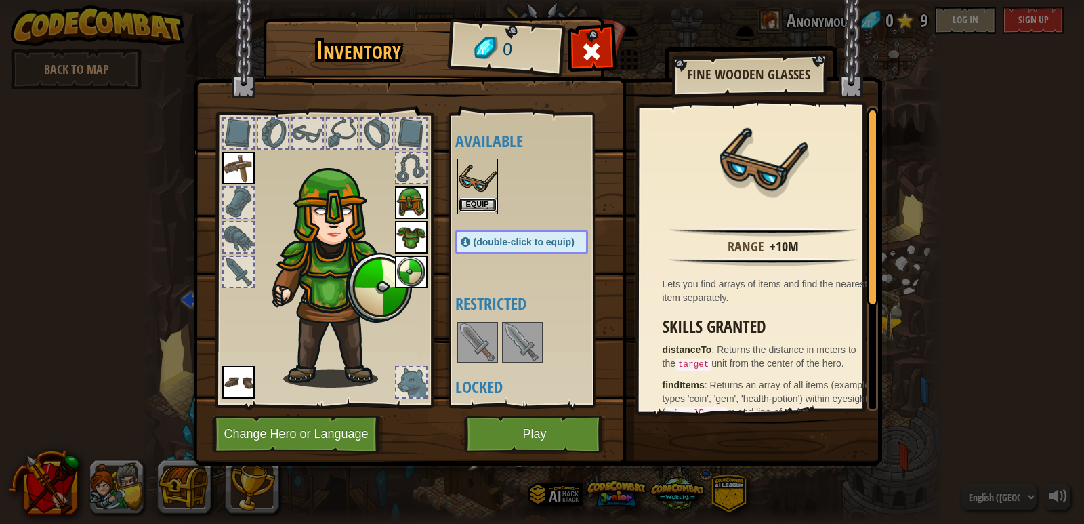
click at [476, 209] on button "Equip" at bounding box center [478, 205] width 38 height 14
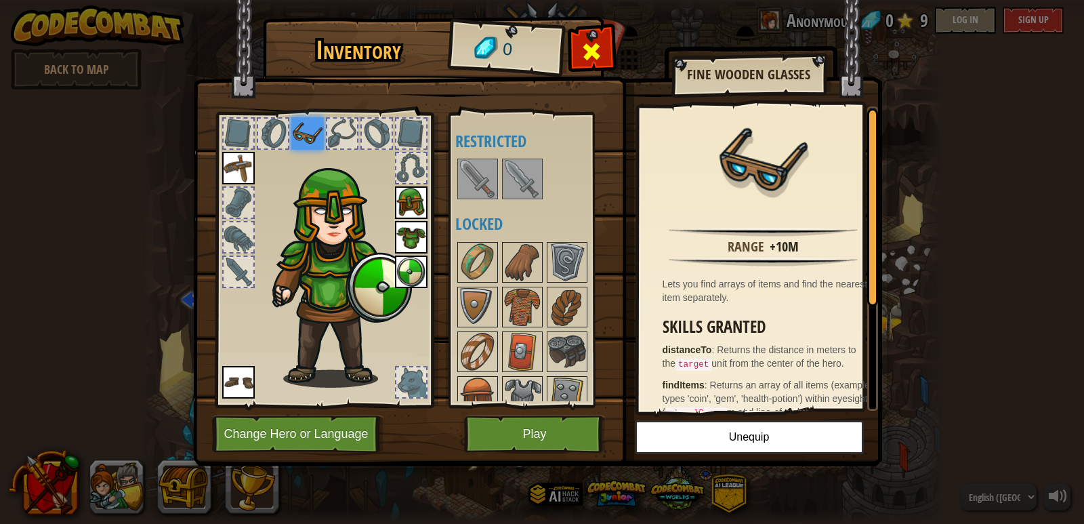
click at [608, 58] on div at bounding box center [591, 55] width 43 height 43
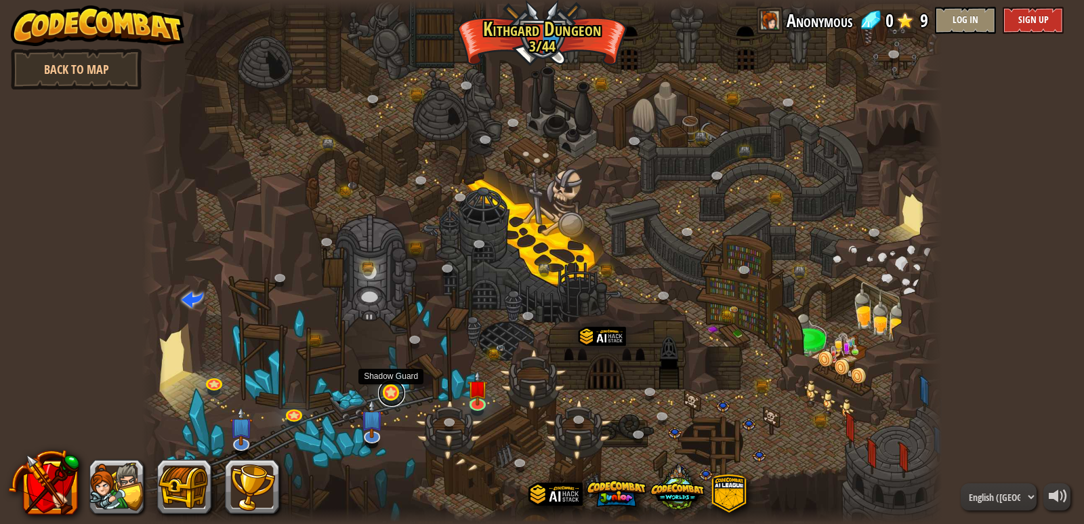
click at [388, 396] on link at bounding box center [391, 392] width 27 height 27
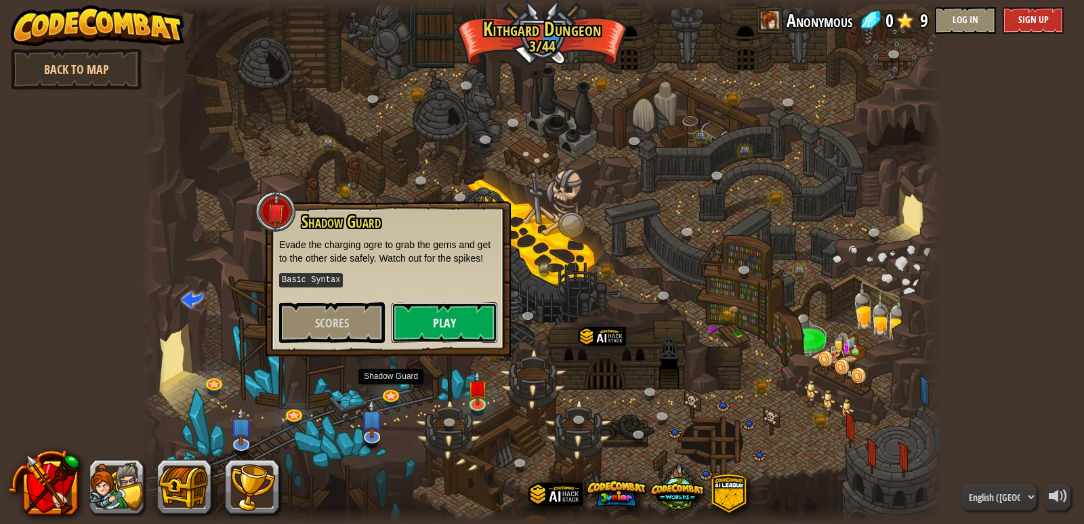
click at [449, 320] on button "Play" at bounding box center [445, 322] width 106 height 41
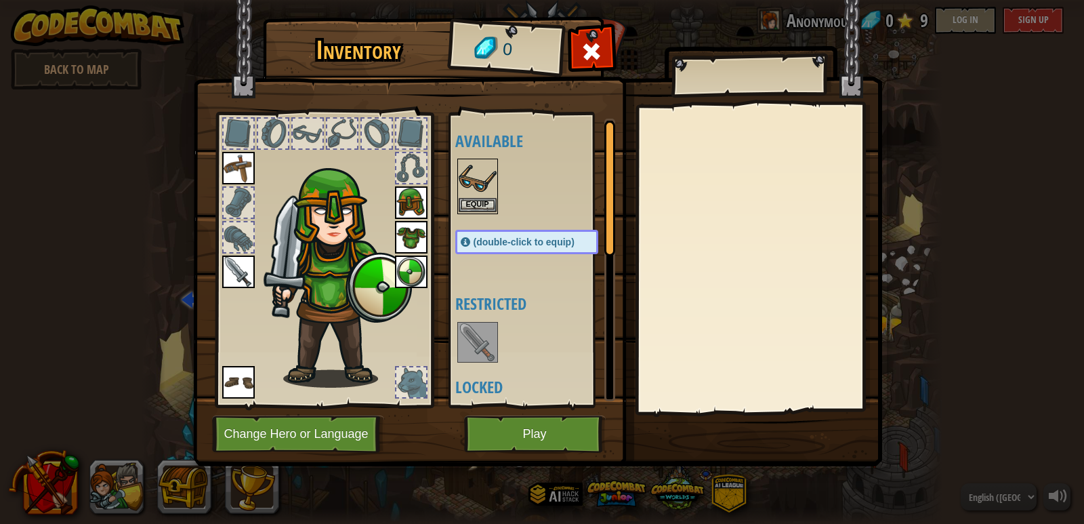
click at [468, 194] on img at bounding box center [478, 179] width 38 height 38
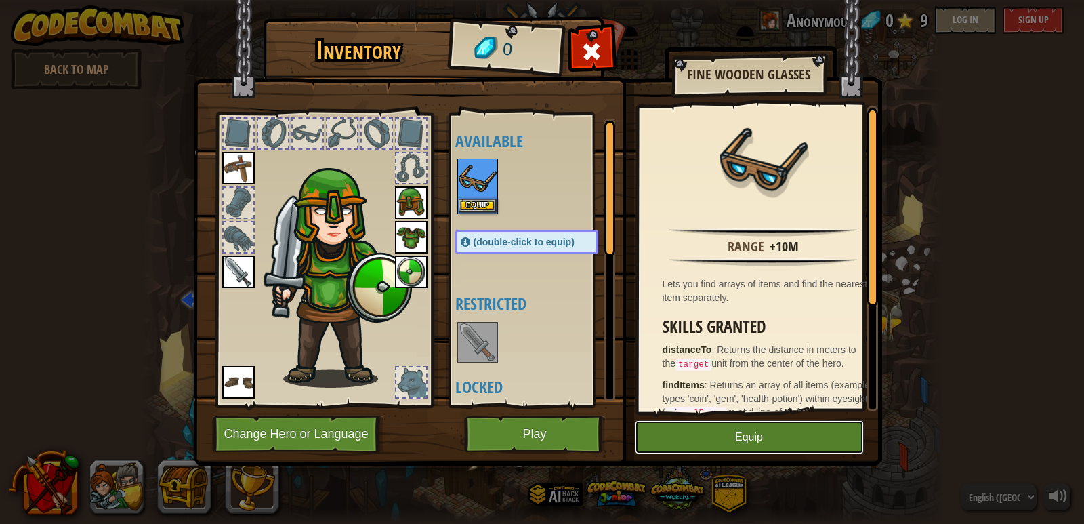
click at [722, 439] on button "Equip" at bounding box center [749, 437] width 229 height 34
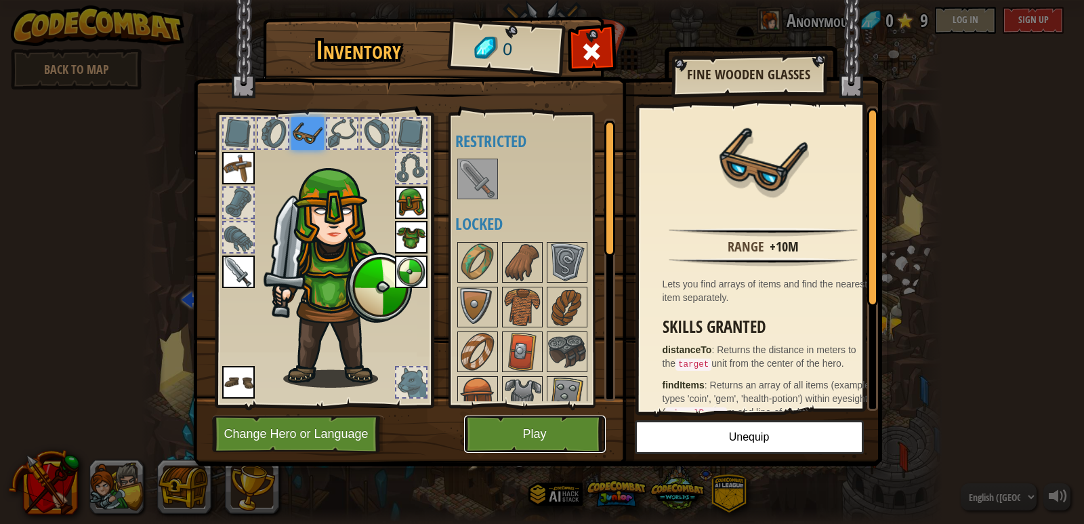
click at [568, 430] on button "Play" at bounding box center [535, 433] width 142 height 37
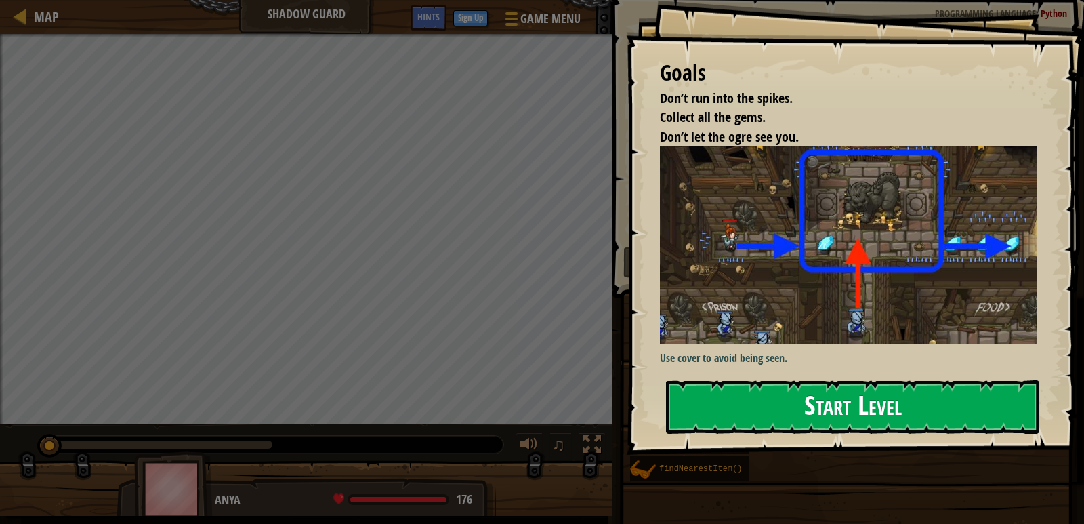
click at [784, 419] on button "Start Level" at bounding box center [852, 407] width 373 height 54
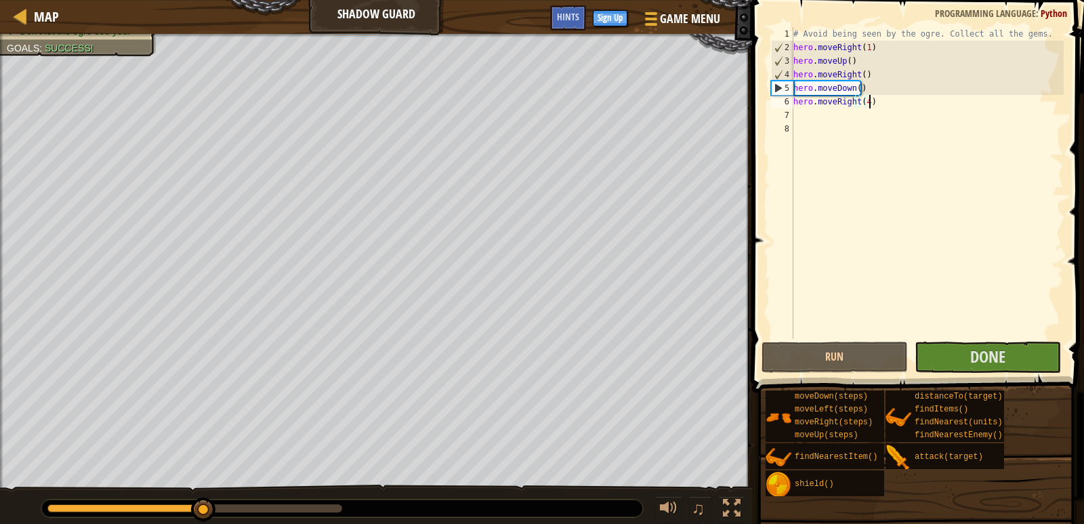
click at [873, 102] on div "# Avoid being seen by the ogre. Collect all the gems. hero . moveRight ( 1 ) he…" at bounding box center [927, 196] width 273 height 339
type textarea "h"
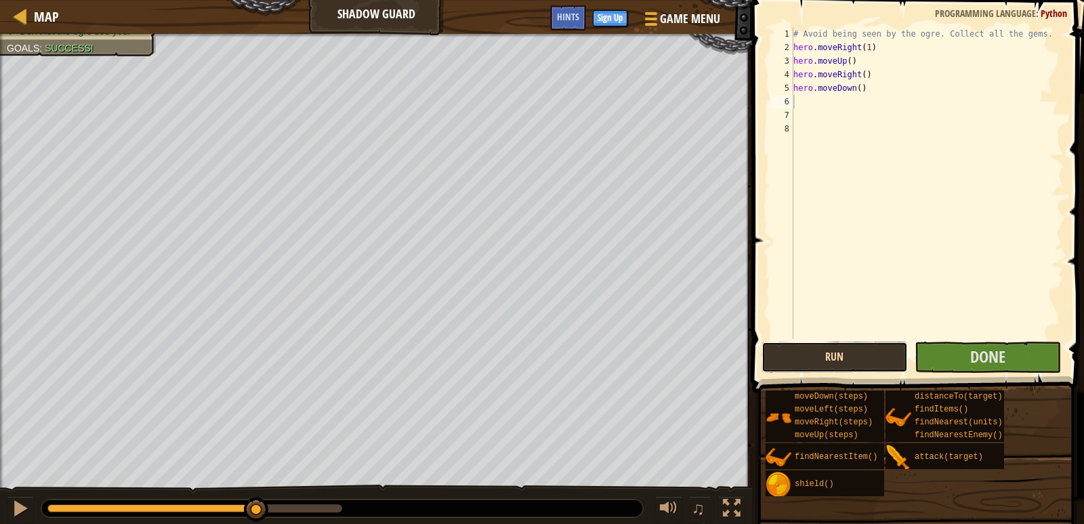
click at [898, 356] on button "Run" at bounding box center [835, 356] width 146 height 31
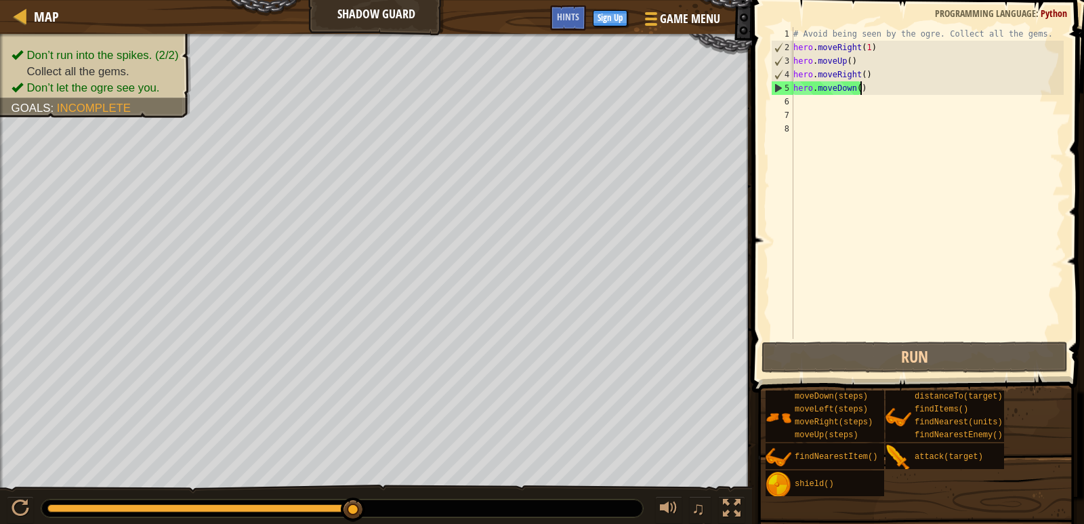
click at [869, 83] on div "# Avoid being seen by the ogre. Collect all the gems. hero . moveRight ( 1 ) he…" at bounding box center [927, 196] width 273 height 339
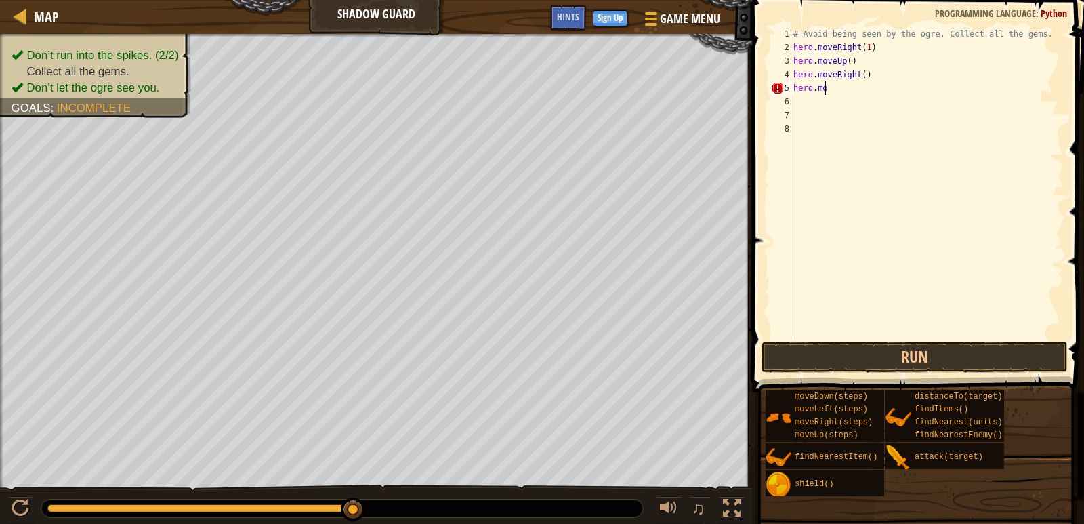
type textarea "h"
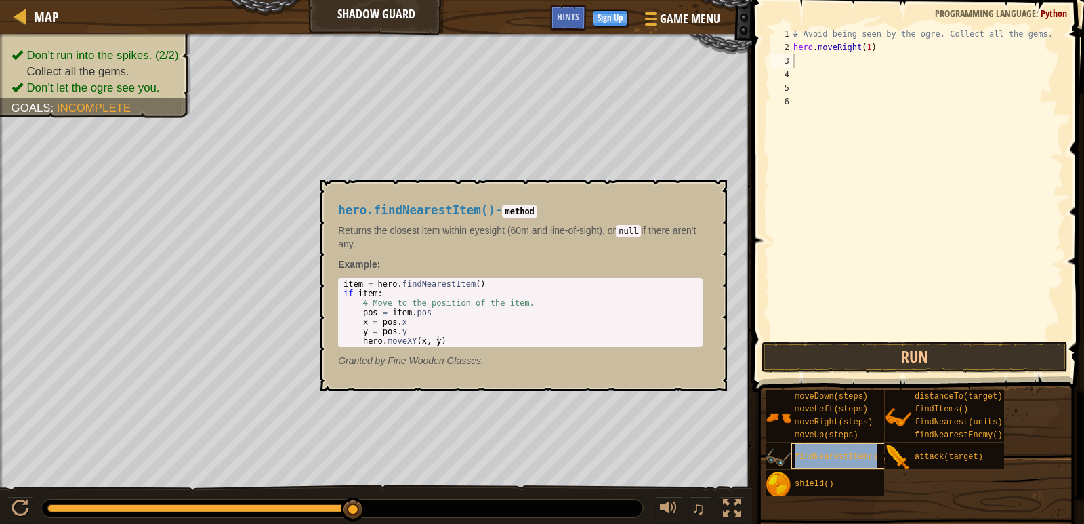
click at [829, 451] on div "findNearestItem()" at bounding box center [845, 456] width 108 height 26
click at [860, 62] on div "# Avoid being seen by the ogre. Collect all the gems. hero . moveRight ( 1 ) fi…" at bounding box center [927, 183] width 273 height 312
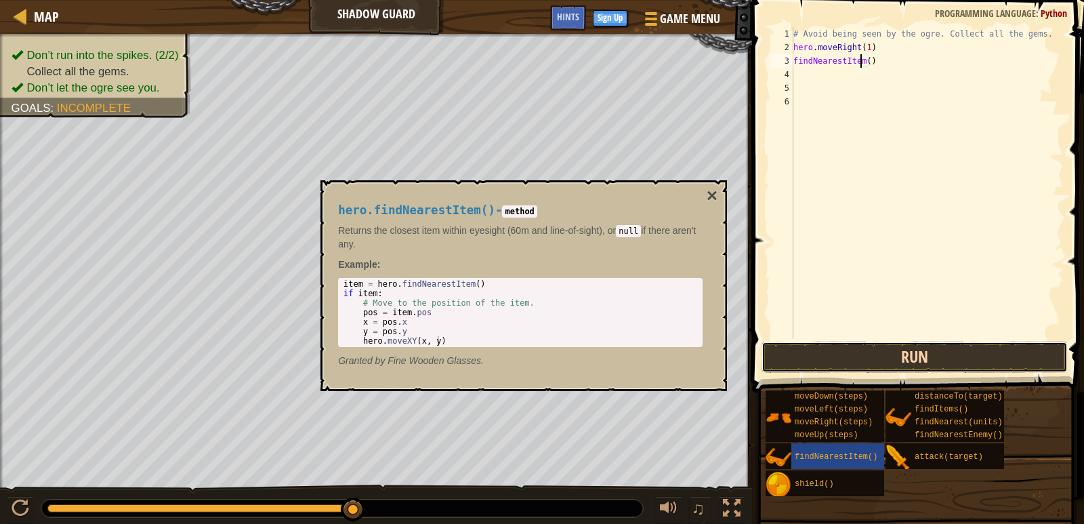
click at [880, 348] on button "Run" at bounding box center [915, 356] width 306 height 31
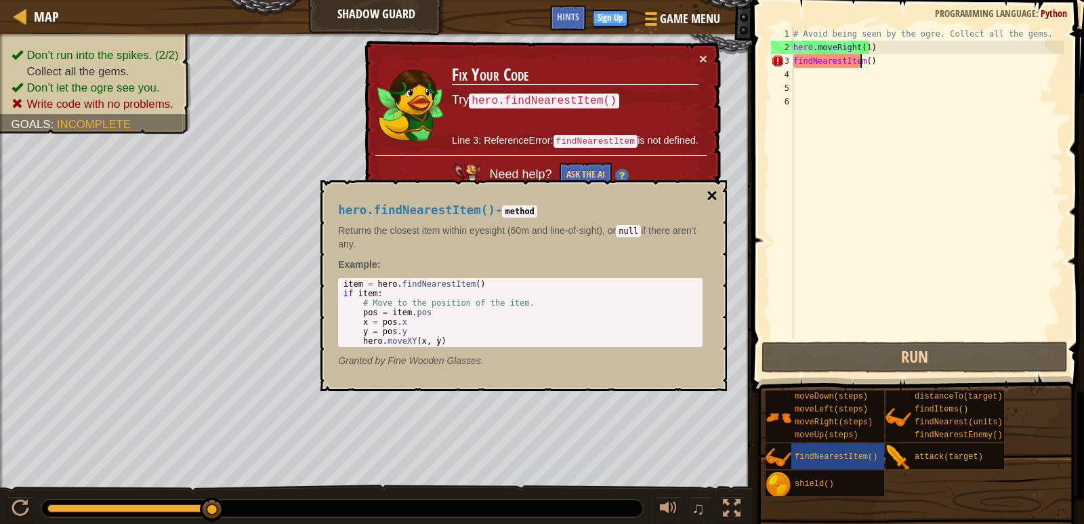
click at [715, 190] on button "×" at bounding box center [712, 195] width 11 height 19
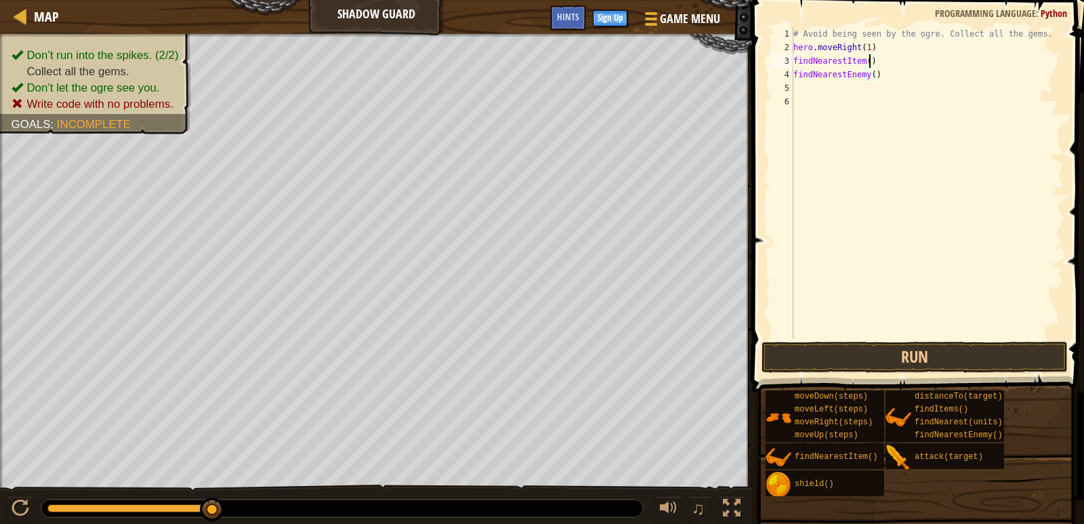
click at [875, 64] on div "# Avoid being seen by the ogre. Collect all the gems. hero . moveRight ( 1 ) fi…" at bounding box center [927, 196] width 273 height 339
type textarea "f"
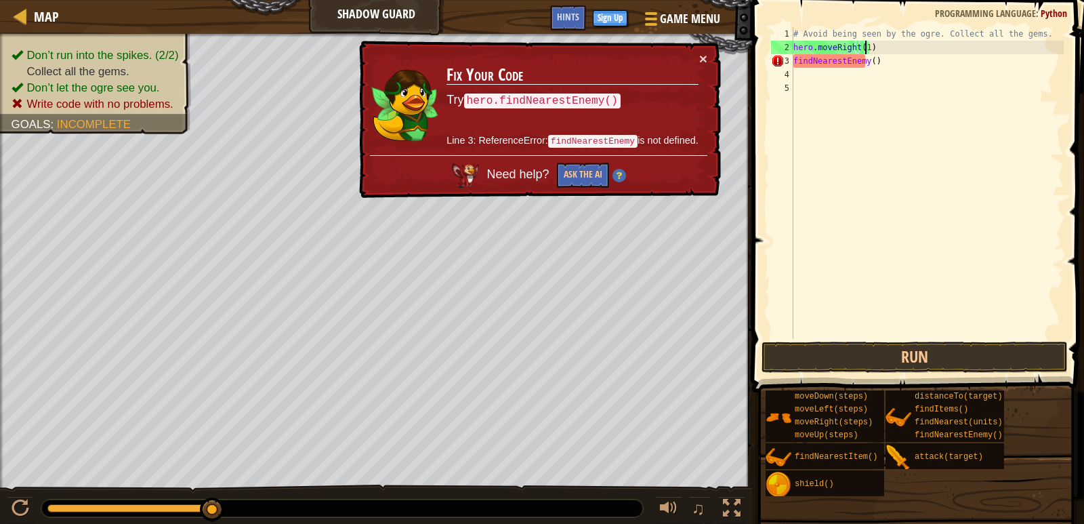
click at [863, 48] on div "# Avoid being seen by the ogre. Collect all the gems. hero . moveRight ( 1 ) fi…" at bounding box center [927, 196] width 273 height 339
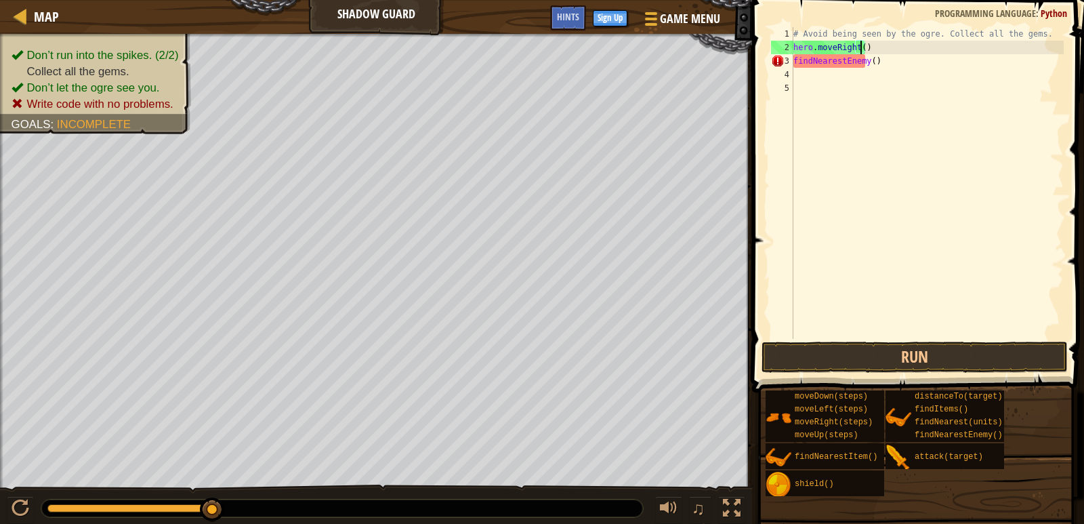
type textarea "hero.moveRight(4)"
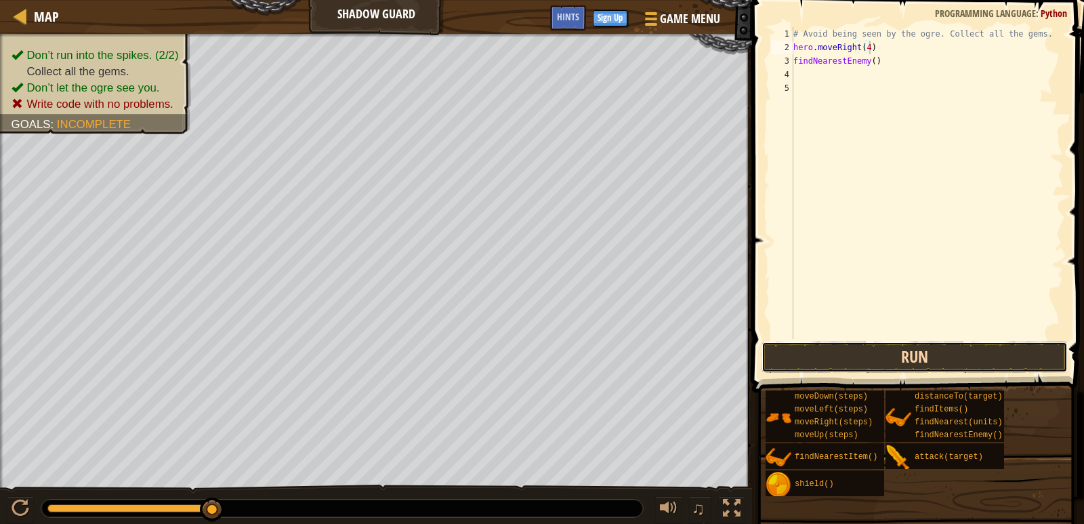
click at [856, 348] on button "Run" at bounding box center [915, 356] width 306 height 31
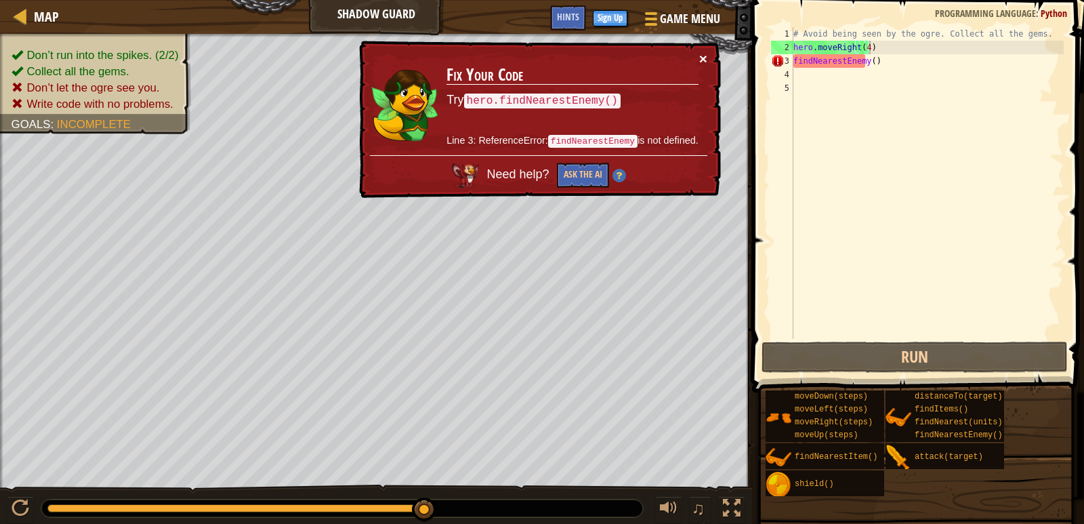
click at [707, 57] on button "×" at bounding box center [703, 58] width 8 height 14
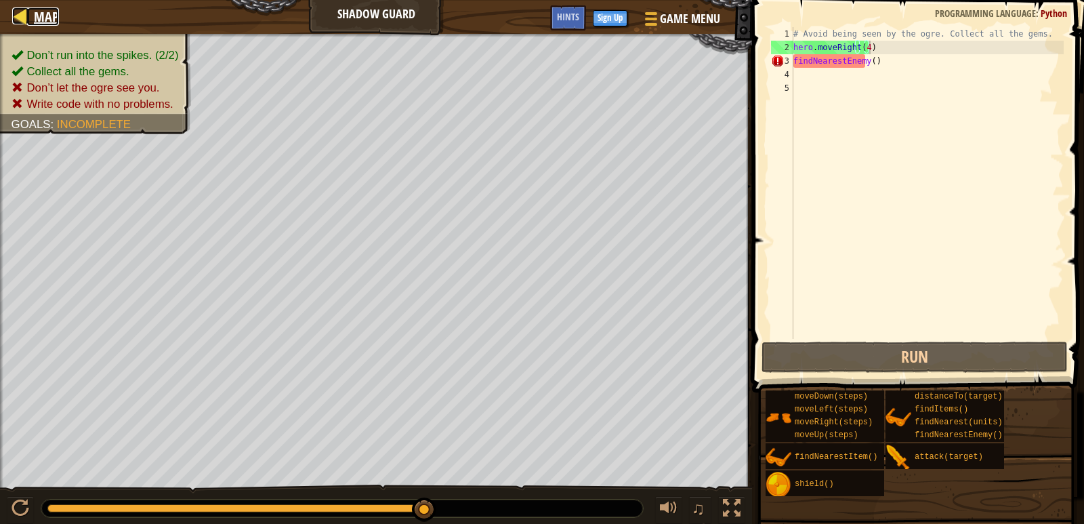
click at [48, 8] on span "Map" at bounding box center [46, 16] width 25 height 18
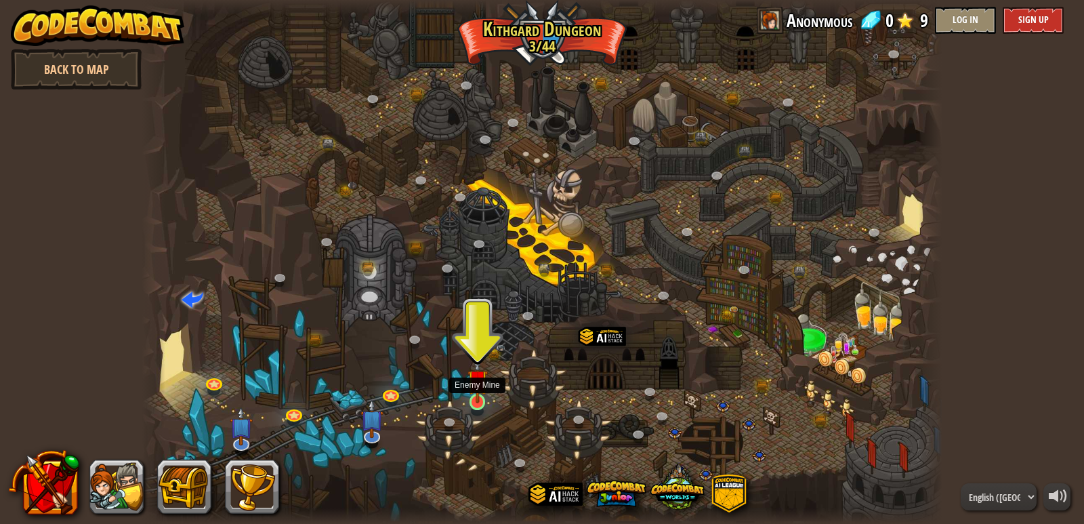
click at [474, 399] on img at bounding box center [478, 379] width 20 height 47
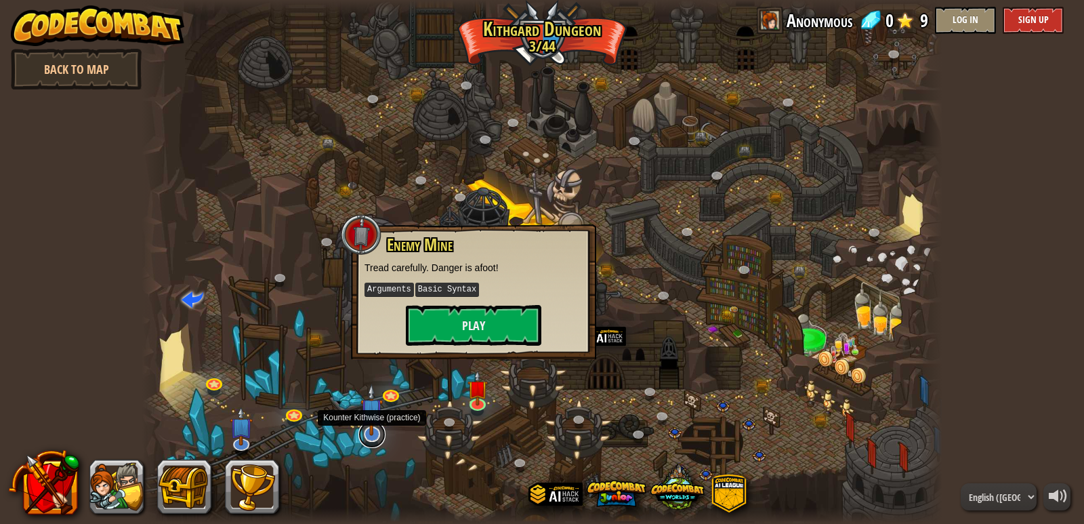
click at [375, 440] on link at bounding box center [371, 434] width 27 height 27
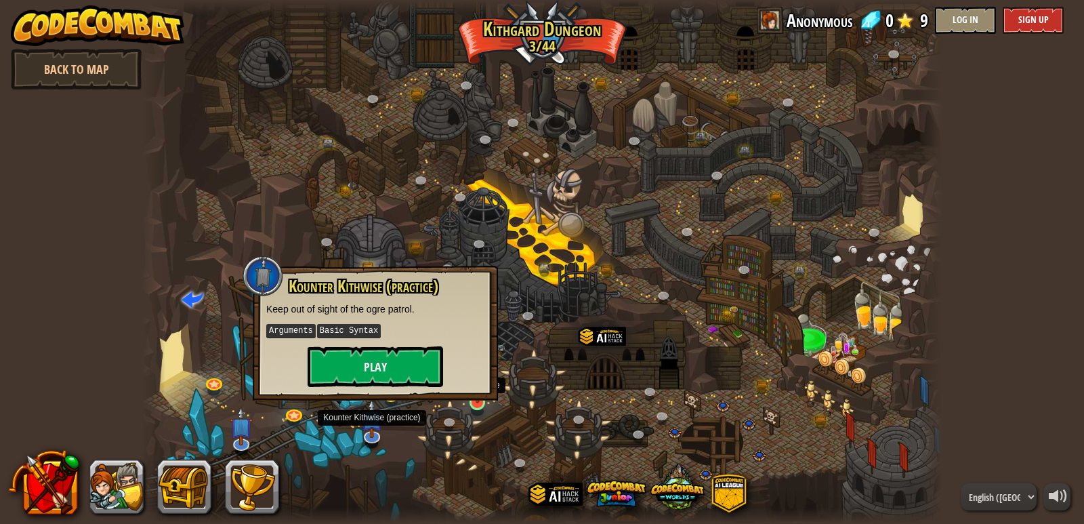
click at [479, 401] on img at bounding box center [478, 379] width 20 height 47
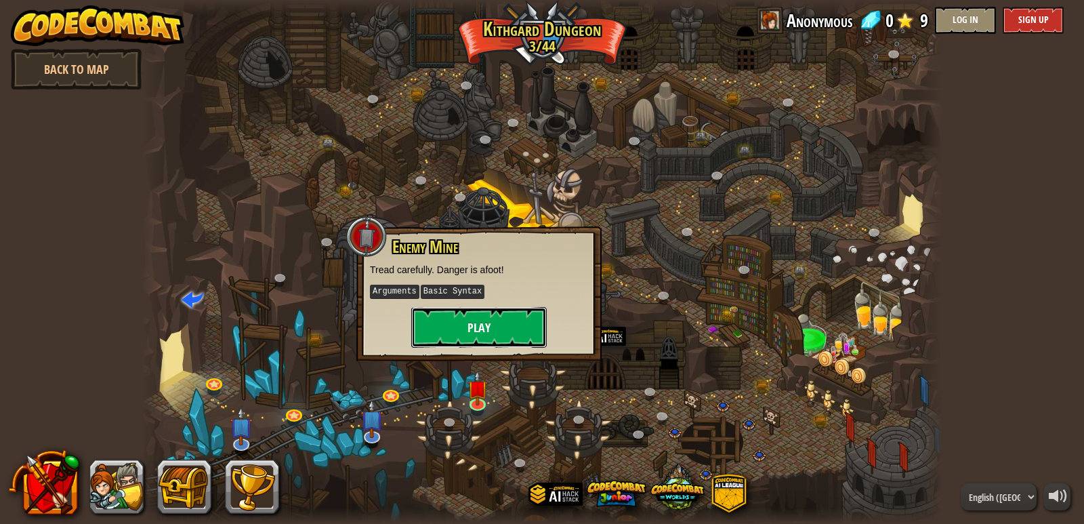
click at [512, 321] on button "Play" at bounding box center [479, 327] width 136 height 41
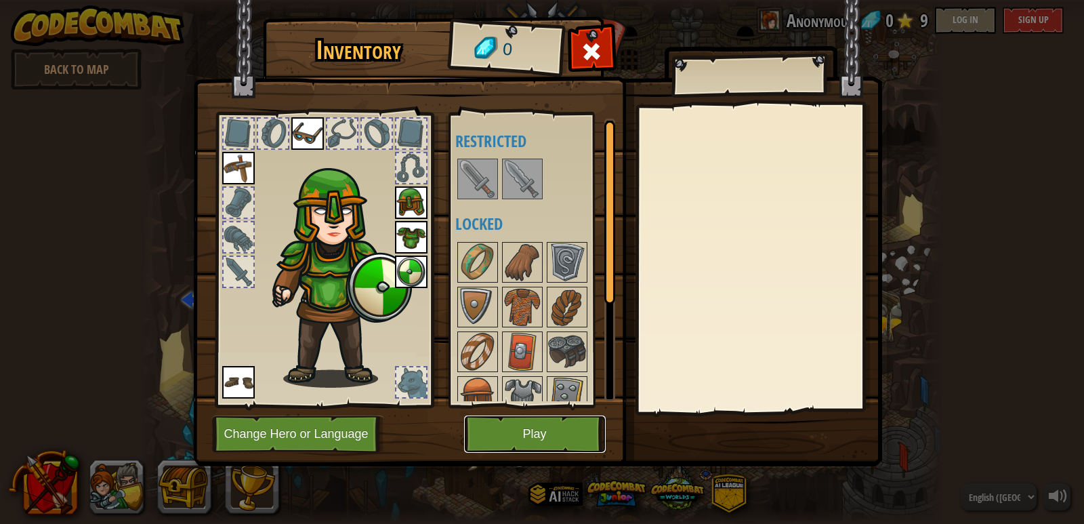
click at [524, 429] on button "Play" at bounding box center [535, 433] width 142 height 37
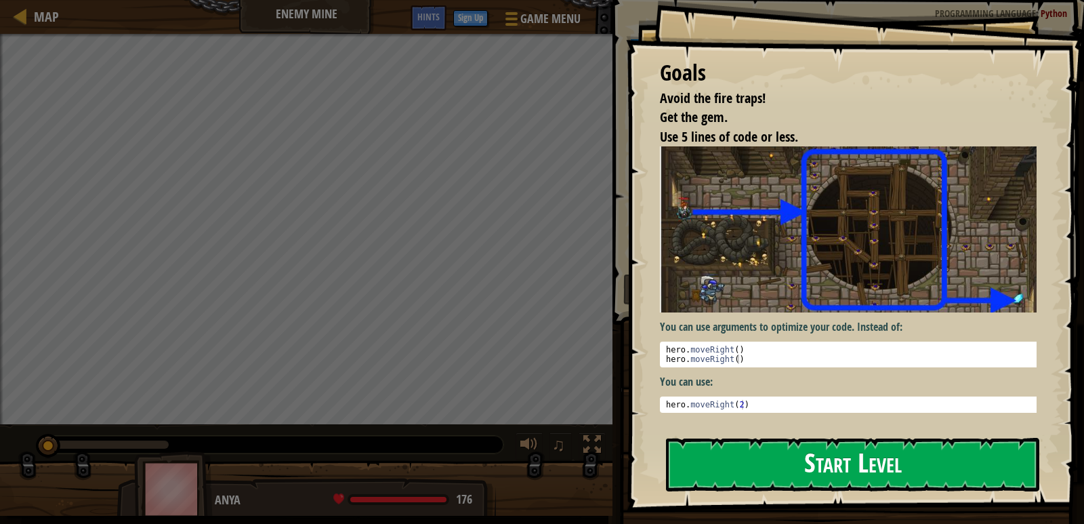
click at [810, 456] on button "Start Level" at bounding box center [852, 465] width 373 height 54
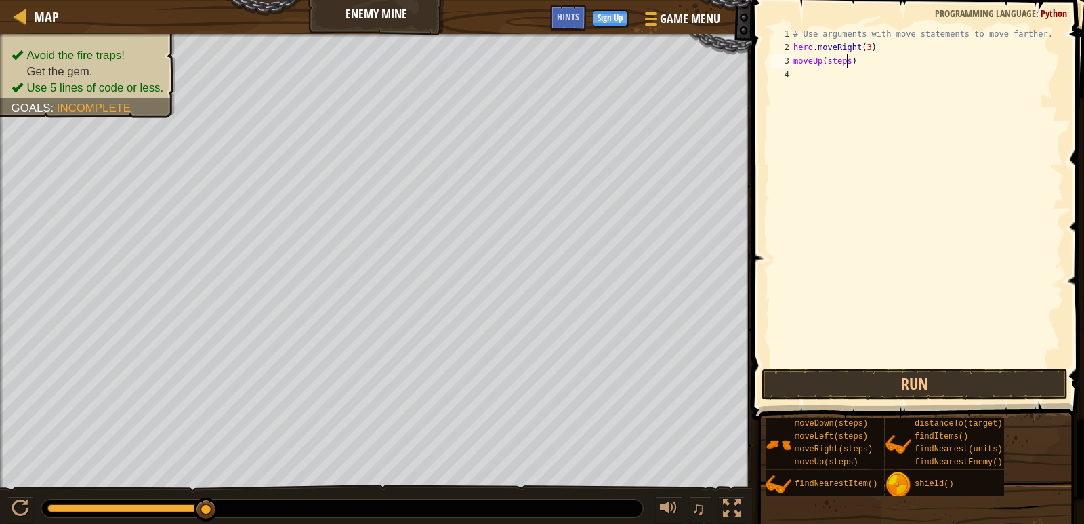
click at [846, 64] on div "# Use arguments with move statements to move farther. hero . moveRight ( 3 ) mo…" at bounding box center [927, 210] width 273 height 366
type textarea "moveUp()"
click at [982, 388] on button "Run" at bounding box center [915, 384] width 306 height 31
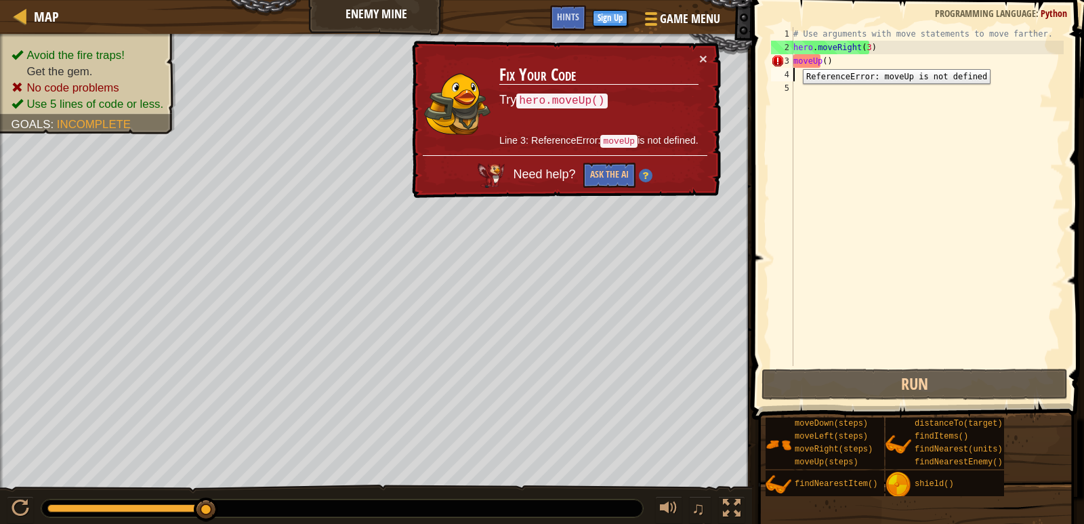
click at [793, 59] on div "3" at bounding box center [782, 61] width 22 height 14
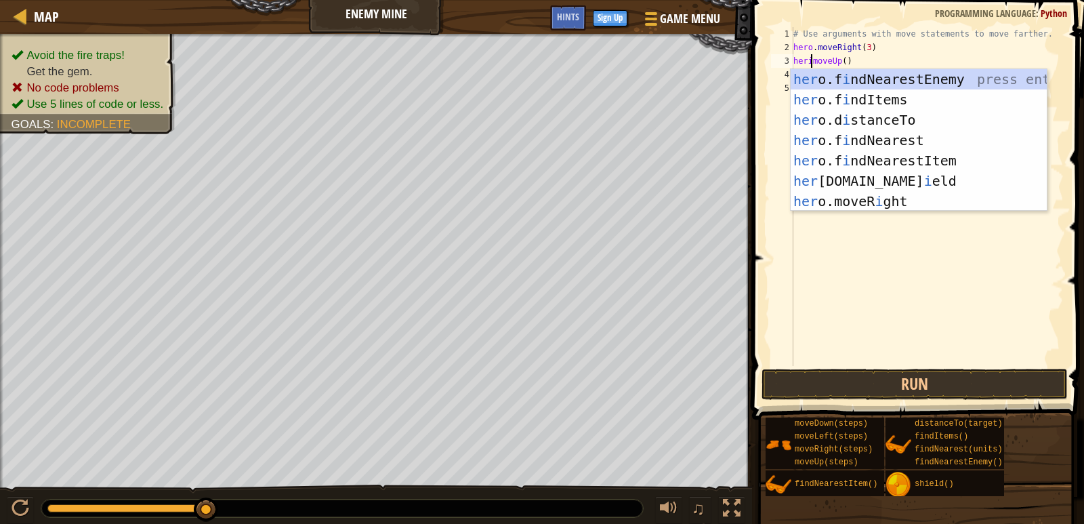
scroll to position [6, 2]
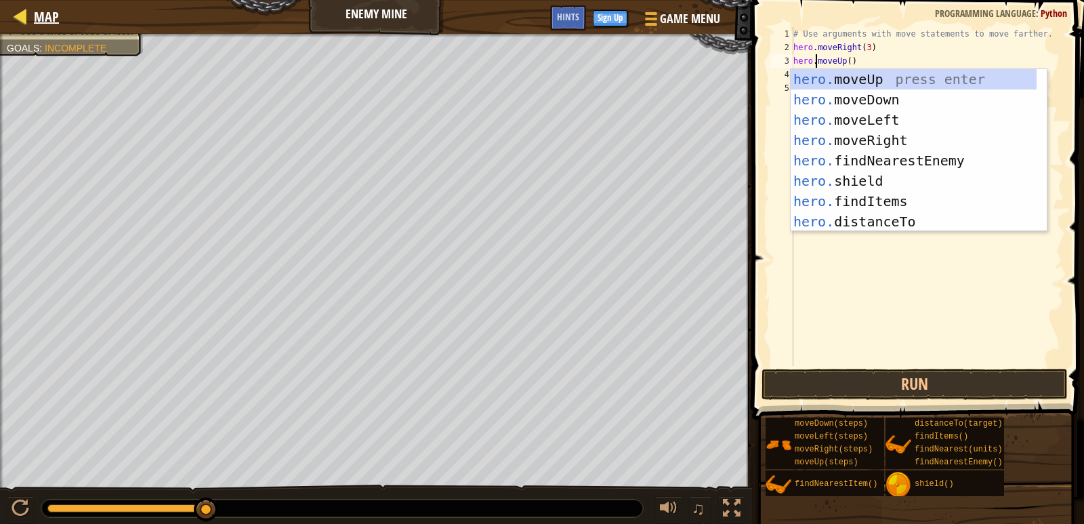
type textarea "hero.moveUp()"
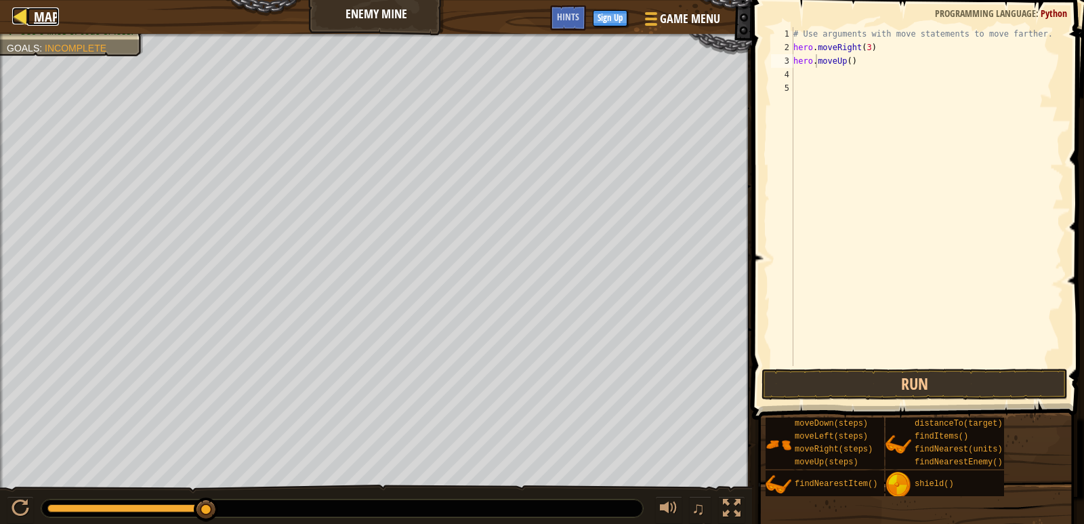
click at [37, 8] on span "Map" at bounding box center [46, 16] width 25 height 18
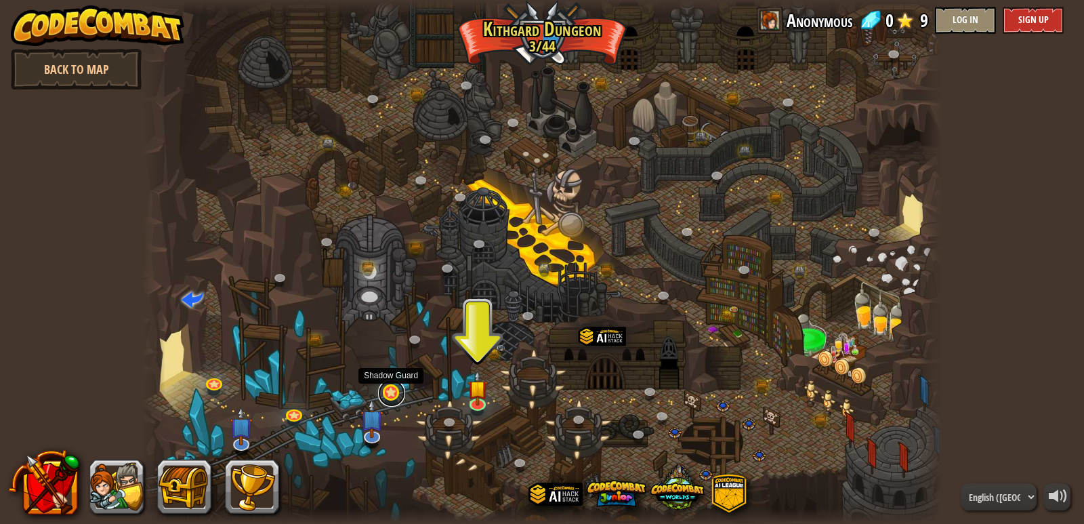
click at [394, 398] on link at bounding box center [391, 392] width 27 height 27
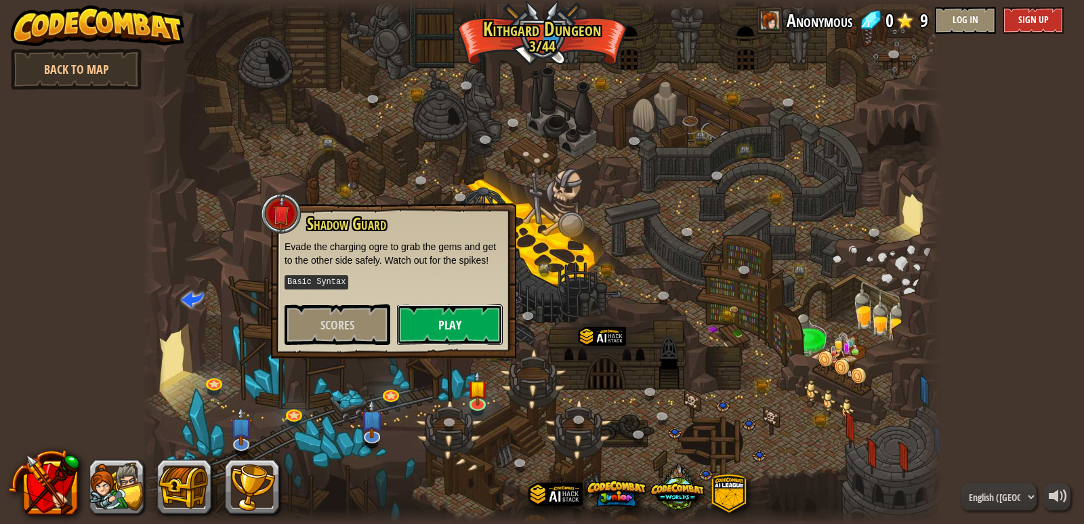
click at [446, 326] on button "Play" at bounding box center [450, 324] width 106 height 41
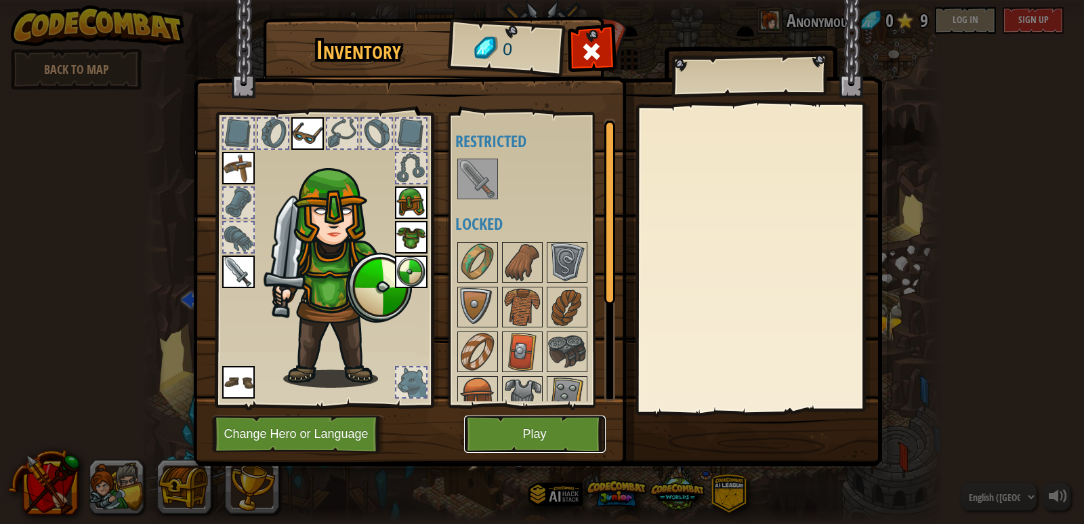
click at [536, 423] on button "Play" at bounding box center [535, 433] width 142 height 37
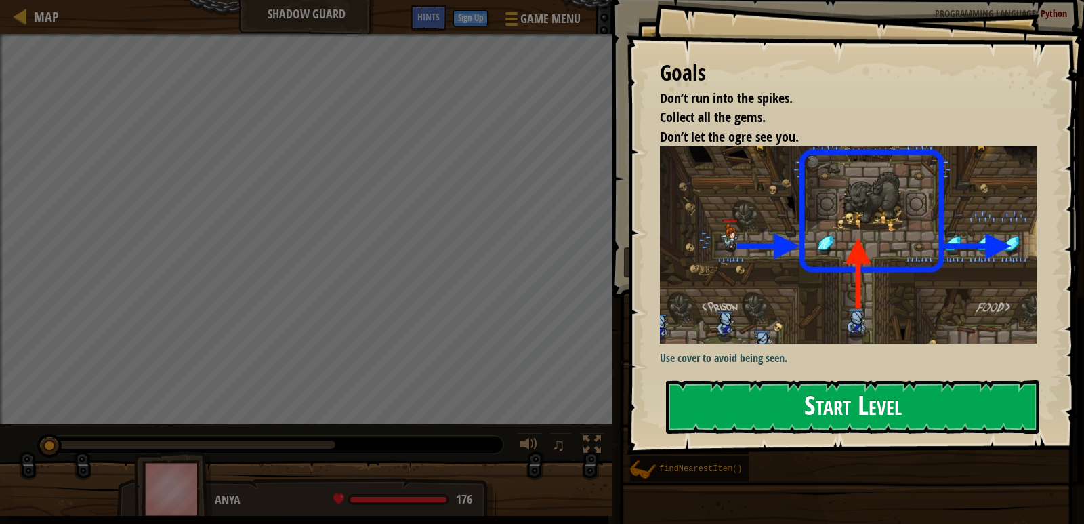
click at [814, 411] on button "Start Level" at bounding box center [852, 407] width 373 height 54
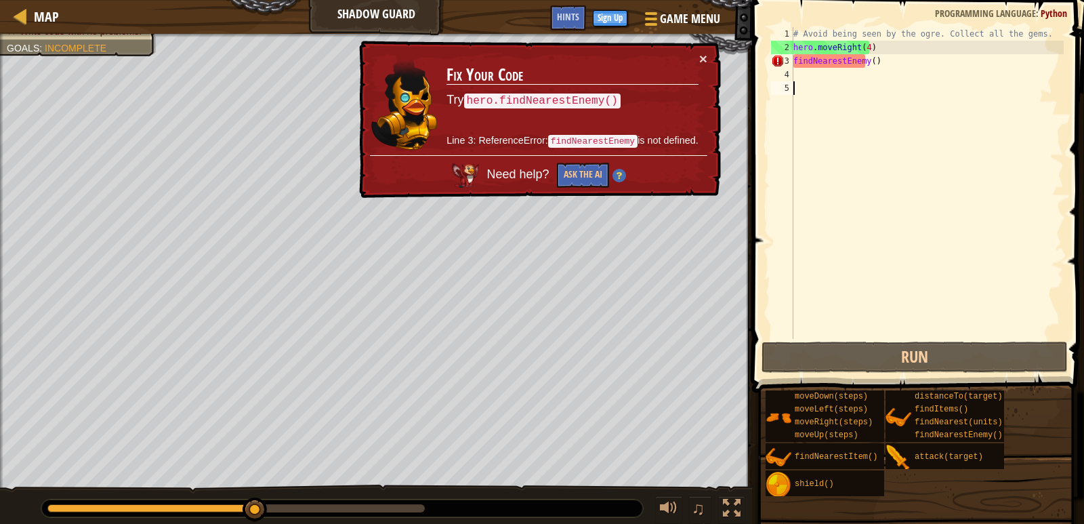
click at [794, 58] on div "# Avoid being seen by the ogre. Collect all the gems. hero . moveRight ( 4 ) fi…" at bounding box center [927, 196] width 273 height 339
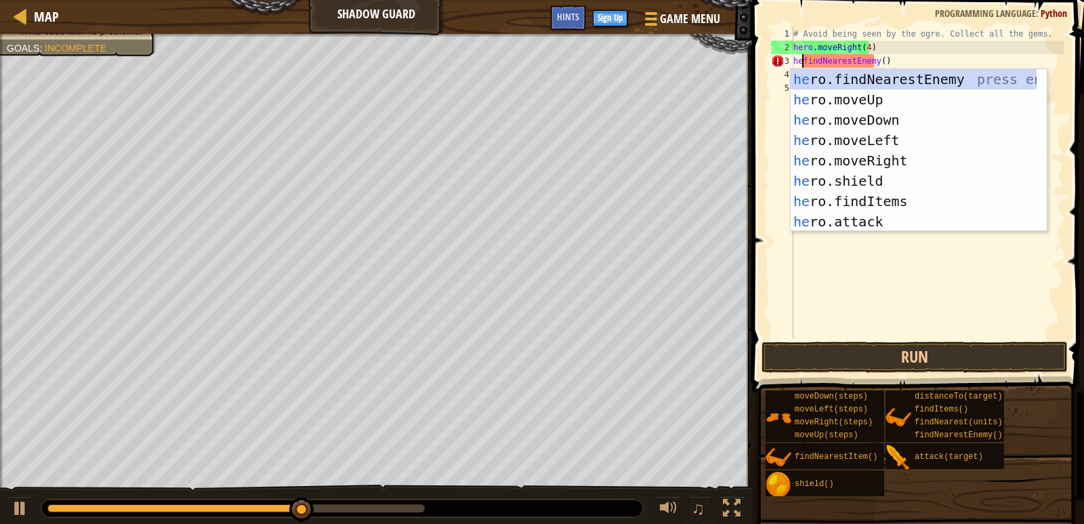
scroll to position [6, 1]
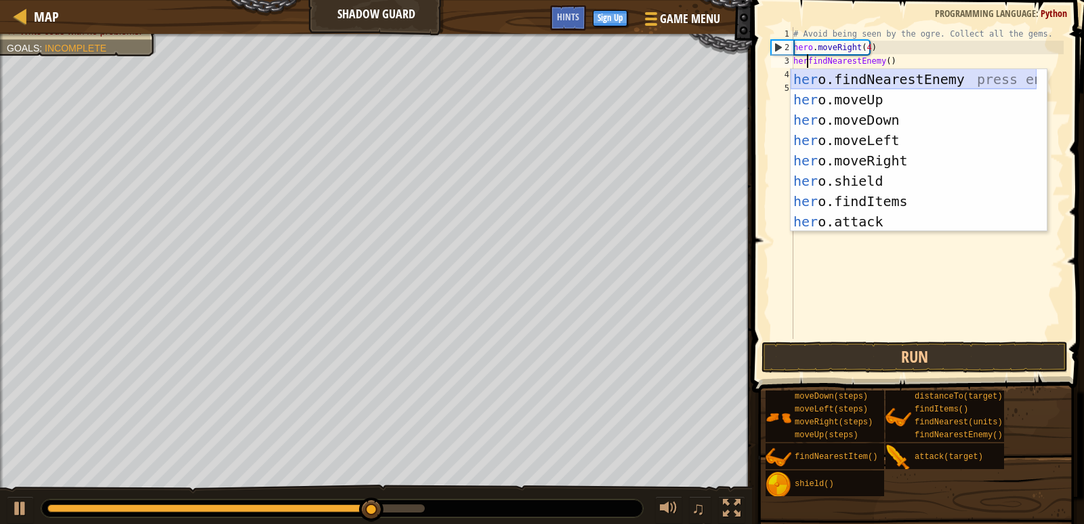
click at [865, 71] on div "her o.findNearestEnemy press enter her o.moveUp press enter her o.moveDown pres…" at bounding box center [914, 170] width 246 height 203
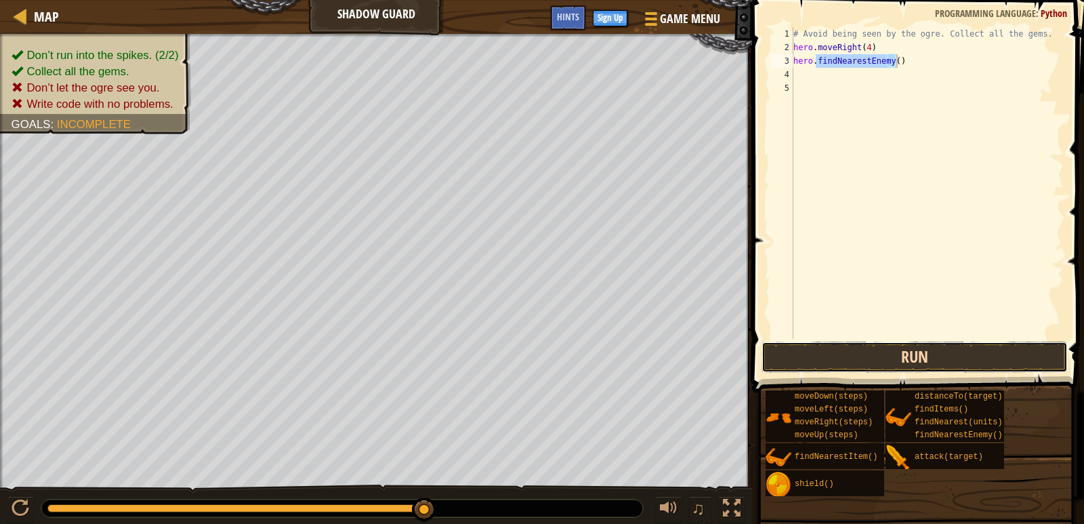
click at [913, 351] on button "Run" at bounding box center [915, 356] width 306 height 31
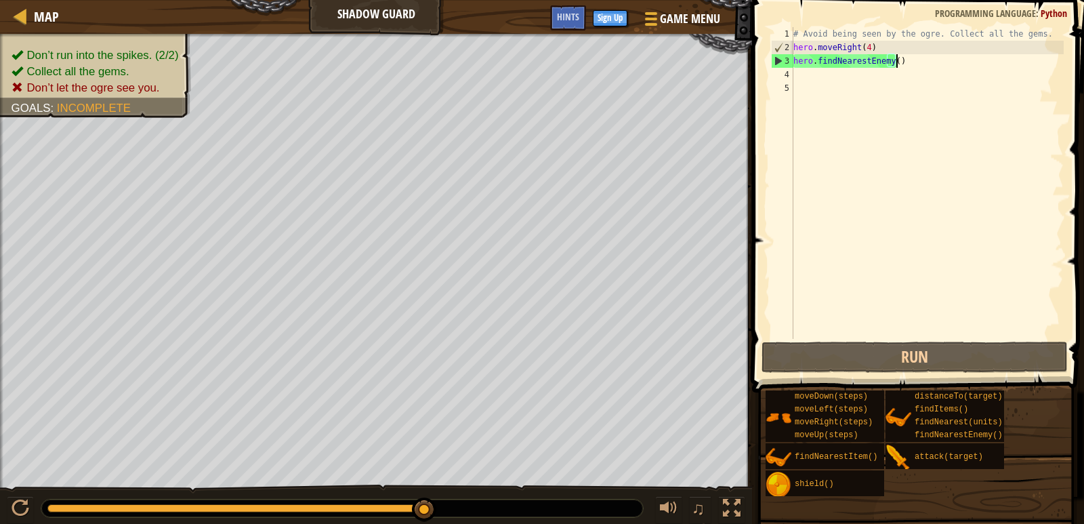
click at [864, 48] on div "# Avoid being seen by the ogre. Collect all the gems. hero . moveRight ( 4 ) he…" at bounding box center [927, 196] width 273 height 339
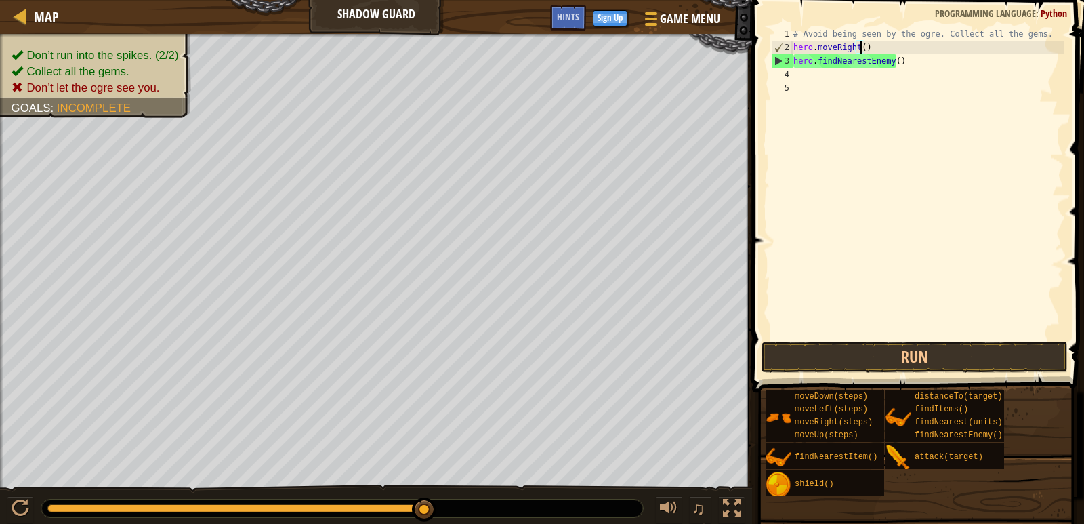
type textarea "hero.moveRight(1)"
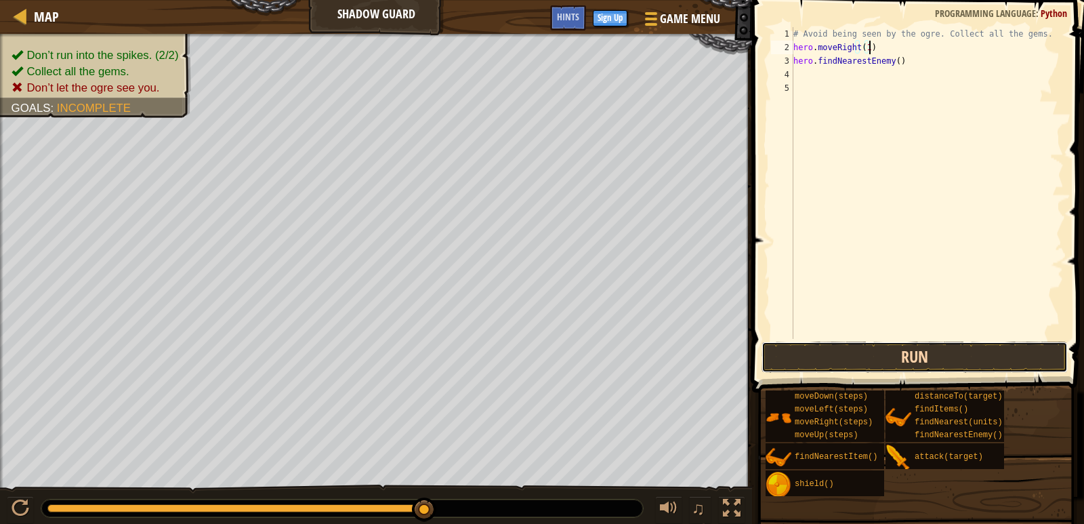
click at [936, 352] on button "Run" at bounding box center [915, 356] width 306 height 31
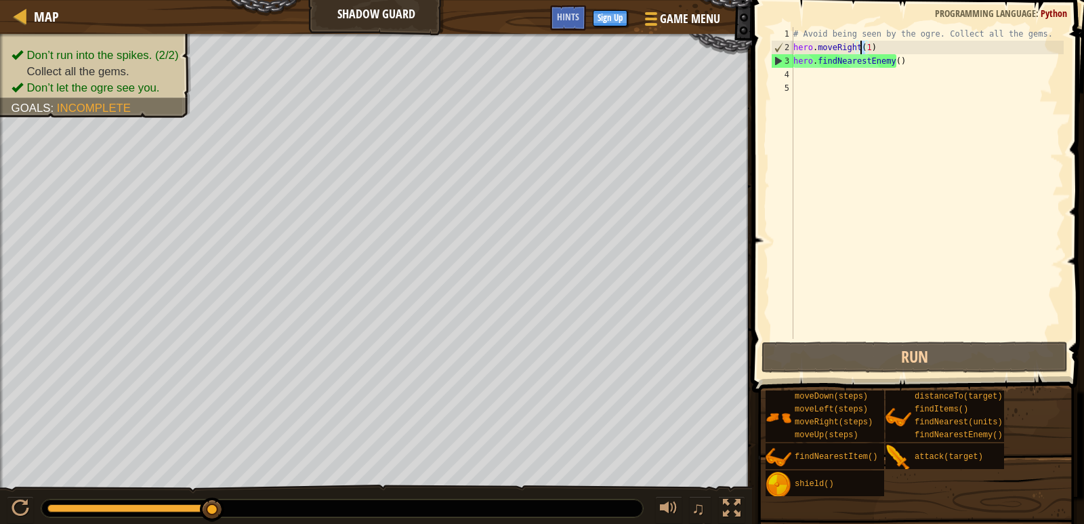
click at [863, 49] on div "# Avoid being seen by the ogre. Collect all the gems. hero . moveRight ( 1 ) he…" at bounding box center [927, 196] width 273 height 339
click at [867, 49] on div "# Avoid being seen by the ogre. Collect all the gems. hero . moveRight ( 1 ) he…" at bounding box center [927, 183] width 273 height 312
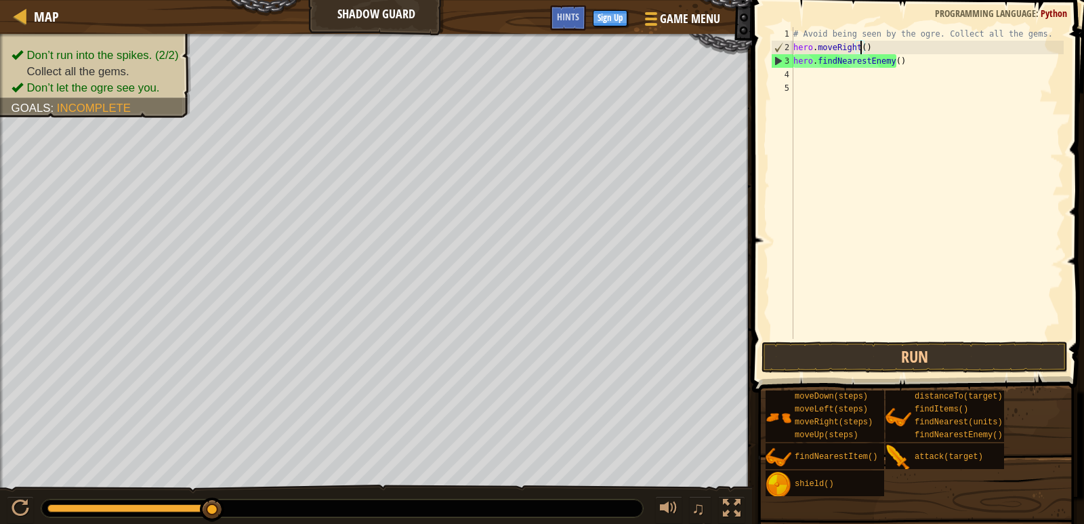
type textarea "hero.moveRight(2)"
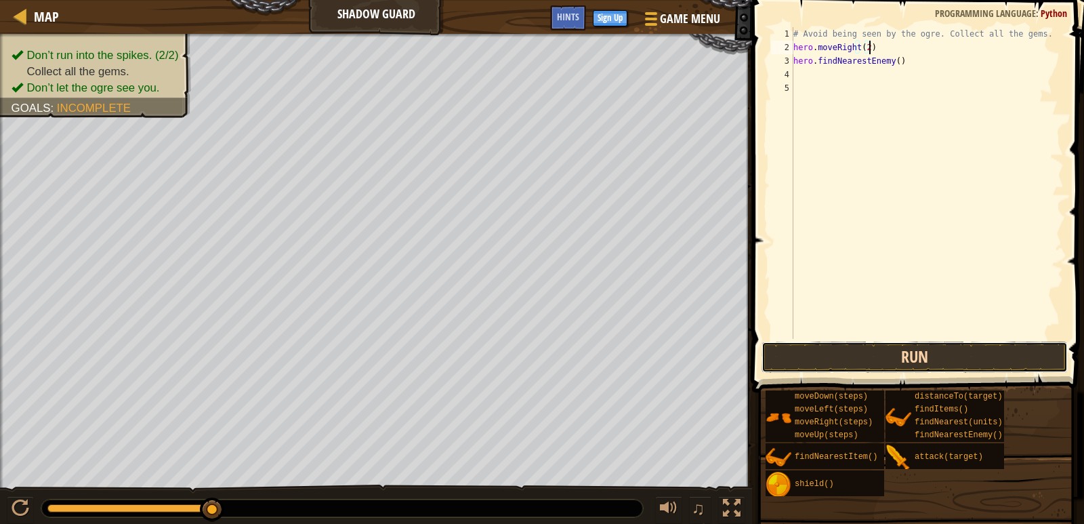
click at [902, 349] on button "Run" at bounding box center [915, 356] width 306 height 31
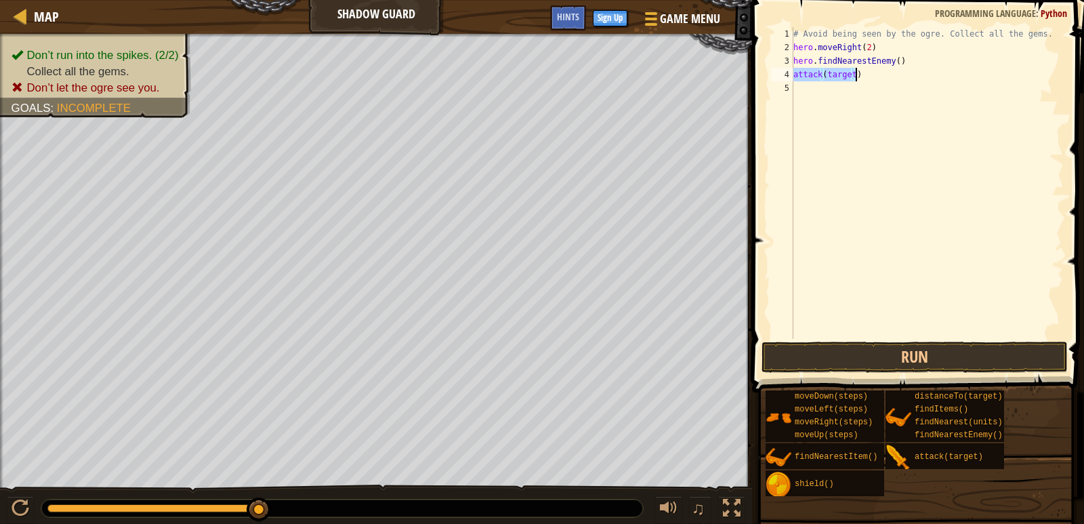
click at [794, 74] on div "# Avoid being seen by the ogre. Collect all the gems. hero . moveRight ( 2 ) he…" at bounding box center [927, 183] width 273 height 312
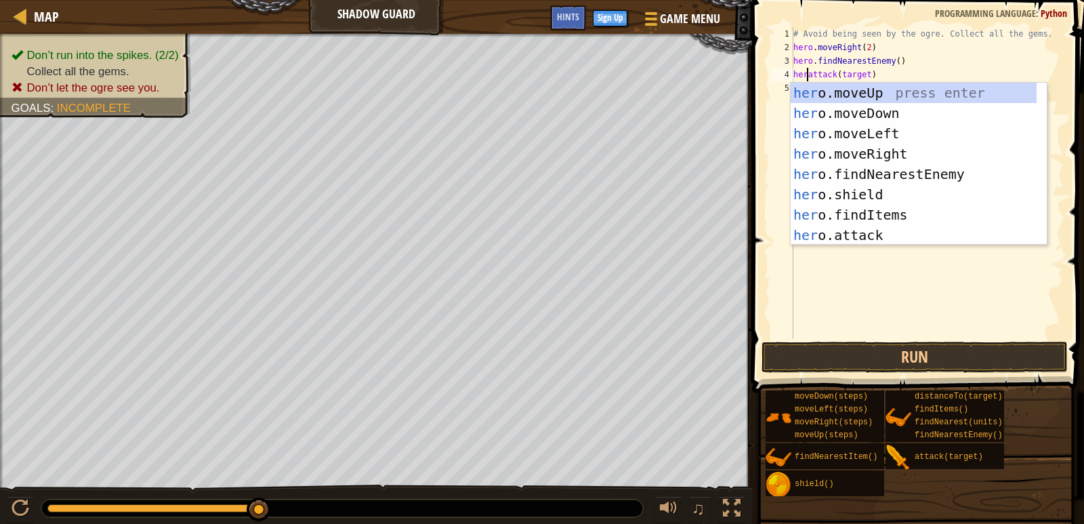
scroll to position [6, 2]
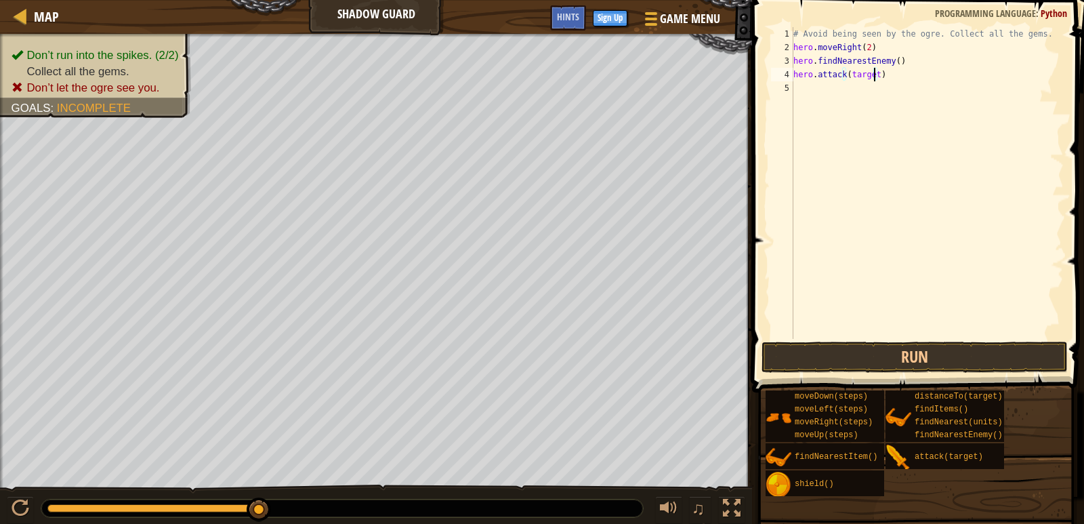
click at [873, 70] on div "# Avoid being seen by the ogre. Collect all the gems. hero . moveRight ( 2 ) he…" at bounding box center [927, 196] width 273 height 339
click at [881, 359] on button "Run" at bounding box center [915, 356] width 306 height 31
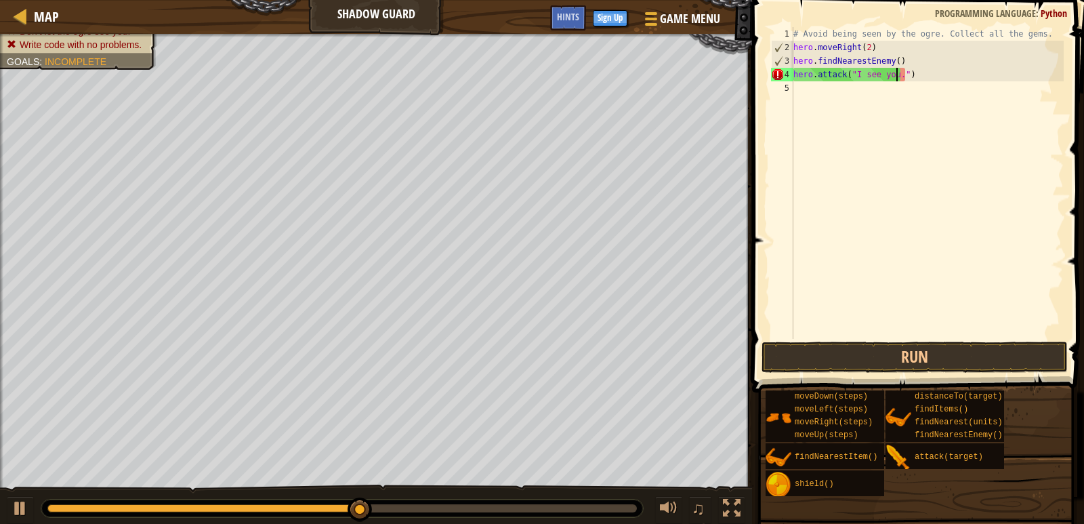
scroll to position [6, 9]
type textarea "hero.attack("I see you.")"
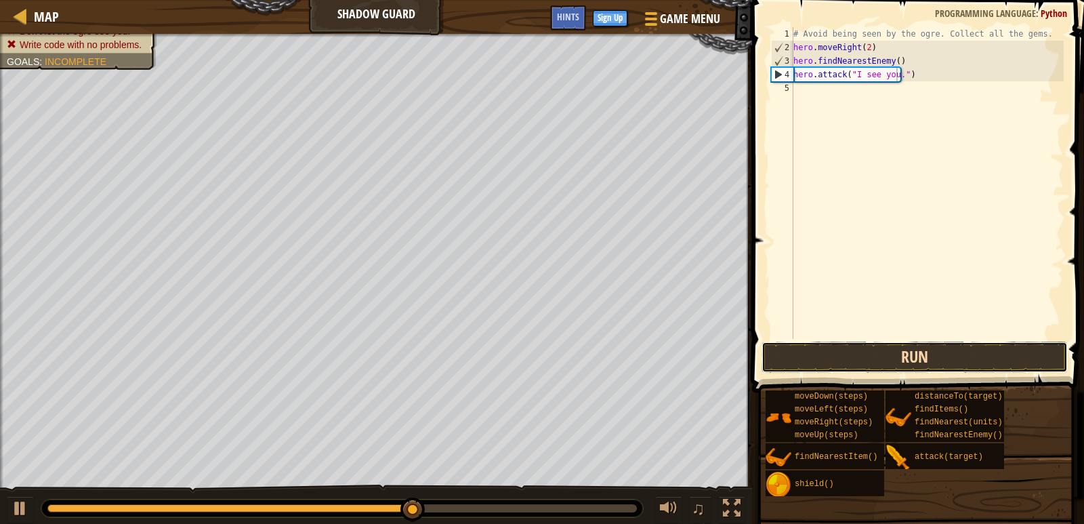
click at [898, 356] on button "Run" at bounding box center [915, 356] width 306 height 31
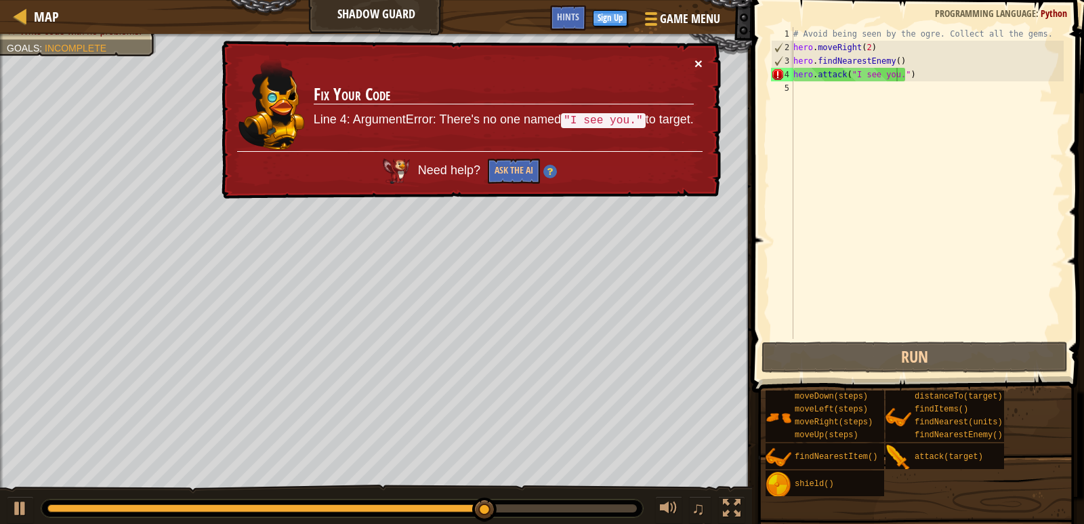
click at [694, 62] on button "×" at bounding box center [698, 65] width 8 height 14
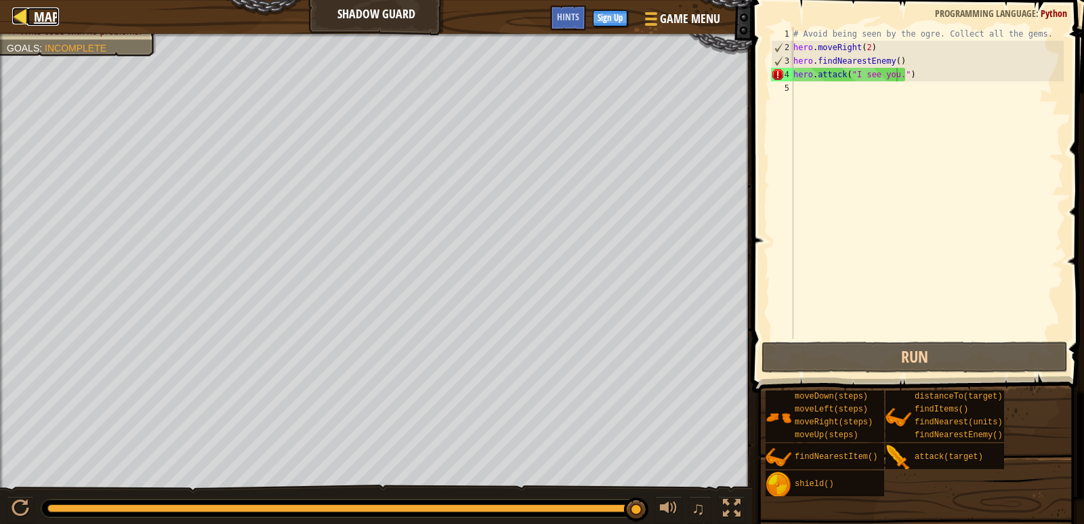
click at [23, 12] on div at bounding box center [20, 15] width 17 height 17
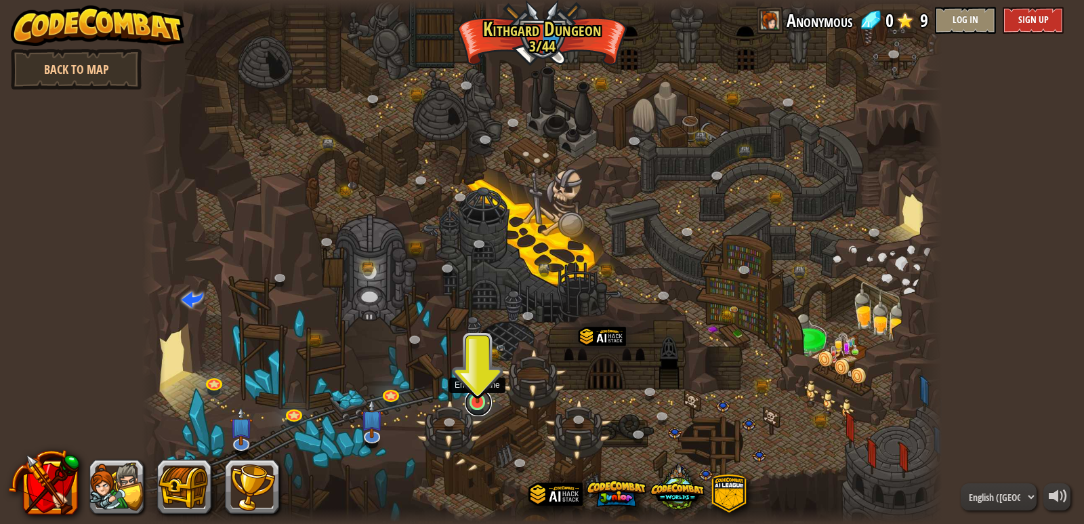
click at [471, 404] on link at bounding box center [478, 402] width 27 height 27
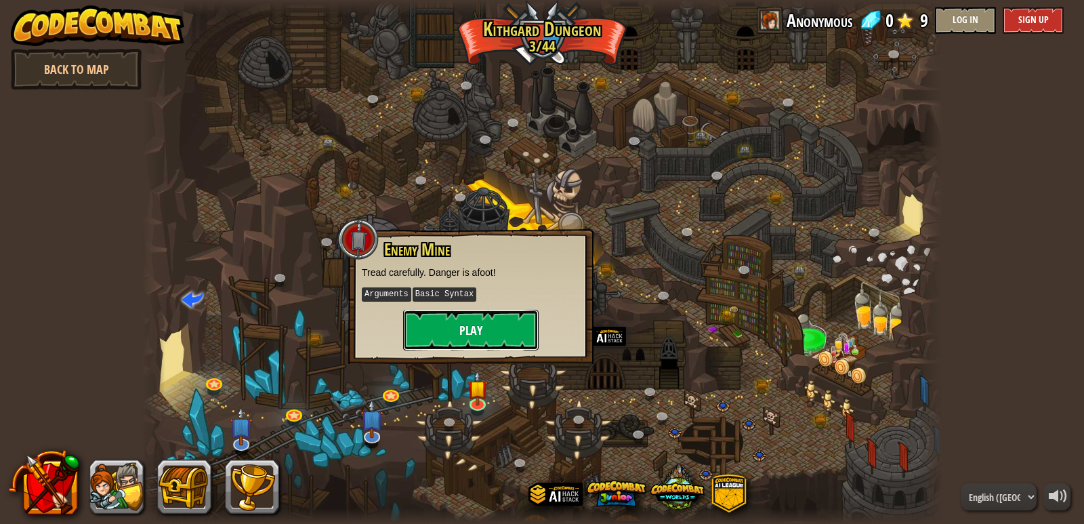
click at [448, 325] on button "Play" at bounding box center [471, 330] width 136 height 41
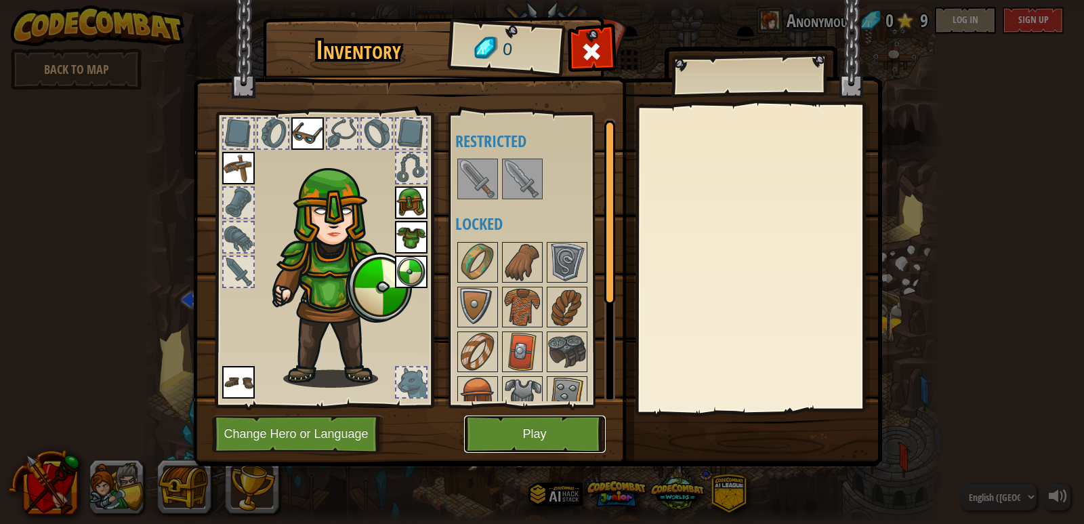
click at [542, 432] on button "Play" at bounding box center [535, 433] width 142 height 37
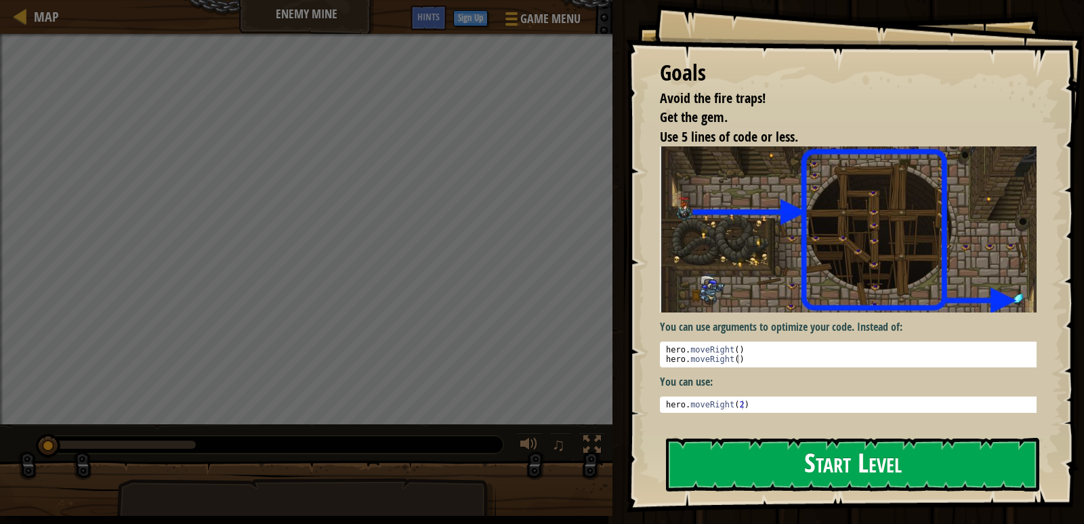
click at [815, 473] on button "Start Level" at bounding box center [852, 465] width 373 height 54
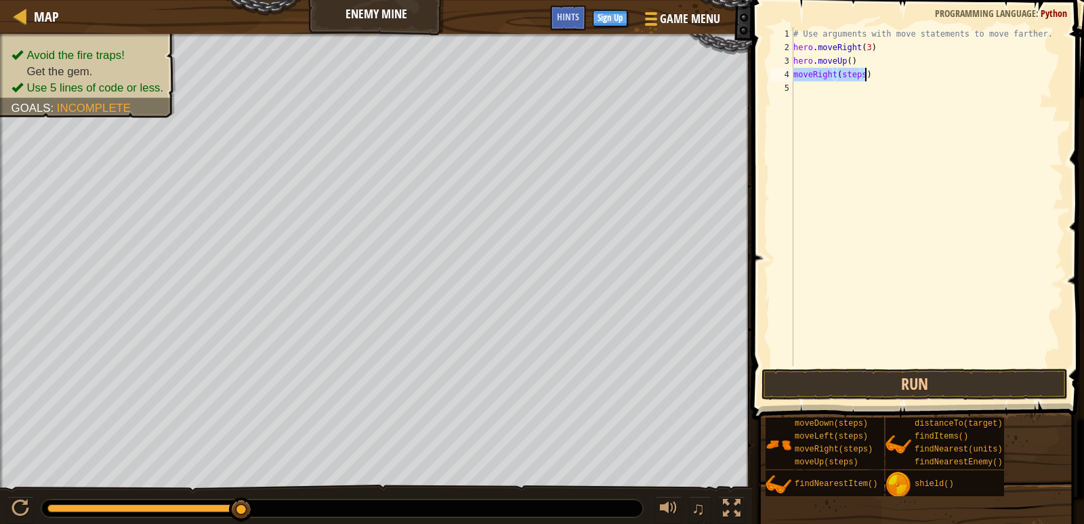
click at [793, 73] on div "# Use arguments with move statements to move farther. hero . moveRight ( 3 ) he…" at bounding box center [927, 196] width 273 height 339
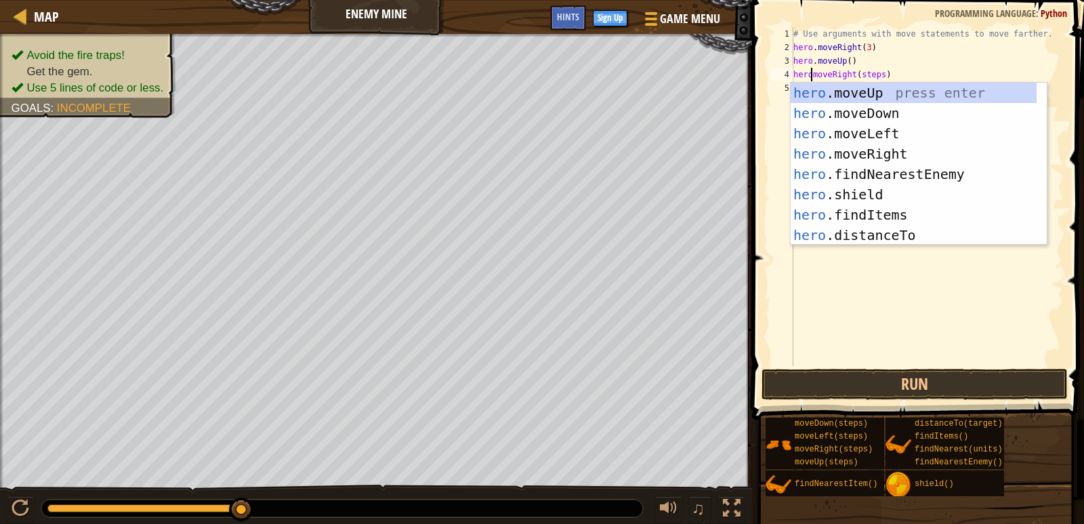
scroll to position [6, 2]
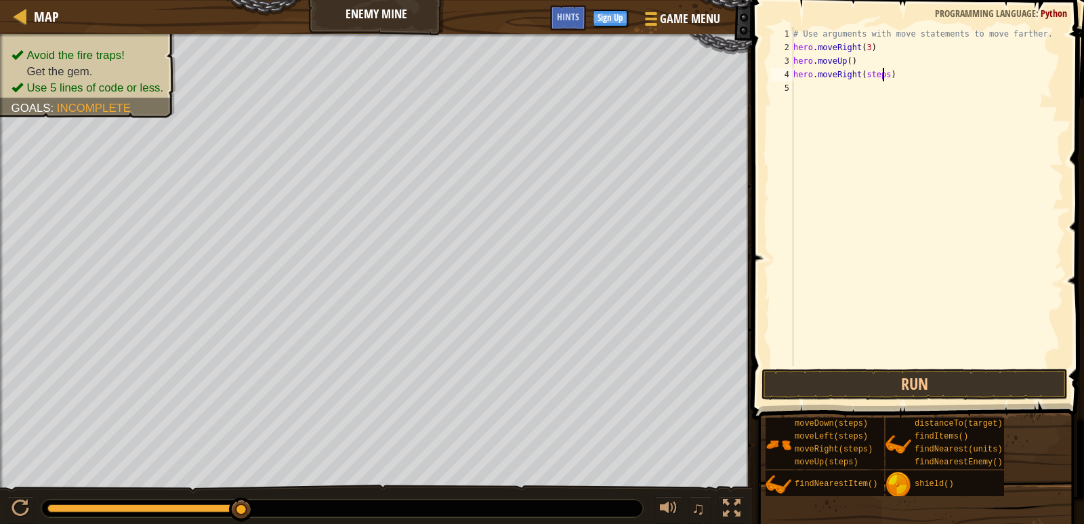
click at [883, 78] on div "# Use arguments with move statements to move farther. hero . moveRight ( 3 ) he…" at bounding box center [927, 210] width 273 height 366
type textarea "hero.moveRight()"
drag, startPoint x: 789, startPoint y: 371, endPoint x: 790, endPoint y: 362, distance: 8.9
click at [790, 362] on div "1 2 3 4 5 6 # Use arguments with move statements to move farther. hero . moveRi…" at bounding box center [916, 236] width 336 height 459
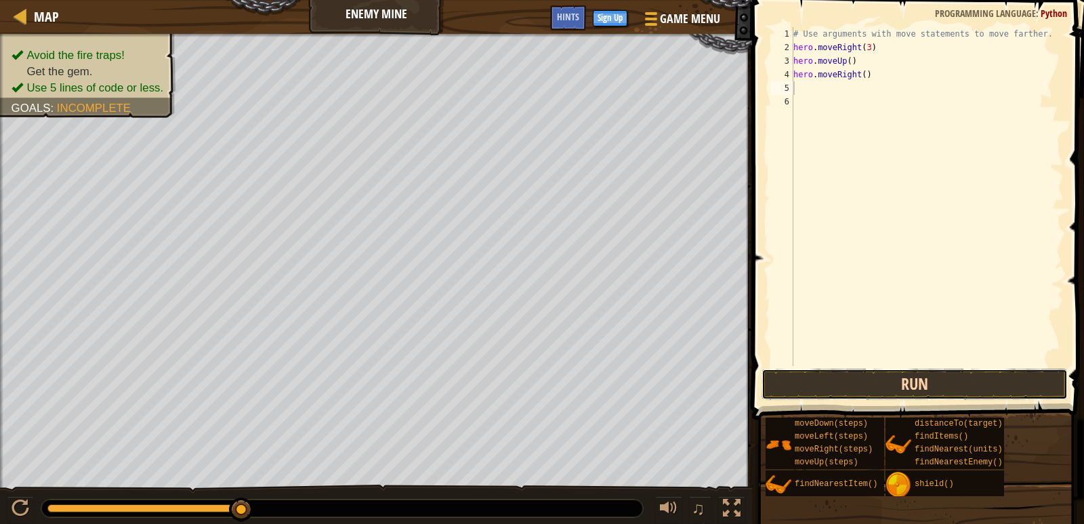
click at [790, 381] on button "Run" at bounding box center [915, 384] width 306 height 31
click at [794, 88] on div "# Use arguments with move statements to move farther. hero . moveRight ( 3 ) he…" at bounding box center [927, 196] width 273 height 339
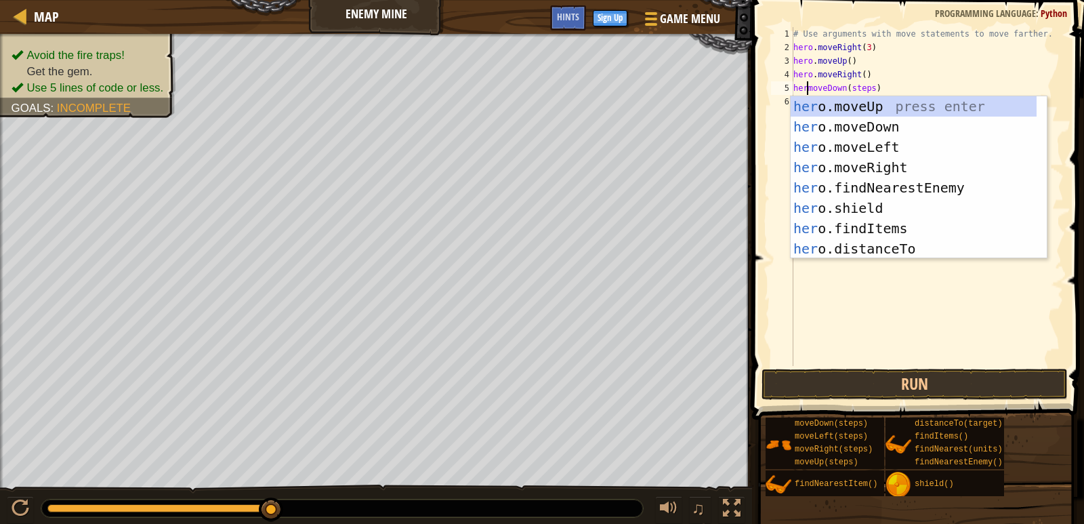
scroll to position [6, 2]
click at [879, 87] on div "# Use arguments with move statements to move farther. hero . moveRight ( 3 ) he…" at bounding box center [927, 210] width 273 height 366
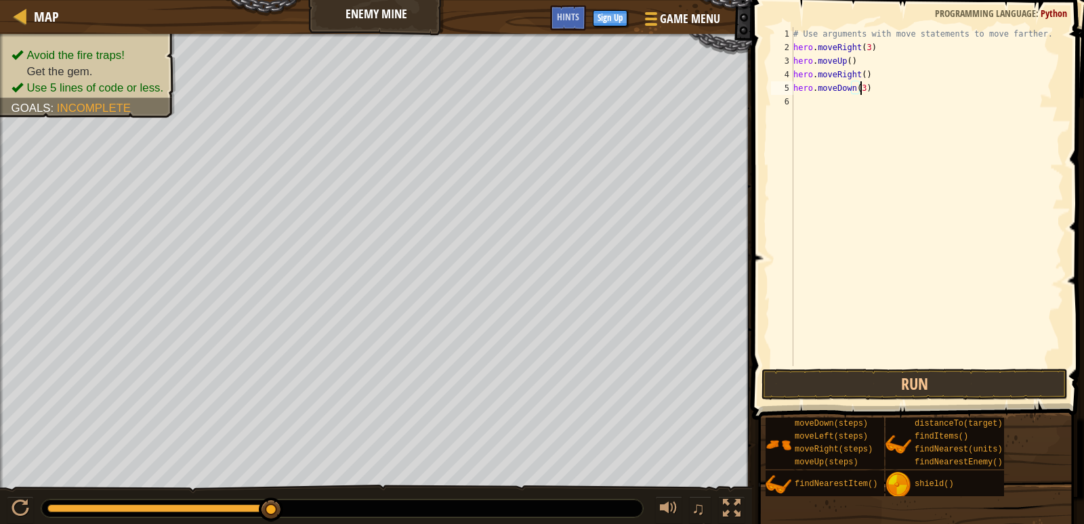
scroll to position [6, 5]
click at [940, 384] on button "Run" at bounding box center [915, 384] width 306 height 31
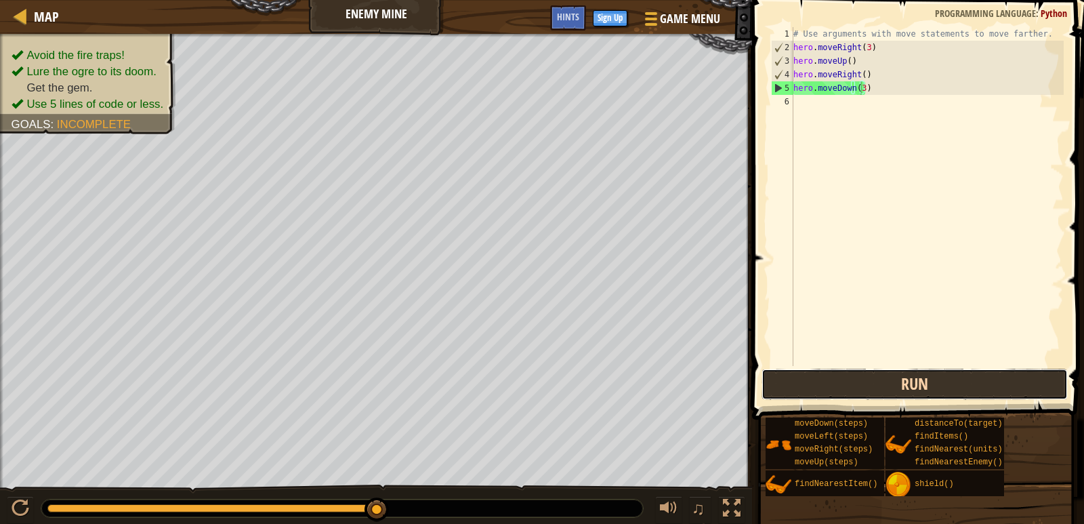
click at [890, 392] on button "Run" at bounding box center [915, 384] width 306 height 31
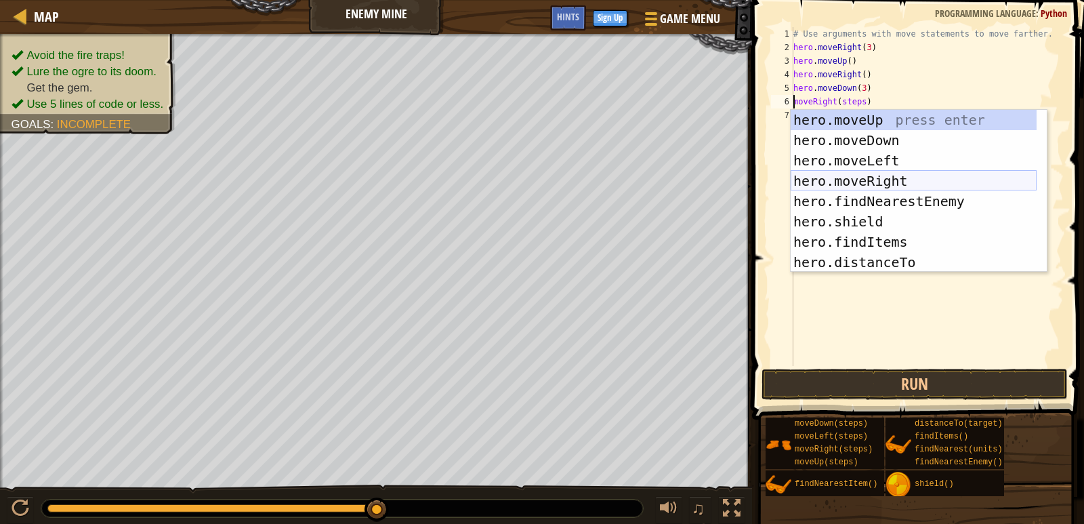
click at [844, 178] on div "hero.moveUp press enter hero.moveDown press enter hero.moveLeft press enter her…" at bounding box center [914, 211] width 246 height 203
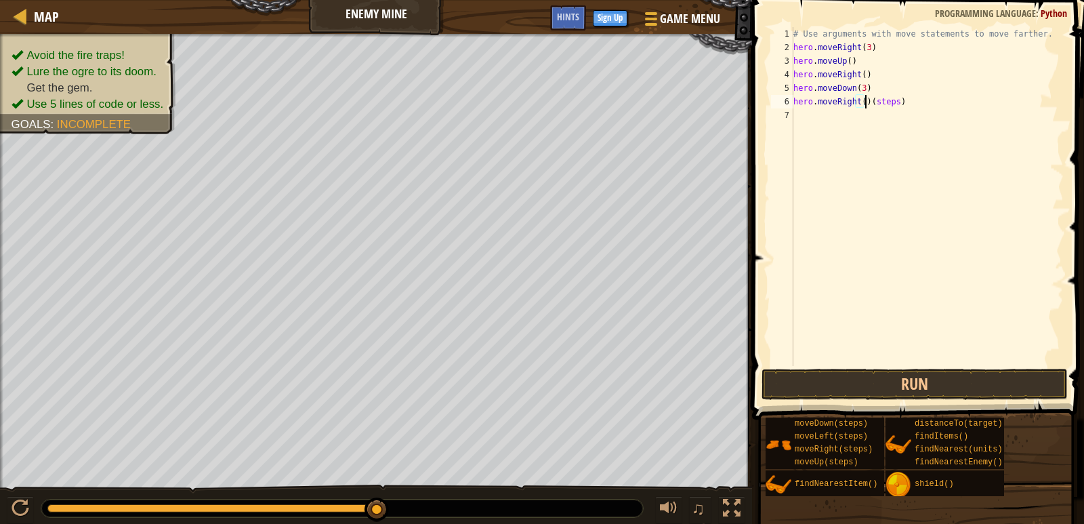
click at [896, 100] on div "# Use arguments with move statements to move farther. hero . moveRight ( 3 ) he…" at bounding box center [927, 210] width 273 height 366
click at [858, 103] on div "# Use arguments with move statements to move farther. hero . moveRight ( 3 ) he…" at bounding box center [927, 210] width 273 height 366
type textarea "hero.moveRight(2)"
click at [917, 377] on button "Run" at bounding box center [915, 384] width 306 height 31
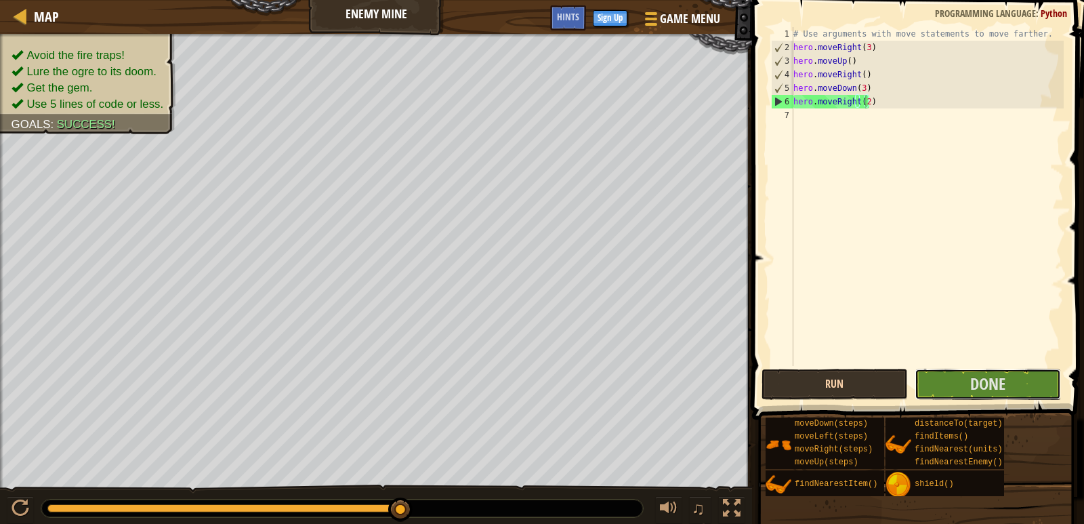
click at [917, 377] on button "Done" at bounding box center [988, 384] width 146 height 31
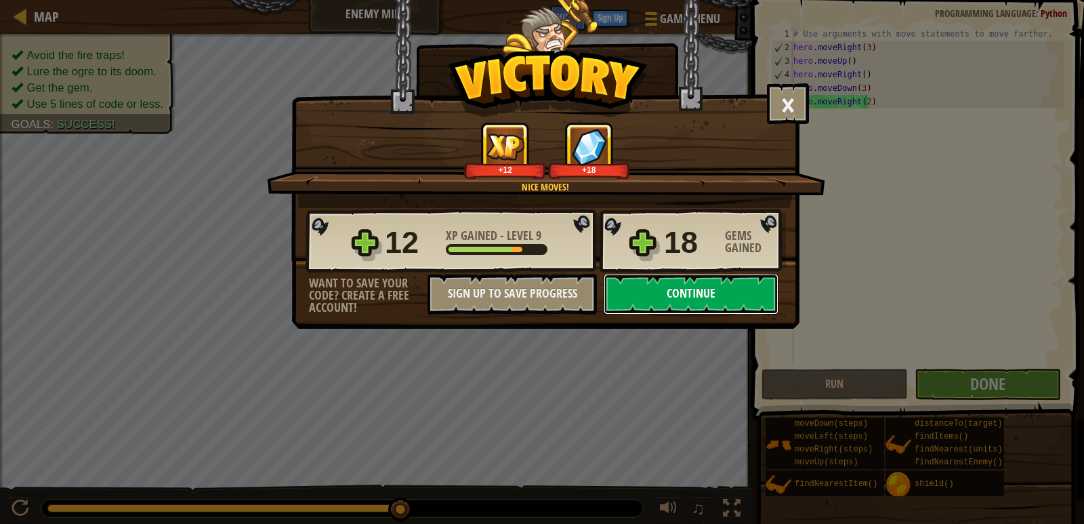
click at [704, 300] on button "Continue" at bounding box center [691, 294] width 175 height 41
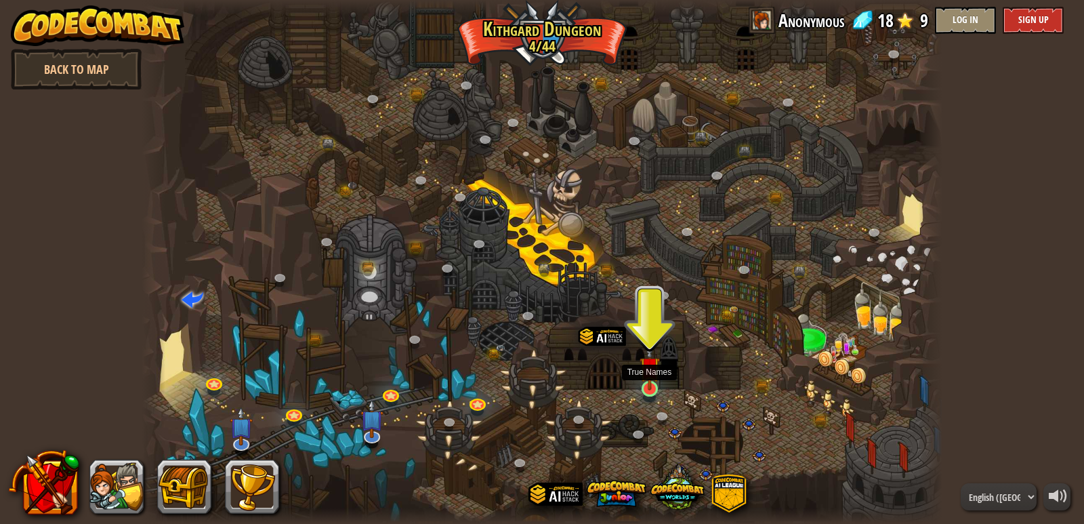
click at [650, 388] on img at bounding box center [650, 367] width 20 height 47
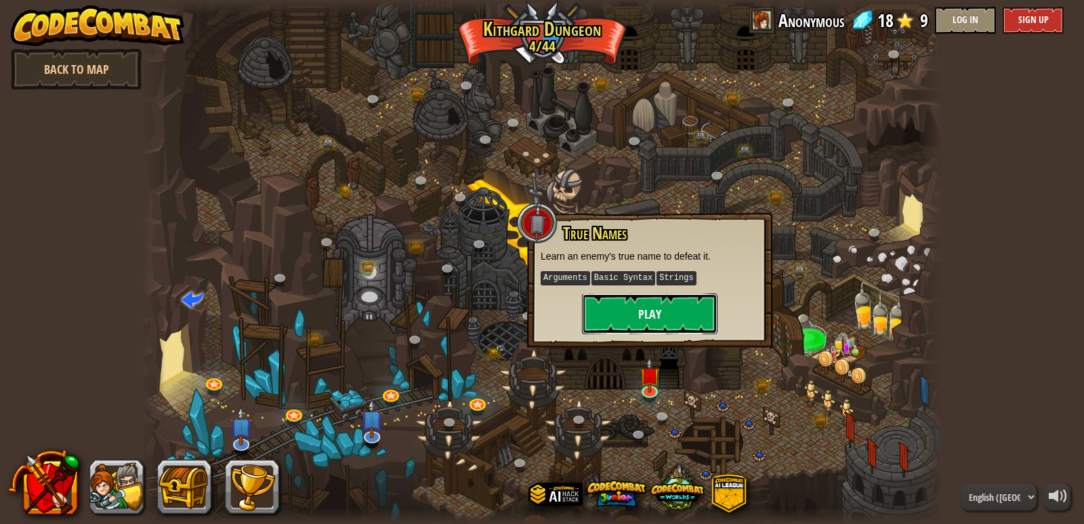
click at [657, 310] on button "Play" at bounding box center [650, 313] width 136 height 41
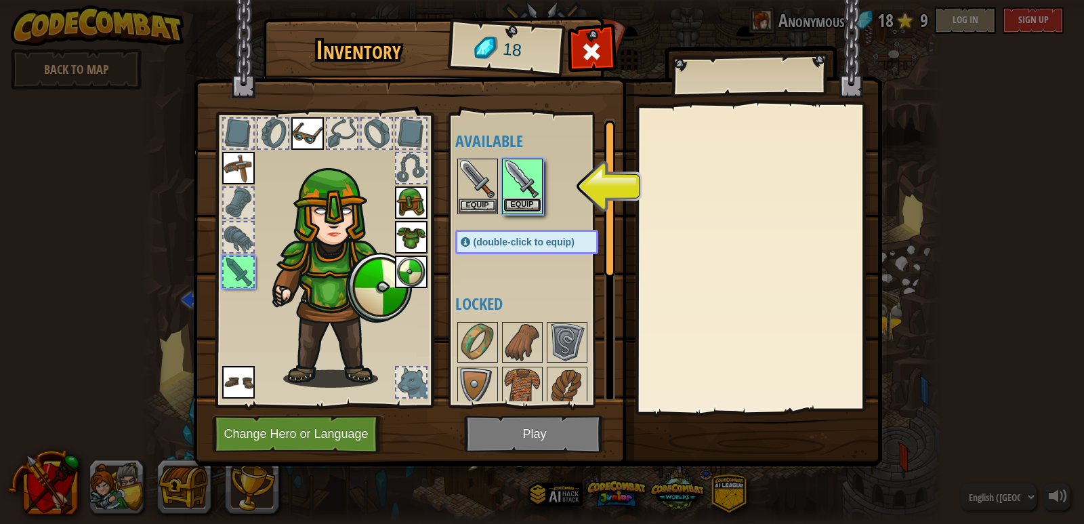
click at [521, 199] on button "Equip" at bounding box center [522, 205] width 38 height 14
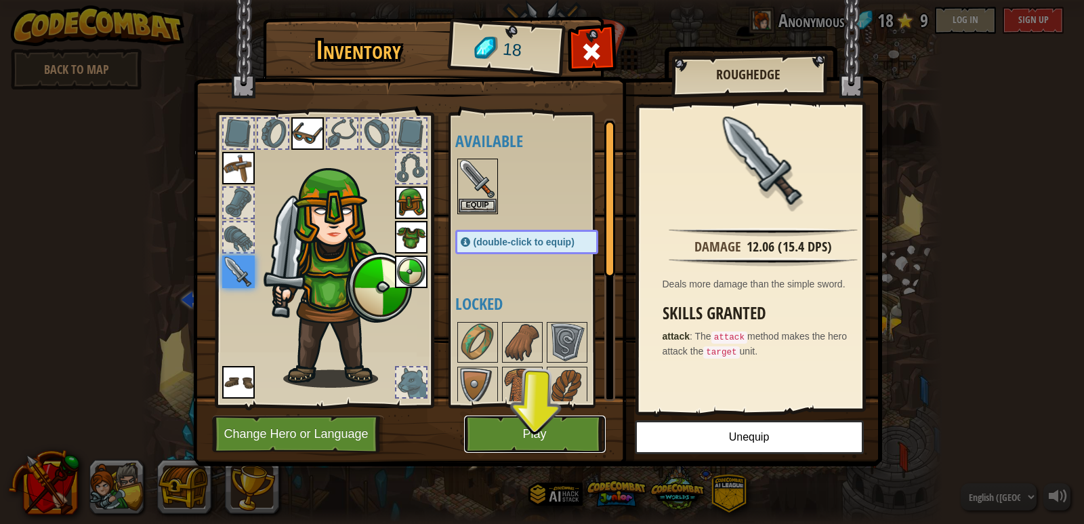
click at [560, 434] on button "Play" at bounding box center [535, 433] width 142 height 37
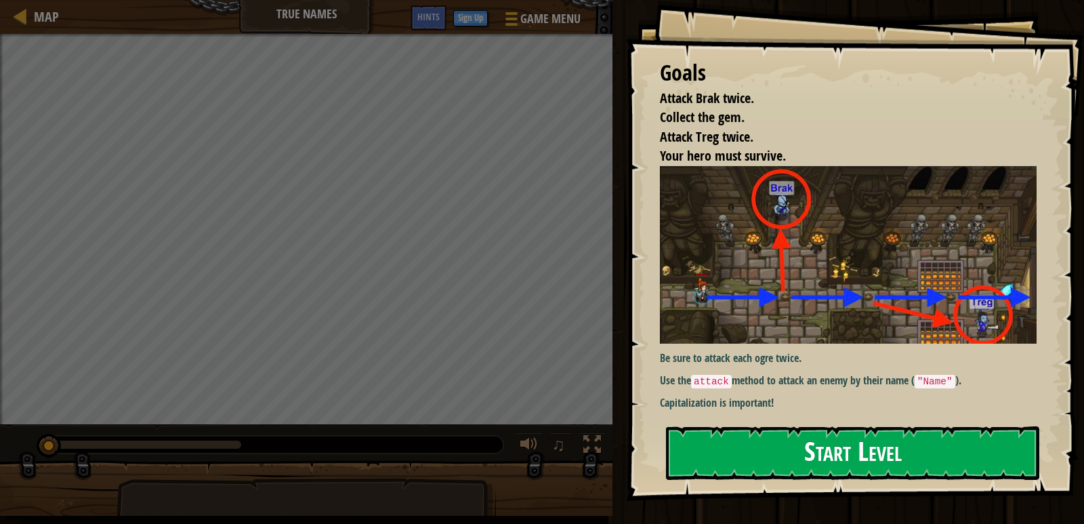
click at [767, 436] on button "Start Level" at bounding box center [852, 453] width 373 height 54
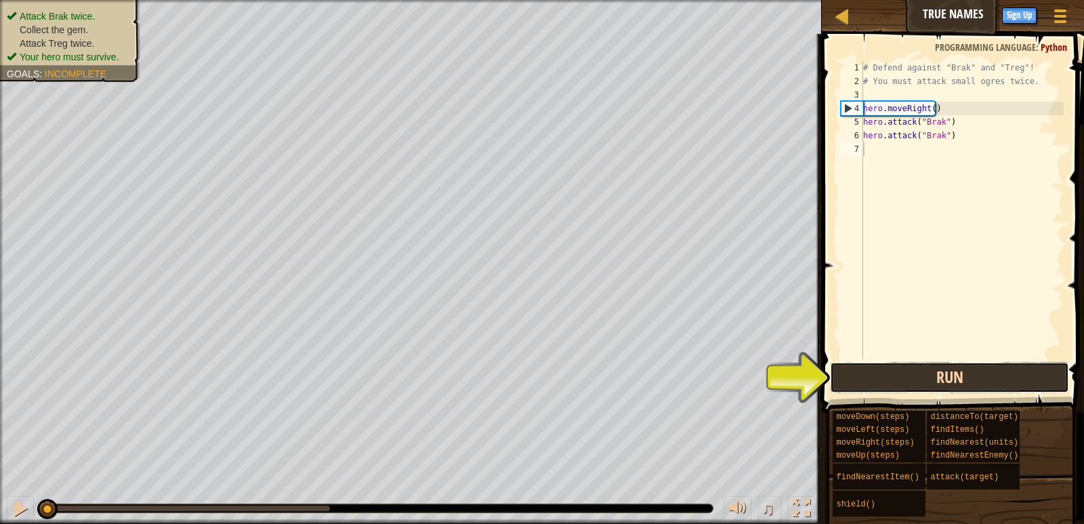
click at [934, 373] on button "Run" at bounding box center [949, 377] width 238 height 31
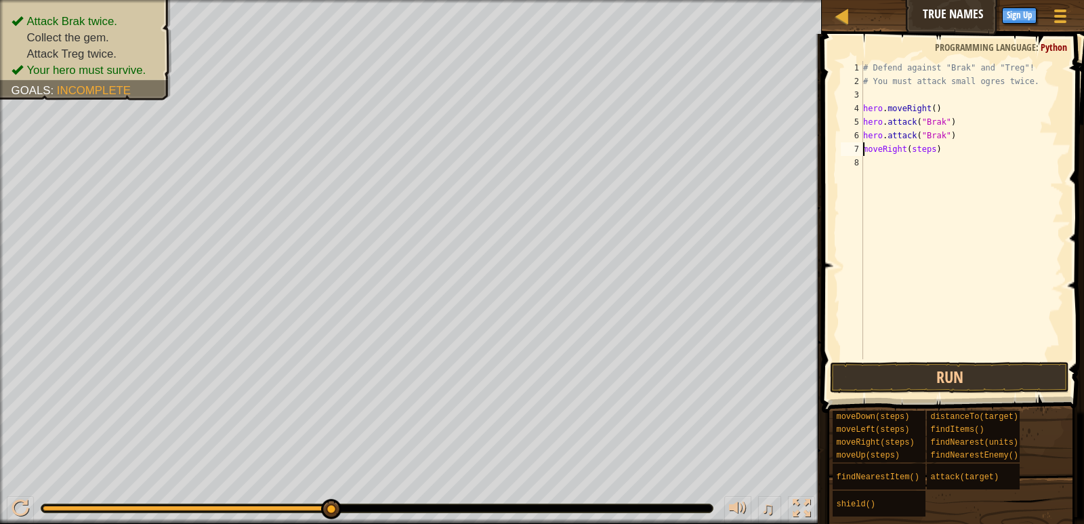
click at [865, 148] on div "# Defend against "Brak" and "Treg"! # You must attack small ogres twice. hero .…" at bounding box center [961, 223] width 203 height 325
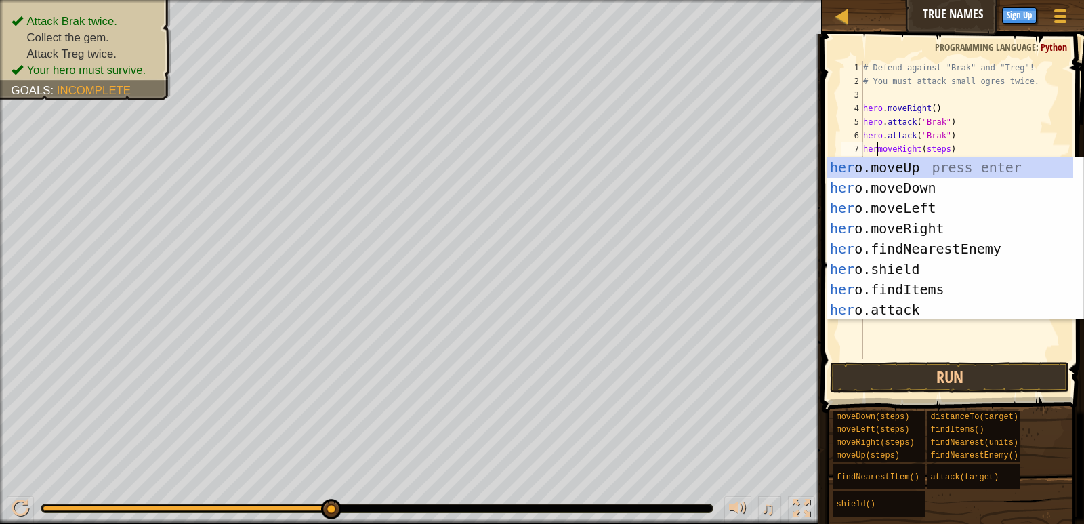
scroll to position [6, 1]
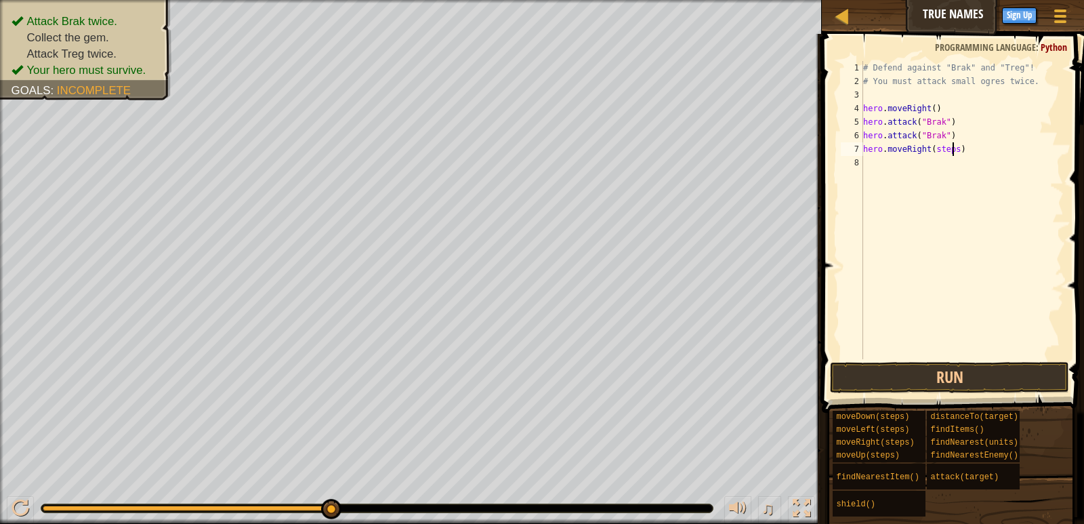
click at [952, 148] on div "# Defend against "Brak" and "Treg"! # You must attack small ogres twice. hero .…" at bounding box center [961, 223] width 203 height 325
type textarea "hero.moveRight(1)"
click at [948, 381] on button "Run" at bounding box center [949, 377] width 238 height 31
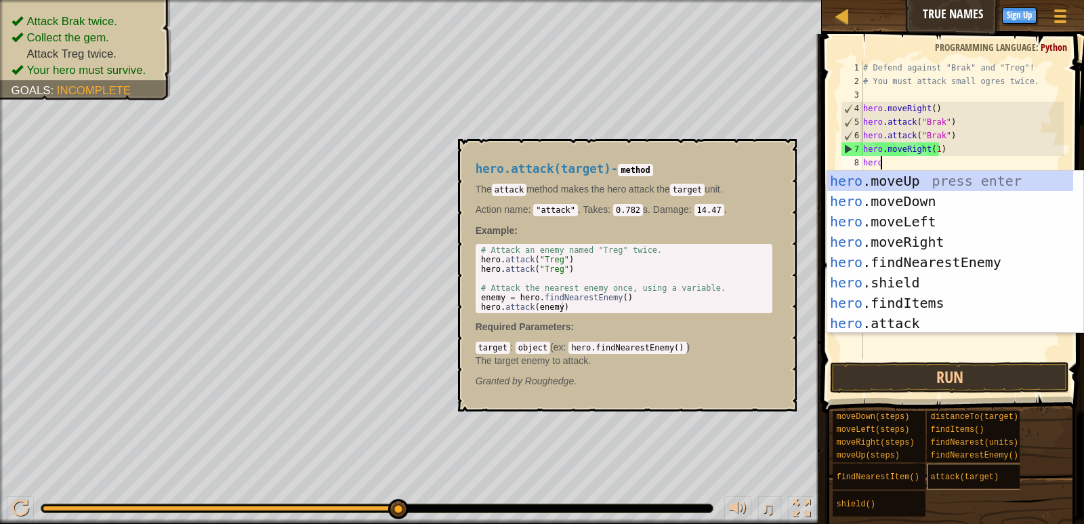
scroll to position [6, 1]
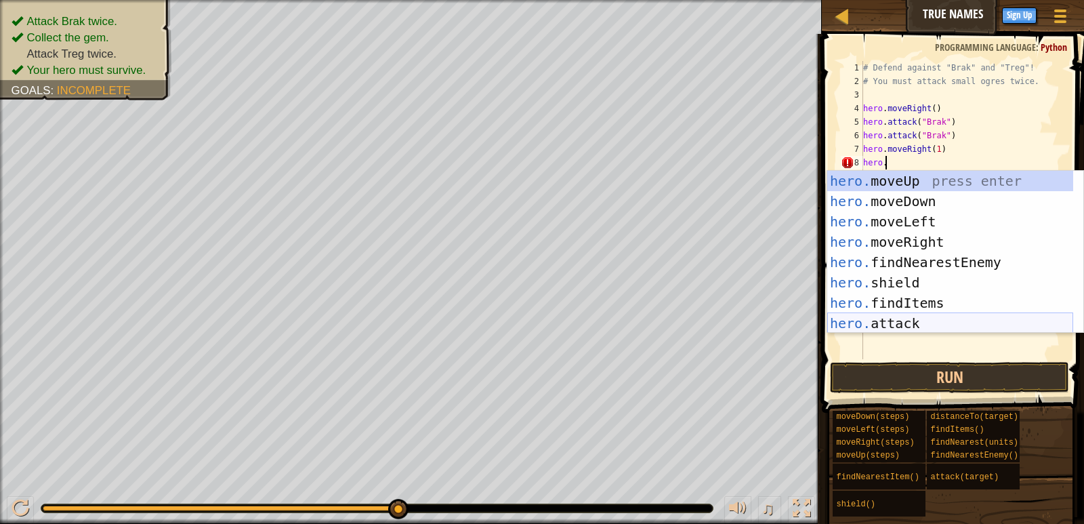
click at [898, 324] on div "hero. moveUp press enter hero. moveDown press enter hero. moveLeft press enter …" at bounding box center [950, 272] width 246 height 203
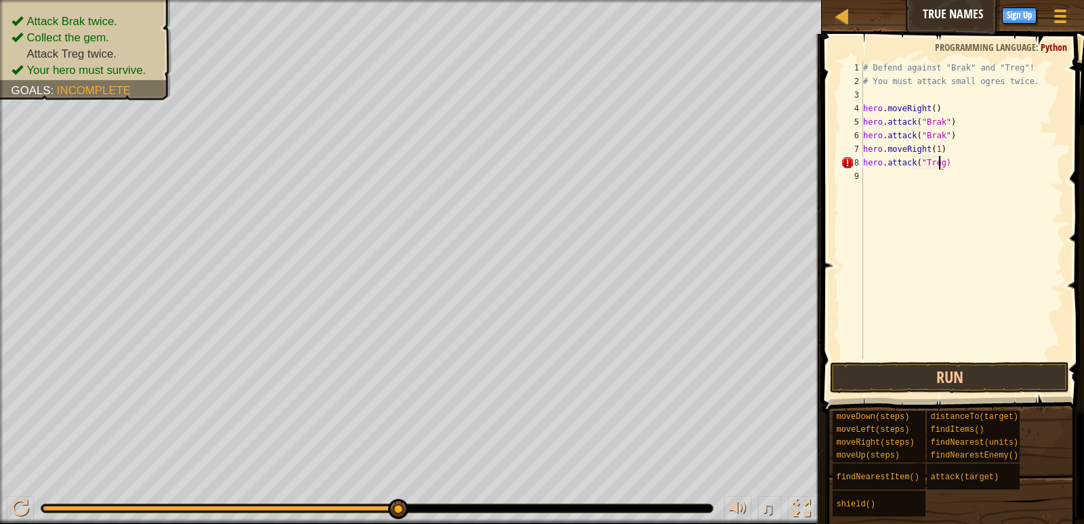
scroll to position [6, 6]
drag, startPoint x: 861, startPoint y: 161, endPoint x: 966, endPoint y: 173, distance: 105.1
click at [966, 173] on div "hero.attack("Treg") 1 2 3 4 5 6 7 8 9 # Defend against "Brak" and "Treg"! # You…" at bounding box center [951, 210] width 226 height 298
type textarea "hero.attack("Treg")"
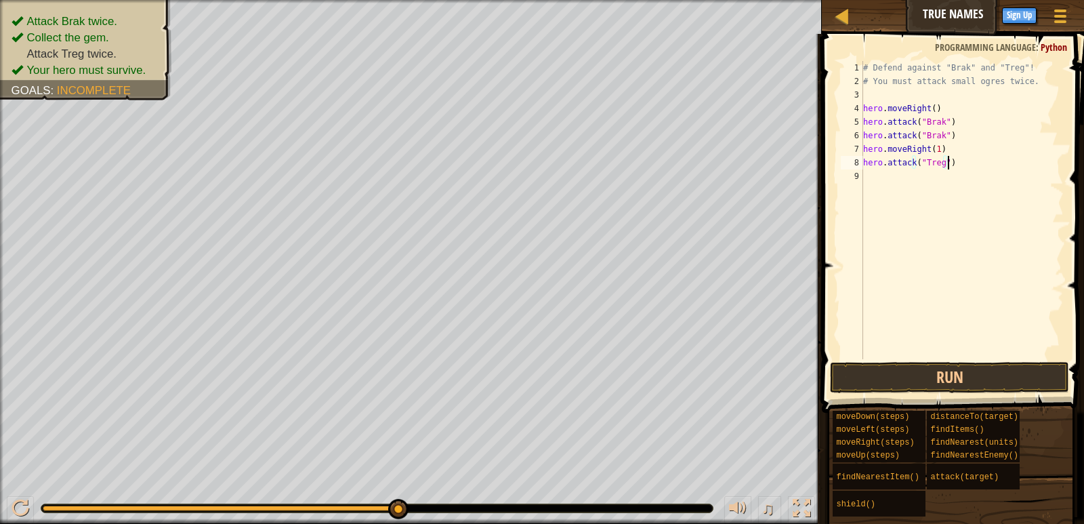
drag, startPoint x: 957, startPoint y: 162, endPoint x: 867, endPoint y: 160, distance: 90.8
type textarea "hero.attack("Treg")"
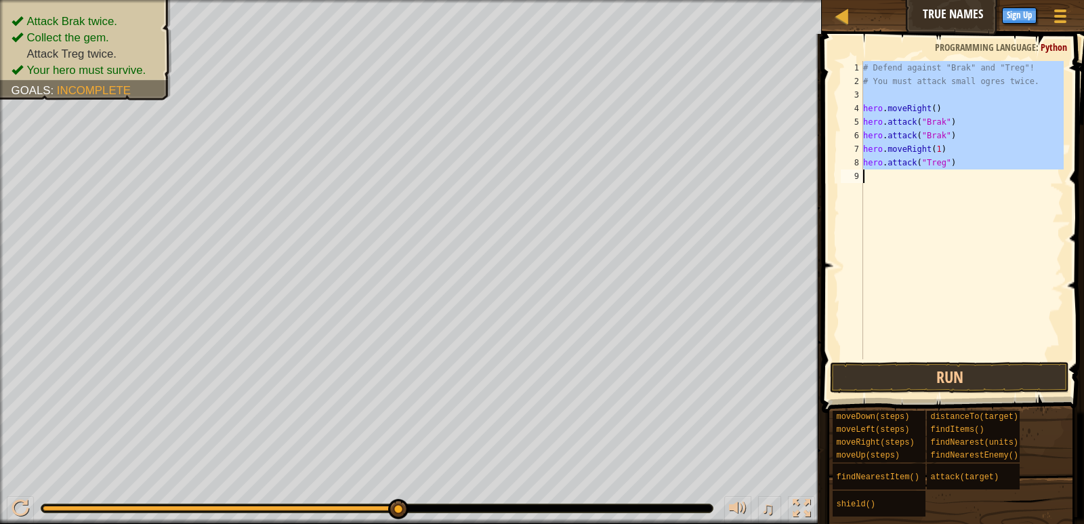
drag, startPoint x: 951, startPoint y: 158, endPoint x: 1005, endPoint y: 228, distance: 88.8
click at [1005, 228] on div "# Defend against "Brak" and "Treg"! # You must attack small ogres twice. hero .…" at bounding box center [961, 210] width 203 height 298
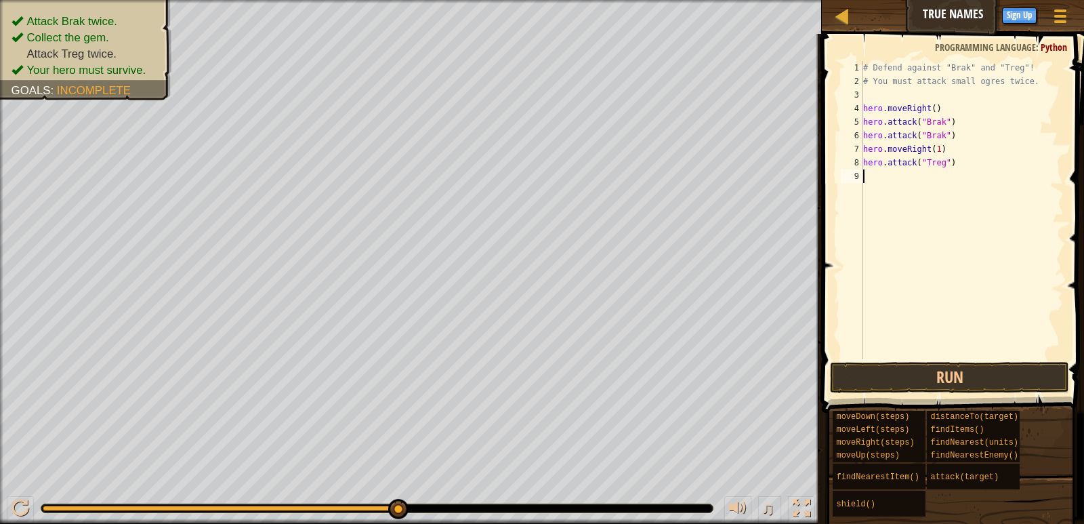
type textarea "hero.attack("Treg")"
drag, startPoint x: 963, startPoint y: 156, endPoint x: 854, endPoint y: 163, distance: 109.3
drag, startPoint x: 854, startPoint y: 163, endPoint x: 1083, endPoint y: 43, distance: 259.4
click at [1083, 43] on span at bounding box center [954, 204] width 273 height 419
click at [876, 164] on div "# Defend against "Brak" and "Treg"! # You must attack small ogres twice. hero .…" at bounding box center [961, 223] width 203 height 325
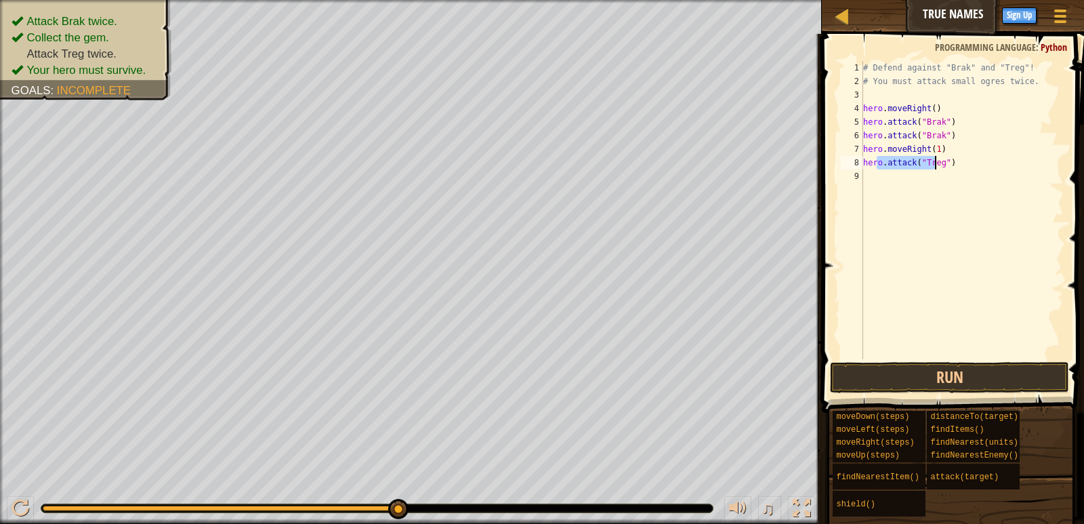
drag, startPoint x: 876, startPoint y: 164, endPoint x: 940, endPoint y: 167, distance: 63.7
click at [939, 167] on div "# Defend against "Brak" and "Treg"! # You must attack small ogres twice. hero .…" at bounding box center [961, 223] width 203 height 325
drag, startPoint x: 968, startPoint y: 163, endPoint x: 862, endPoint y: 166, distance: 105.8
click at [862, 166] on div "hero.attack("Treg") 1 2 3 4 5 6 7 8 9 # Defend against "Brak" and "Treg"! # You…" at bounding box center [951, 210] width 226 height 298
drag, startPoint x: 951, startPoint y: 164, endPoint x: 848, endPoint y: 161, distance: 103.0
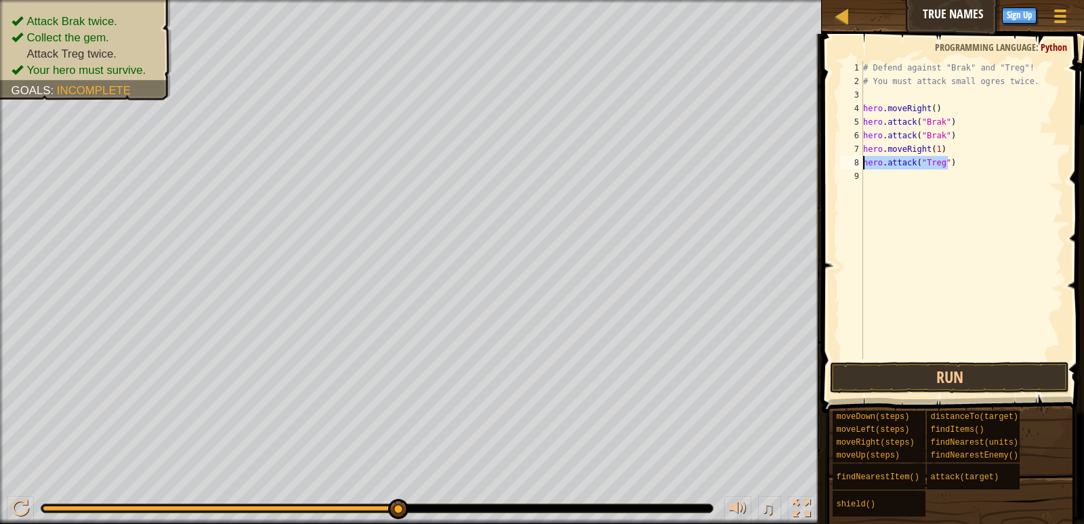
click at [848, 161] on div "hero.attack("Treg") 1 2 3 4 5 6 7 8 9 # Defend against "Brak" and "Treg"! # You…" at bounding box center [951, 210] width 226 height 298
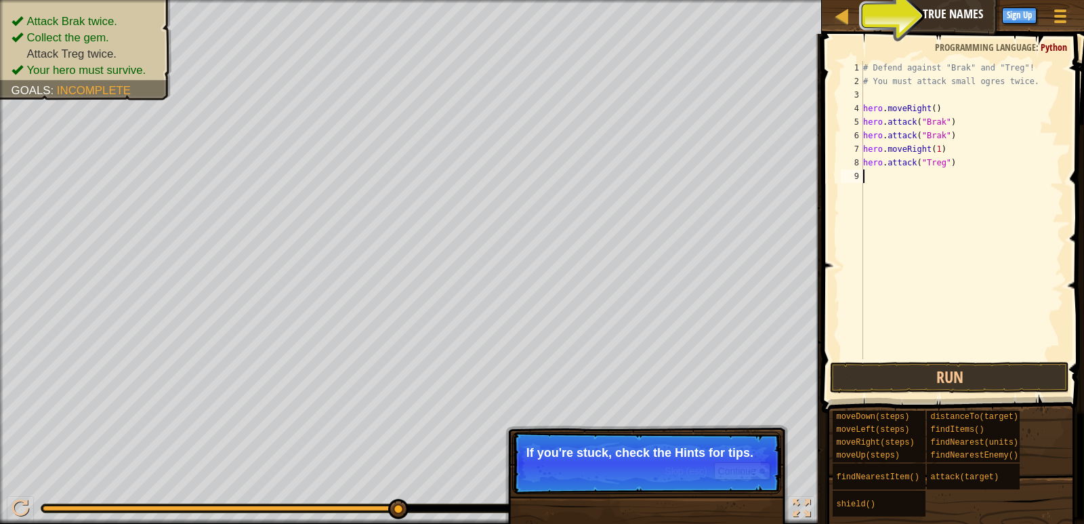
drag, startPoint x: 875, startPoint y: 161, endPoint x: 938, endPoint y: 175, distance: 64.8
click at [938, 175] on div "# Defend against "Brak" and "Treg"! # You must attack small ogres twice. hero .…" at bounding box center [961, 223] width 203 height 325
drag, startPoint x: 951, startPoint y: 163, endPoint x: 876, endPoint y: 184, distance: 77.4
click at [876, 184] on div "# Defend against "Brak" and "Treg"! # You must attack small ogres twice. hero .…" at bounding box center [961, 223] width 203 height 325
type textarea "hero.attack("Treg")"
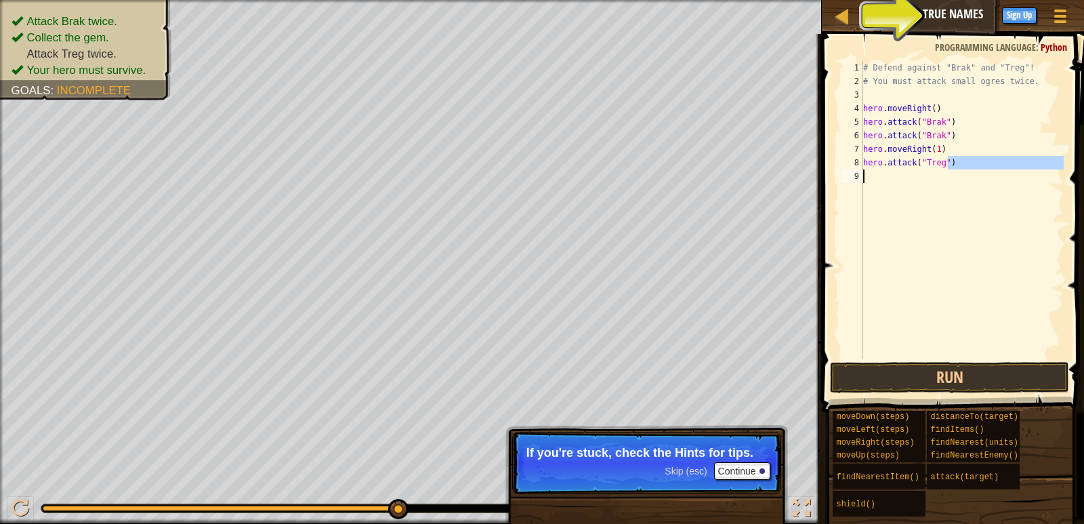
click at [877, 179] on div "# Defend against "Brak" and "Treg"! # You must attack small ogres twice. hero .…" at bounding box center [961, 210] width 203 height 298
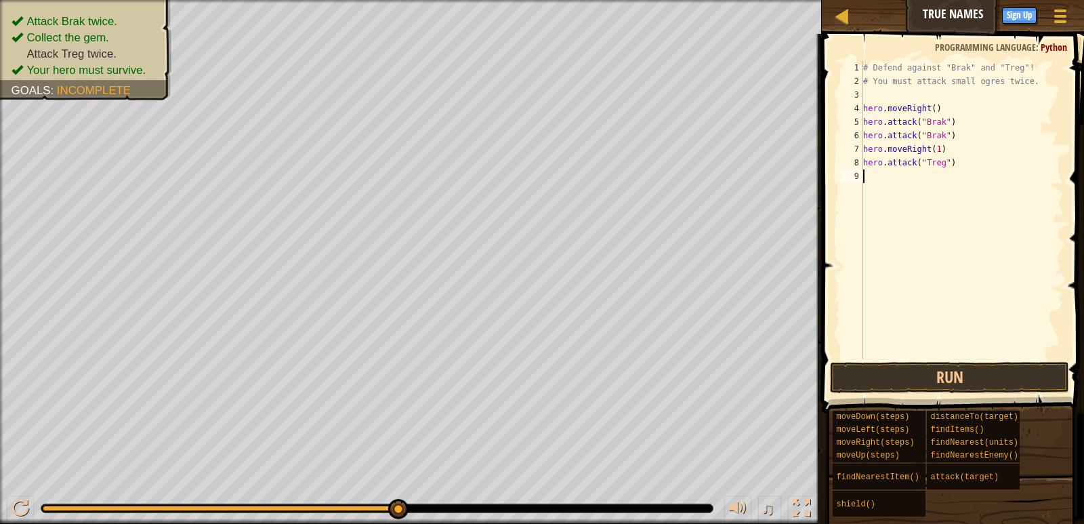
paste textarea "hero.attack("Treg")"
type textarea "hero.attack("Treg")"
click at [923, 373] on button "Run" at bounding box center [949, 377] width 238 height 31
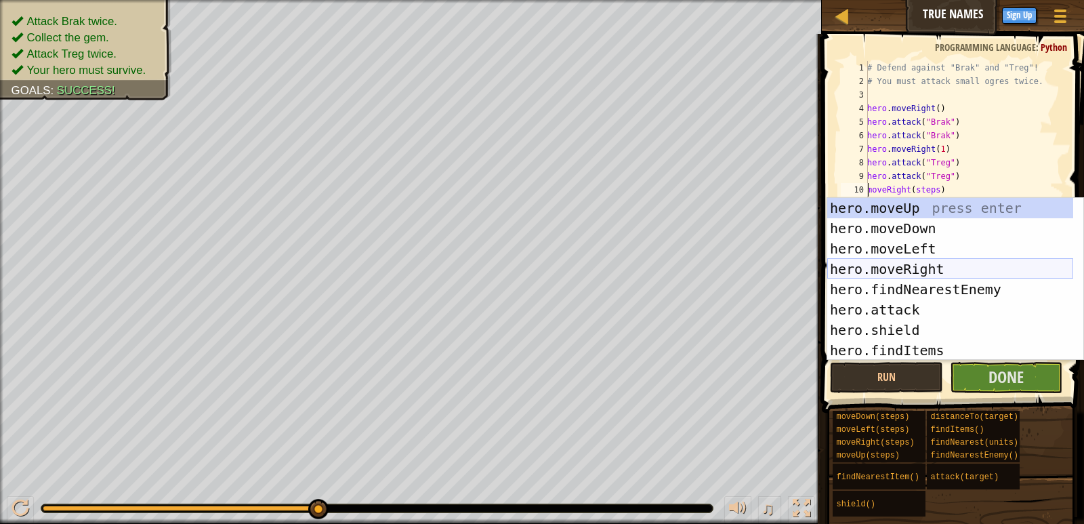
click at [920, 270] on div "hero.moveUp press enter hero.moveDown press enter hero.moveLeft press enter her…" at bounding box center [950, 299] width 246 height 203
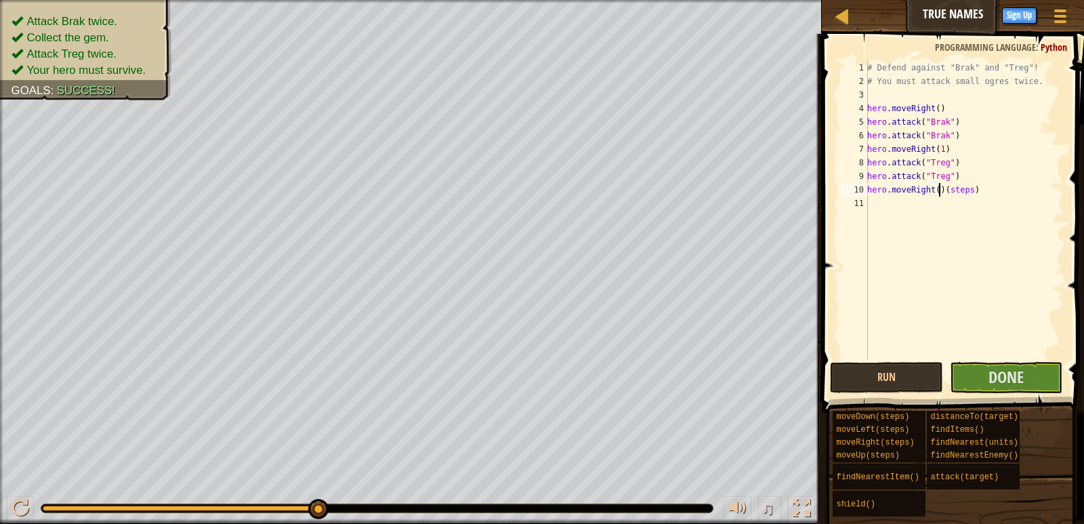
click at [932, 192] on div "# Defend against "Brak" and "Treg"! # You must attack small ogres twice. hero .…" at bounding box center [964, 223] width 199 height 325
click at [933, 190] on div "# Defend against "Brak" and "Treg"! # You must attack small ogres twice. hero .…" at bounding box center [964, 223] width 199 height 325
click at [981, 190] on div "# Defend against "Brak" and "Treg"! # You must attack small ogres twice. hero .…" at bounding box center [964, 223] width 199 height 325
type textarea "hero.moveRight(4)"
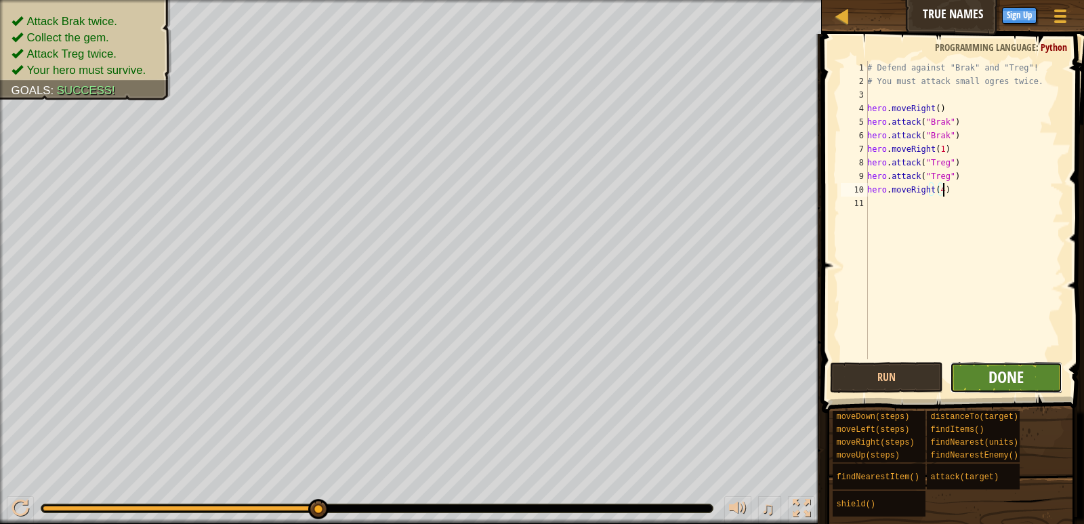
click at [997, 377] on span "Done" at bounding box center [1006, 377] width 35 height 22
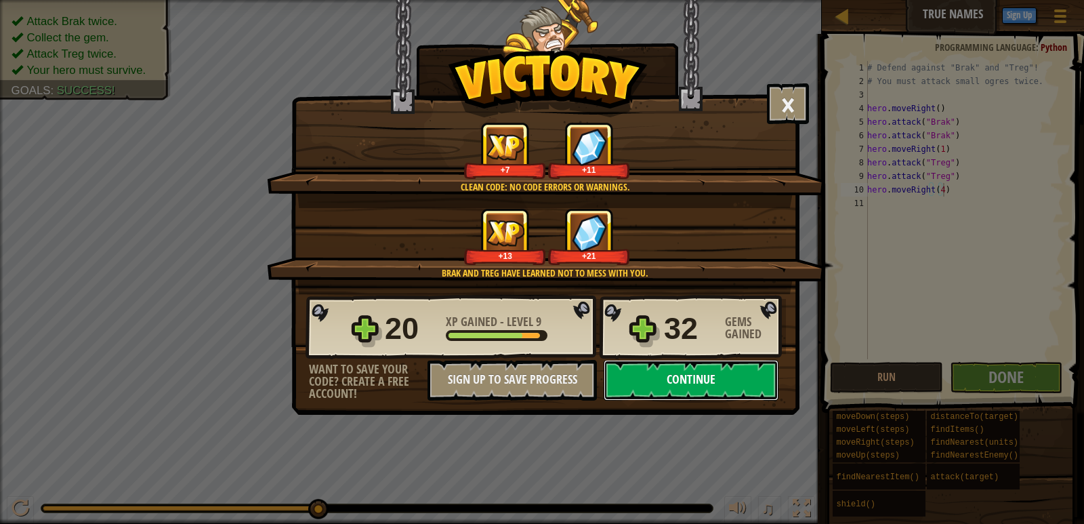
click at [731, 377] on button "Continue" at bounding box center [691, 380] width 175 height 41
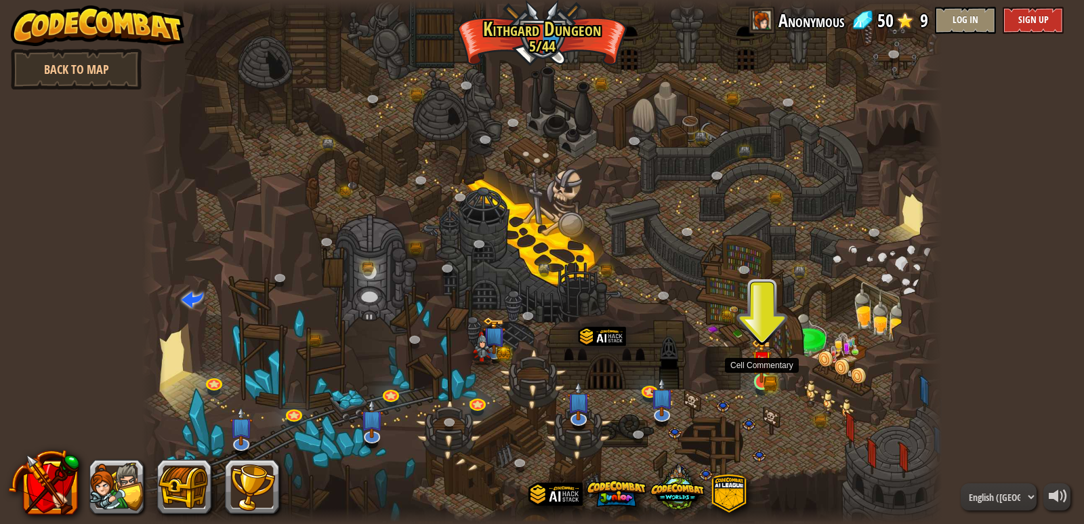
click at [762, 375] on img at bounding box center [761, 360] width 20 height 45
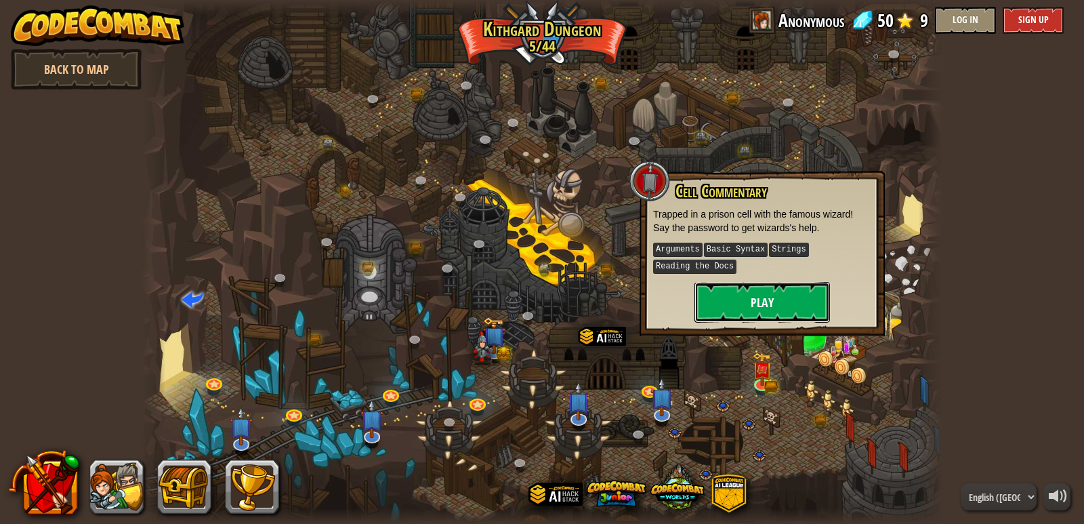
click at [800, 289] on button "Play" at bounding box center [762, 302] width 136 height 41
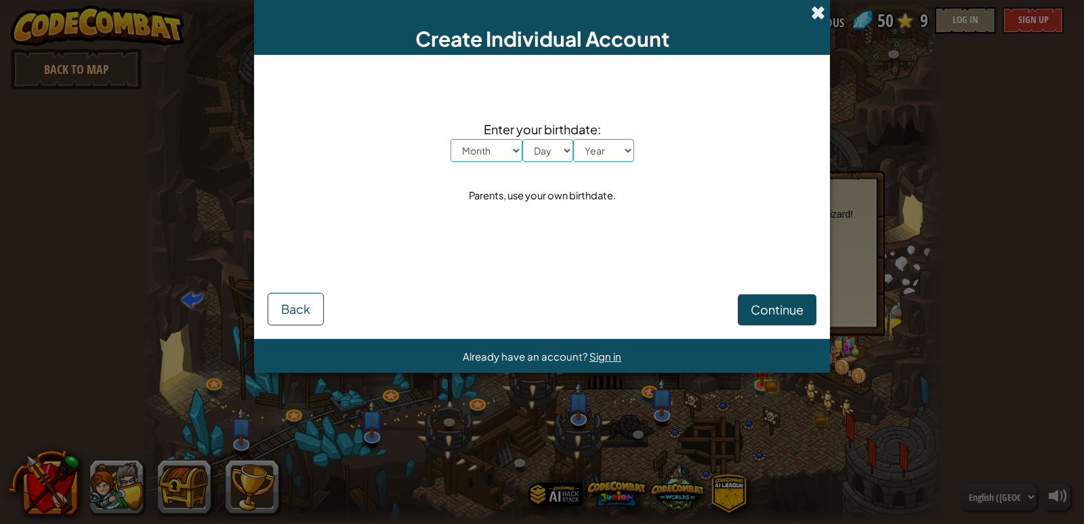
click at [814, 12] on span at bounding box center [818, 12] width 14 height 14
